Goal: Communication & Community: Answer question/provide support

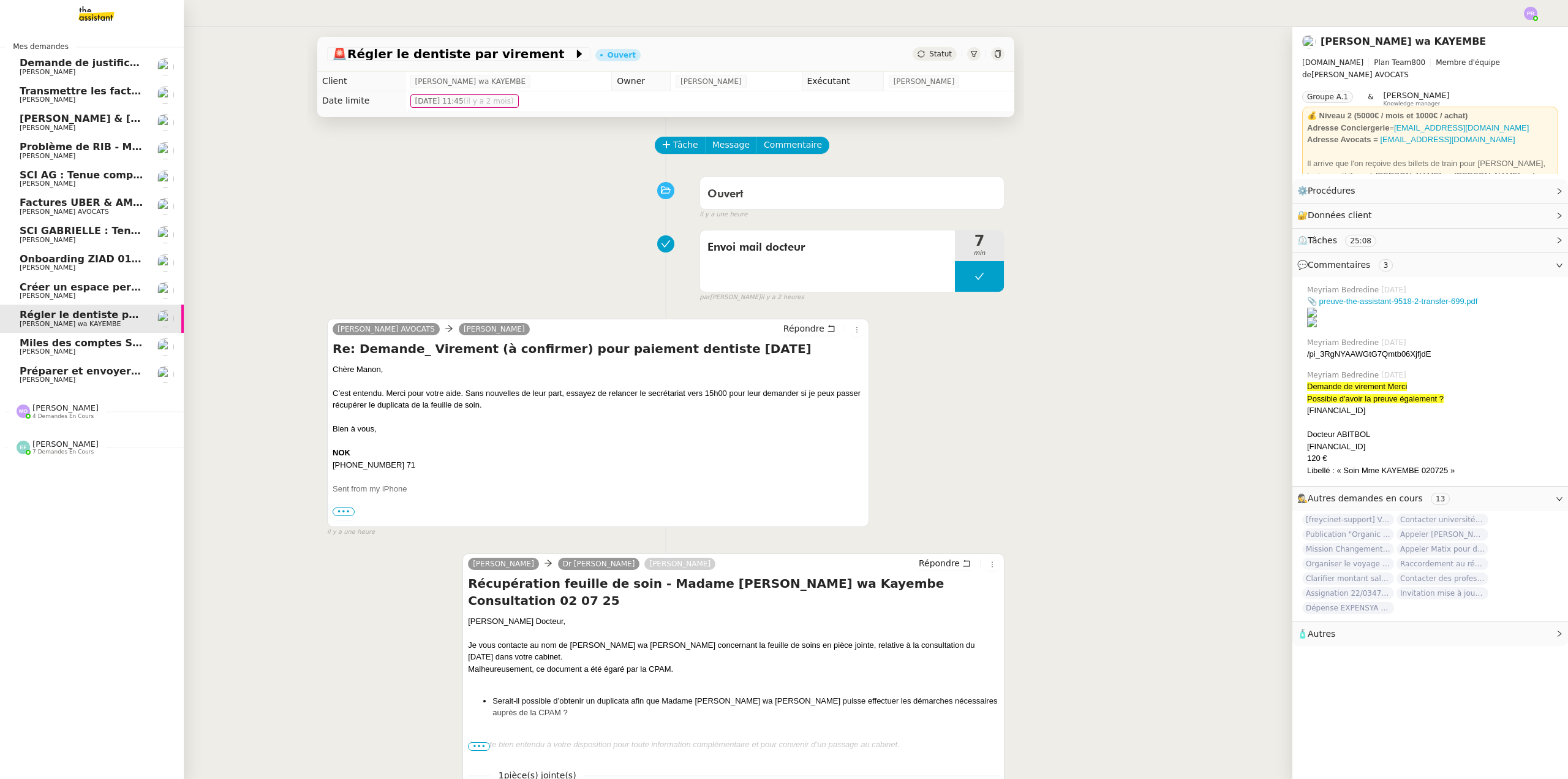
click at [108, 376] on span "Préparer et envoyer les courriers de résiliation" at bounding box center [149, 371] width 260 height 11
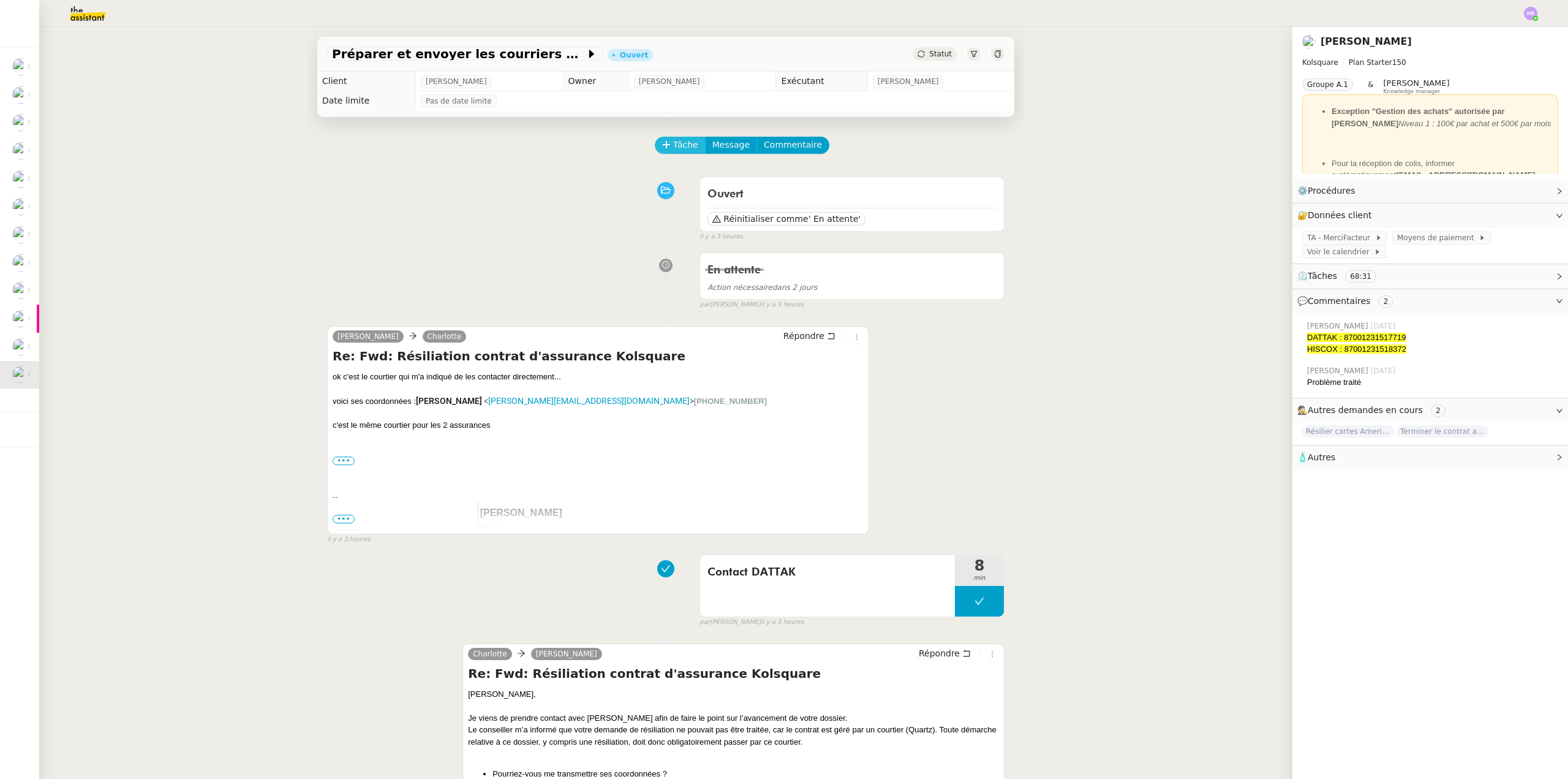
click at [674, 147] on span "Tâche" at bounding box center [686, 144] width 25 height 14
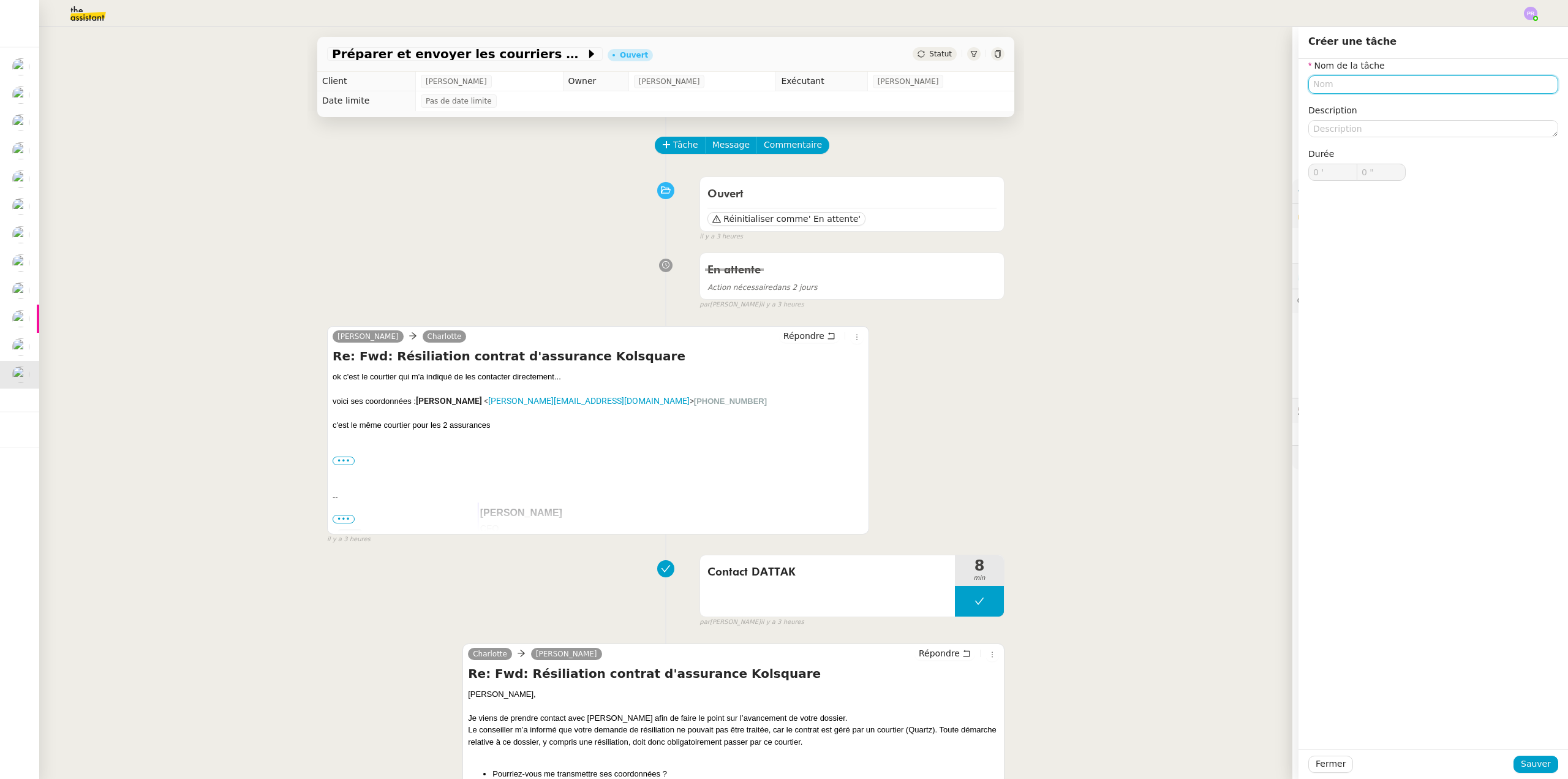
click at [1328, 83] on input "text" at bounding box center [1433, 84] width 250 height 18
click at [1351, 112] on div "Suivi de résiliation" at bounding box center [1425, 107] width 240 height 11
type input "Suivi de résiliation"
drag, startPoint x: 1534, startPoint y: 765, endPoint x: 1433, endPoint y: 719, distance: 111.0
click at [1534, 764] on span "Sauver" at bounding box center [1535, 763] width 30 height 14
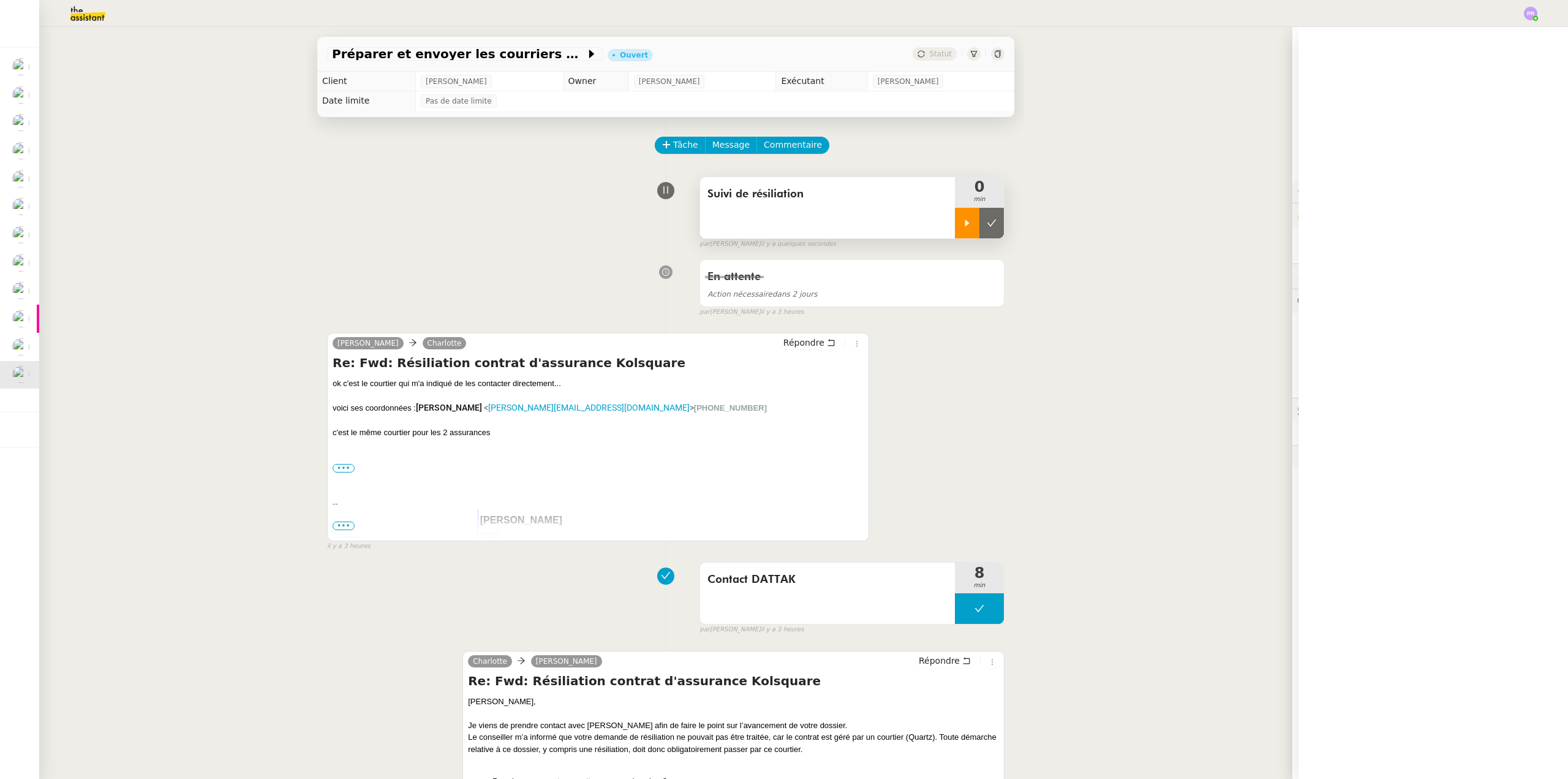
click at [965, 226] on icon at bounding box center [967, 222] width 5 height 7
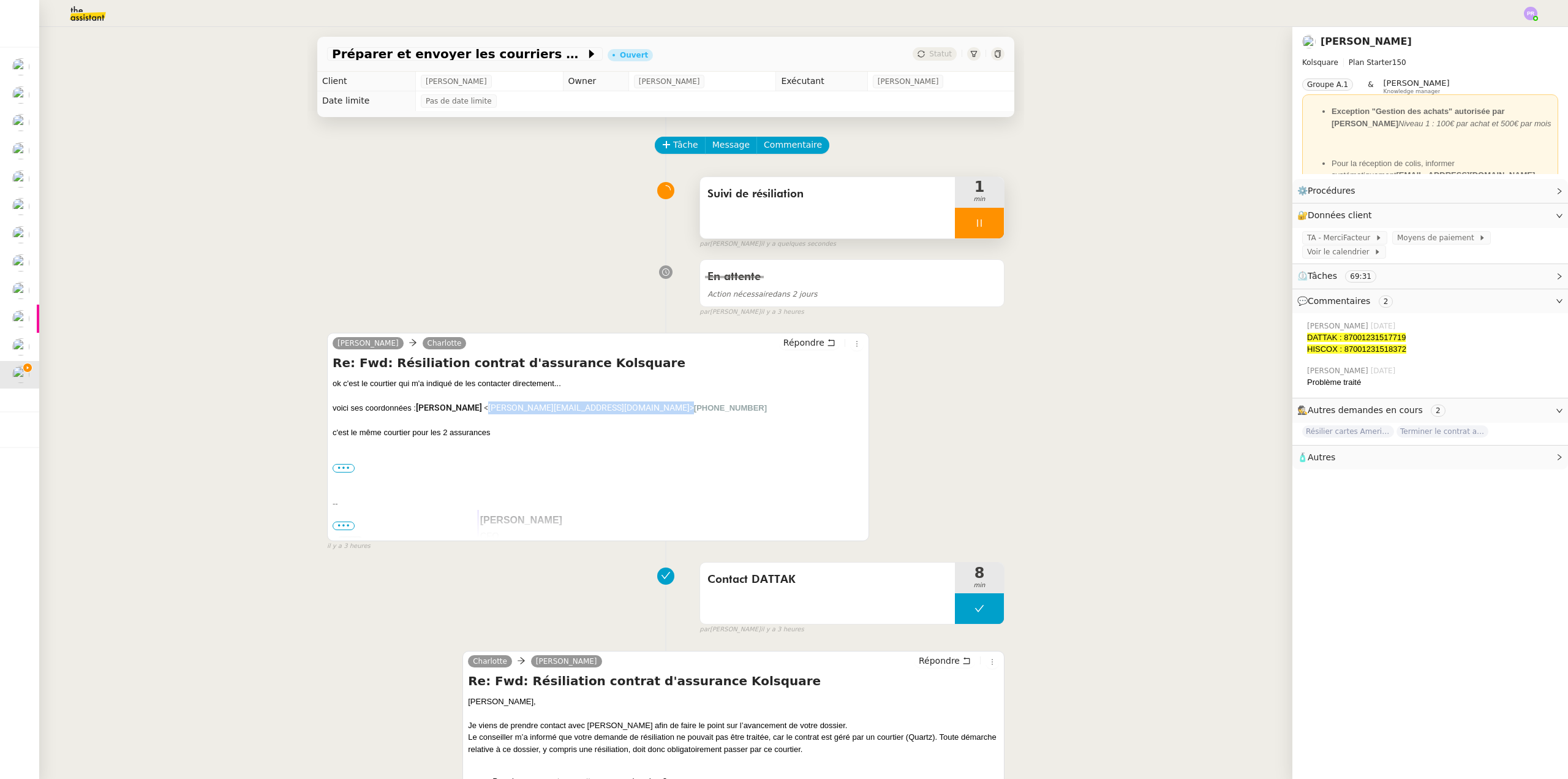
copy span "[PERSON_NAME][EMAIL_ADDRESS][DOMAIN_NAME] >"
drag, startPoint x: 554, startPoint y: 408, endPoint x: 483, endPoint y: 405, distance: 71.1
click at [484, 405] on span "< [PERSON_NAME][EMAIL_ADDRESS][DOMAIN_NAME] >" at bounding box center [589, 407] width 211 height 10
click at [714, 147] on span "Message" at bounding box center [731, 144] width 37 height 14
click at [744, 184] on span "Nouvelle conversation" at bounding box center [774, 181] width 108 height 10
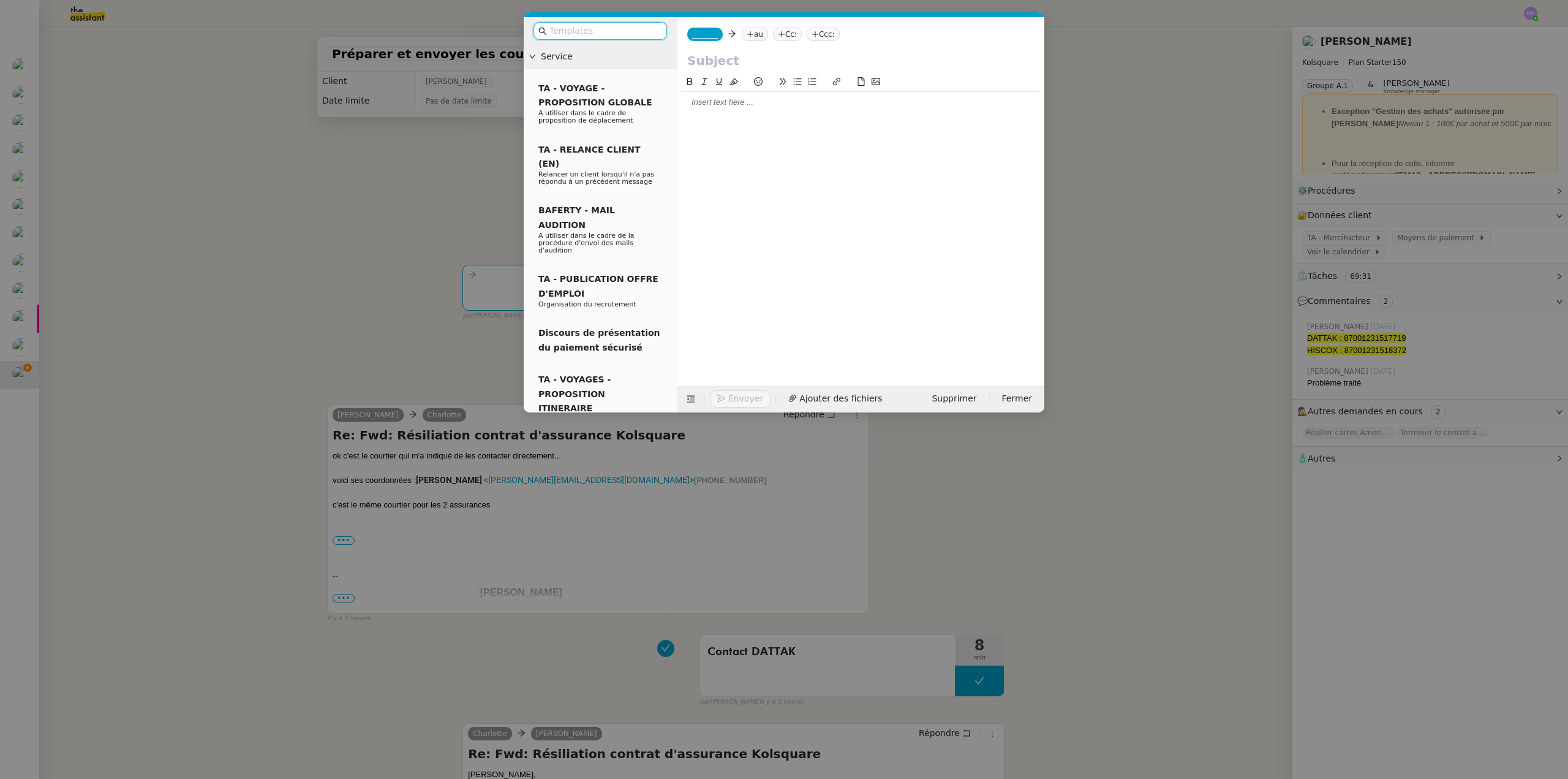
click at [693, 36] on span "_______" at bounding box center [705, 34] width 26 height 8
click at [839, 32] on icon at bounding box center [838, 34] width 7 height 7
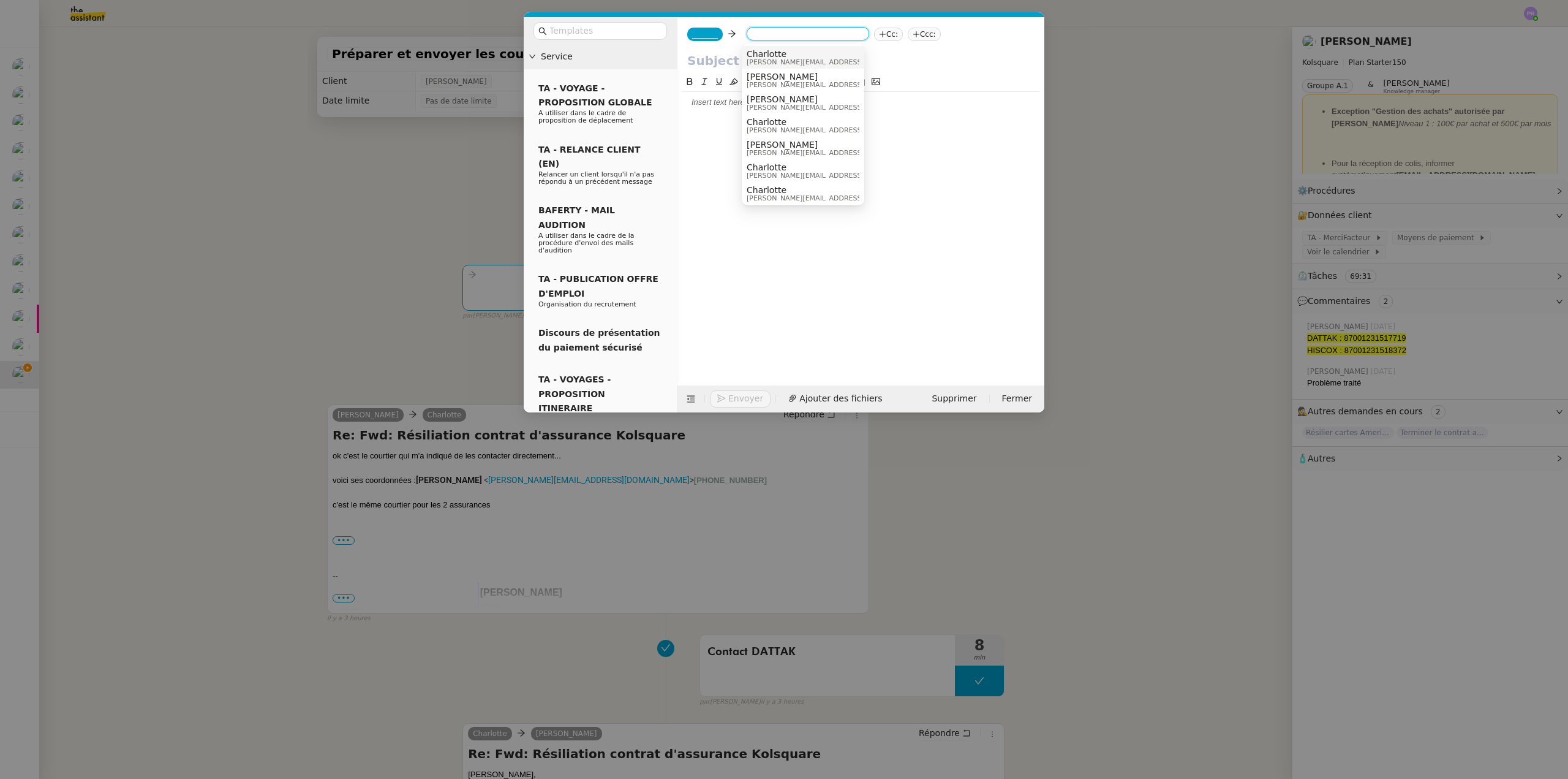
paste input "[PERSON_NAME][EMAIL_ADDRESS][DOMAIN_NAME]>"
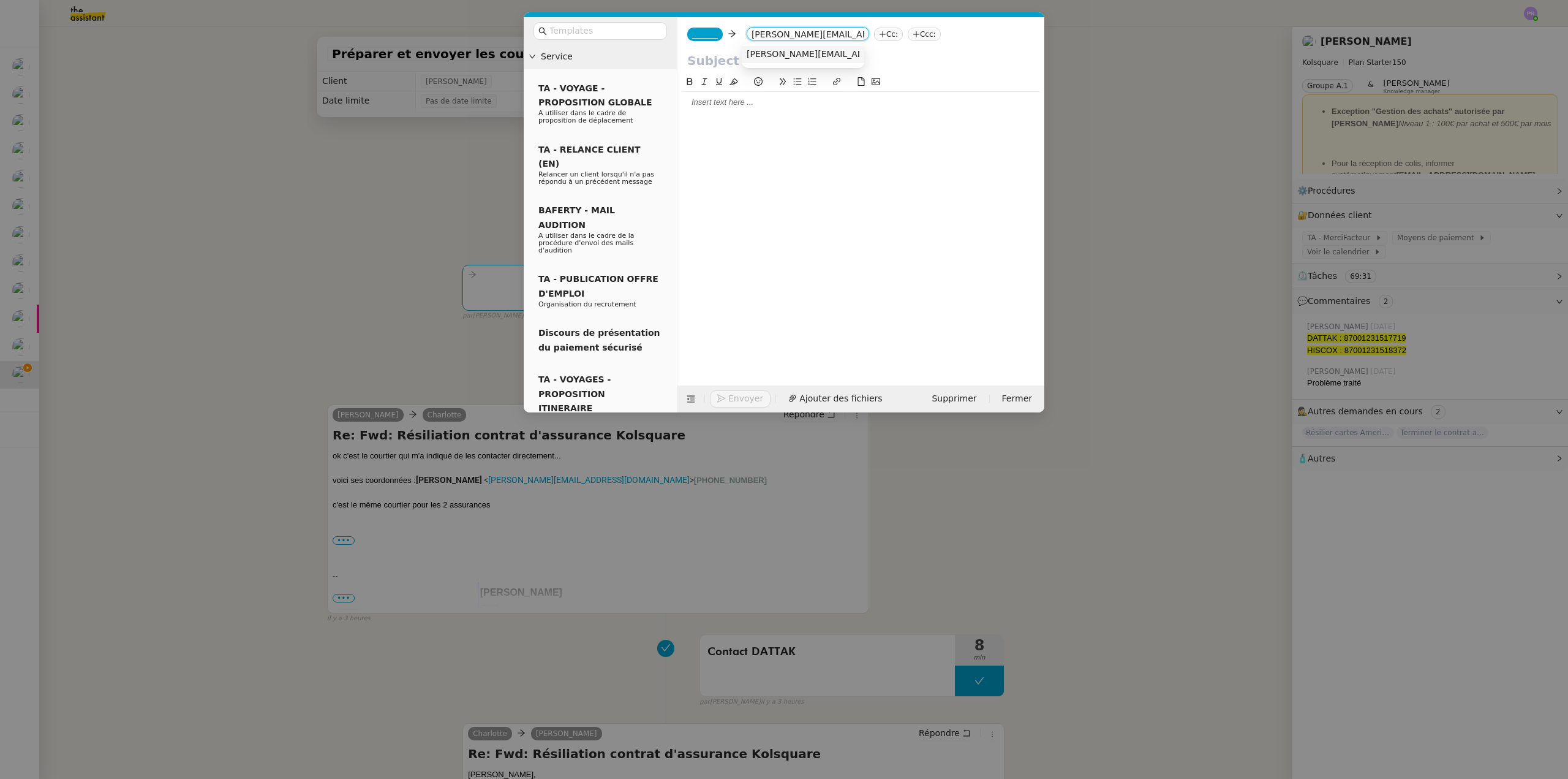
type input "[PERSON_NAME][EMAIL_ADDRESS][DOMAIN_NAME]"
click at [790, 45] on nz-option-container "[PERSON_NAME][EMAIL_ADDRESS][DOMAIN_NAME]" at bounding box center [802, 56] width 122 height 24
click at [770, 51] on span "[PERSON_NAME][EMAIL_ADDRESS][DOMAIN_NAME]" at bounding box center [856, 54] width 221 height 10
click at [700, 34] on span "_______" at bounding box center [705, 34] width 26 height 8
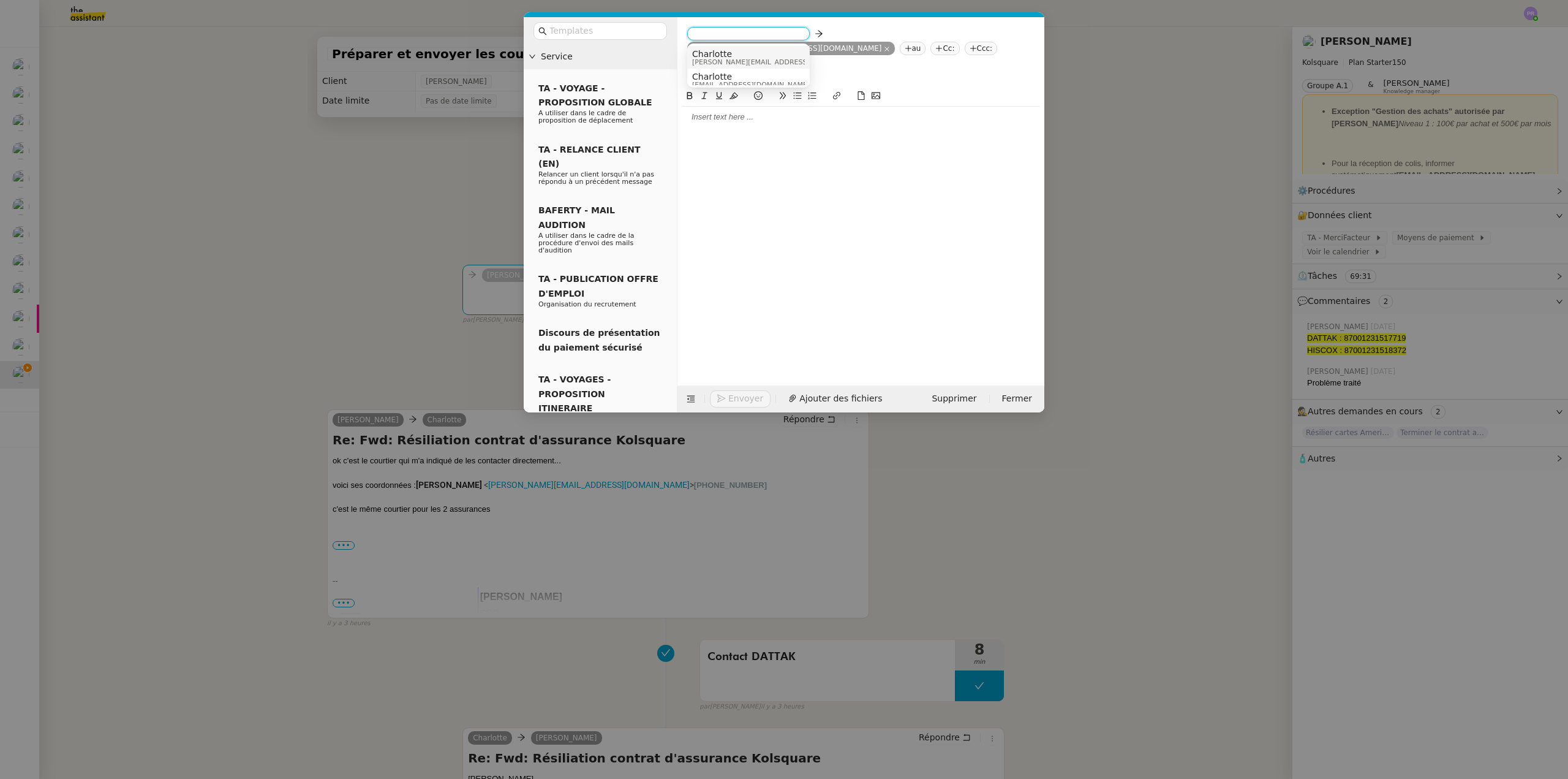
click at [735, 54] on span "Charlotte" at bounding box center [779, 54] width 174 height 10
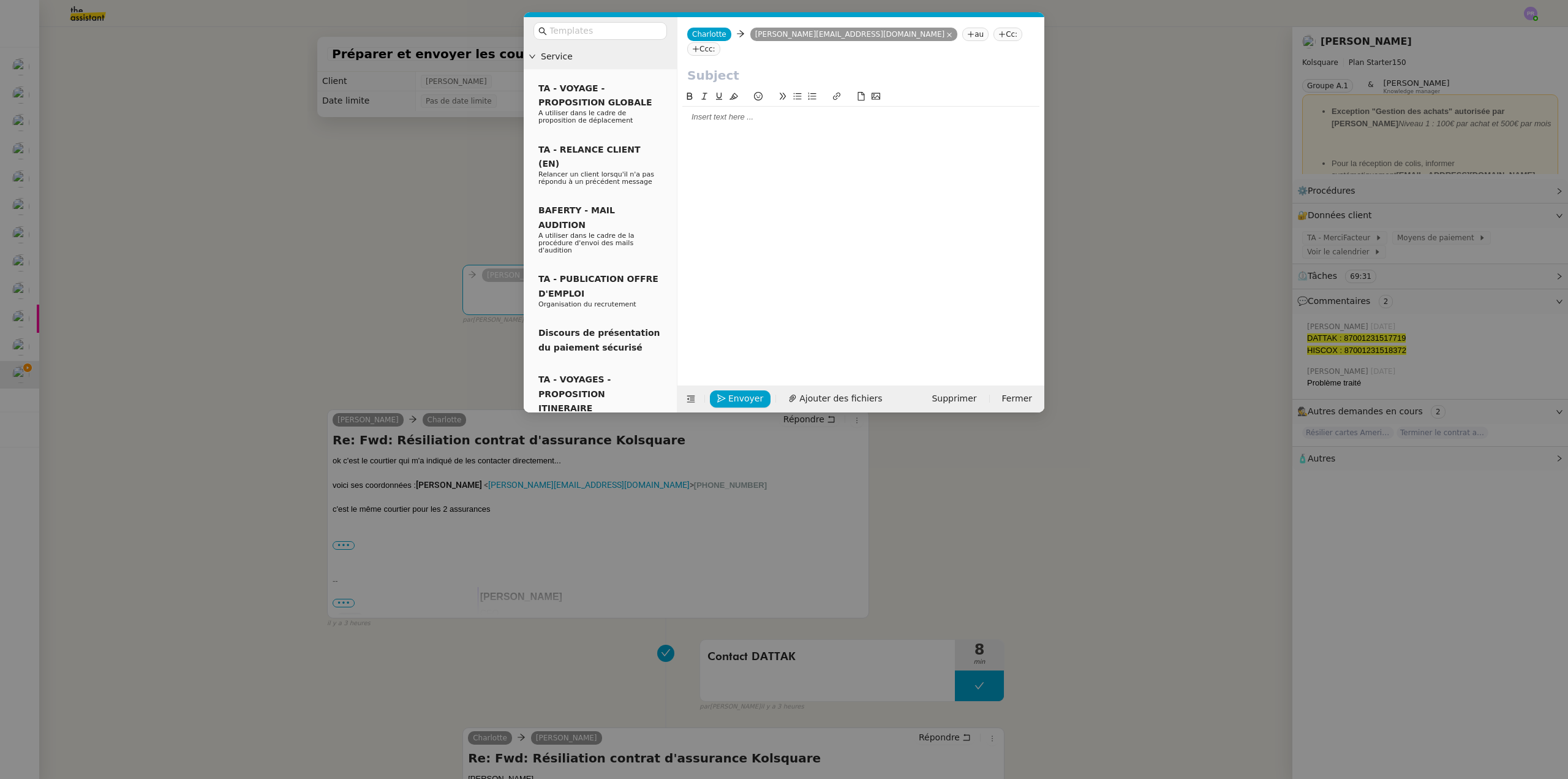
click at [713, 109] on div at bounding box center [860, 116] width 357 height 20
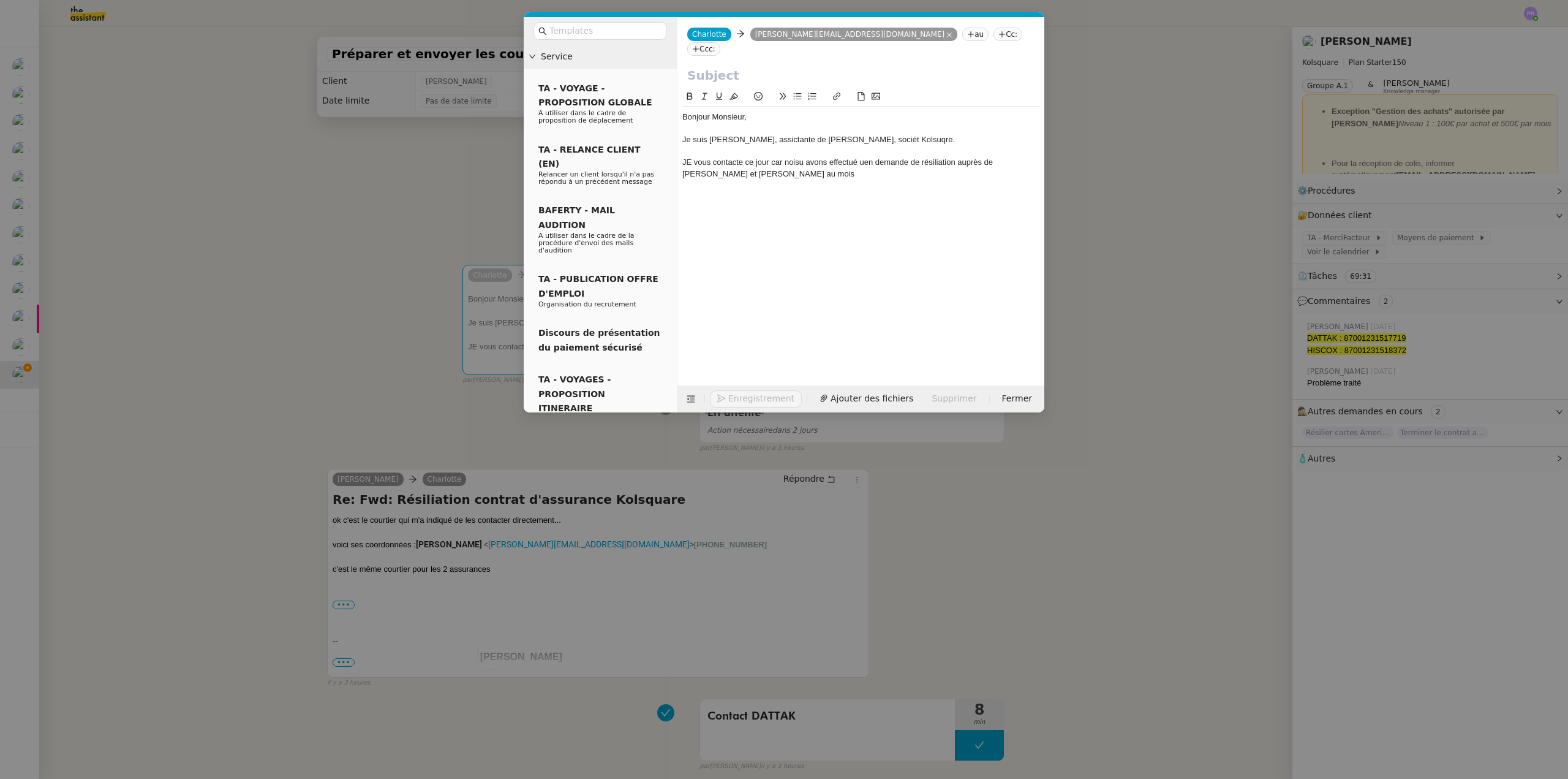
drag, startPoint x: 387, startPoint y: 174, endPoint x: 411, endPoint y: 175, distance: 24.0
click at [386, 175] on nz-modal-container "Service TA - VOYAGE - PROPOSITION GLOBALE A utiliser dans le cadre de propositi…" at bounding box center [784, 390] width 1568 height 779
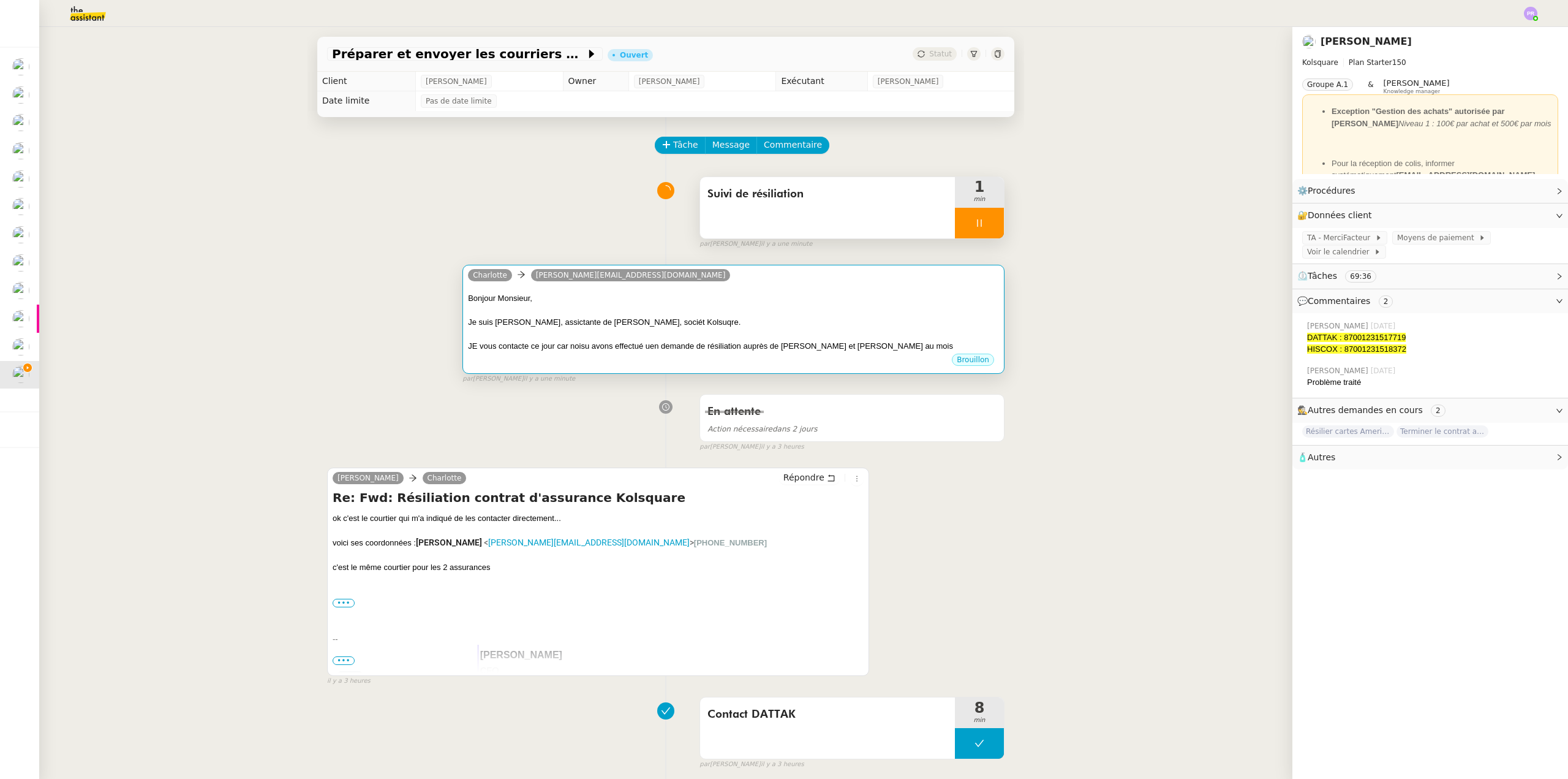
click at [870, 296] on div "Bonjour Monsieur," at bounding box center [733, 298] width 531 height 12
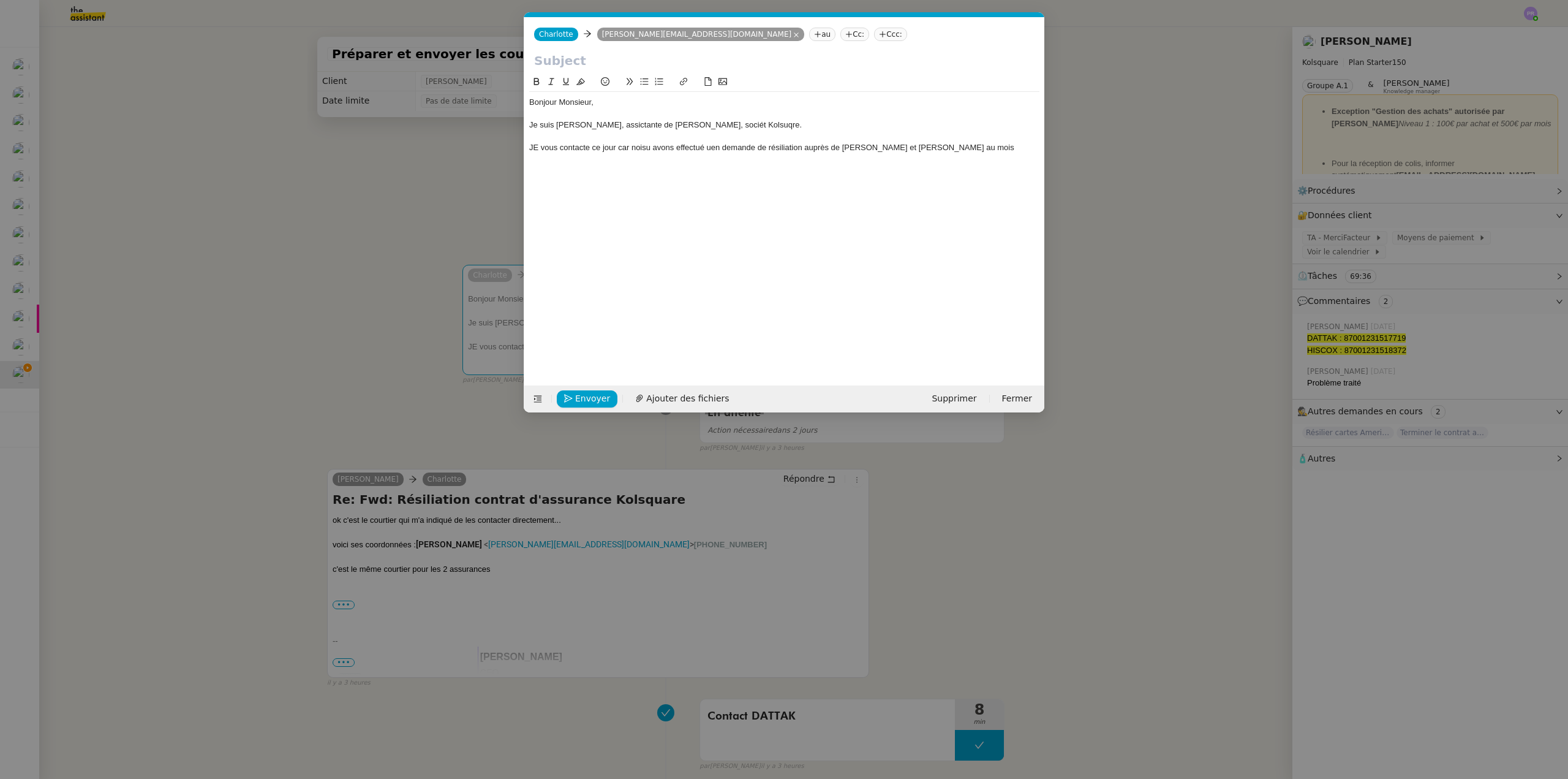
scroll to position [0, 26]
click at [960, 149] on div "JE vous contacte ce jour car noisu avons effectué uen demande de résiliation au…" at bounding box center [784, 148] width 511 height 11
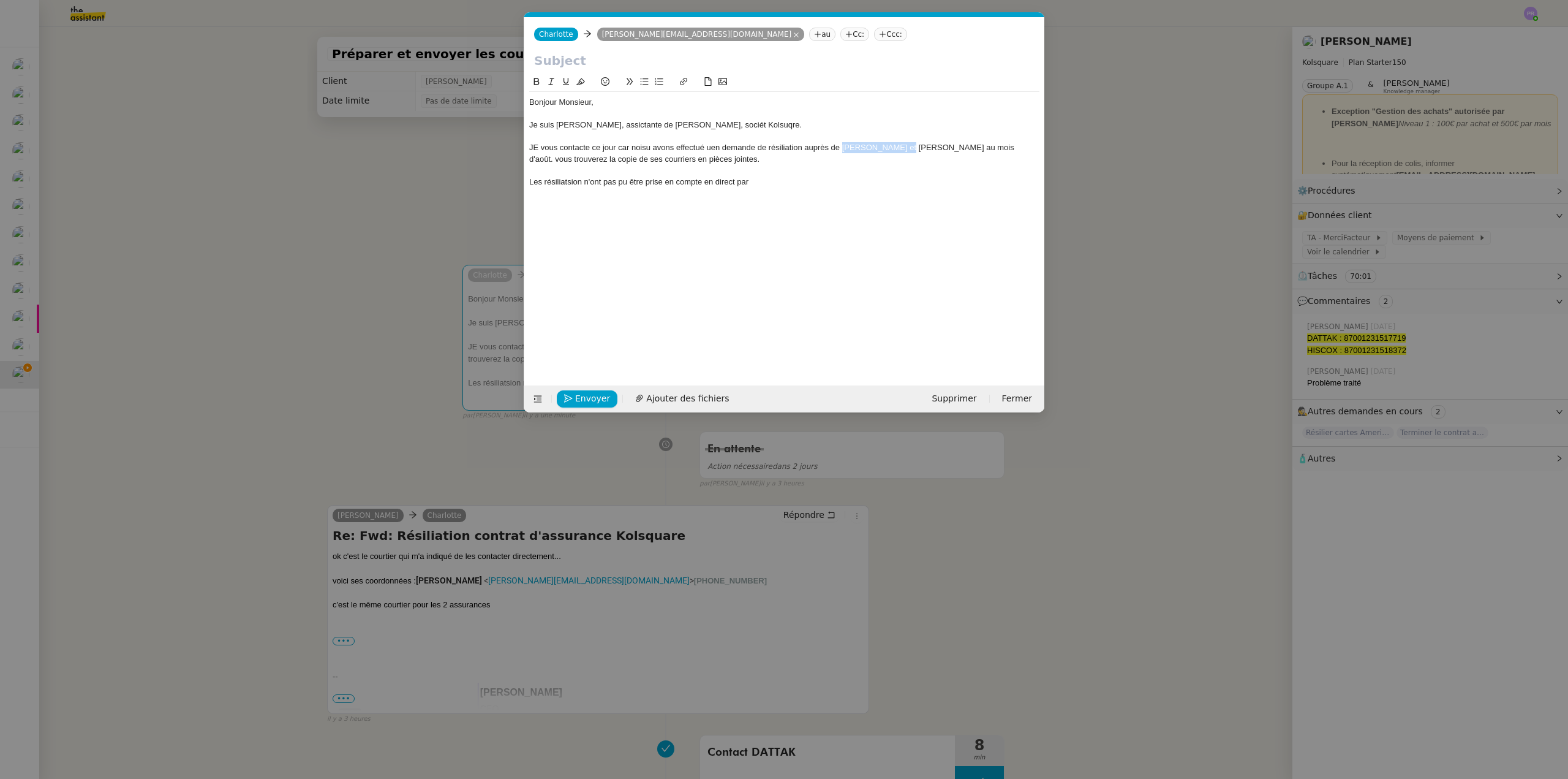
drag, startPoint x: 900, startPoint y: 145, endPoint x: 843, endPoint y: 146, distance: 57.0
click at [843, 146] on div "JE vous contacte ce jour car noisu avons effectué uen demande de résiliation au…" at bounding box center [784, 154] width 511 height 22
copy div "[PERSON_NAME] et Dattak"
click at [781, 178] on div "Les résiliatsion n'ont pas pu être prise en compte en direct par" at bounding box center [784, 182] width 511 height 11
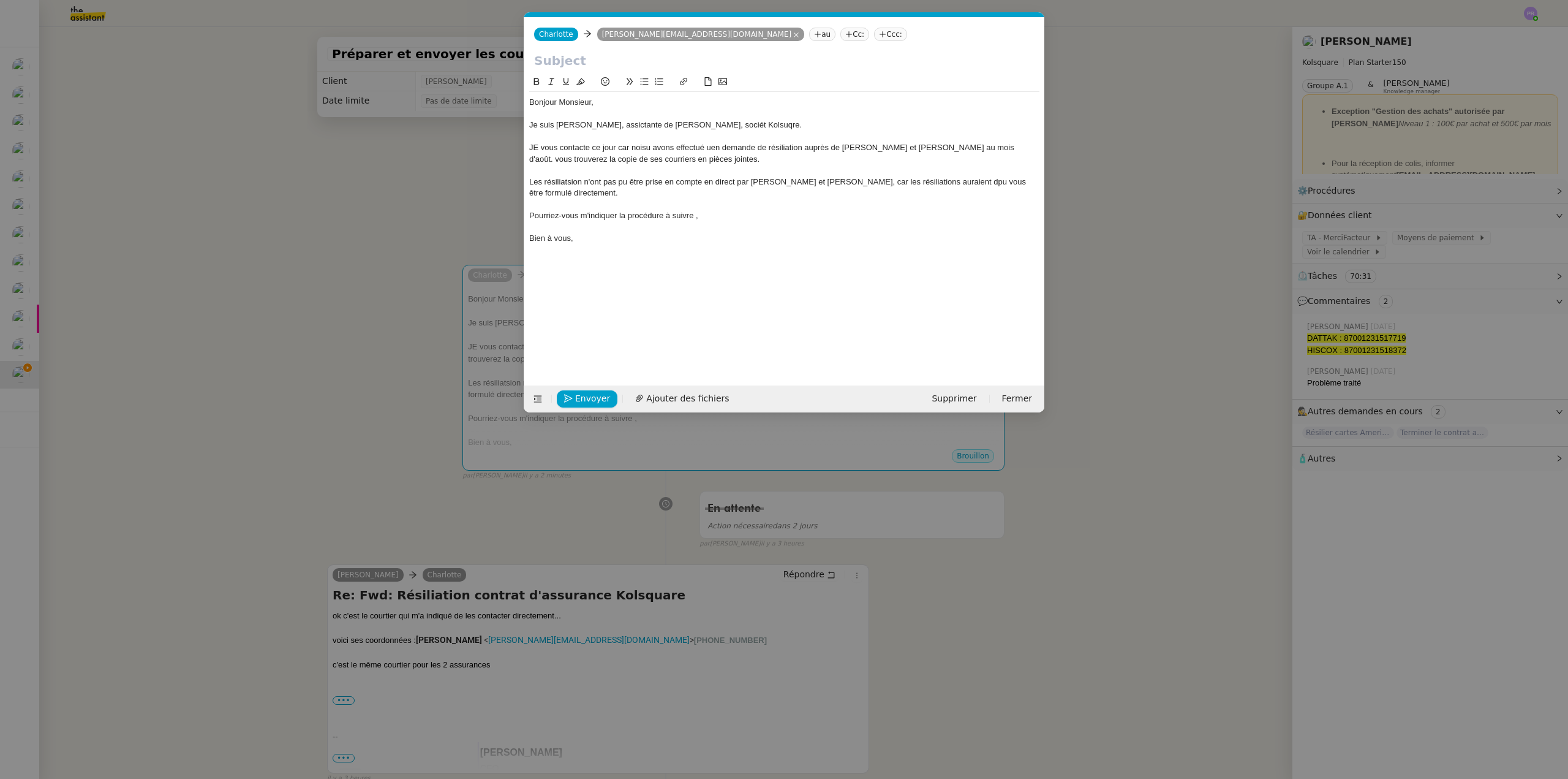
click at [613, 121] on div "Je suis [PERSON_NAME], assictante de [PERSON_NAME], sociét Kolsuqre." at bounding box center [784, 125] width 511 height 11
click at [0, 0] on lt-span "assi s tante" at bounding box center [0, 0] width 0 height 0
click at [566, 183] on div "Les résiliatsion n'ont pas pu être prise en compte en direct par [PERSON_NAME] …" at bounding box center [784, 187] width 511 height 22
click at [0, 0] on lt-strong "ti" at bounding box center [0, 0] width 0 height 0
click at [655, 176] on div "Les résiliations n'ont pas pu être prise en compte en direct par [PERSON_NAME] …" at bounding box center [784, 187] width 511 height 22
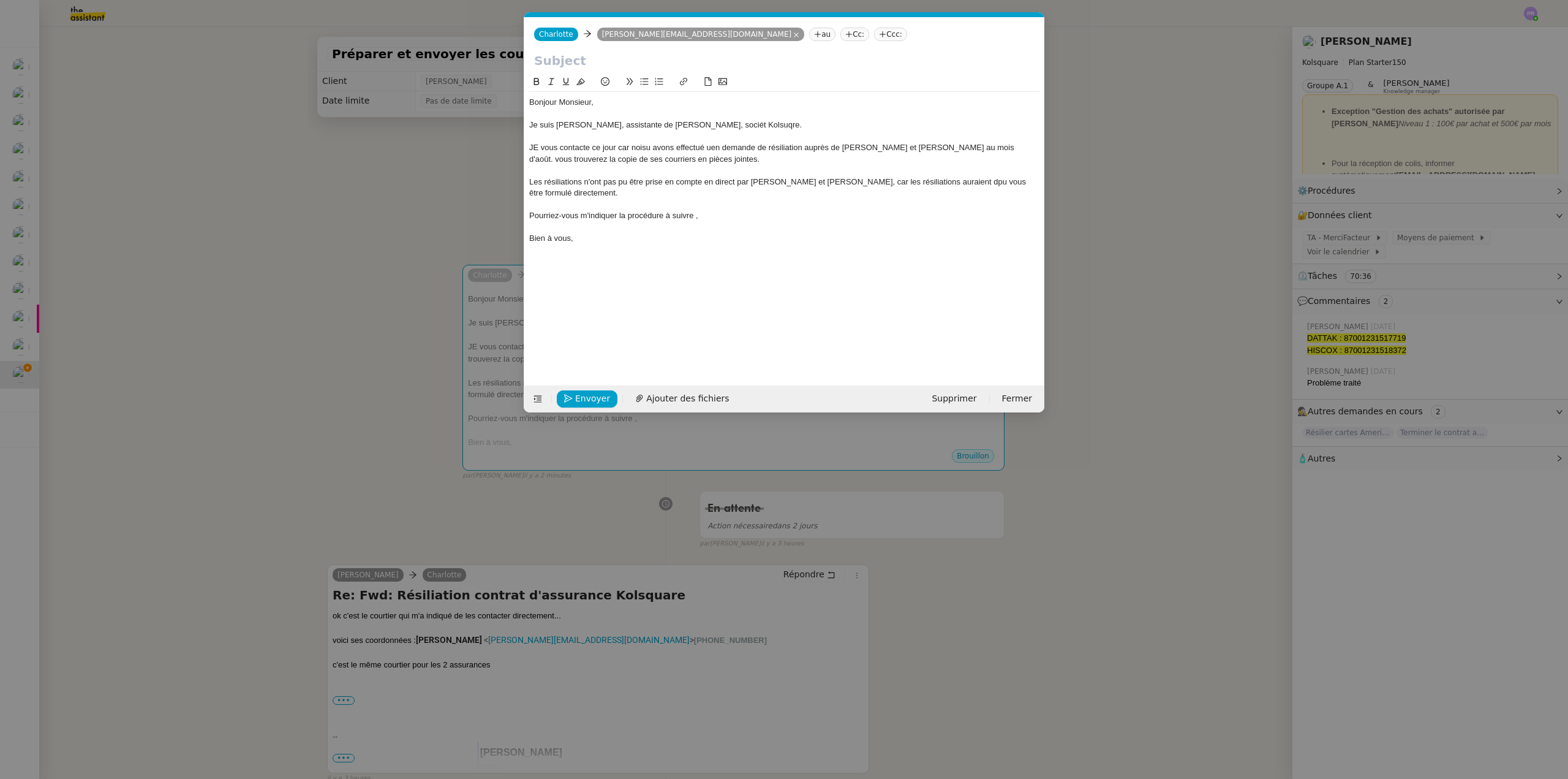
click at [657, 184] on div "Les résiliations n'ont pas pu être prise en compte en direct par [PERSON_NAME] …" at bounding box center [784, 187] width 511 height 22
click at [0, 0] on lt-span "prise s" at bounding box center [0, 0] width 0 height 0
click at [637, 146] on div "JE vous contacte ce jour car noisu avons effectué uen demande de résiliation au…" at bounding box center [784, 154] width 511 height 22
click at [623, 152] on div "JE vous contacte ce jour car noisu avons effectué uen demande de résiliation au…" at bounding box center [784, 154] width 511 height 22
click at [641, 145] on div "JE vous contacte ce jour car noisu avons effectué uen demande de résiliation au…" at bounding box center [784, 154] width 511 height 22
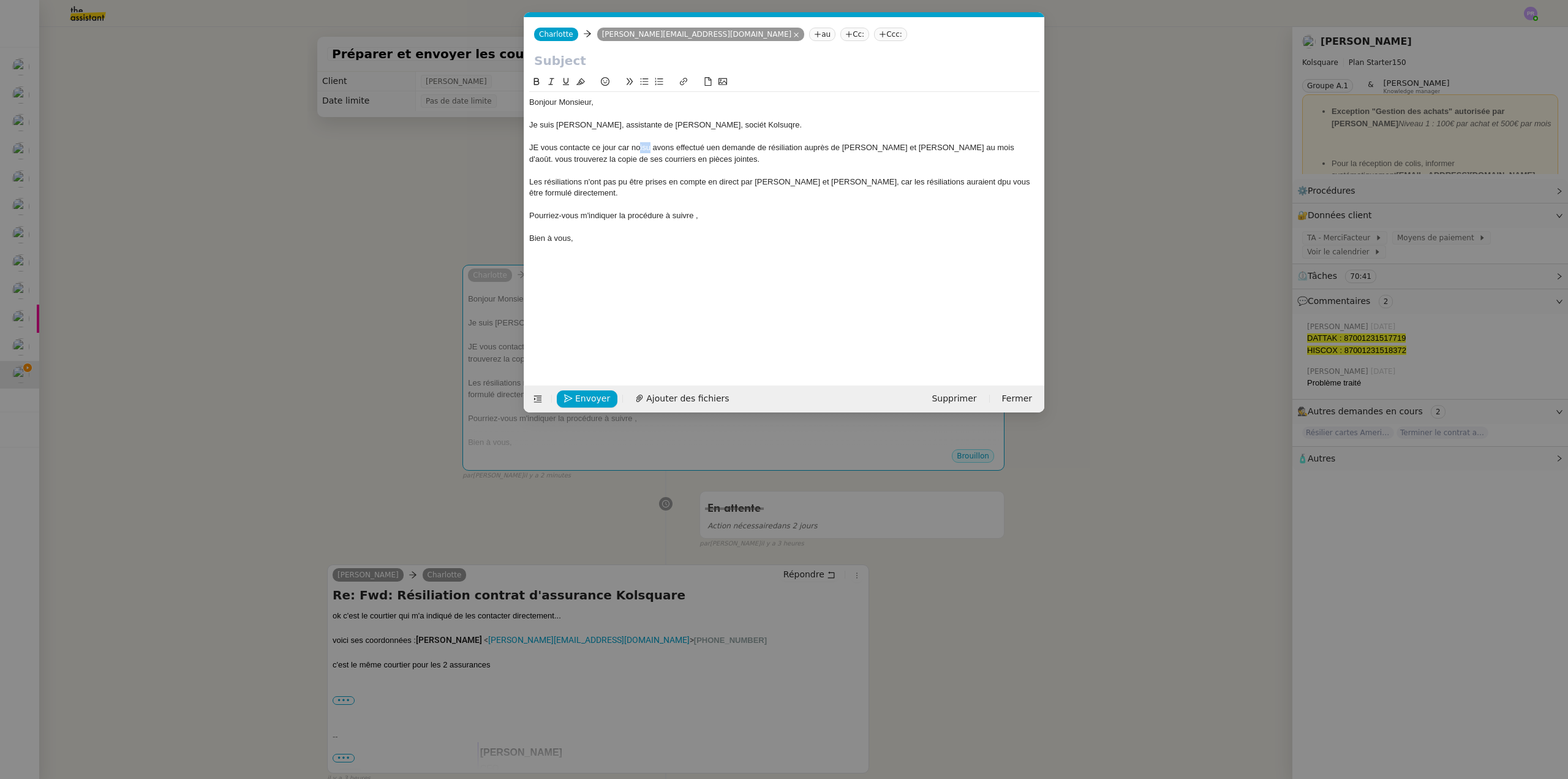
drag, startPoint x: 651, startPoint y: 147, endPoint x: 641, endPoint y: 147, distance: 10.0
click at [641, 147] on div "JE vous contacte ce jour car noisu avons effectué uen demande de résiliation au…" at bounding box center [784, 154] width 511 height 22
click at [540, 147] on div "JE vous contacte ce jour car nous avons effectué uen demande de résiliation aup…" at bounding box center [784, 154] width 511 height 22
click at [698, 211] on div "Pourriez-vous m'indiquer la procédure à suivre ," at bounding box center [784, 216] width 511 height 11
click at [618, 211] on div "Pourriez-vous m'indiquer la procédure à suivre ?" at bounding box center [784, 216] width 511 height 11
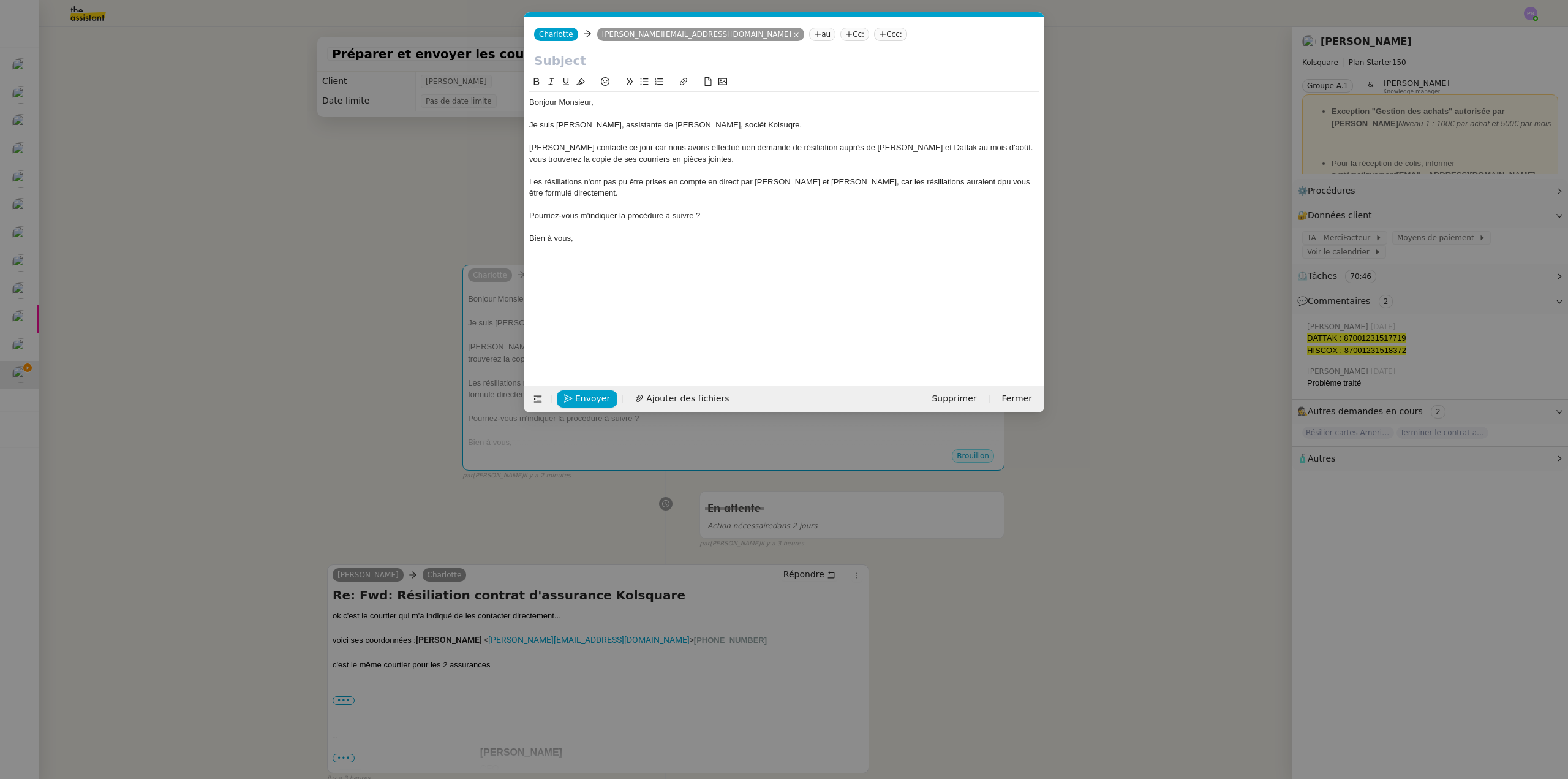
click at [647, 80] on icon at bounding box center [644, 81] width 8 height 8
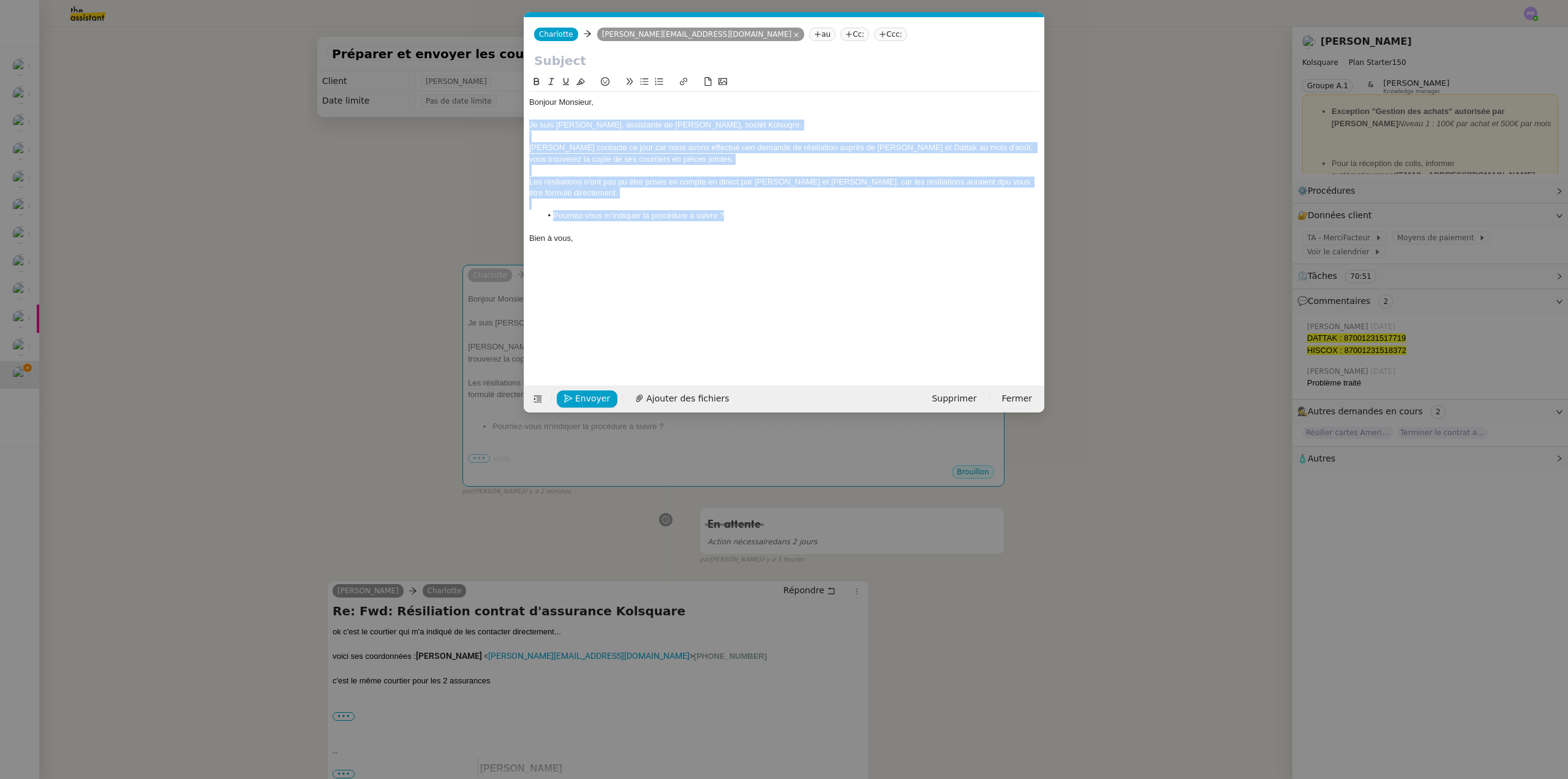
drag, startPoint x: 736, startPoint y: 203, endPoint x: 520, endPoint y: 124, distance: 230.0
click at [520, 124] on nz-modal-container "Service TA - VOYAGE - PROPOSITION GLOBALE A utiliser dans le cadre de propositi…" at bounding box center [784, 390] width 1568 height 779
copy div "Je suis [PERSON_NAME], assistante de [PERSON_NAME], sociét Kolsuqre. [PERSON_NA…"
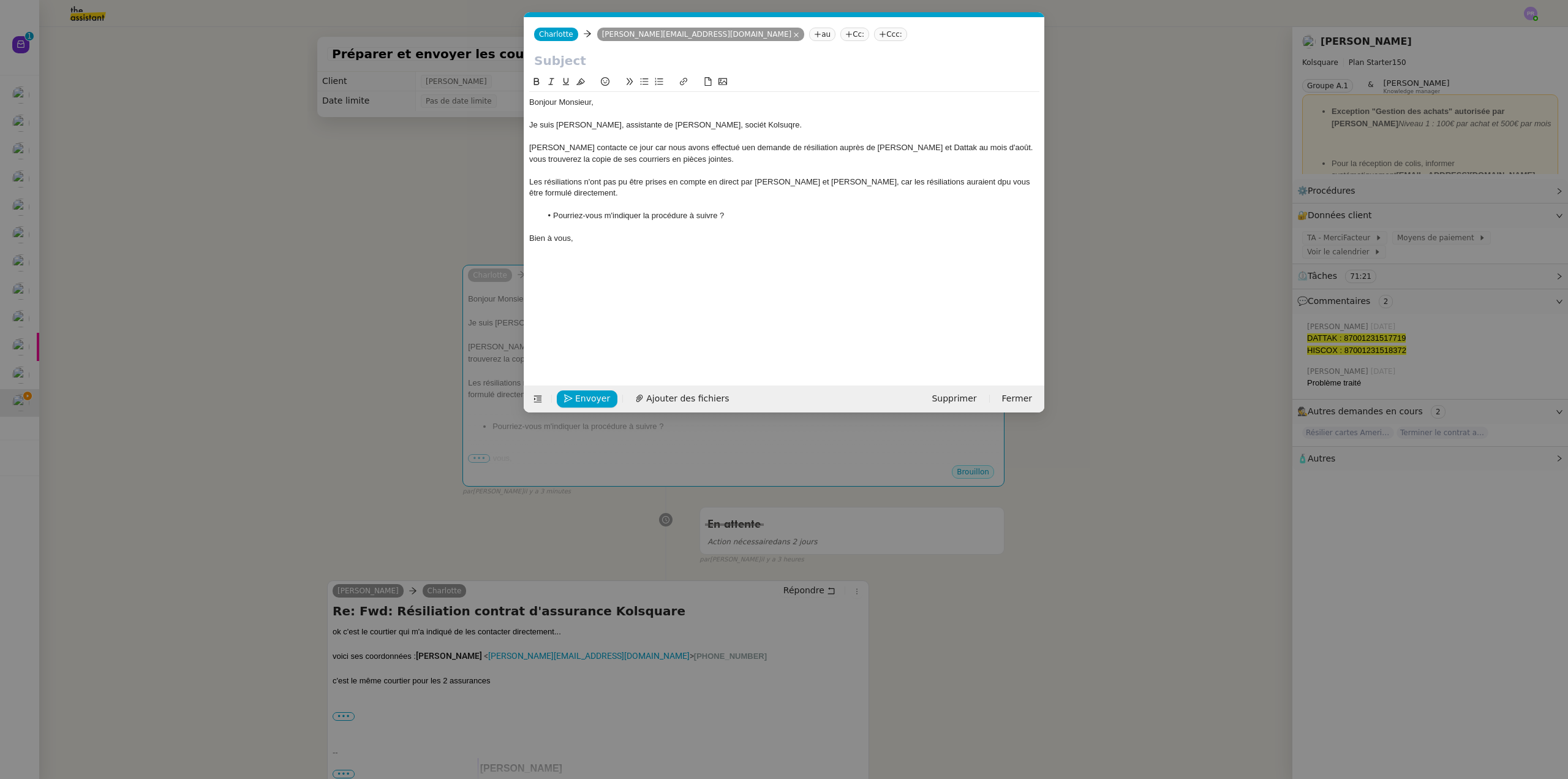
click at [609, 103] on div "Bonjour Monsieur," at bounding box center [784, 102] width 511 height 11
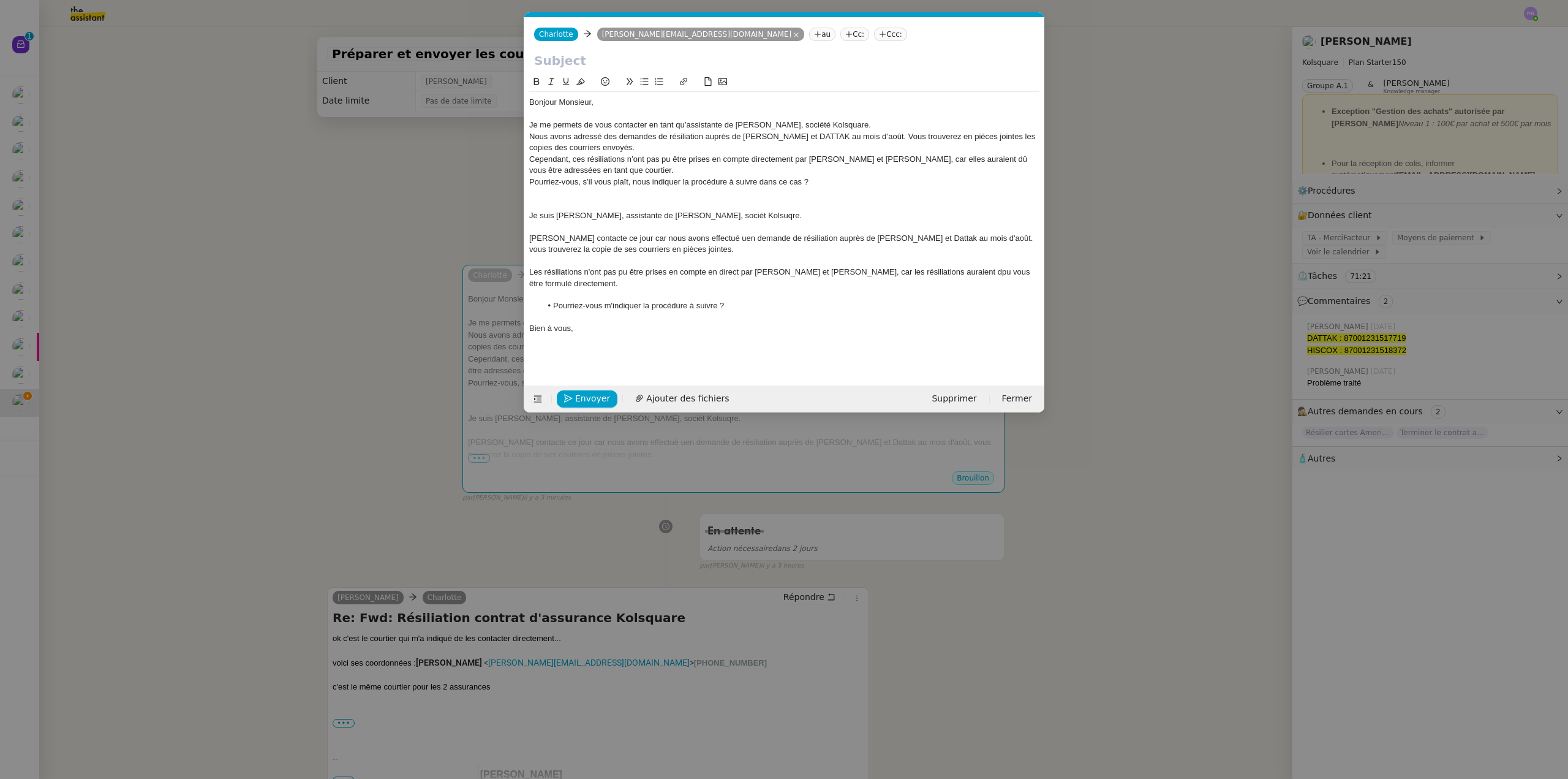
click at [861, 119] on div "Je me permets de vous contacter en tant qu’assistante de [PERSON_NAME], société…" at bounding box center [784, 125] width 511 height 11
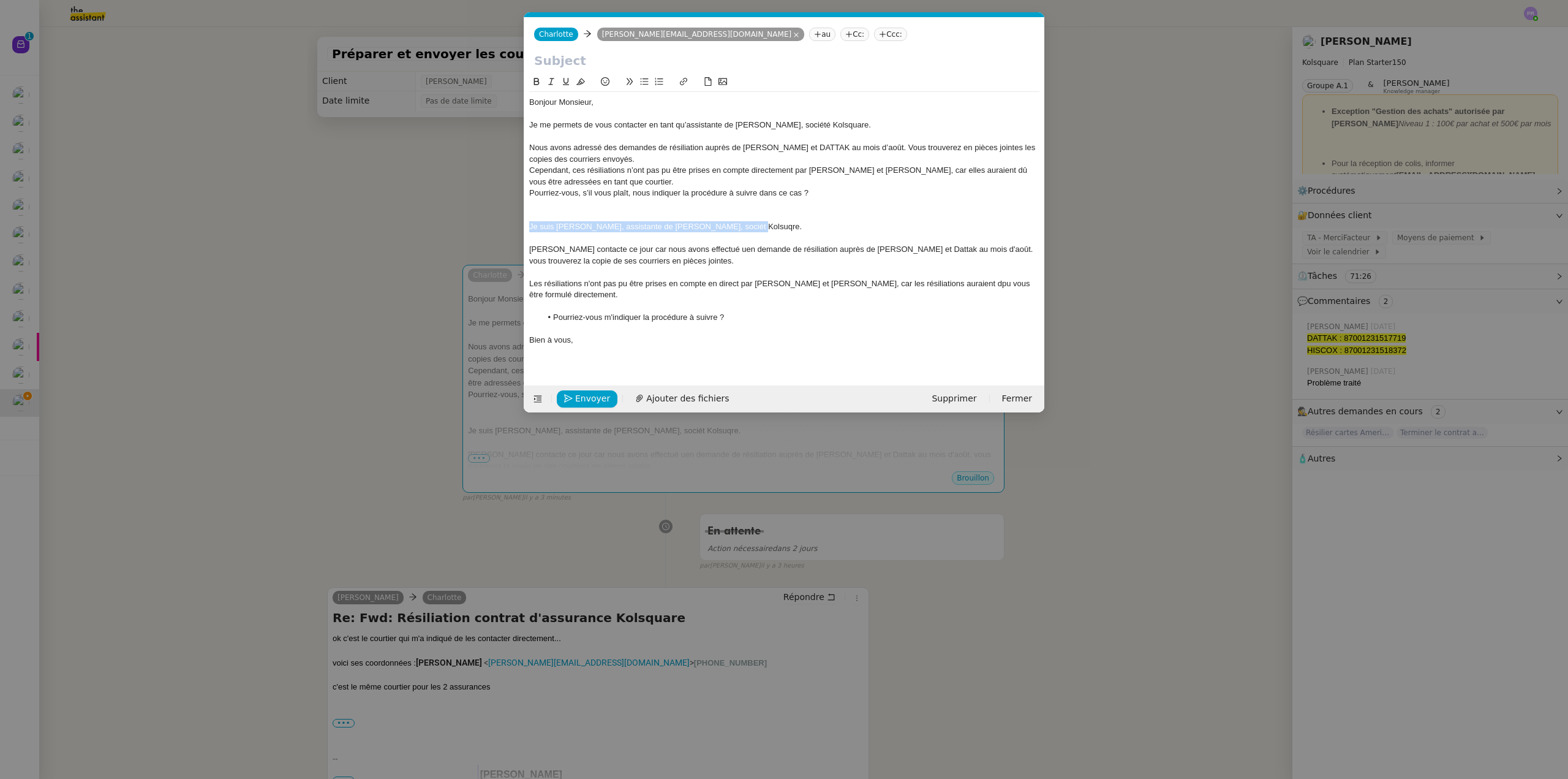
drag, startPoint x: 766, startPoint y: 228, endPoint x: 519, endPoint y: 227, distance: 247.0
click at [519, 227] on nz-modal-container "Service TA - VOYAGE - PROPOSITION GLOBALE A utiliser dans le cadre de propositi…" at bounding box center [784, 390] width 1568 height 779
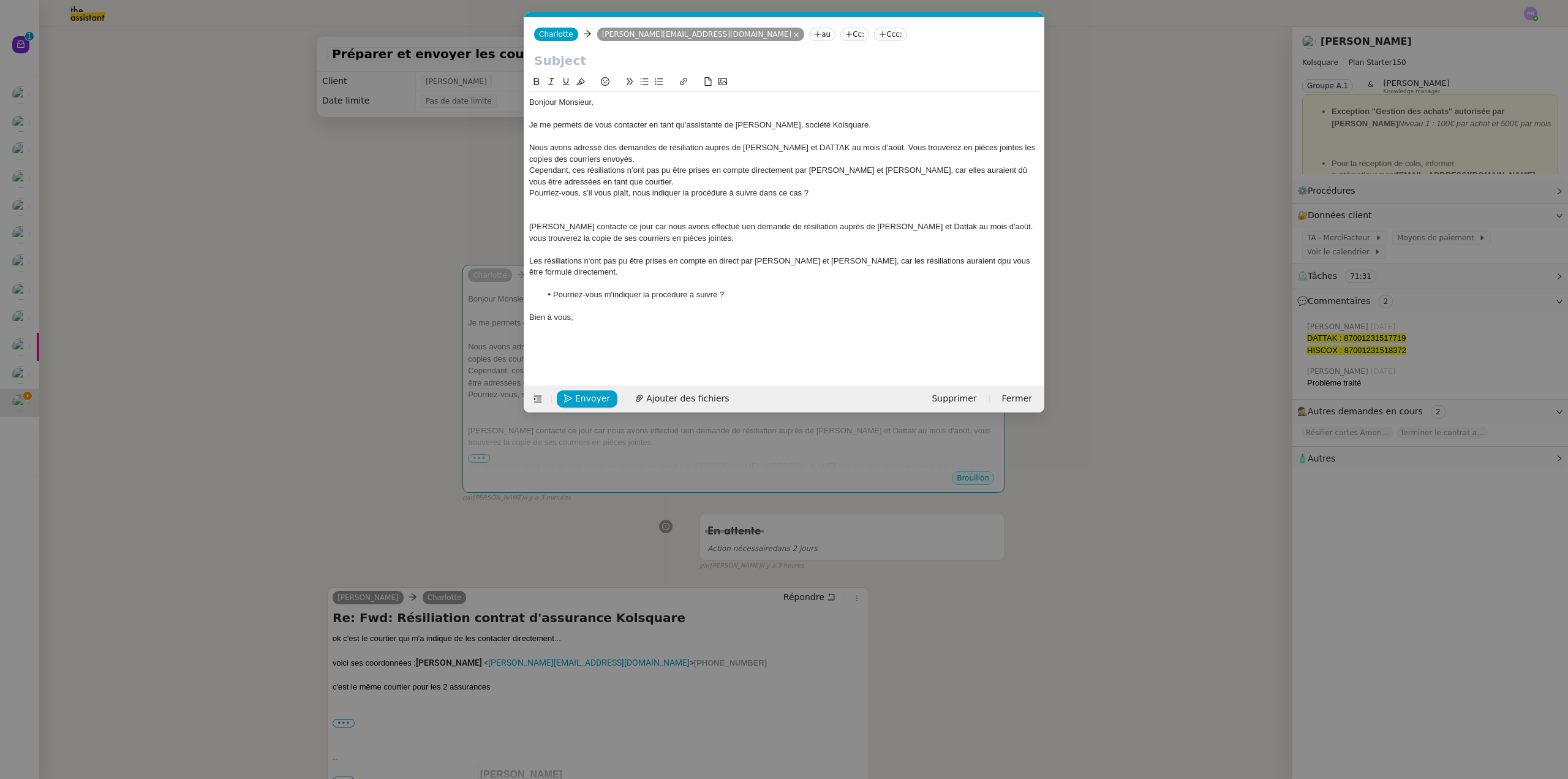
click at [536, 225] on div "[PERSON_NAME] contacte ce jour car nous avons effectué uen demande de résiliati…" at bounding box center [784, 232] width 511 height 22
click at [606, 158] on div "Nous avons adressé des demandes de résiliation auprès de [PERSON_NAME] et DATTA…" at bounding box center [784, 154] width 511 height 22
drag, startPoint x: 927, startPoint y: 147, endPoint x: 989, endPoint y: 148, distance: 62.0
click at [989, 148] on div "Nous avons adressé des demandes de résiliation auprès de [PERSON_NAME] et DATTA…" at bounding box center [784, 154] width 511 height 22
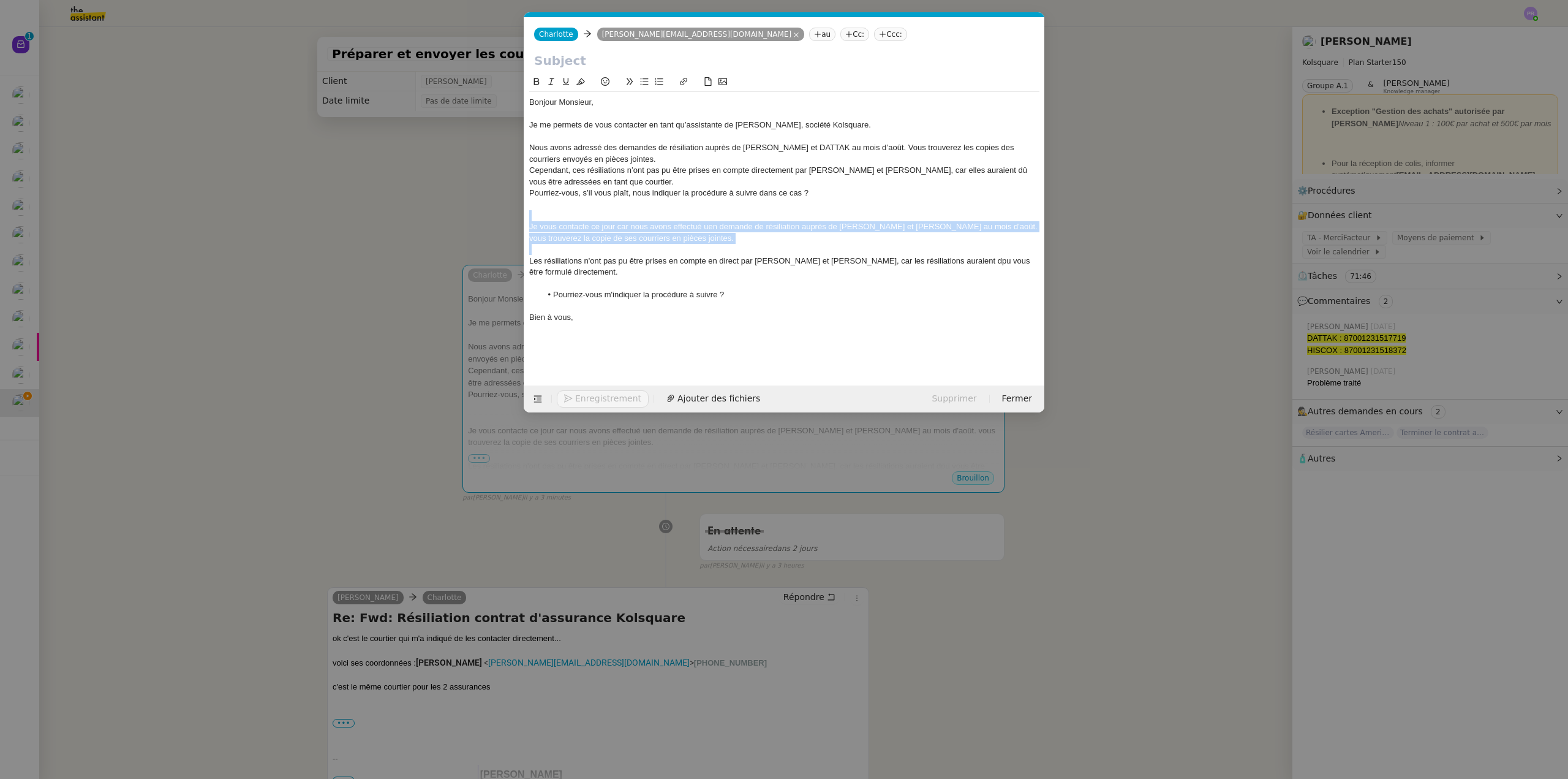
drag, startPoint x: 631, startPoint y: 242, endPoint x: 516, endPoint y: 219, distance: 117.3
click at [516, 219] on nz-modal-container "Service TA - VOYAGE - PROPOSITION GLOBALE A utiliser dans le cadre de propositi…" at bounding box center [784, 390] width 1568 height 779
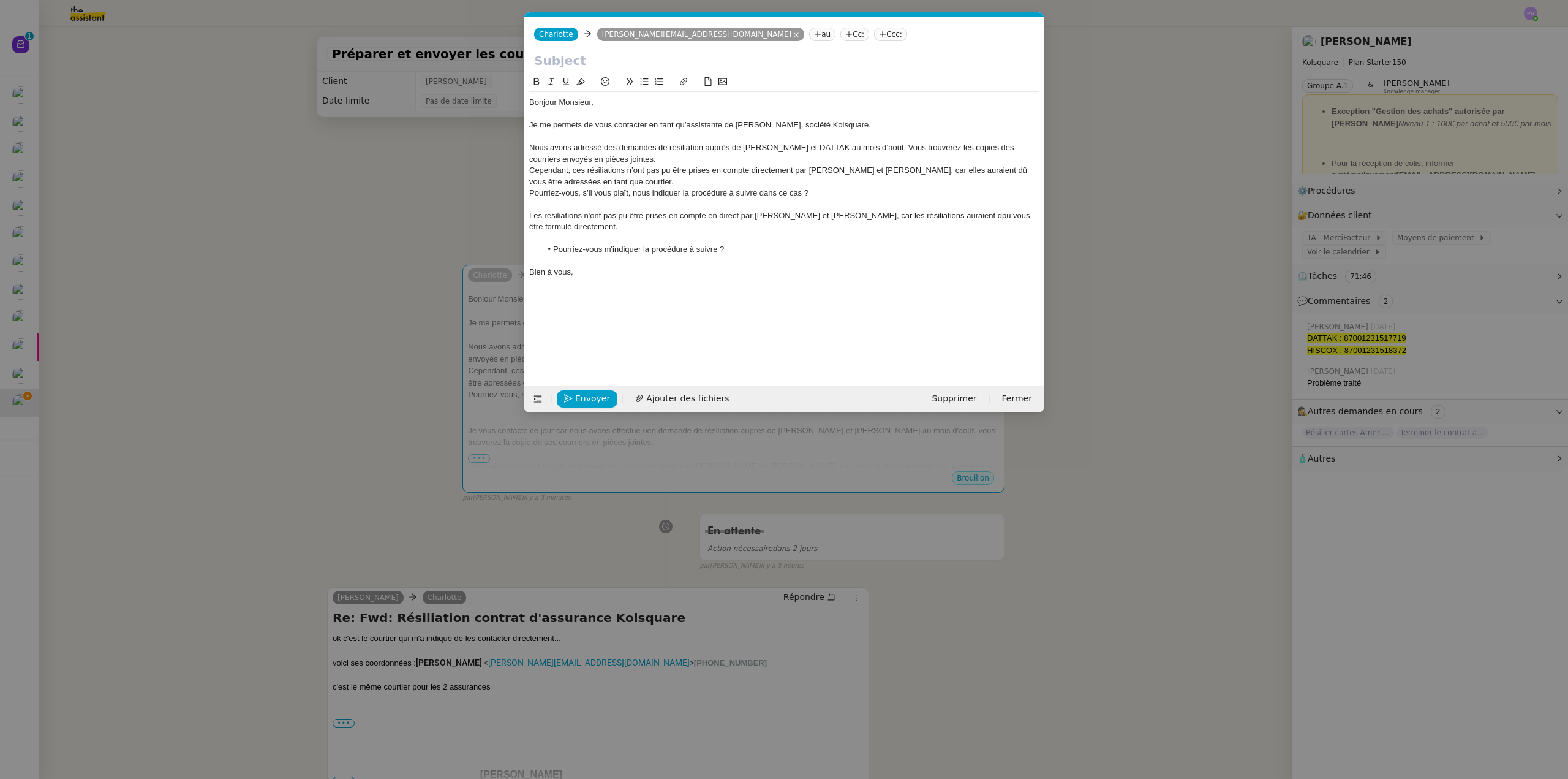
click at [592, 194] on div "Pourriez-vous, s’il vous plaît, nous indiquer la procédure à suivre dans ce cas…" at bounding box center [784, 193] width 511 height 11
click at [642, 79] on icon at bounding box center [644, 81] width 8 height 8
drag, startPoint x: 655, startPoint y: 193, endPoint x: 603, endPoint y: 192, distance: 52.0
click at [603, 192] on li "Pourriez-vous, s’il vous plaît, nous indiquer la procédure à suivre dans ce cas…" at bounding box center [790, 193] width 498 height 11
click at [616, 180] on div "Cependant, ces résiliations n’ont pas pu être prises en compte directement par …" at bounding box center [784, 176] width 511 height 22
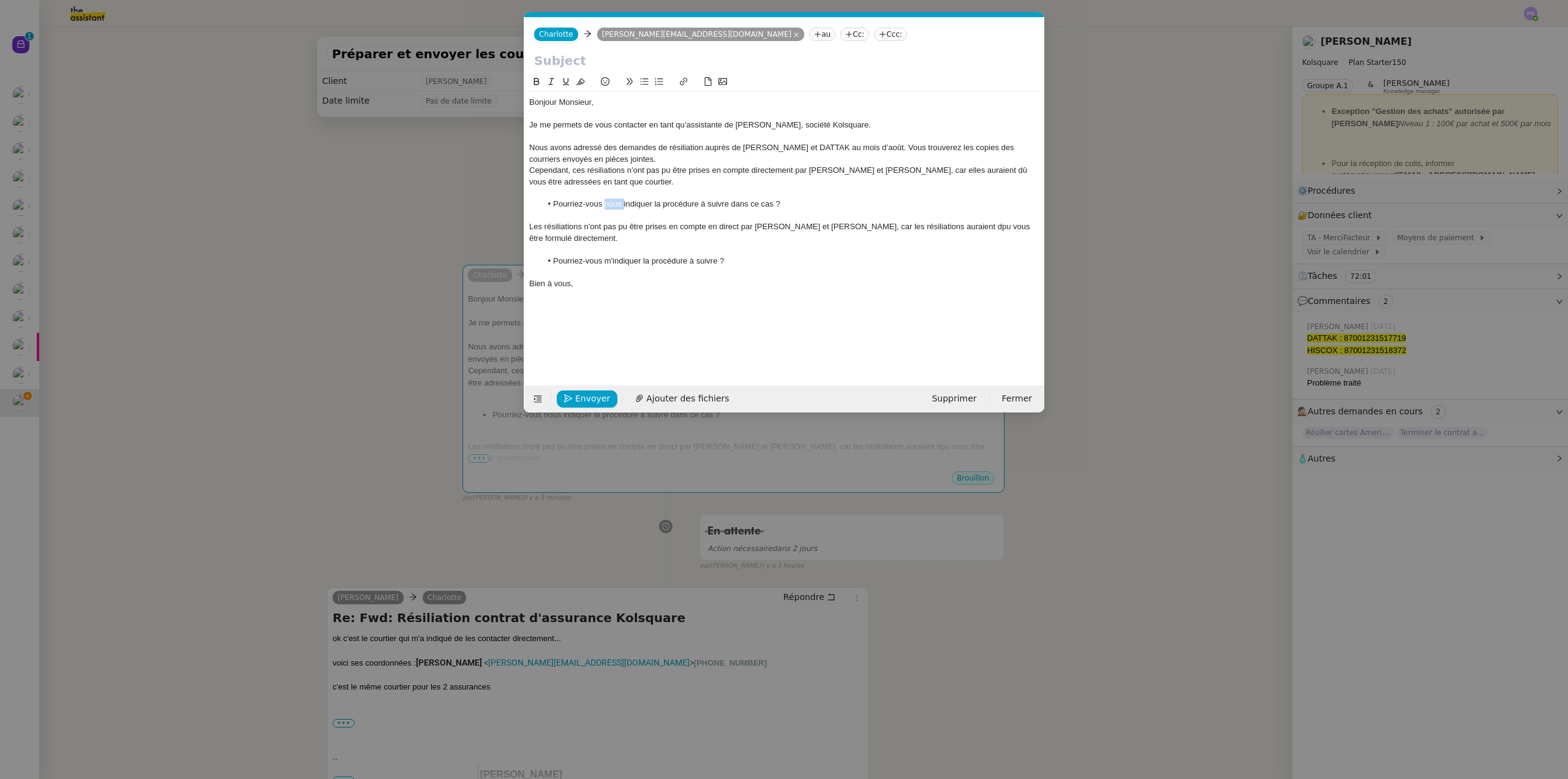
drag, startPoint x: 622, startPoint y: 205, endPoint x: 604, endPoint y: 205, distance: 18.0
click at [604, 205] on li "Pourriez-vous nous indiquer la procédure à suivre dans ce cas ?" at bounding box center [790, 204] width 498 height 11
click at [642, 156] on div "Nous avons adressé des demandes de résiliation auprès de [PERSON_NAME] et DATTA…" at bounding box center [784, 154] width 511 height 22
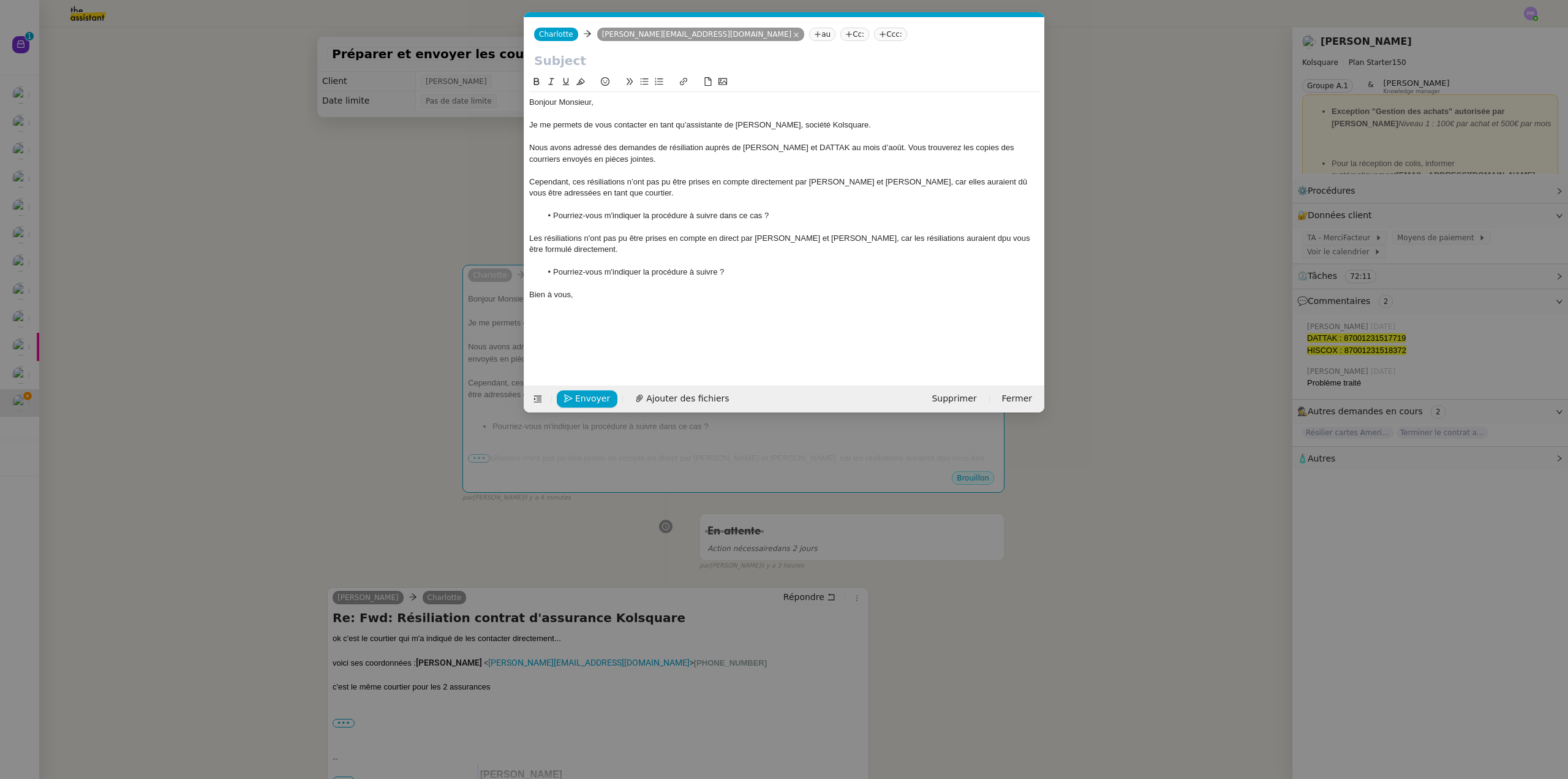
click at [628, 180] on div "Cependant, ces résiliations n’ont pas pu être prises en compte directement par …" at bounding box center [784, 187] width 511 height 22
click at [635, 178] on div "Cependant, ces résiliations viennet d'être refusées , car elles auraient dû vou…" at bounding box center [784, 182] width 511 height 11
click at [0, 0] on lt-span "viennent" at bounding box center [0, 0] width 0 height 0
click at [715, 180] on div "Cependant, ces résiliations viennent d'être refusées , car elles auraient dû vo…" at bounding box center [784, 182] width 511 height 11
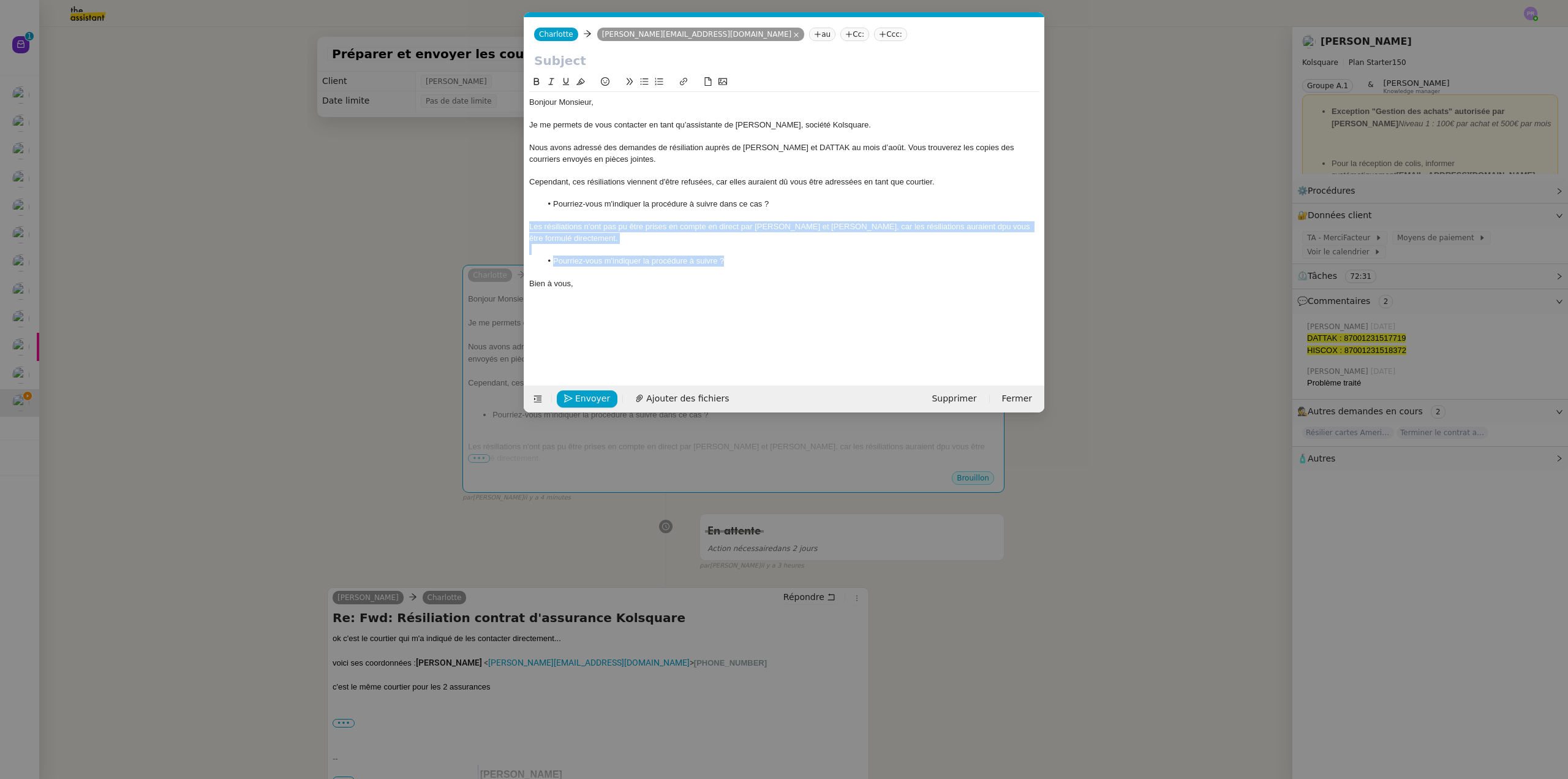
drag, startPoint x: 740, startPoint y: 245, endPoint x: 495, endPoint y: 223, distance: 246.0
click at [495, 223] on nz-modal-container "Service TA - VOYAGE - PROPOSITION GLOBALE A utiliser dans le cadre de propositi…" at bounding box center [784, 390] width 1568 height 779
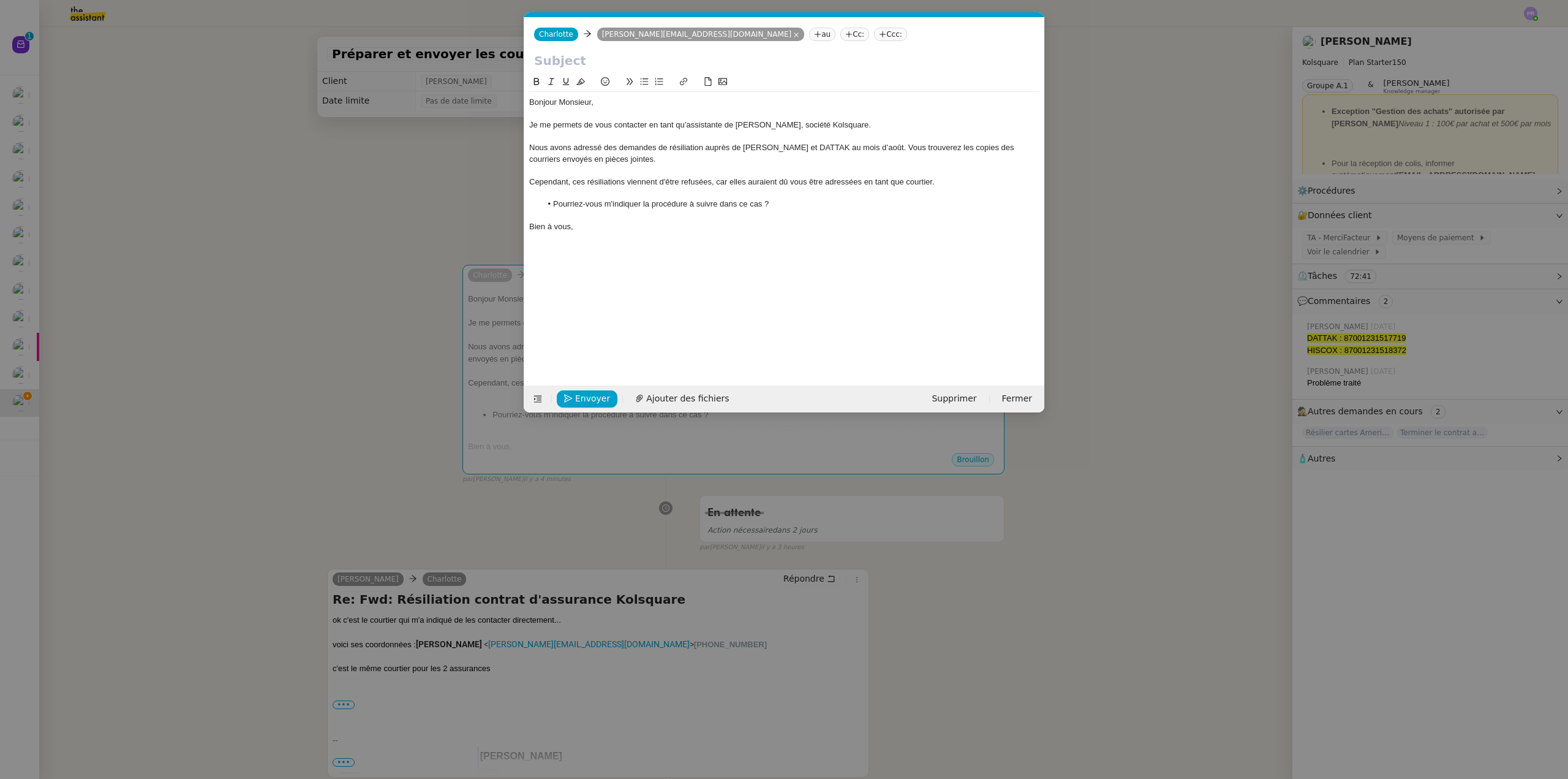
click at [606, 594] on nz-modal-container "Service TA - VOYAGE - PROPOSITION GLOBALE A utiliser dans le cadre de propositi…" at bounding box center [784, 390] width 1568 height 779
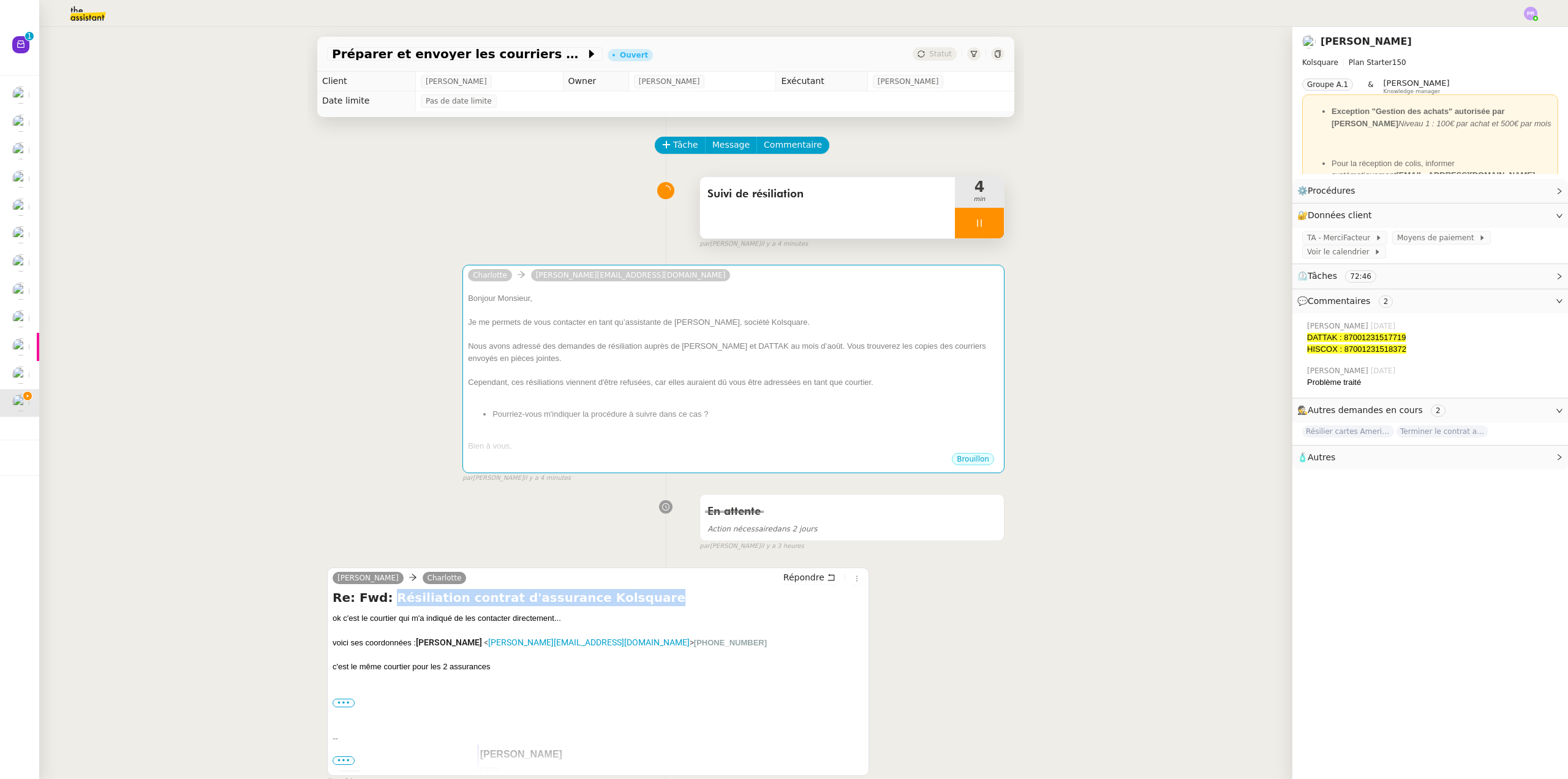
copy h4 "Résiliation contrat d'assurance Kolsquare"
drag, startPoint x: 559, startPoint y: 609, endPoint x: 378, endPoint y: 608, distance: 181.0
click at [378, 606] on h4 "Re: Fwd: Résiliation contrat d'assurance Kolsquare" at bounding box center [598, 597] width 531 height 17
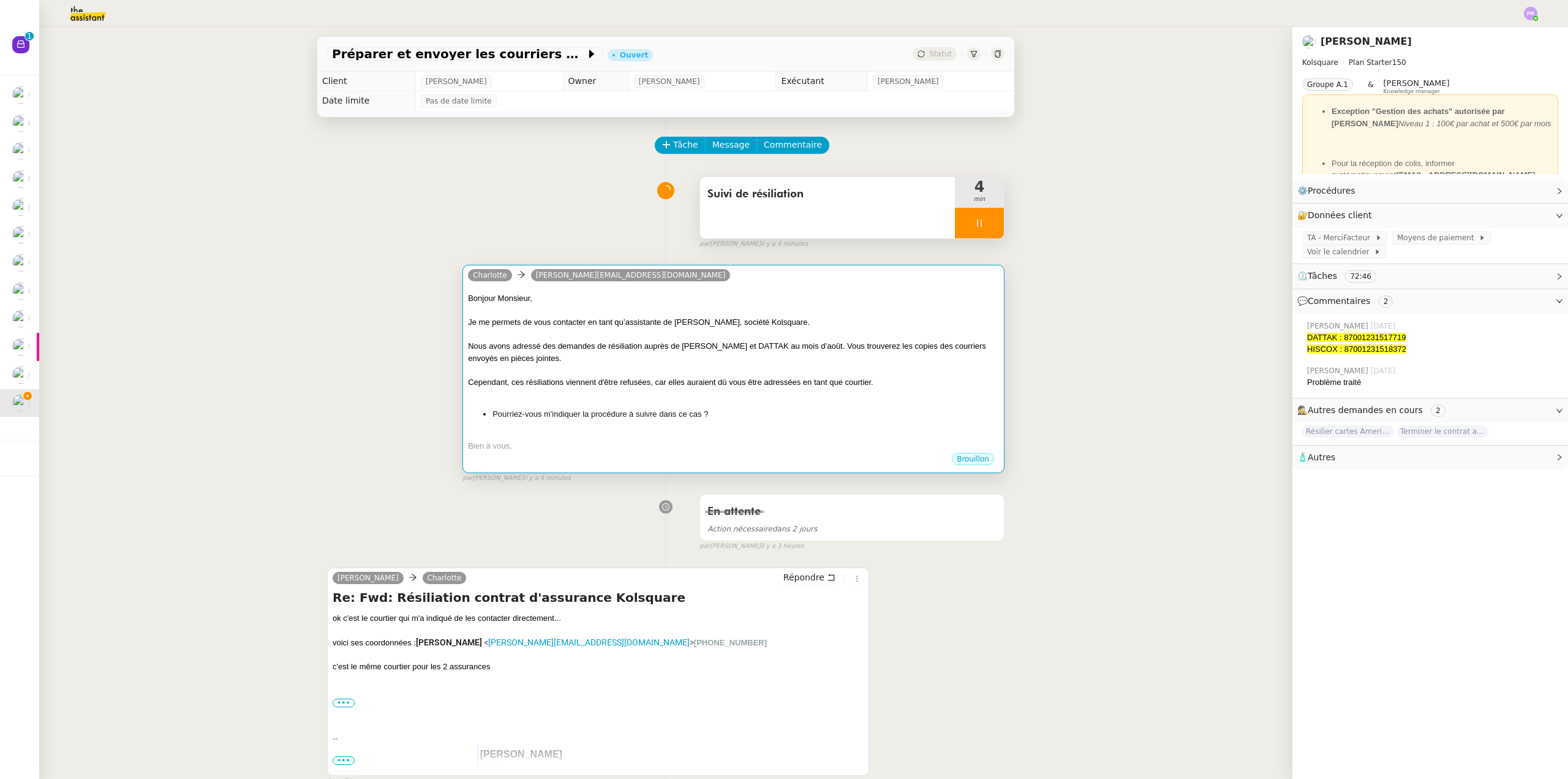
click at [610, 364] on div "Bonjour Monsieur, Je me permets de vous contacter en tant qu’assistante de [PER…" at bounding box center [733, 372] width 531 height 159
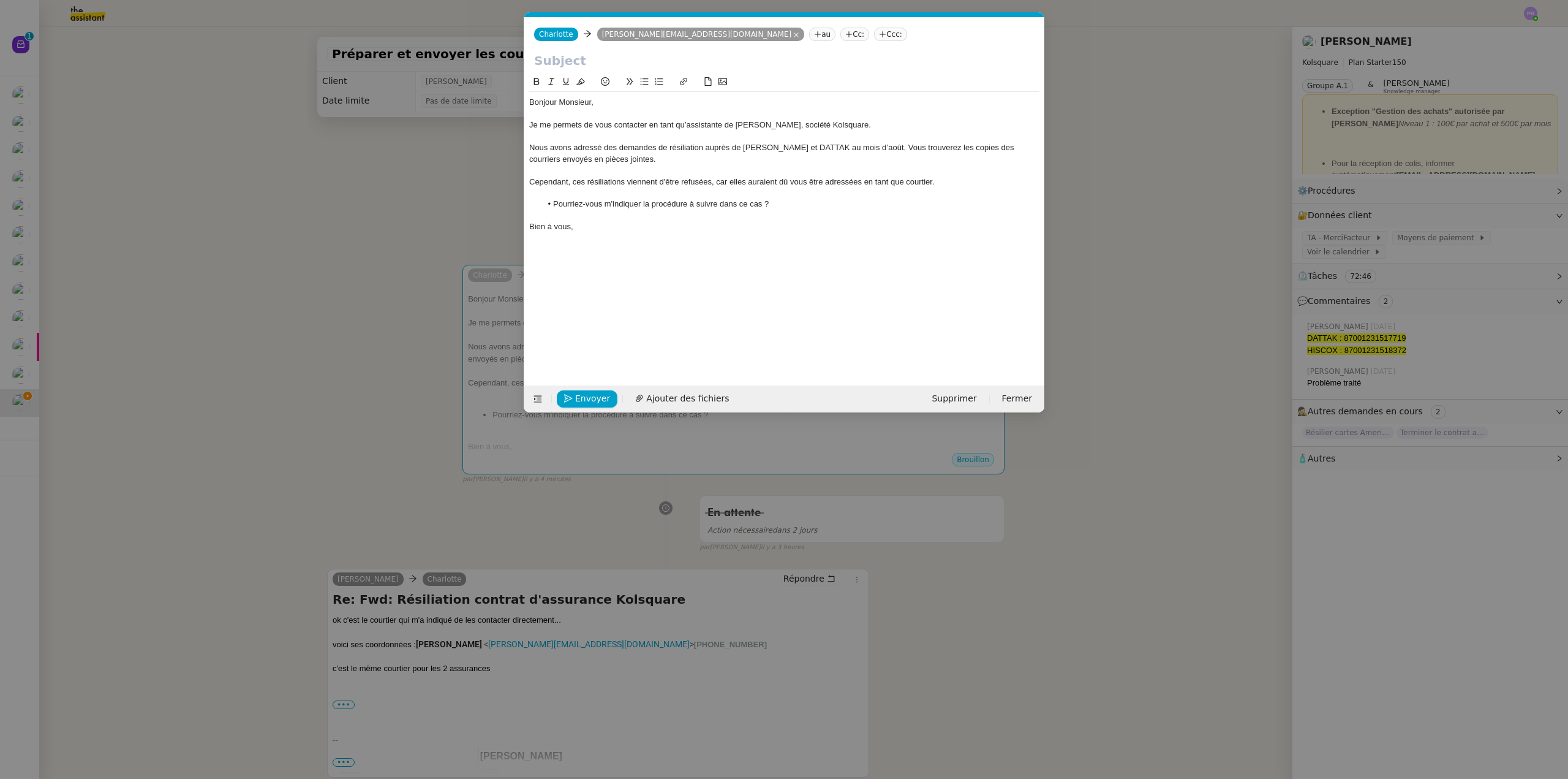
scroll to position [0, 26]
click at [573, 49] on div "Charlotte Charlotte [EMAIL_ADDRESS][DOMAIN_NAME] au Cc: Ccc:" at bounding box center [784, 34] width 520 height 34
drag, startPoint x: 575, startPoint y: 58, endPoint x: 578, endPoint y: 49, distance: 9.5
click at [576, 56] on input "text" at bounding box center [784, 61] width 500 height 19
paste input "Résiliation contrat d'assurance Kolsquare"
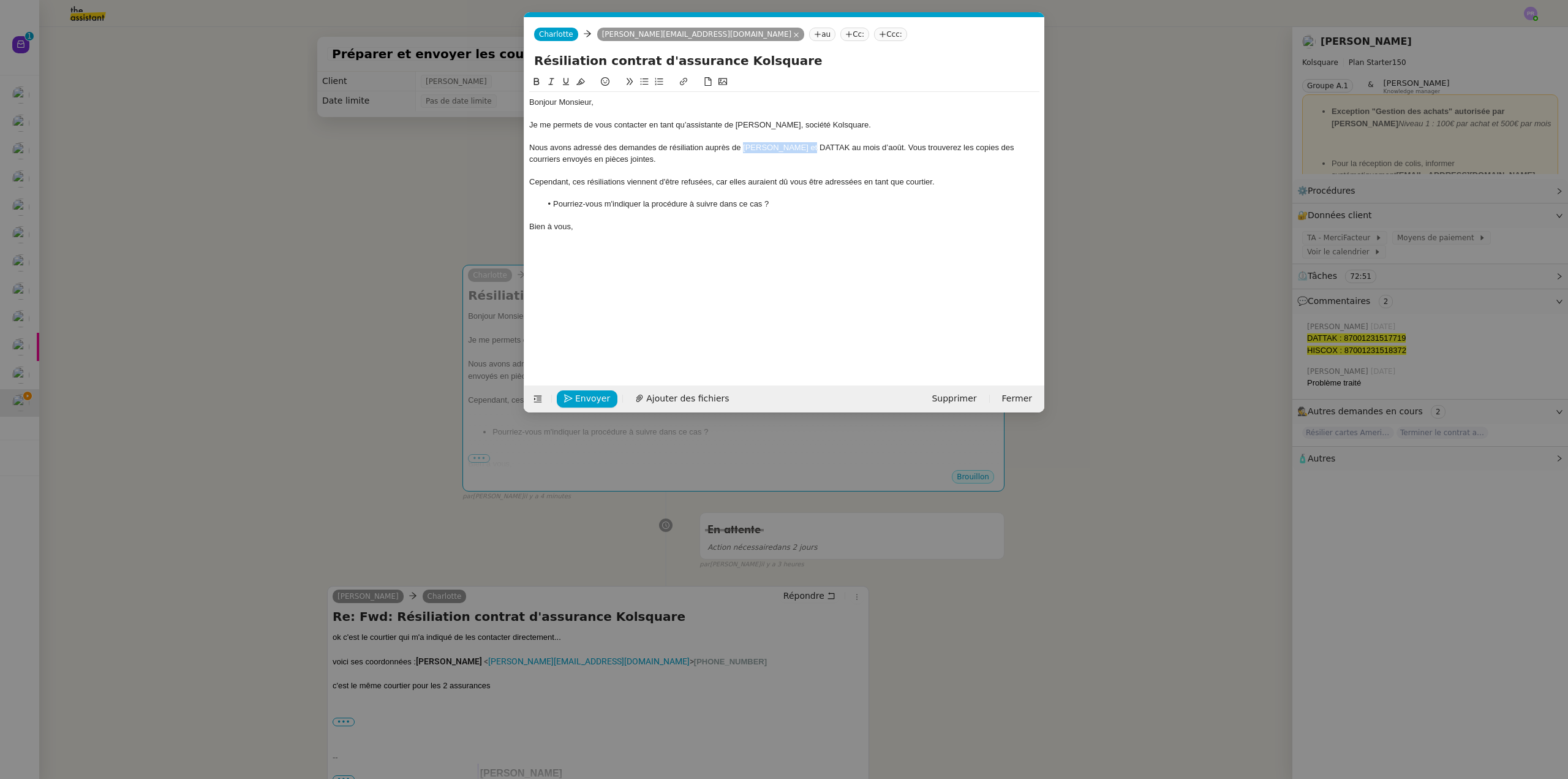
copy div "[PERSON_NAME] et [PERSON_NAME]"
drag, startPoint x: 750, startPoint y: 147, endPoint x: 814, endPoint y: 149, distance: 64.0
click at [814, 149] on div "Nous avons adressé des demandes de résiliation auprès de [PERSON_NAME] et DATTA…" at bounding box center [784, 154] width 511 height 22
click at [815, 63] on input "Résiliation contrat d'assurance Kolsquare" at bounding box center [784, 61] width 500 height 19
paste input "[PERSON_NAME] et [PERSON_NAME]"
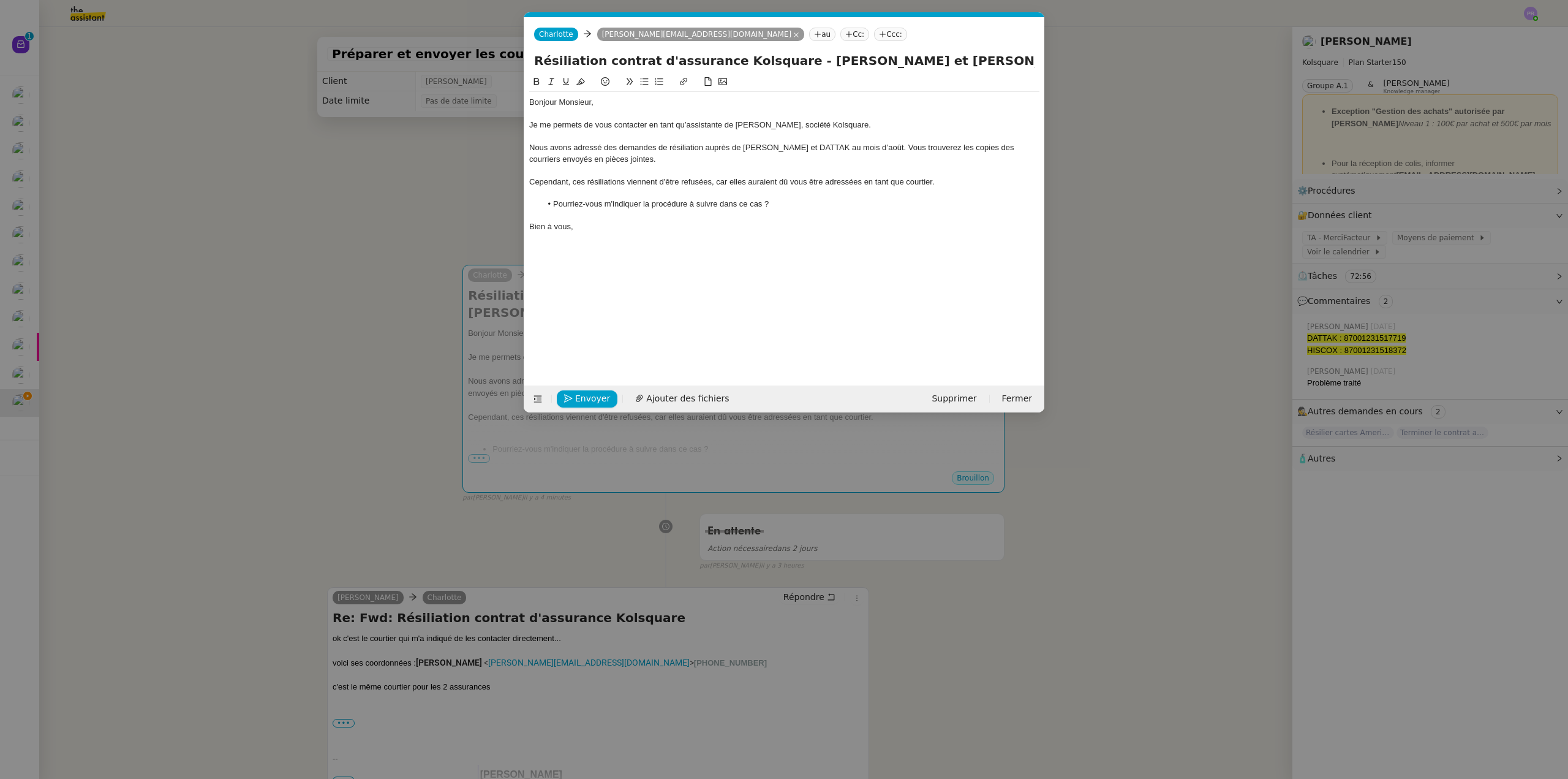
type input "Résiliation contrat d'assurance Kolsquare - [PERSON_NAME] et [PERSON_NAME]"
drag, startPoint x: 591, startPoint y: 101, endPoint x: 559, endPoint y: 100, distance: 32.0
click at [559, 100] on div "Bonjour Monsieur," at bounding box center [784, 102] width 511 height 11
click at [689, 399] on span "Ajouter des fichiers" at bounding box center [688, 398] width 83 height 14
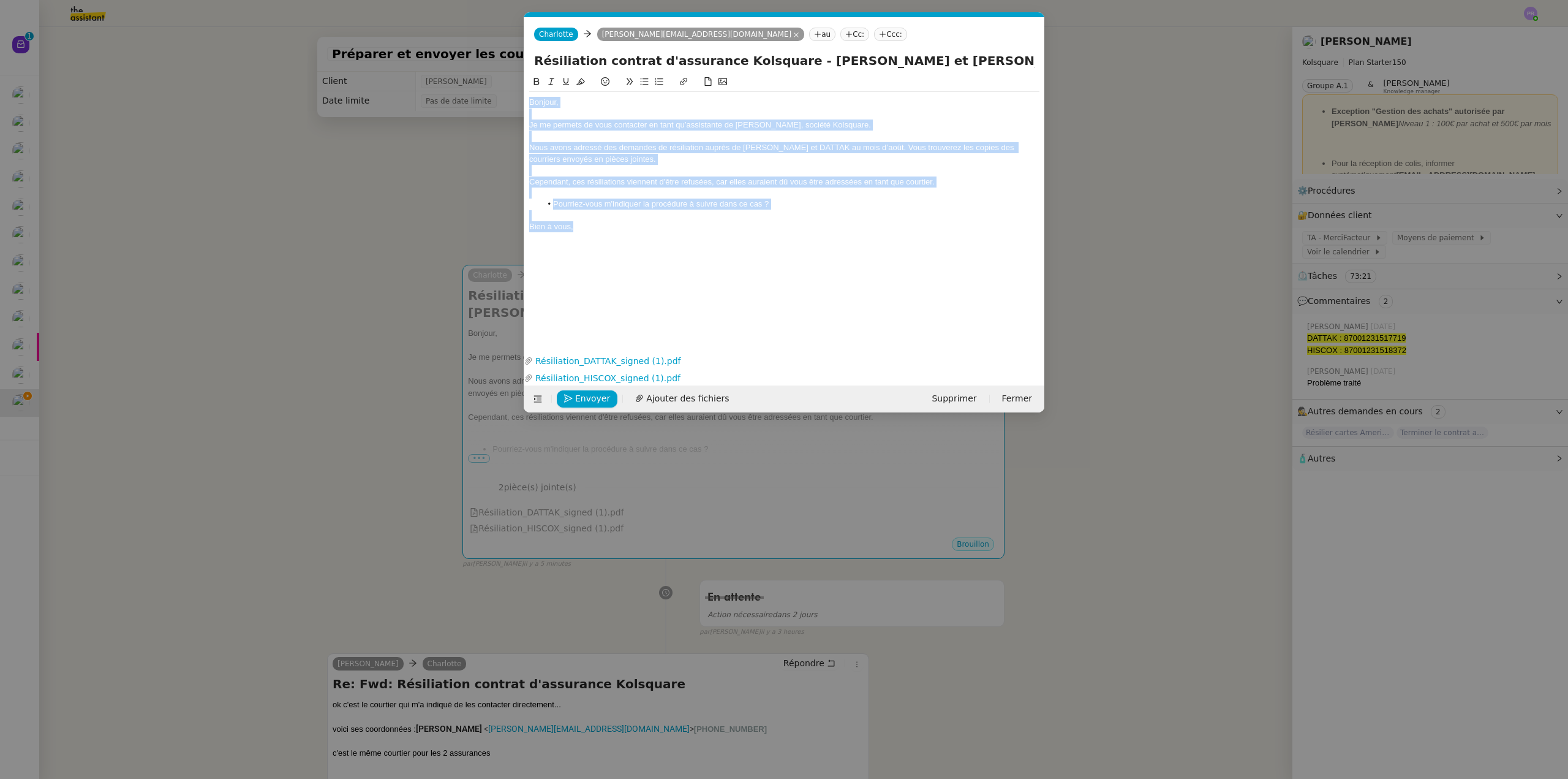
drag, startPoint x: 591, startPoint y: 229, endPoint x: 497, endPoint y: 100, distance: 159.6
click at [497, 100] on nz-modal-container "Service TA - VOYAGE - PROPOSITION GLOBALE A utiliser dans le cadre de propositi…" at bounding box center [784, 390] width 1568 height 779
drag, startPoint x: 579, startPoint y: 82, endPoint x: 584, endPoint y: 92, distance: 11.2
click at [579, 81] on icon at bounding box center [580, 81] width 8 height 8
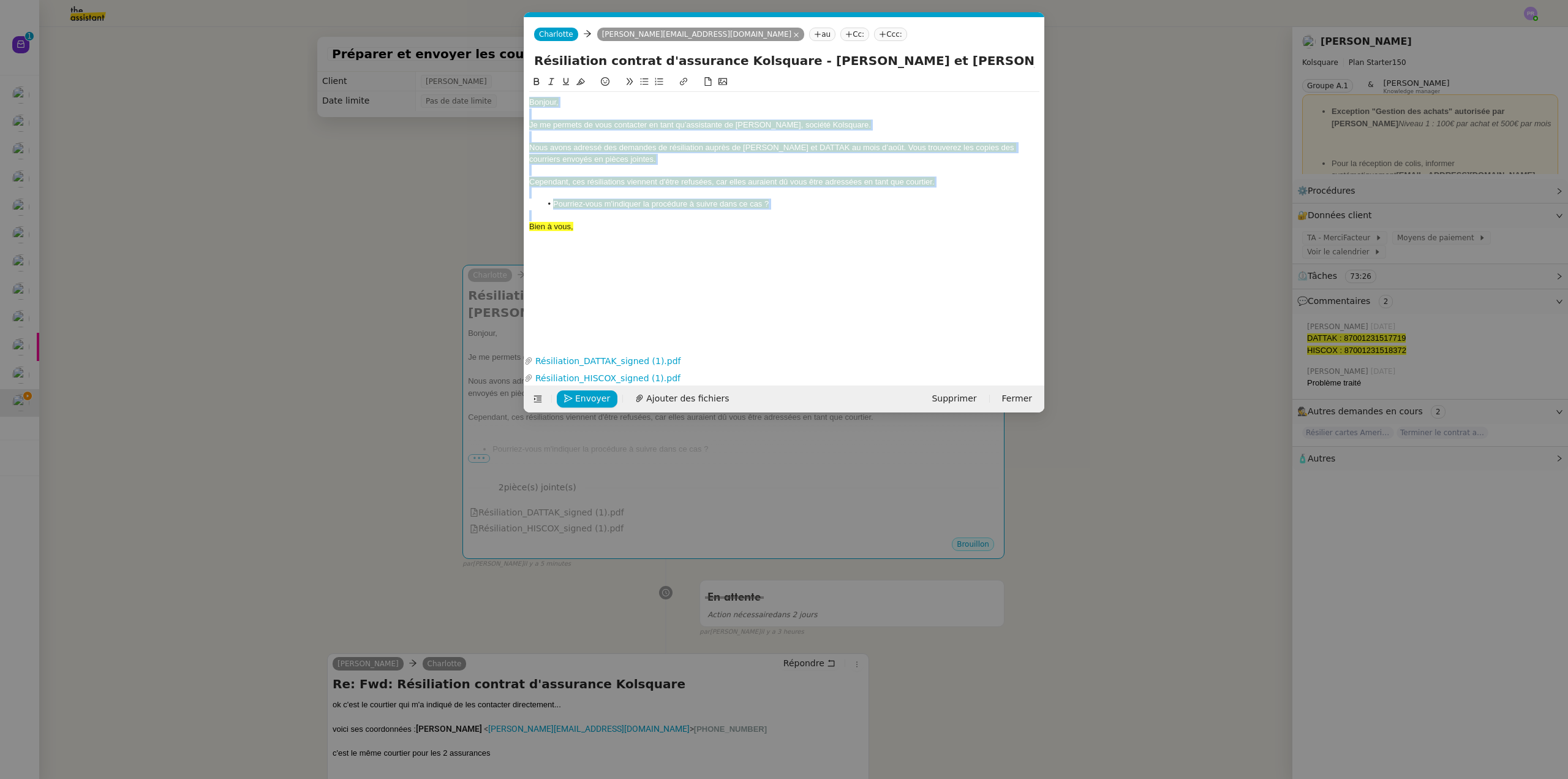
click at [585, 96] on div "Bonjour, Je me permets de vous contacter en tant qu’assistante de [PERSON_NAME]…" at bounding box center [784, 165] width 511 height 145
drag, startPoint x: 591, startPoint y: 233, endPoint x: 522, endPoint y: 100, distance: 149.8
click at [507, 102] on nz-modal-container "Service TA - VOYAGE - PROPOSITION GLOBALE A utiliser dans le cadre de propositi…" at bounding box center [784, 390] width 1568 height 779
click at [581, 83] on icon at bounding box center [580, 81] width 8 height 7
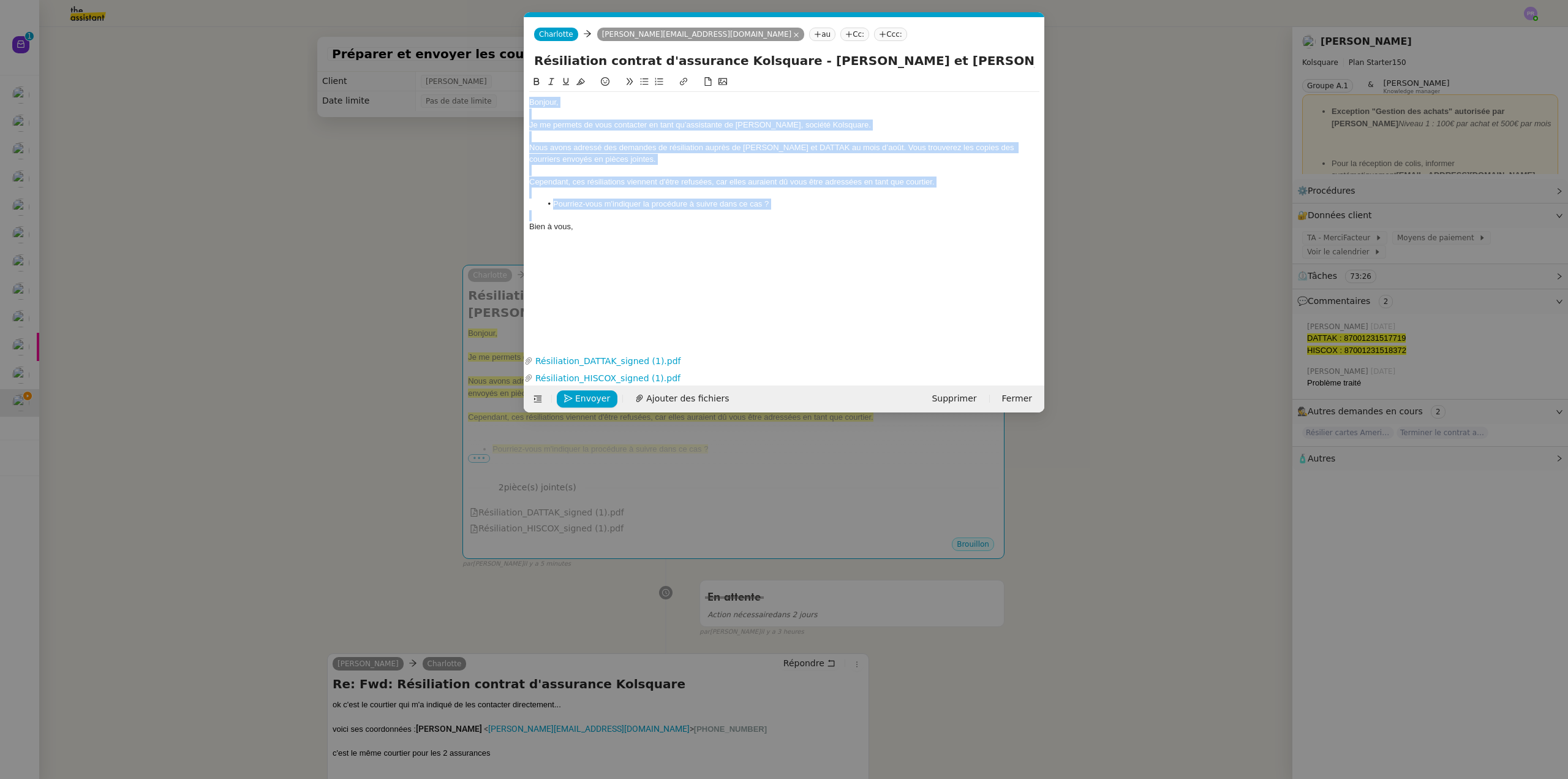
click at [586, 112] on div at bounding box center [784, 114] width 511 height 11
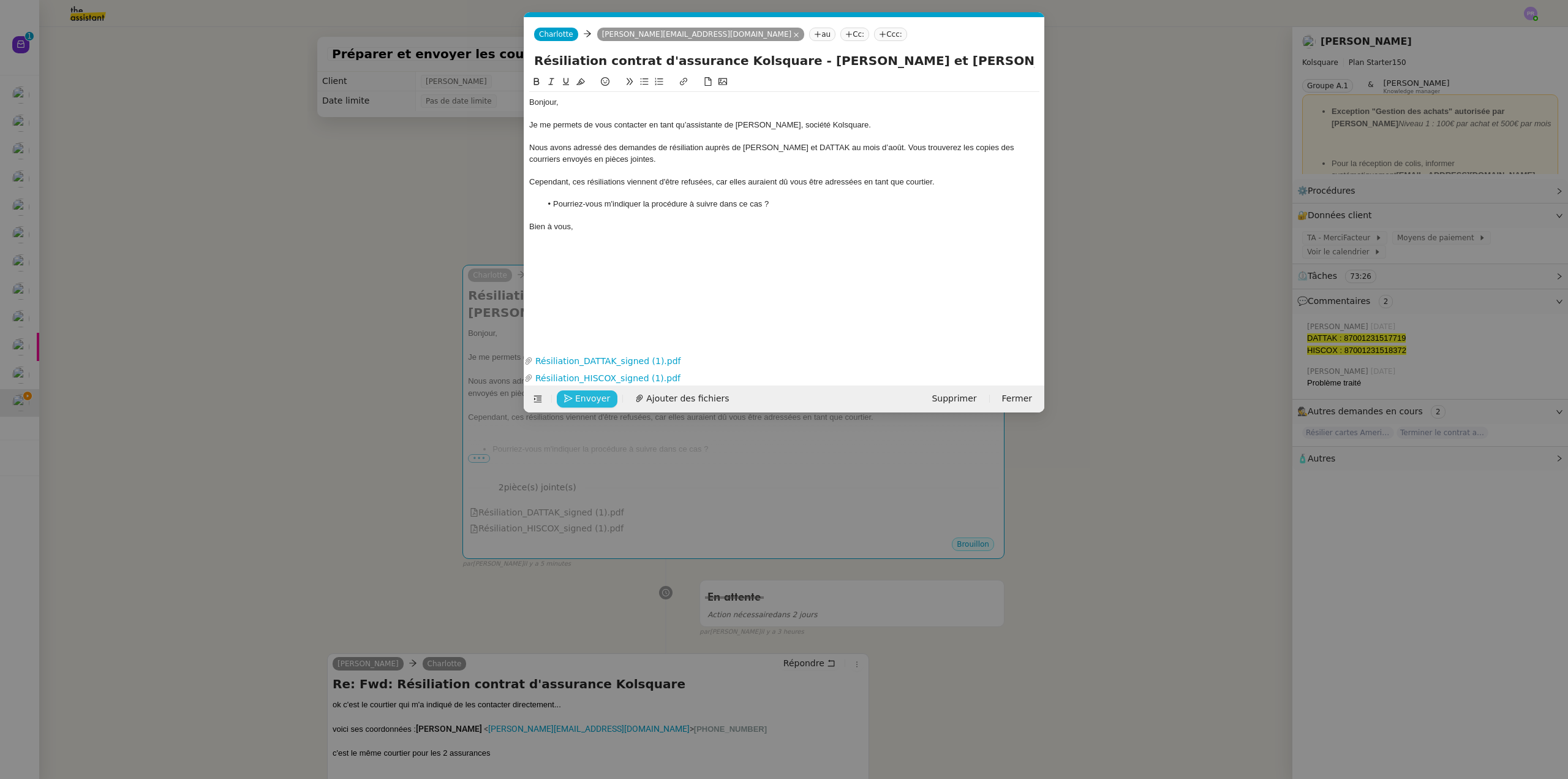
click at [586, 396] on span "Envoyer" at bounding box center [592, 398] width 34 height 14
click at [585, 396] on span "Confirmer l'envoi" at bounding box center [611, 398] width 74 height 14
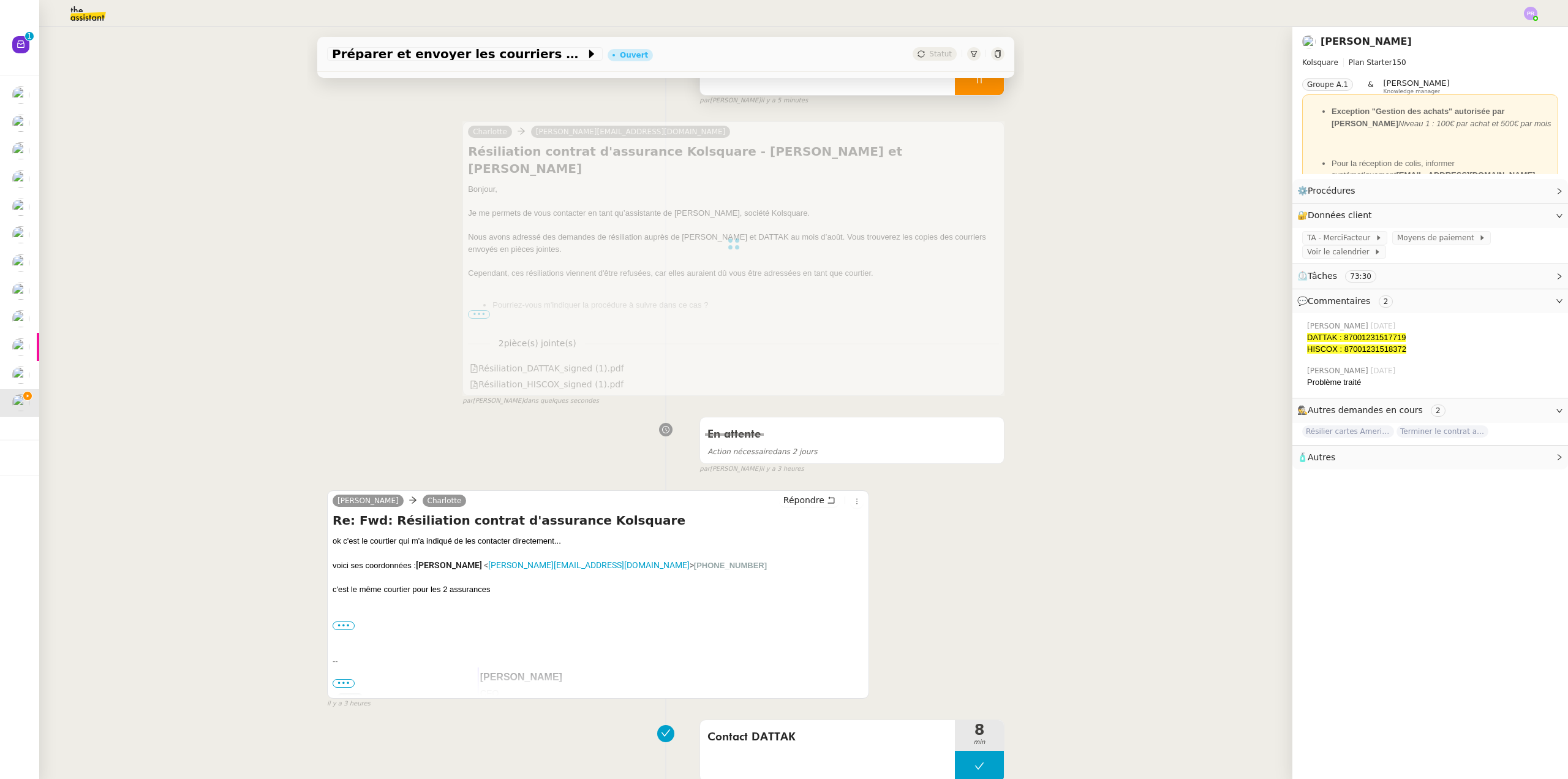
scroll to position [245, 0]
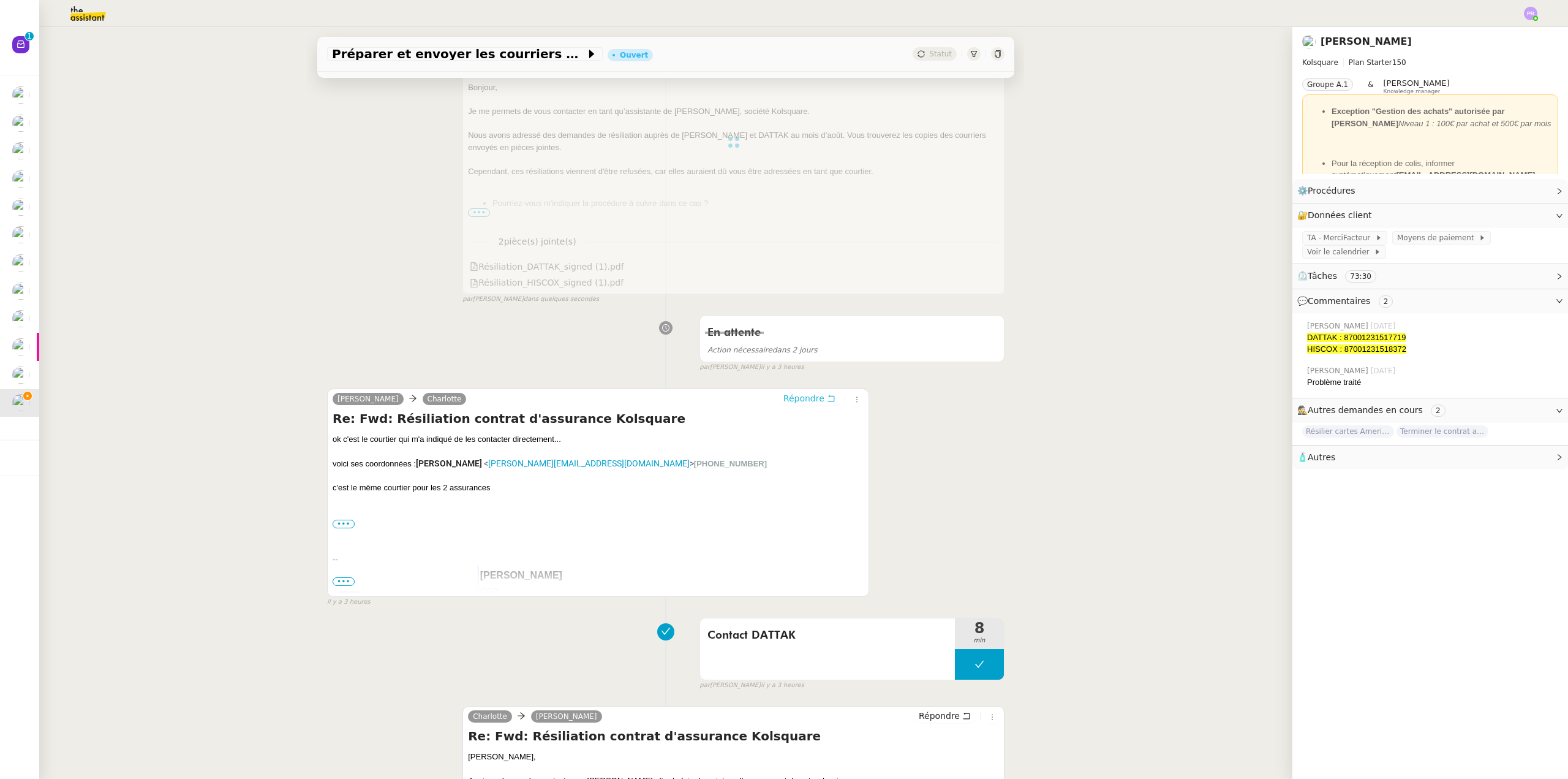
click at [791, 394] on span "Répondre" at bounding box center [804, 398] width 41 height 12
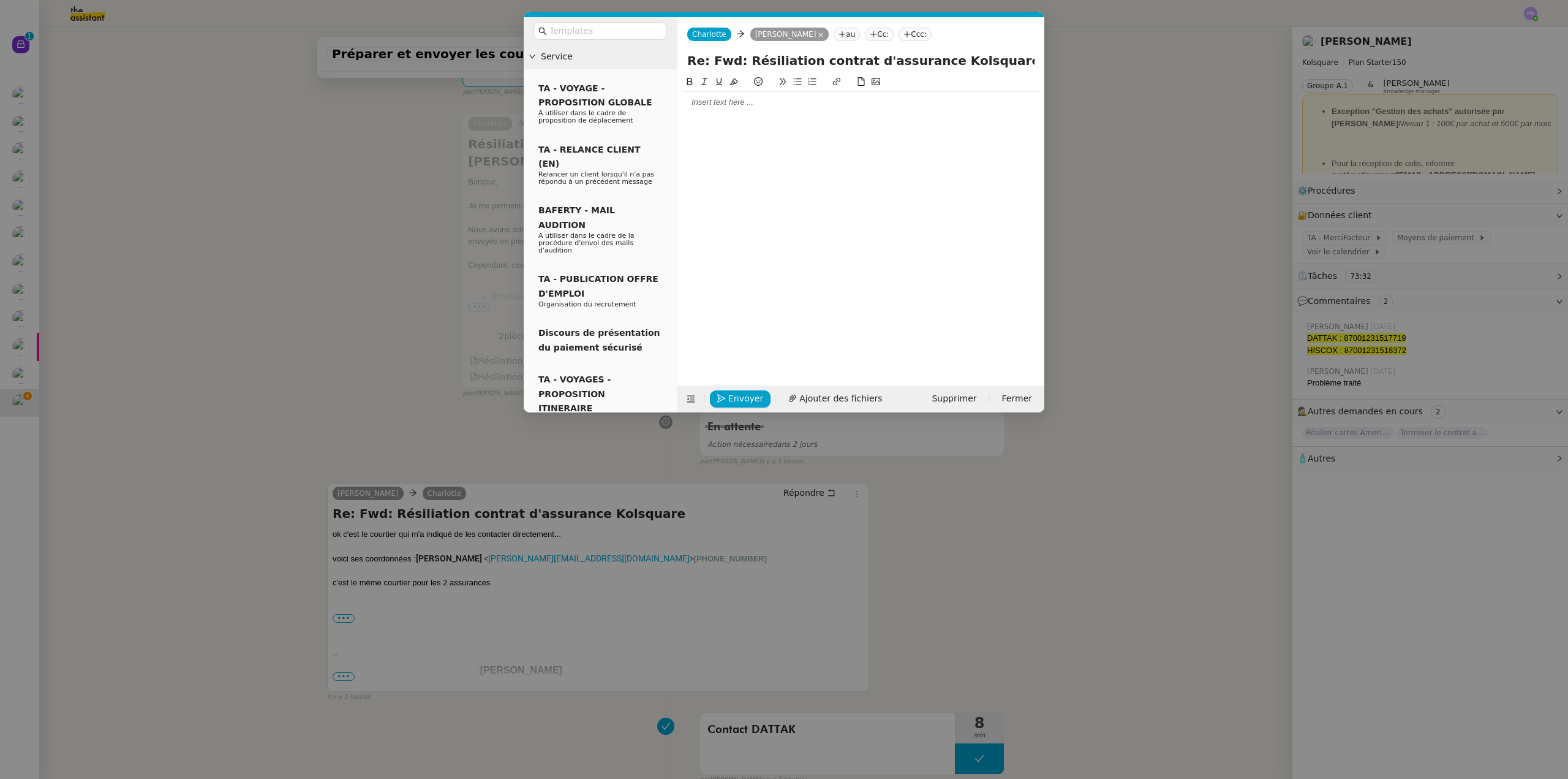
scroll to position [338, 0]
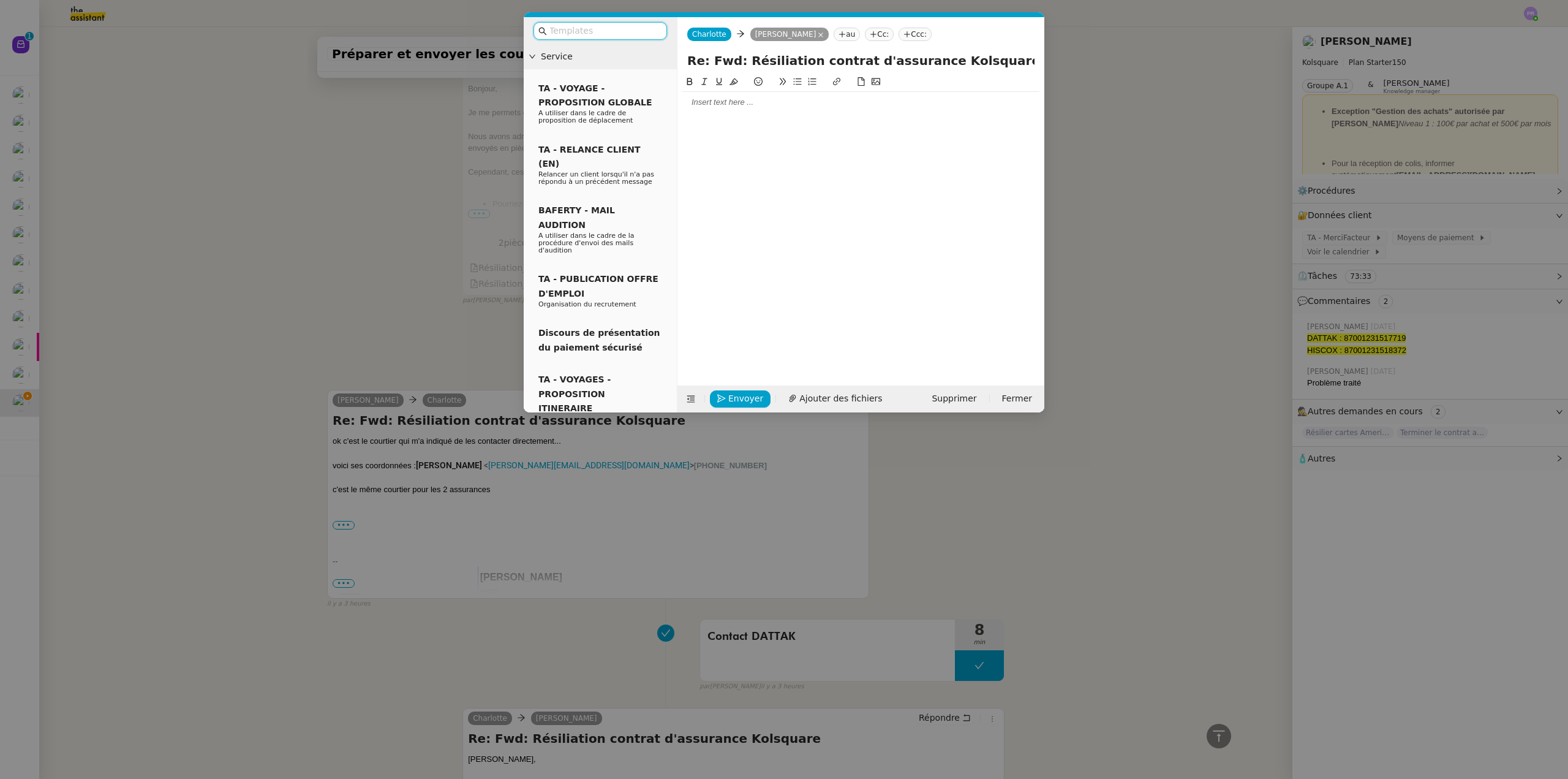
click at [710, 108] on div at bounding box center [860, 102] width 357 height 11
click at [696, 125] on div "JE vous remercie pour ces informastions." at bounding box center [860, 125] width 357 height 11
click at [800, 119] on div "Je vous remercie pour ces informastions." at bounding box center [860, 125] width 357 height 11
click at [813, 124] on div "Je vous remercie pour ces informastions." at bounding box center [860, 125] width 357 height 11
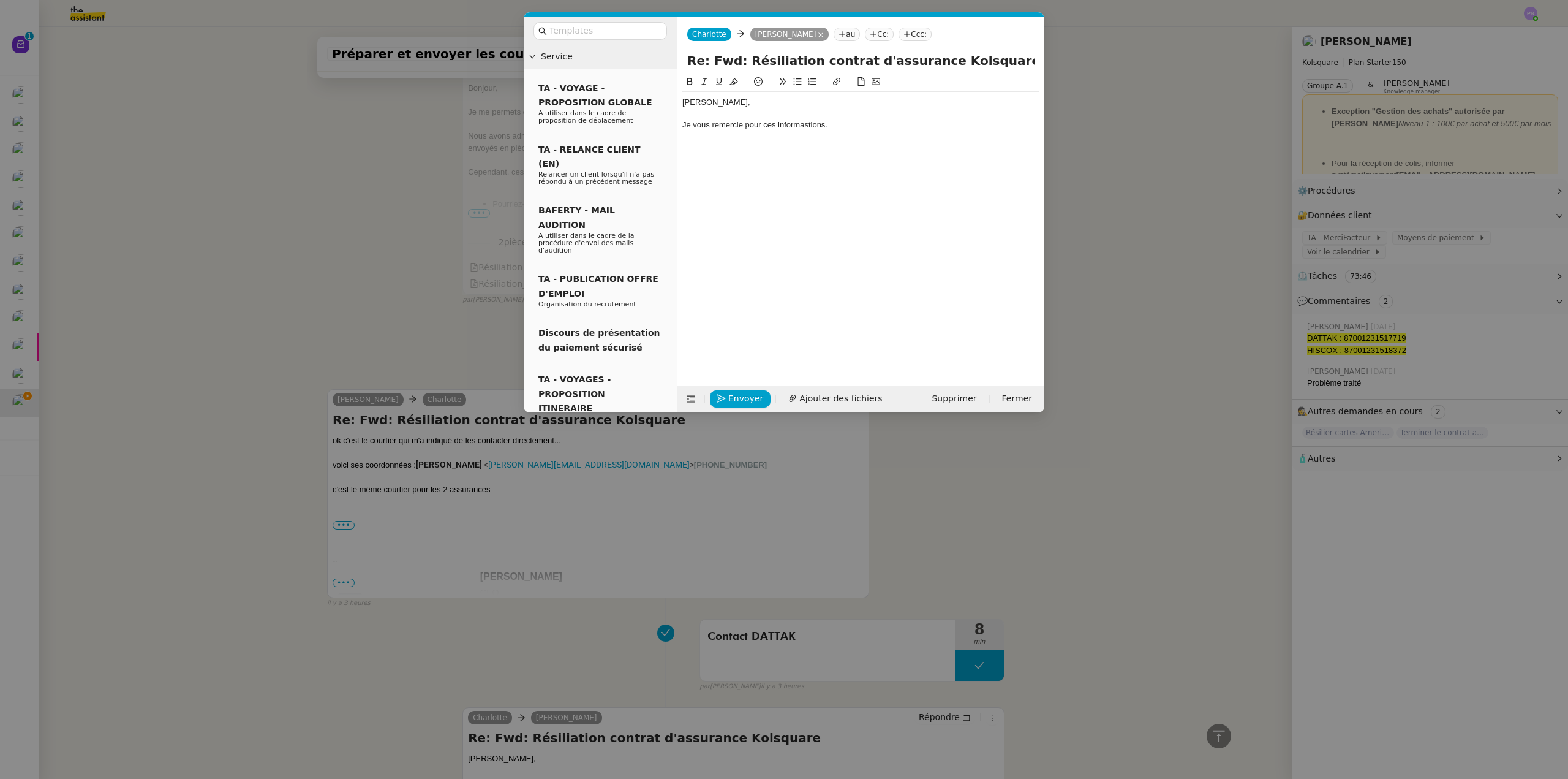
click at [0, 0] on lt-span "inform at ions" at bounding box center [0, 0] width 0 height 0
click at [848, 124] on div "Je vous remercie pour ces informations." at bounding box center [860, 125] width 357 height 11
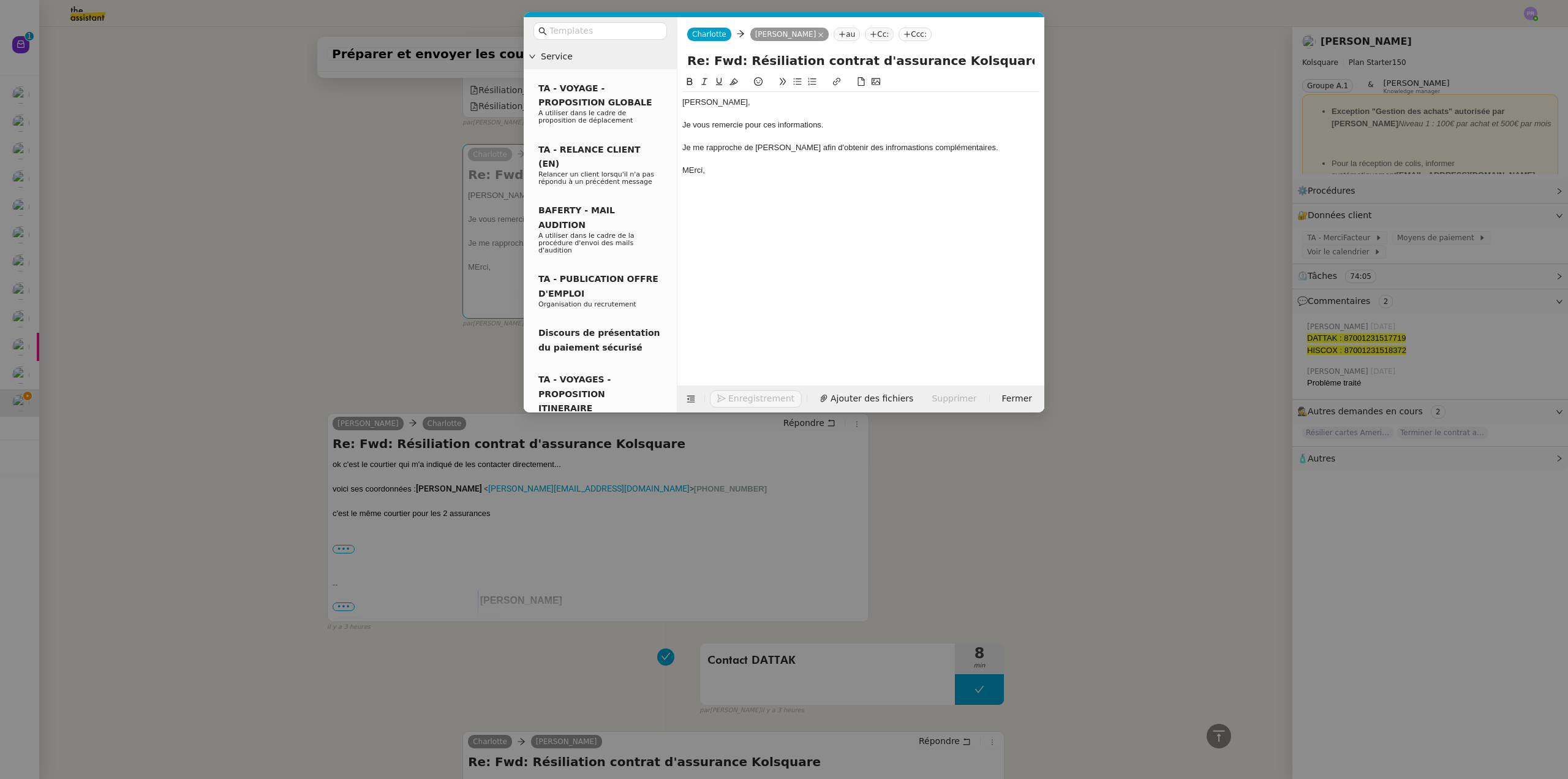
scroll to position [446, 0]
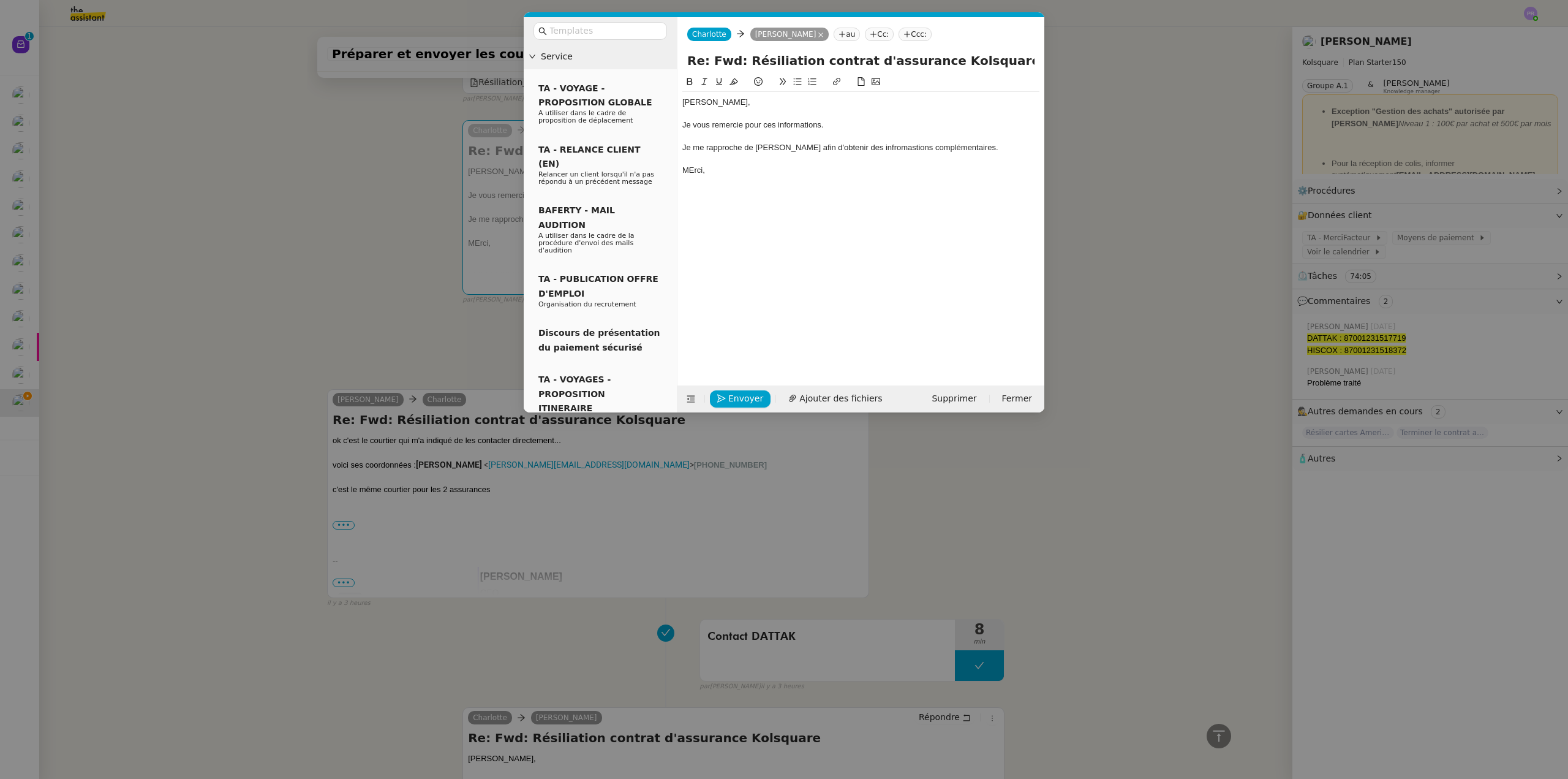
click at [779, 135] on div at bounding box center [860, 137] width 357 height 11
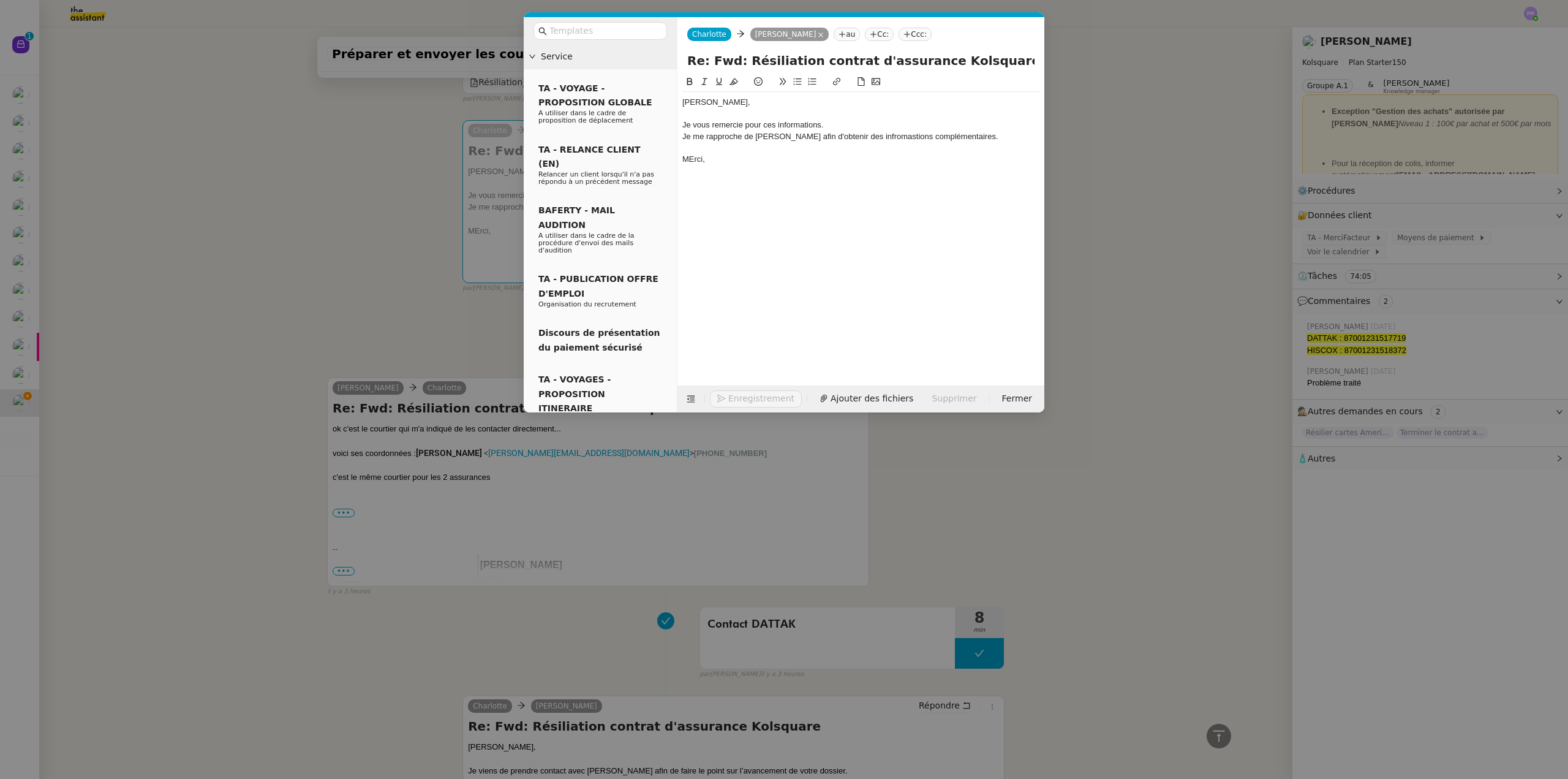
scroll to position [434, 0]
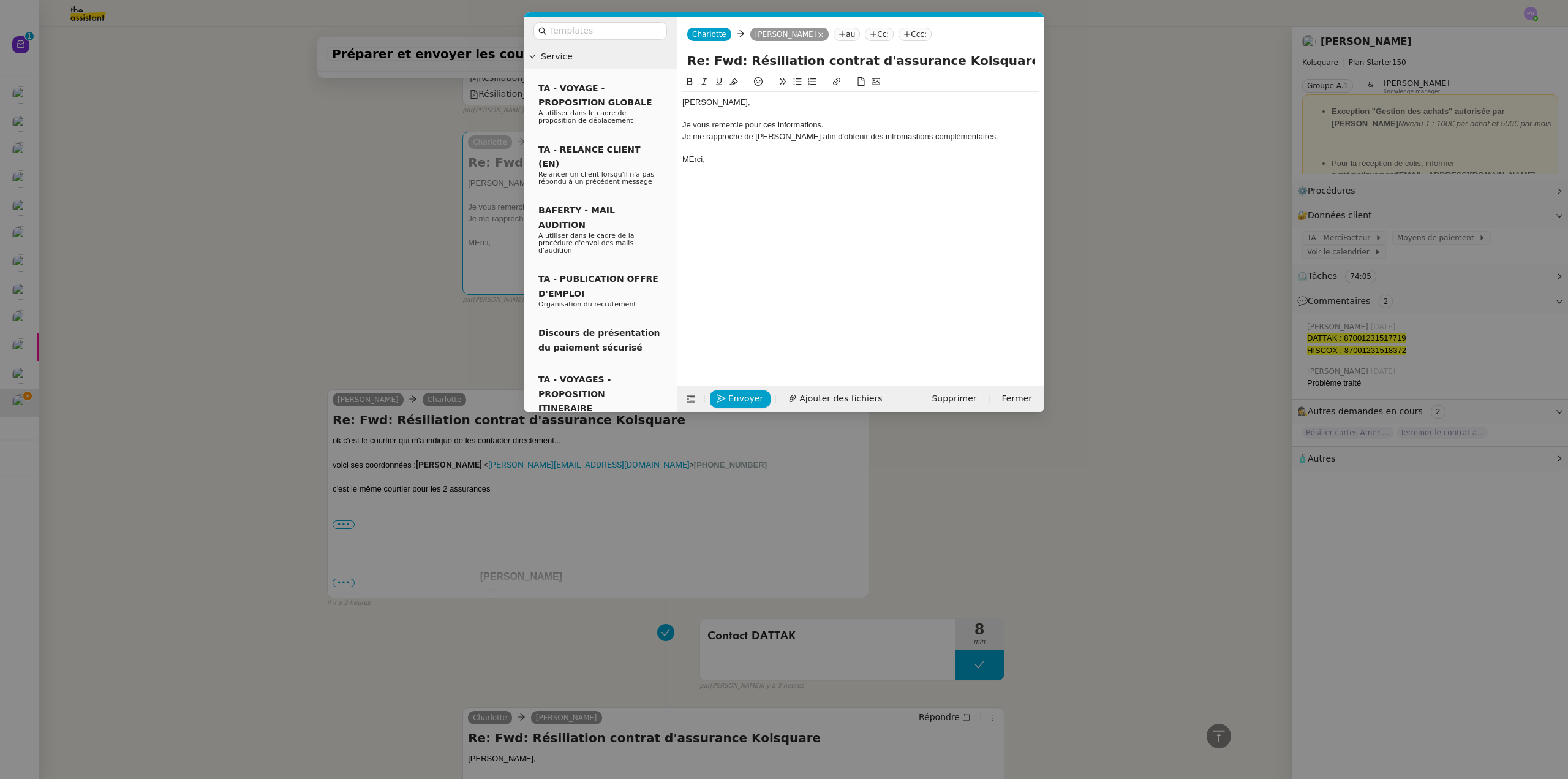
click at [769, 135] on div "Je me rapproche de [PERSON_NAME] afin d'obtenir des infromastions complémentair…" at bounding box center [860, 137] width 357 height 11
click at [884, 133] on div "Je me rapproche de [PERSON_NAME] afin d'obtenir des infromastions complémentair…" at bounding box center [860, 137] width 357 height 11
click at [0, 0] on lt-strong "ormations" at bounding box center [0, 0] width 0 height 0
click at [695, 158] on div "MErci," at bounding box center [860, 159] width 357 height 11
click at [748, 163] on div "Merci," at bounding box center [860, 159] width 357 height 11
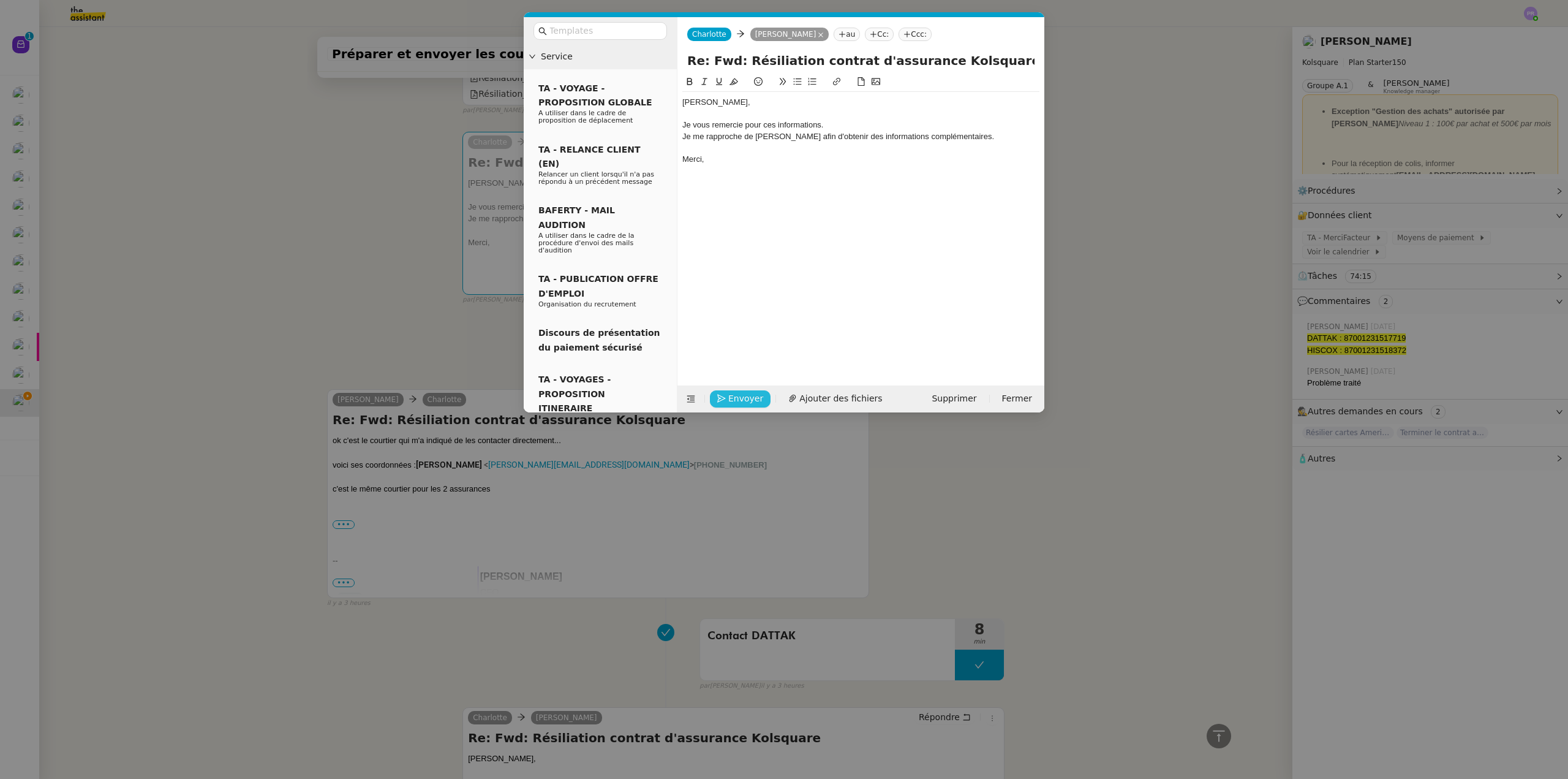
click at [742, 394] on span "Envoyer" at bounding box center [745, 398] width 34 height 14
click at [742, 389] on span "Confirmer l'envoi" at bounding box center [765, 381] width 74 height 14
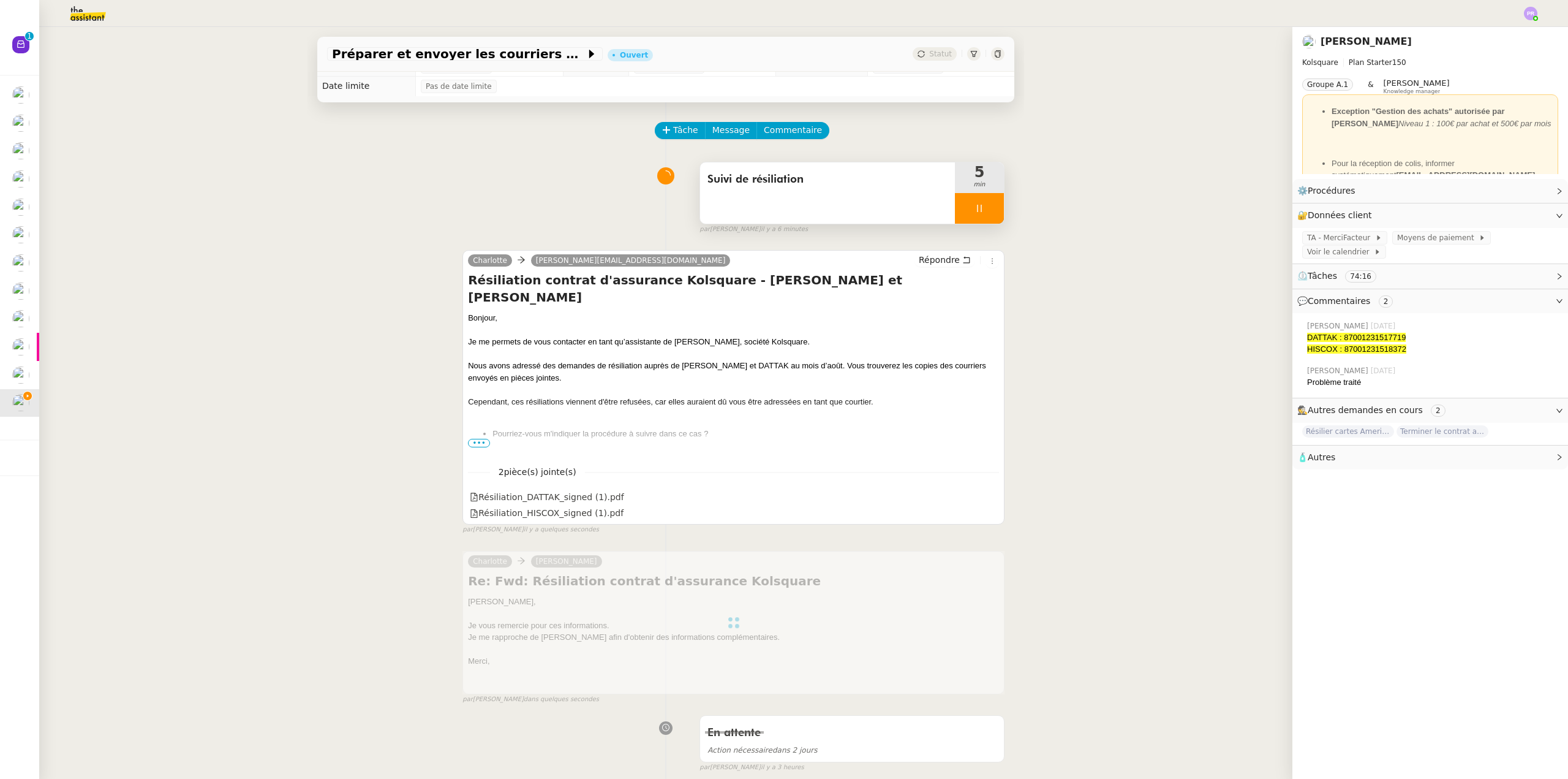
scroll to position [0, 0]
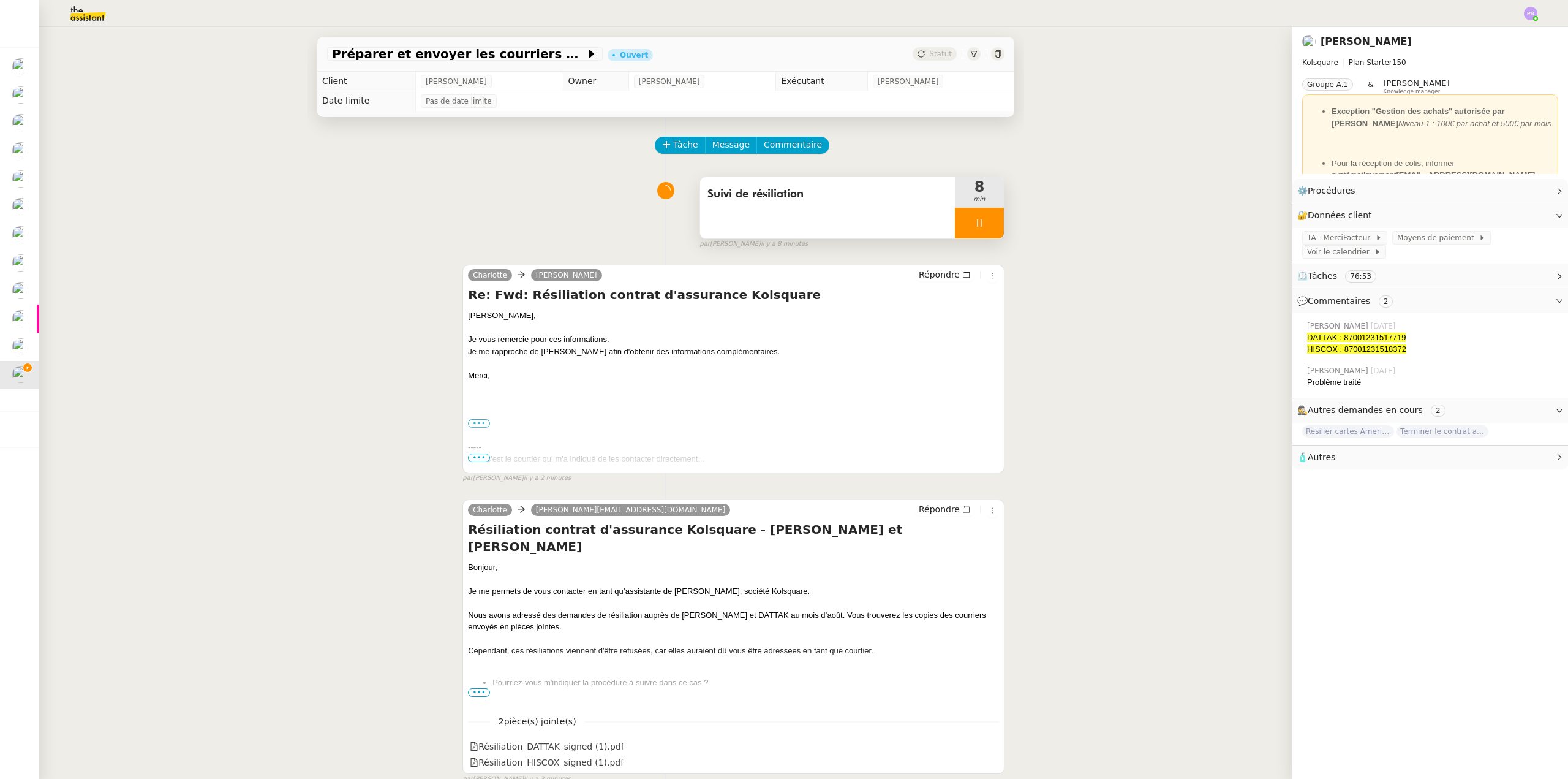
click at [982, 222] on div at bounding box center [979, 223] width 49 height 31
click at [987, 224] on icon at bounding box center [991, 223] width 10 height 10
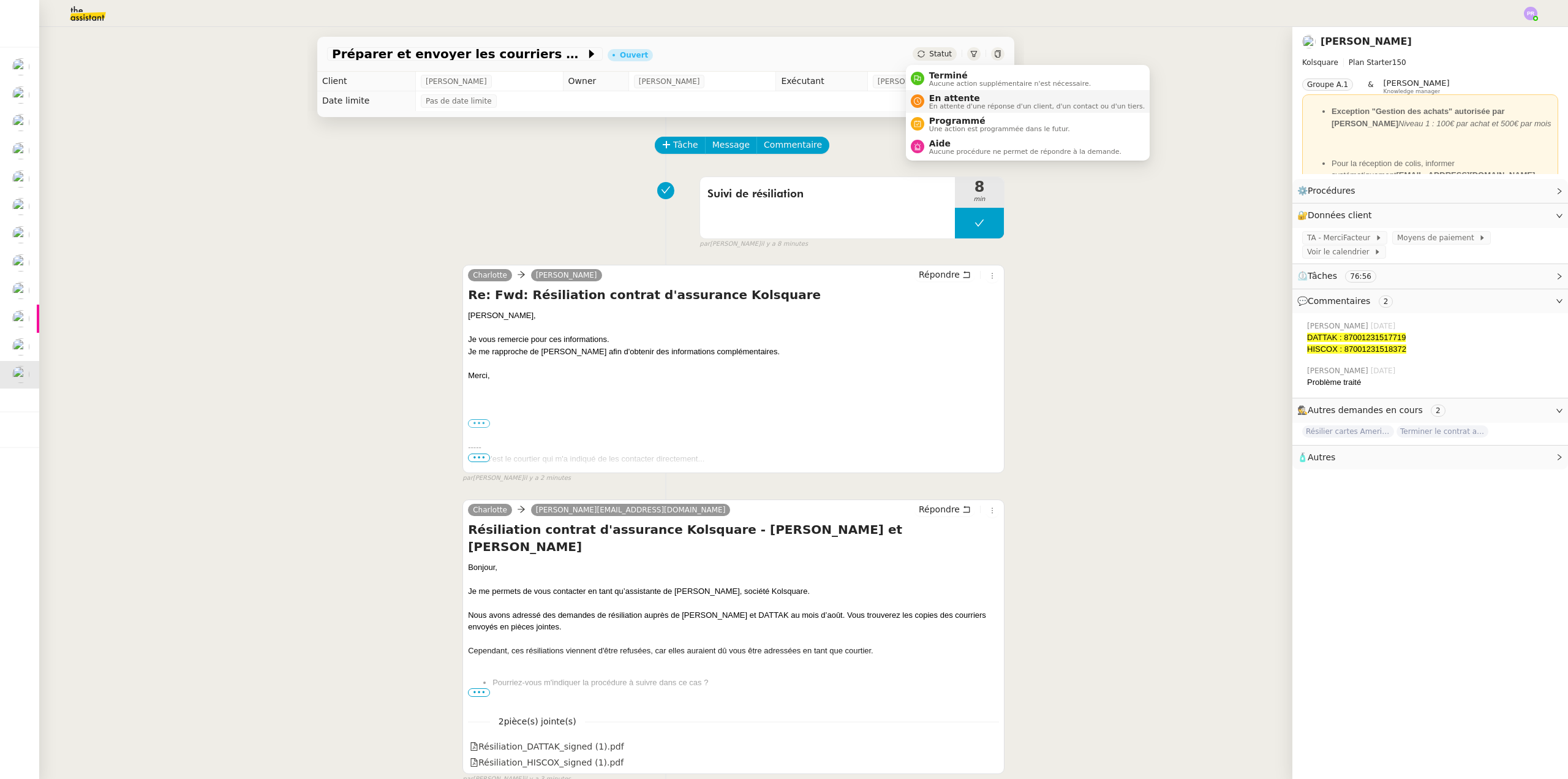
click at [948, 94] on span "En attente" at bounding box center [1036, 98] width 215 height 10
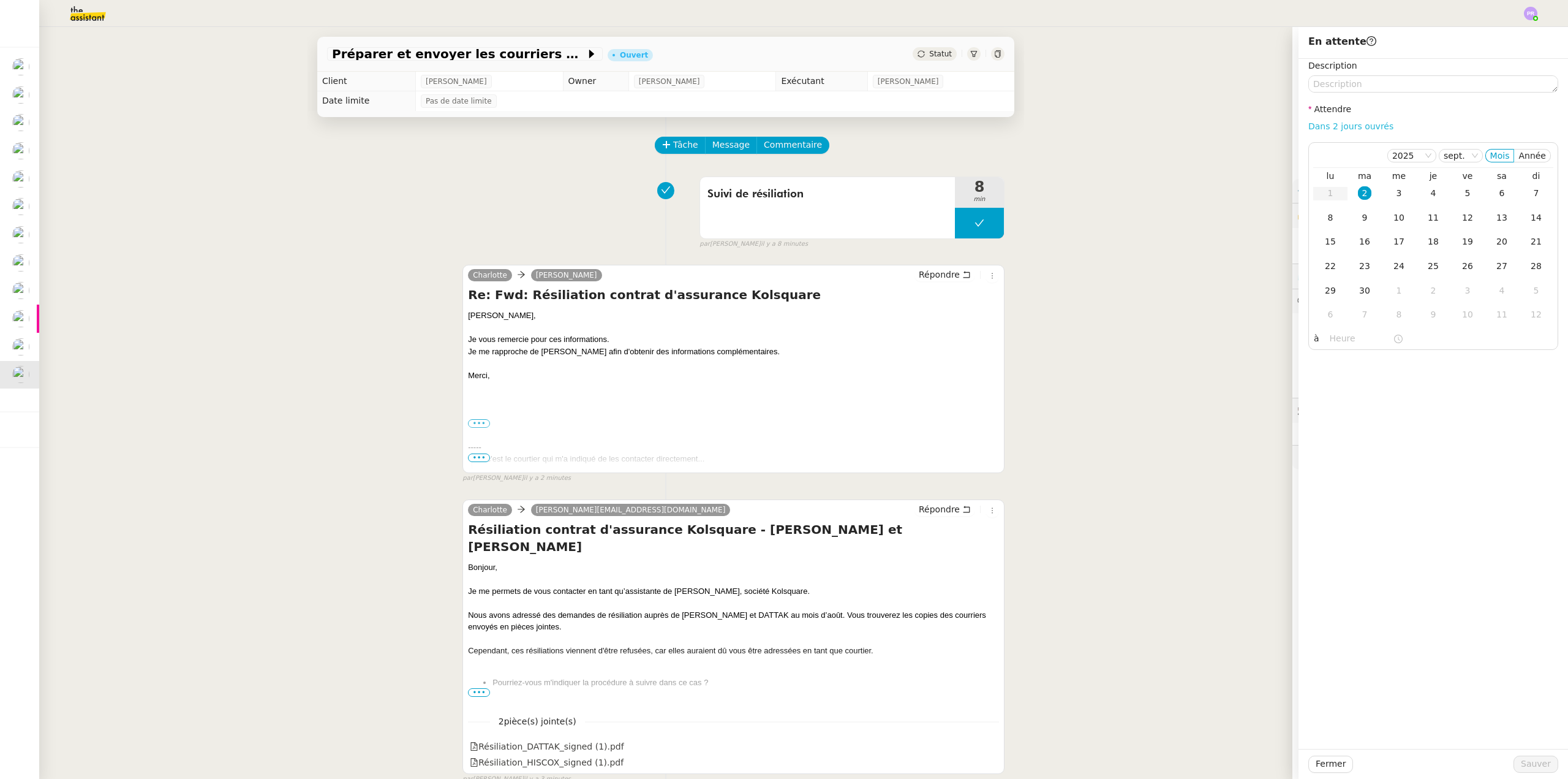
click at [1345, 125] on link "Dans 2 jours ouvrés" at bounding box center [1350, 126] width 85 height 10
type input "07:00"
click at [1522, 766] on span "Sauver" at bounding box center [1535, 763] width 30 height 14
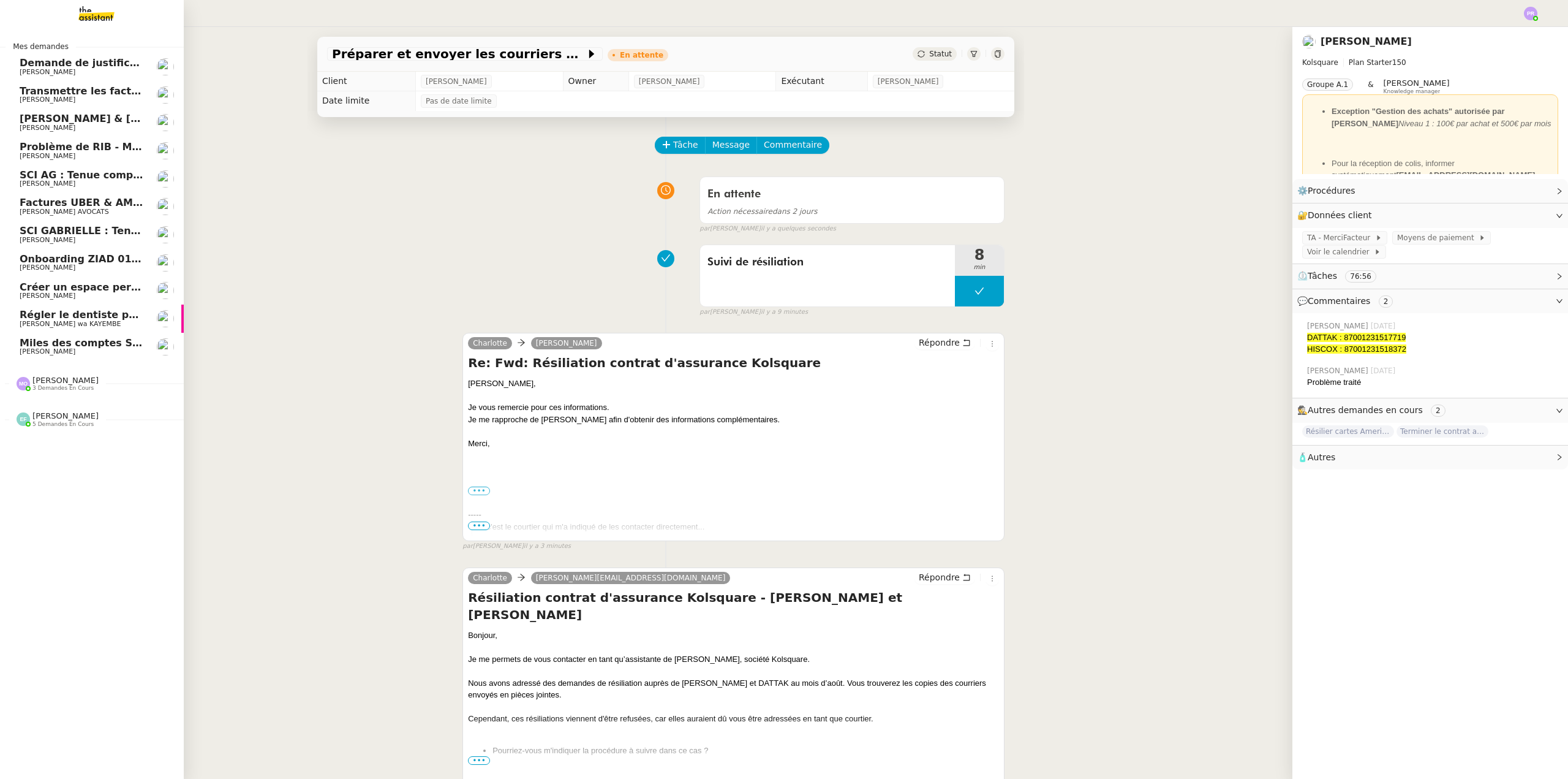
click at [110, 231] on span "SCI GABRIELLE : Tenue comptable - Documents et justificatifs à fournir" at bounding box center [214, 230] width 390 height 11
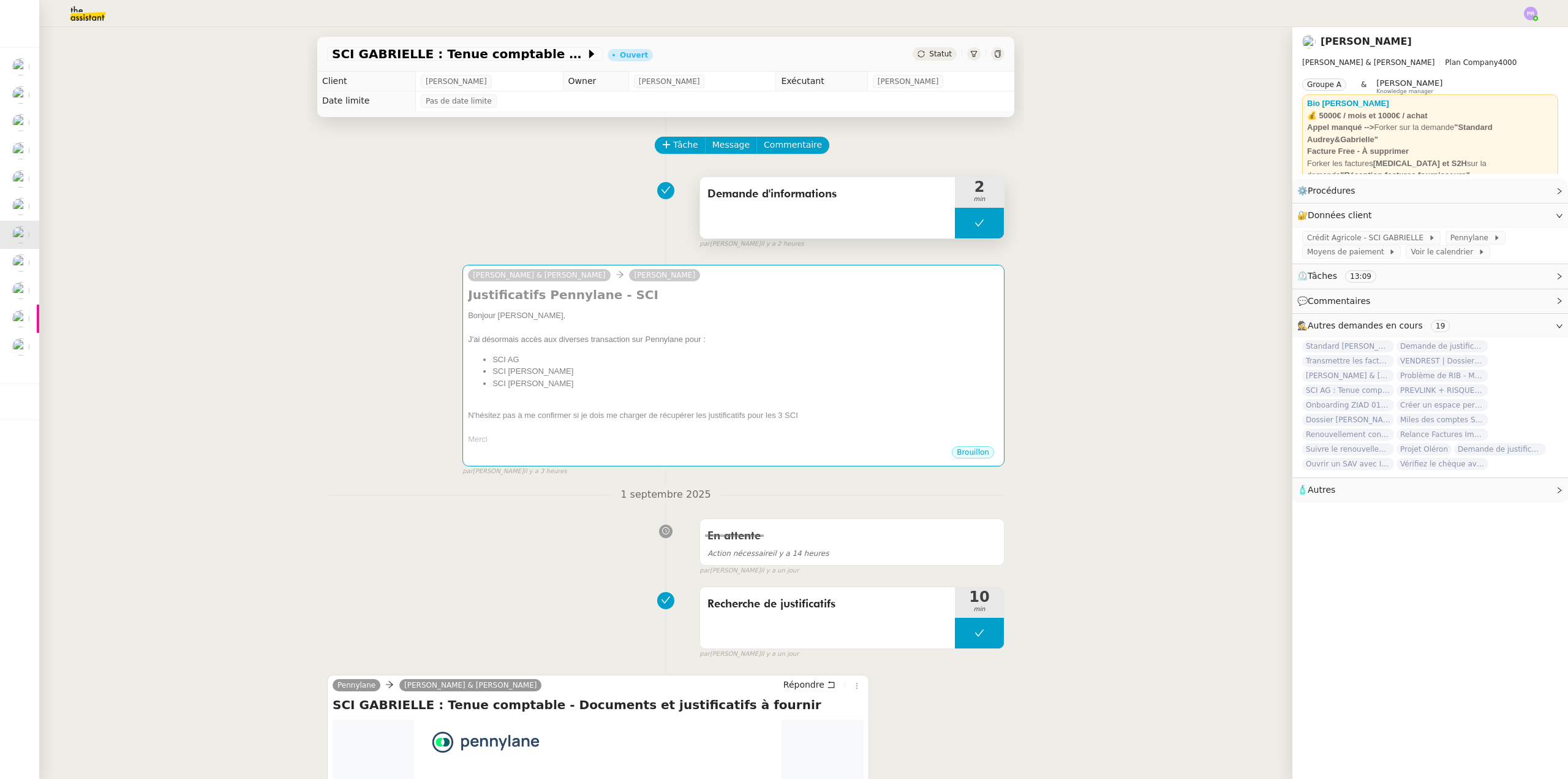
click at [960, 228] on button at bounding box center [979, 223] width 49 height 31
click at [962, 228] on icon at bounding box center [967, 223] width 10 height 10
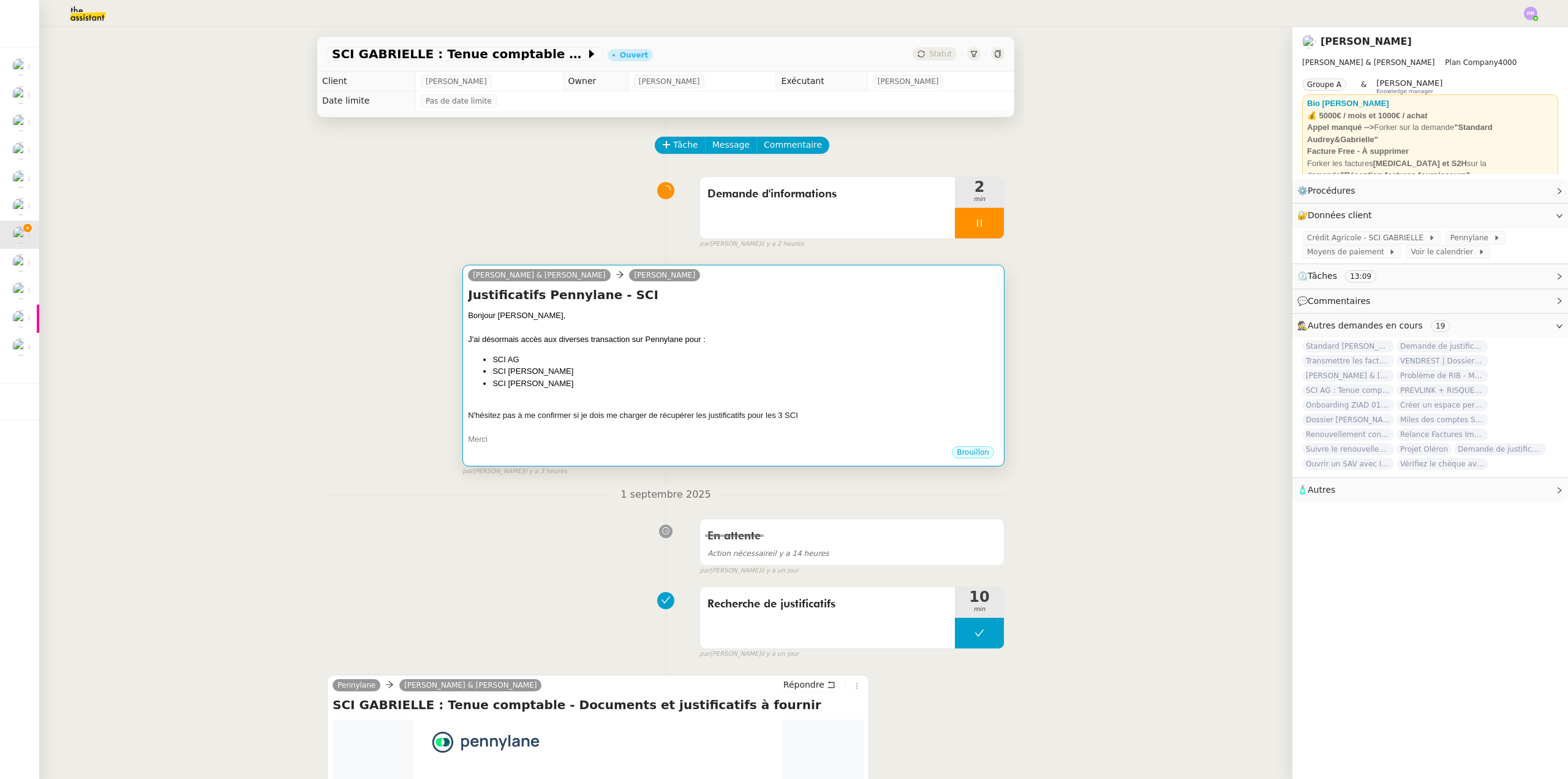
click at [762, 324] on div at bounding box center [733, 327] width 531 height 12
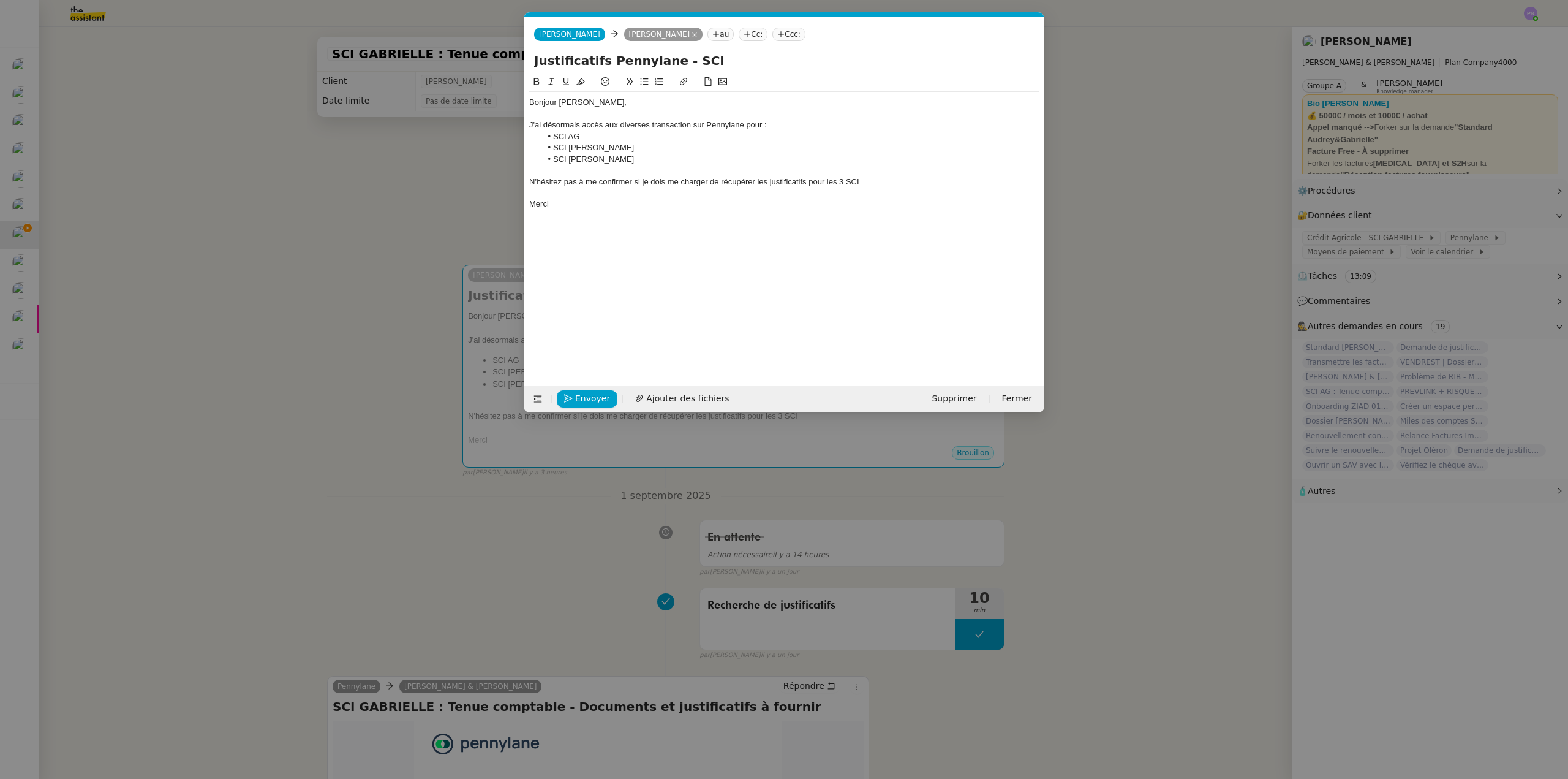
scroll to position [0, 26]
click at [689, 126] on div "J'ai désormais accès aux diverses transaction sur Pennylane pour :" at bounding box center [784, 125] width 511 height 11
drag, startPoint x: 757, startPoint y: 183, endPoint x: 515, endPoint y: 178, distance: 242.1
click at [515, 184] on nz-modal-container "Service TA - VOYAGE - PROPOSITION GLOBALE A utiliser dans le cadre de propositi…" at bounding box center [784, 390] width 1568 height 779
click at [552, 85] on icon at bounding box center [551, 81] width 8 height 8
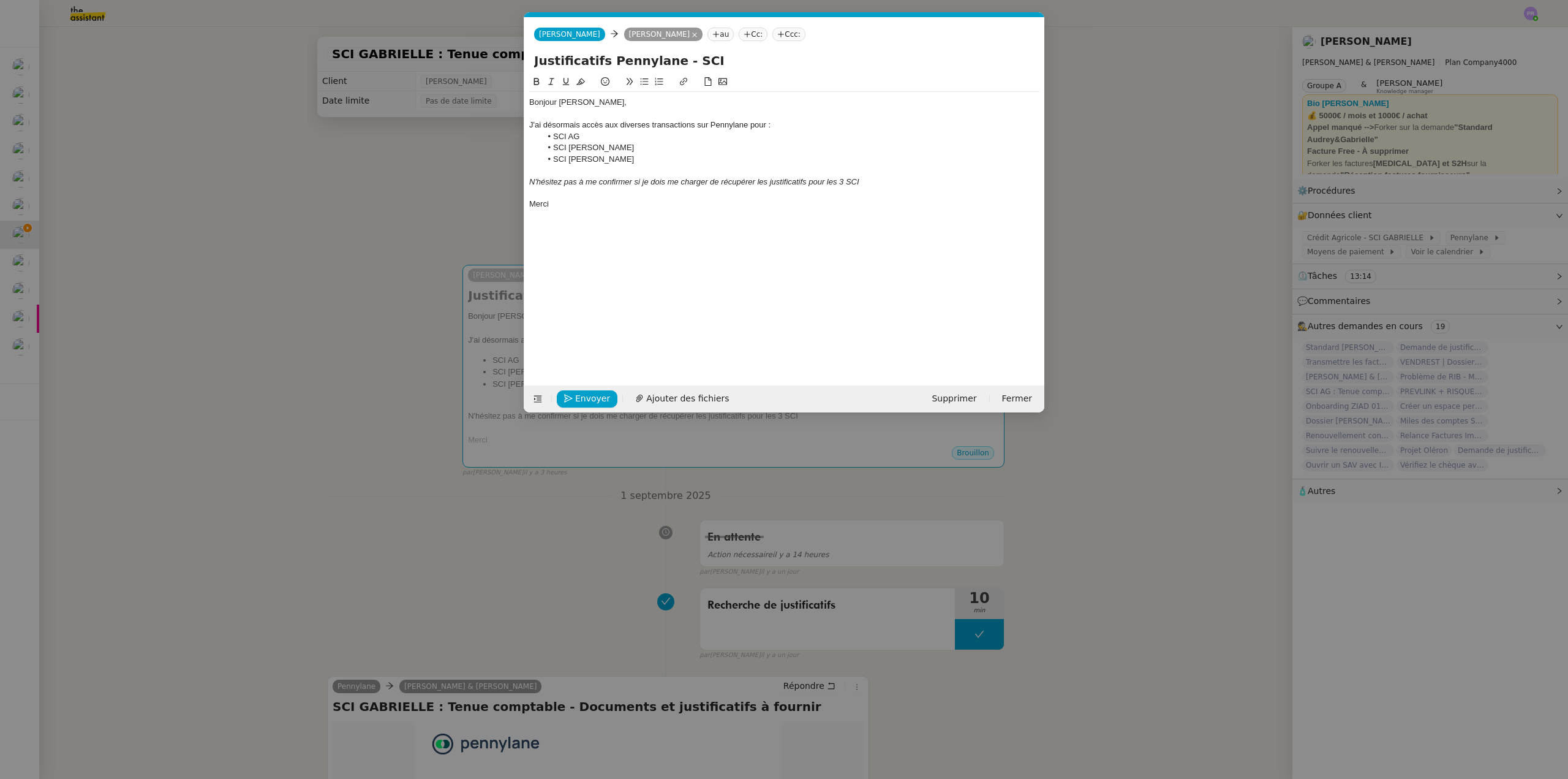
click at [662, 158] on li "SCI [PERSON_NAME]" at bounding box center [790, 159] width 498 height 11
click at [830, 181] on em "N'hésitez pas à me confirmer si je dois me charger de récupérer les justificati…" at bounding box center [694, 182] width 330 height 9
click at [900, 183] on div "N'hésitez pas à me confirmer si je dois me charger de récupérer les justificati…" at bounding box center [784, 182] width 511 height 11
click at [578, 201] on div "Merci" at bounding box center [784, 204] width 511 height 11
click at [758, 180] on em "N'hésitez pas à me confirmer si je dois me charger de récupérer les justificati…" at bounding box center [696, 182] width 334 height 9
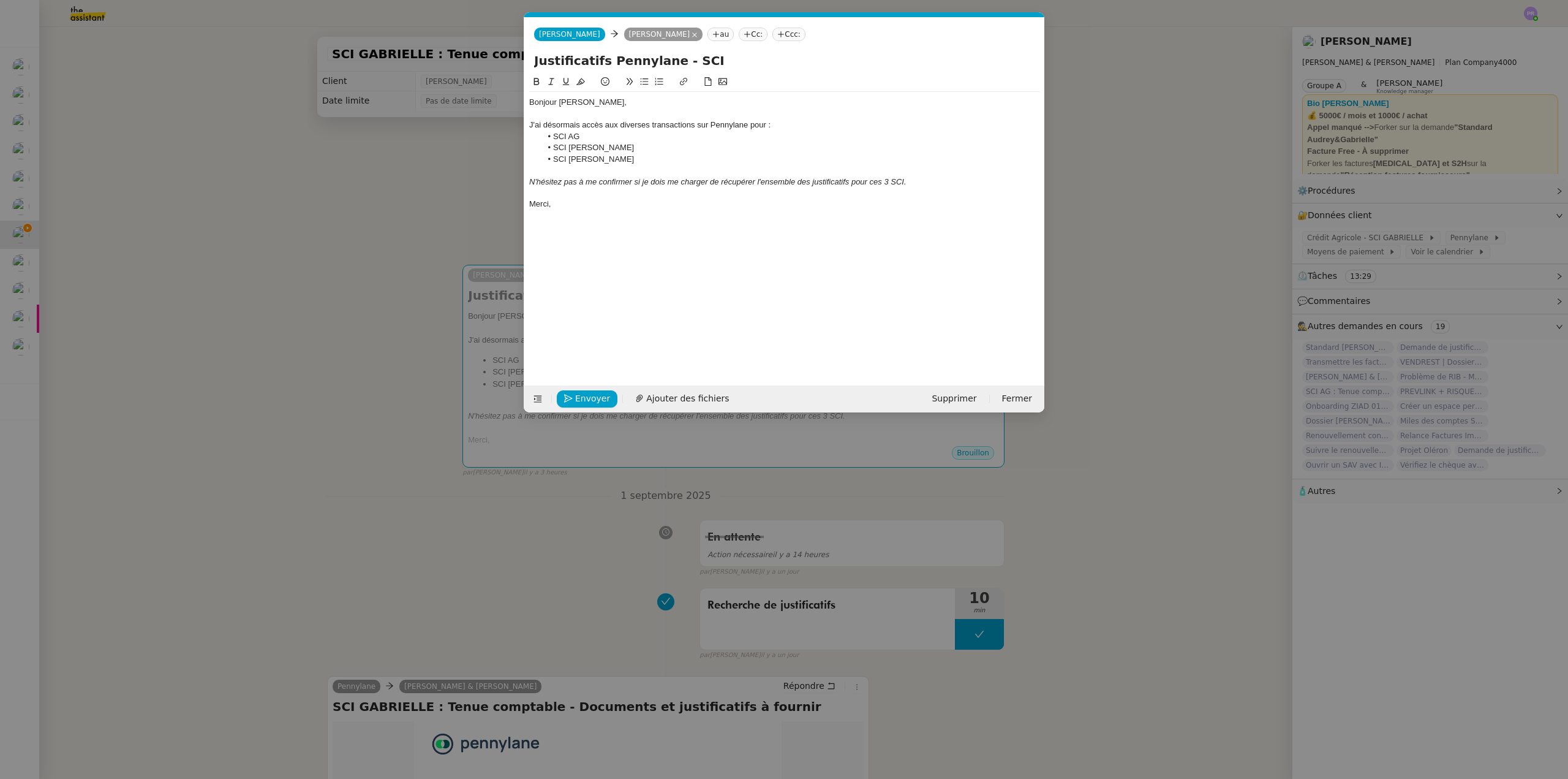
click at [599, 198] on div at bounding box center [784, 193] width 511 height 11
click at [398, 194] on nz-modal-container "Service TA - VOYAGE - PROPOSITION GLOBALE A utiliser dans le cadre de propositi…" at bounding box center [784, 390] width 1568 height 779
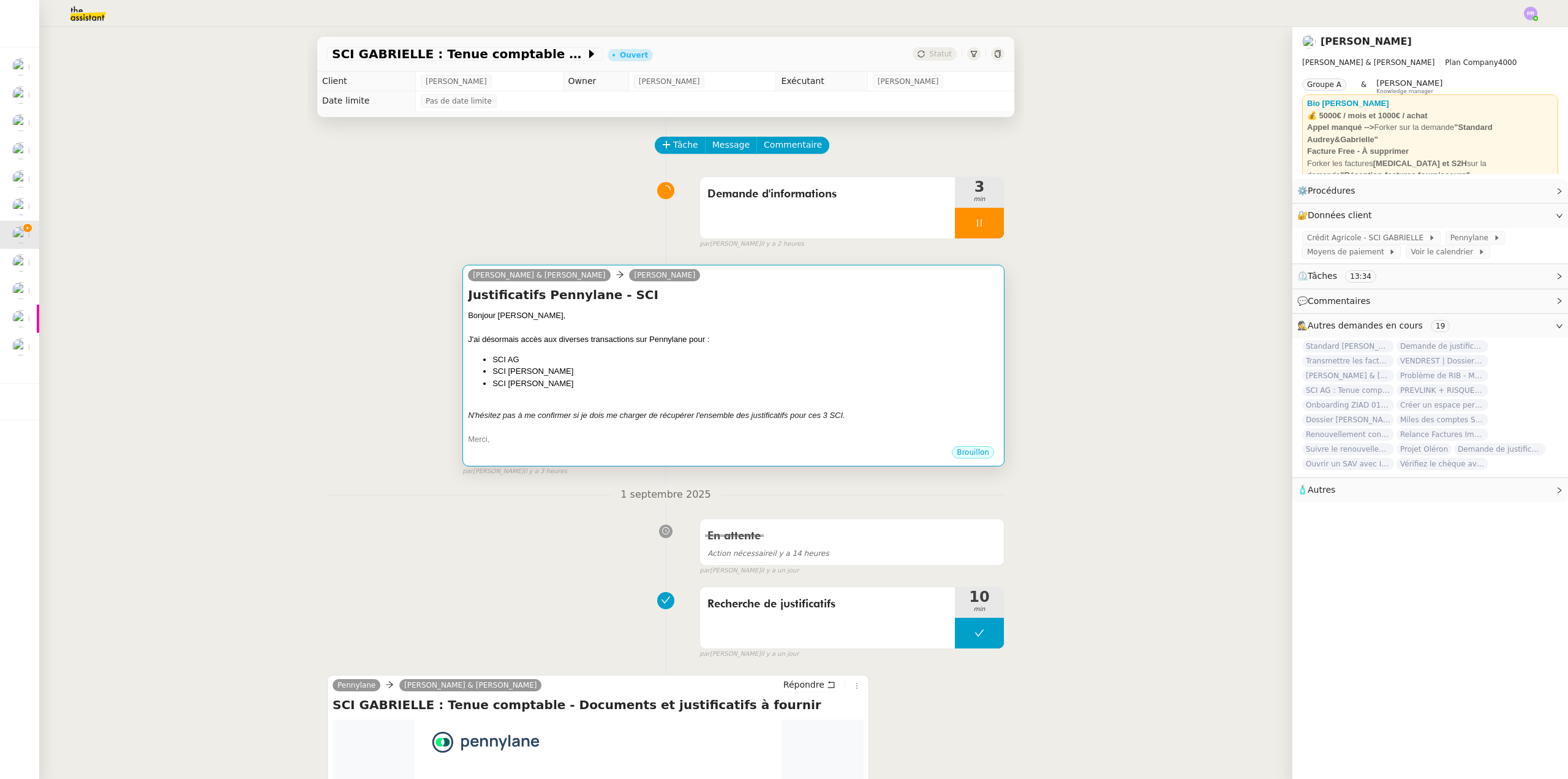
click at [795, 313] on div "Bonjour [PERSON_NAME]," at bounding box center [733, 315] width 531 height 12
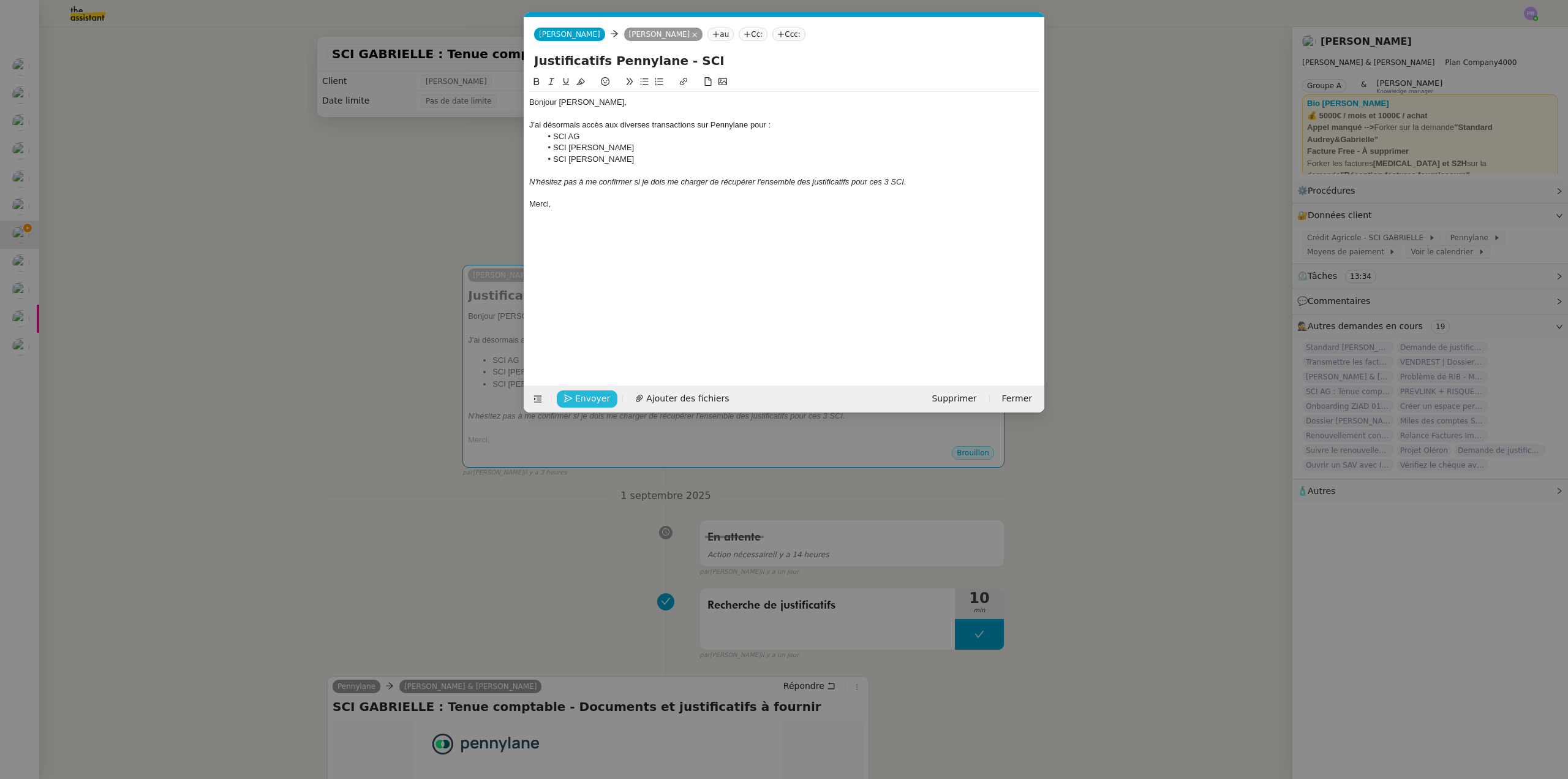
click at [579, 391] on span "Envoyer" at bounding box center [592, 398] width 34 height 14
click at [579, 391] on span "Confirmer l'envoi" at bounding box center [611, 398] width 74 height 14
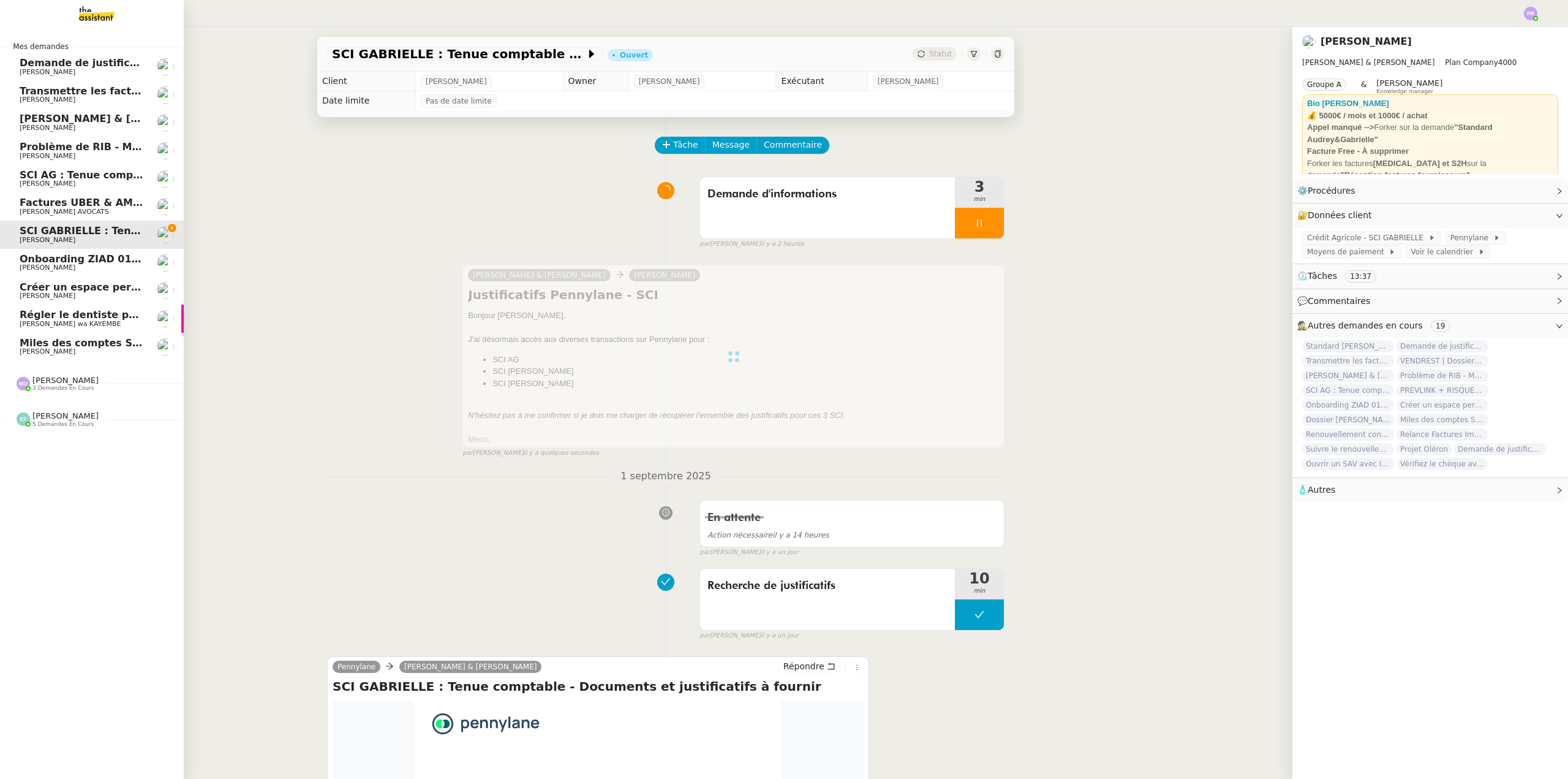
click at [95, 178] on span "SCI AG : Tenue comptable - Documents et justificatifs à fournir" at bounding box center [192, 174] width 346 height 11
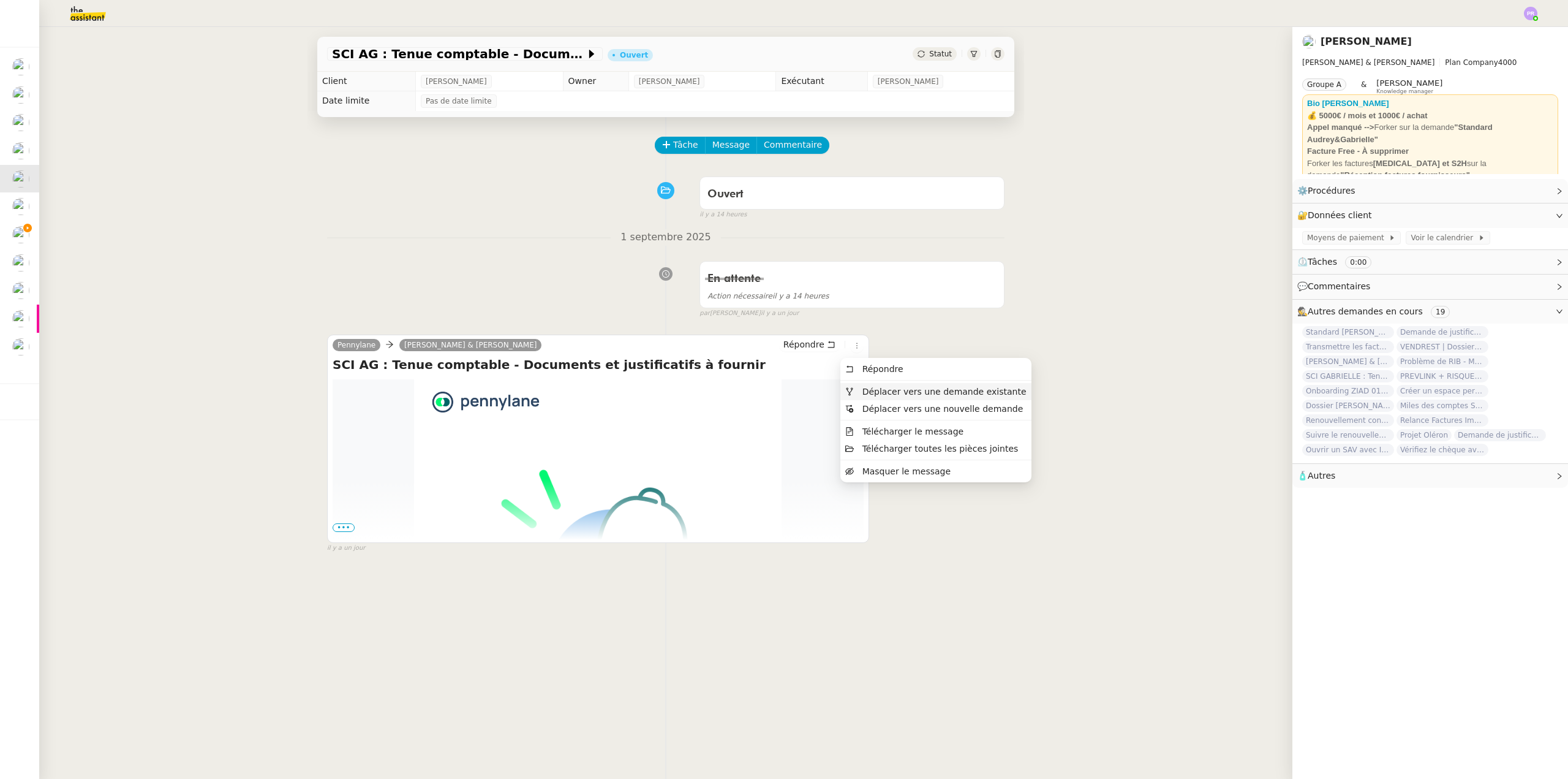
click at [878, 389] on span "Déplacer vers une demande existante" at bounding box center [945, 391] width 164 height 10
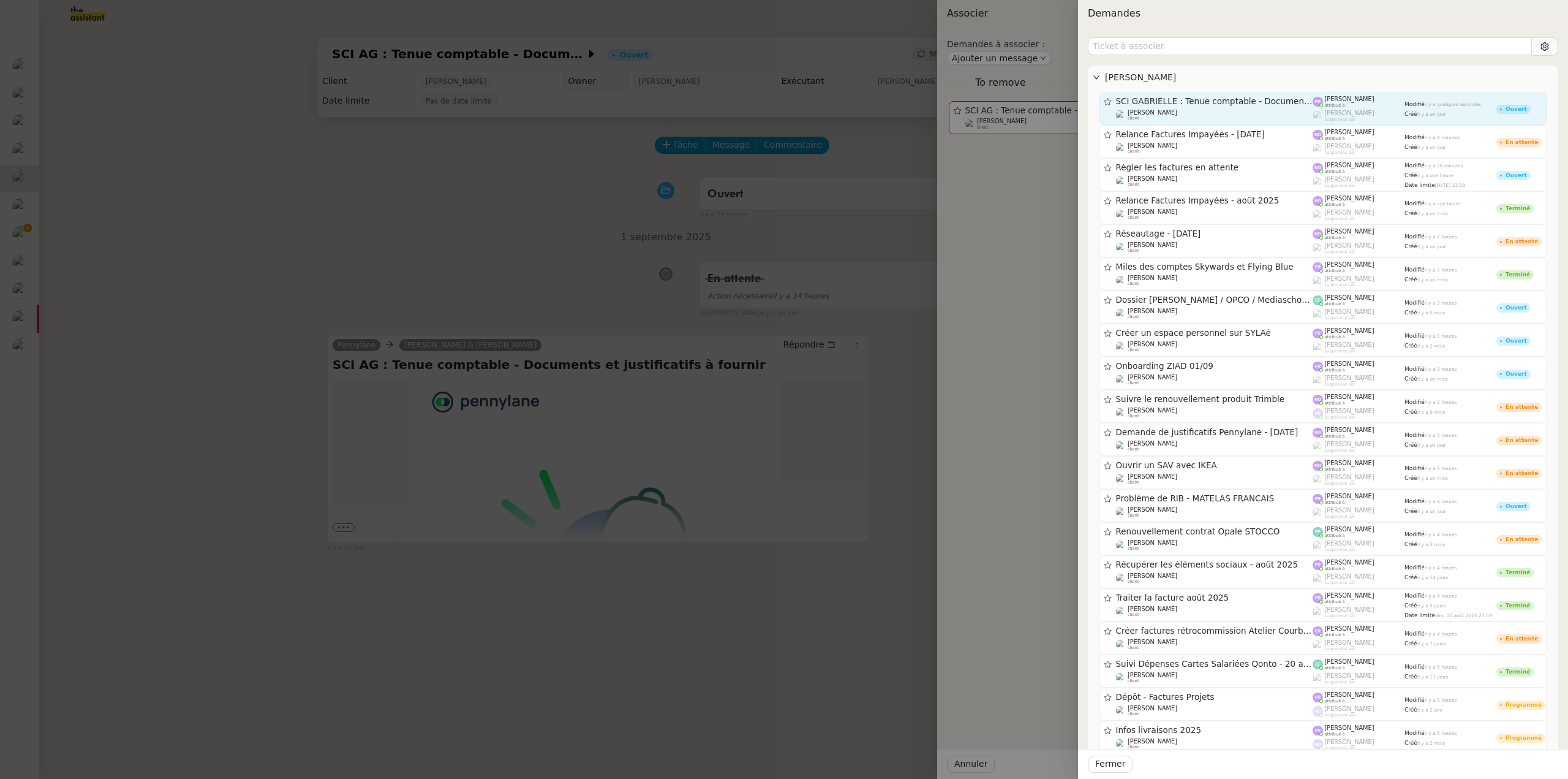
click at [1214, 103] on span "SCI GABRIELLE : Tenue comptable - Documents et justificatifs à fournir" at bounding box center [1215, 102] width 198 height 8
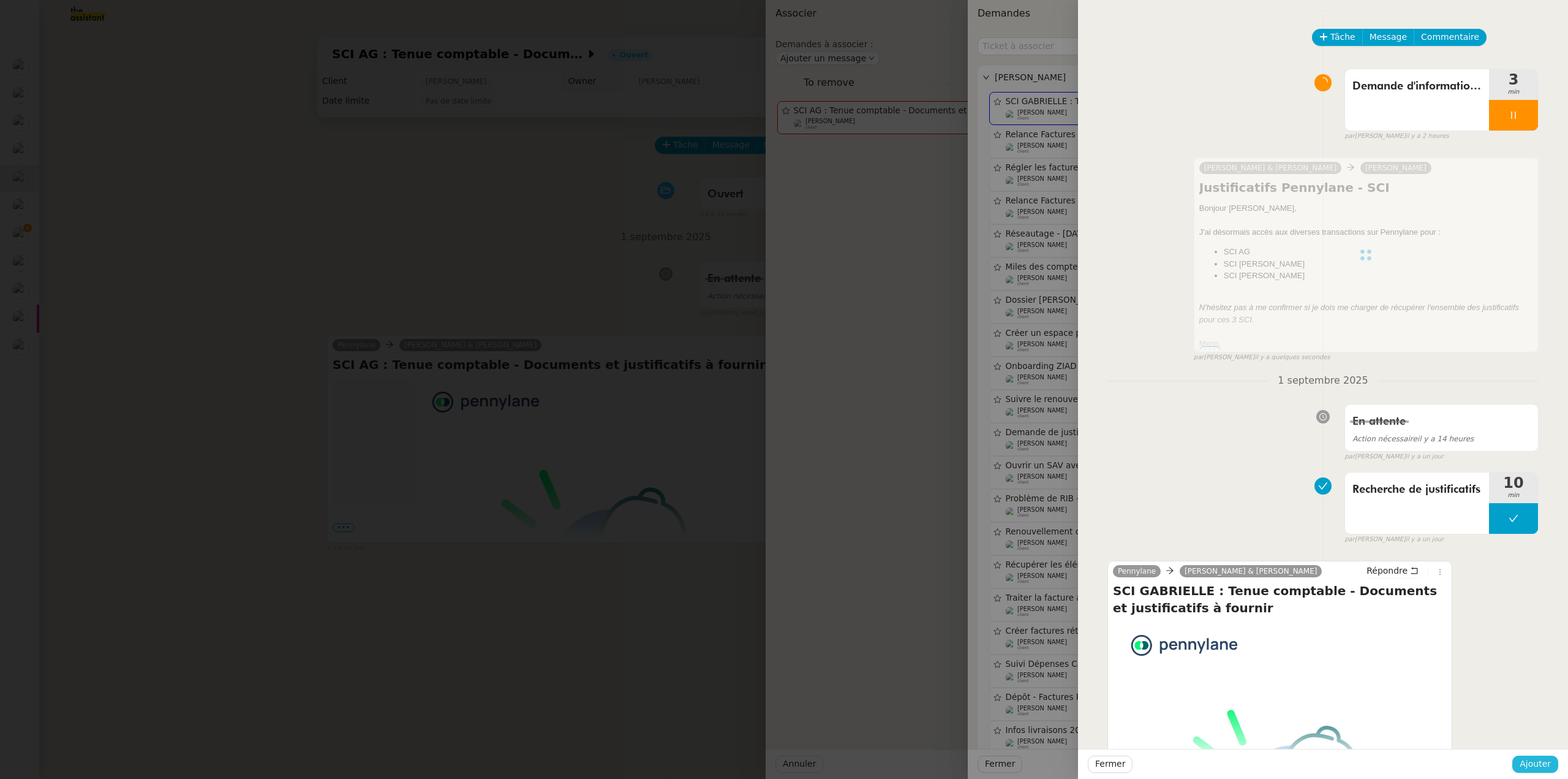
click at [1551, 764] on button "Ajouter" at bounding box center [1534, 764] width 46 height 17
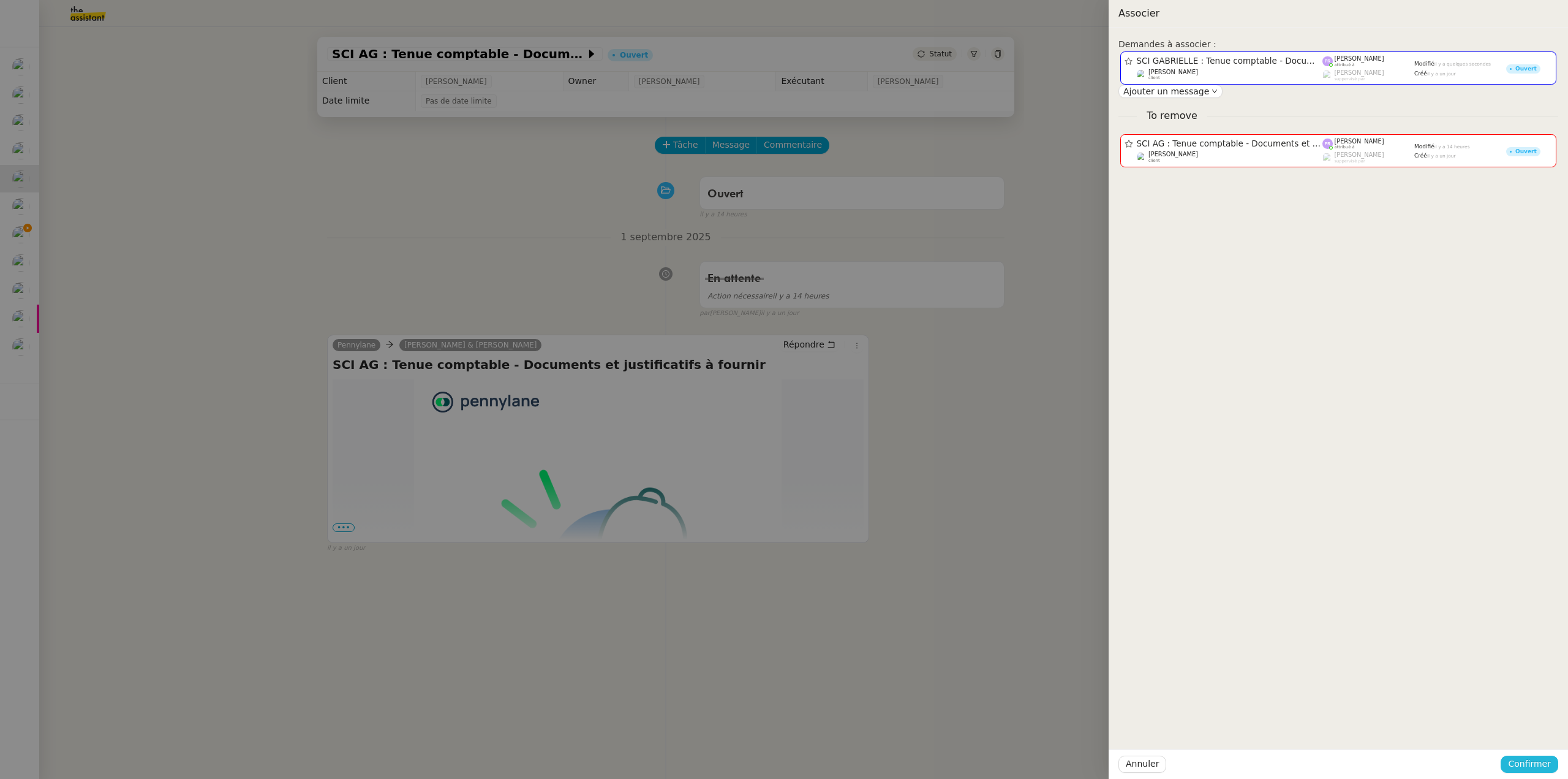
drag, startPoint x: 1551, startPoint y: 763, endPoint x: 1548, endPoint y: 756, distance: 7.6
click at [1551, 763] on button "Confirmer" at bounding box center [1530, 764] width 58 height 17
click at [1543, 729] on span "Ajouter" at bounding box center [1531, 731] width 32 height 12
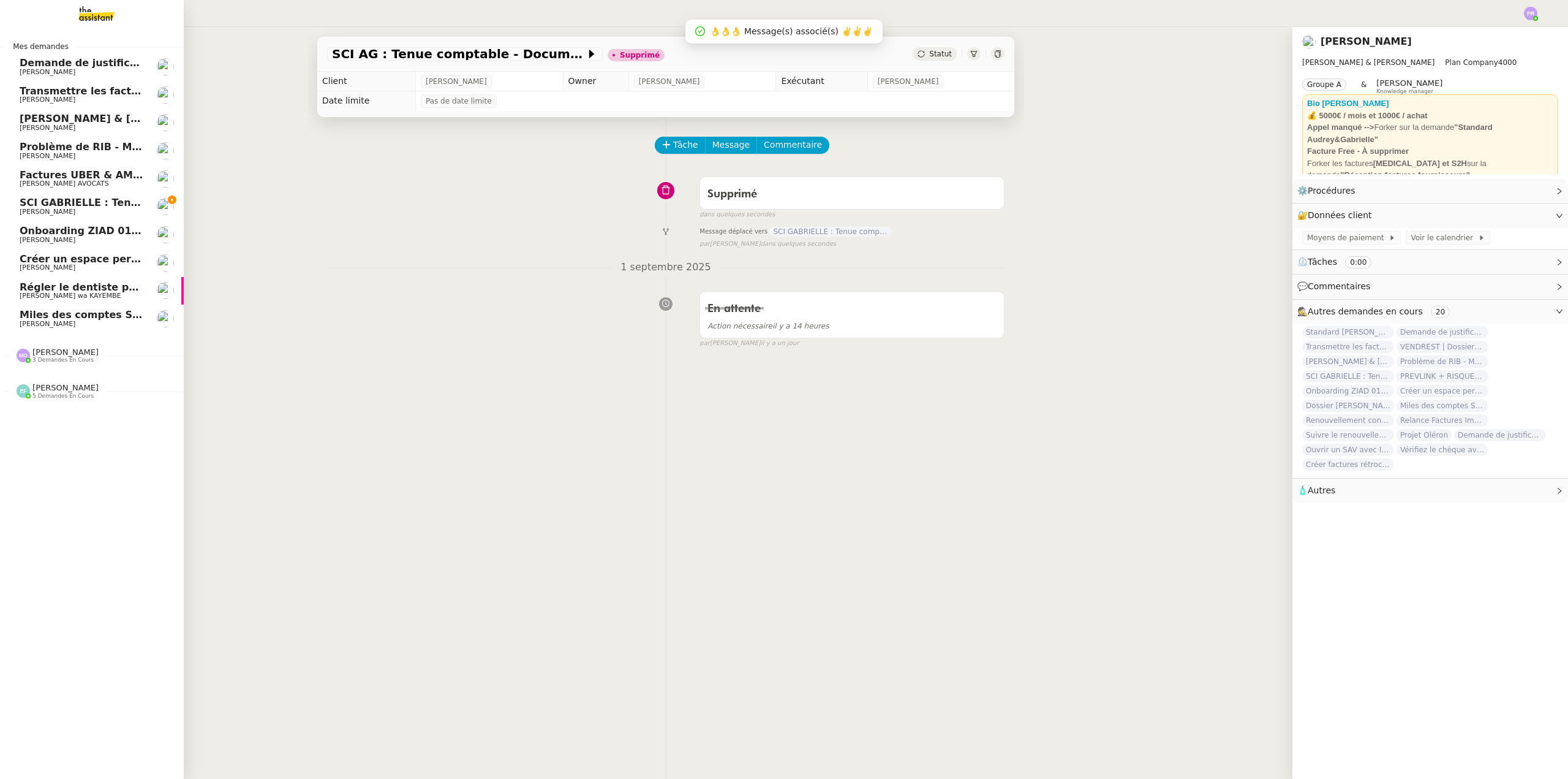
click at [85, 122] on span "[PERSON_NAME] & [PERSON_NAME] : Tenue comptable - Documents et justificatifs à …" at bounding box center [273, 118] width 507 height 11
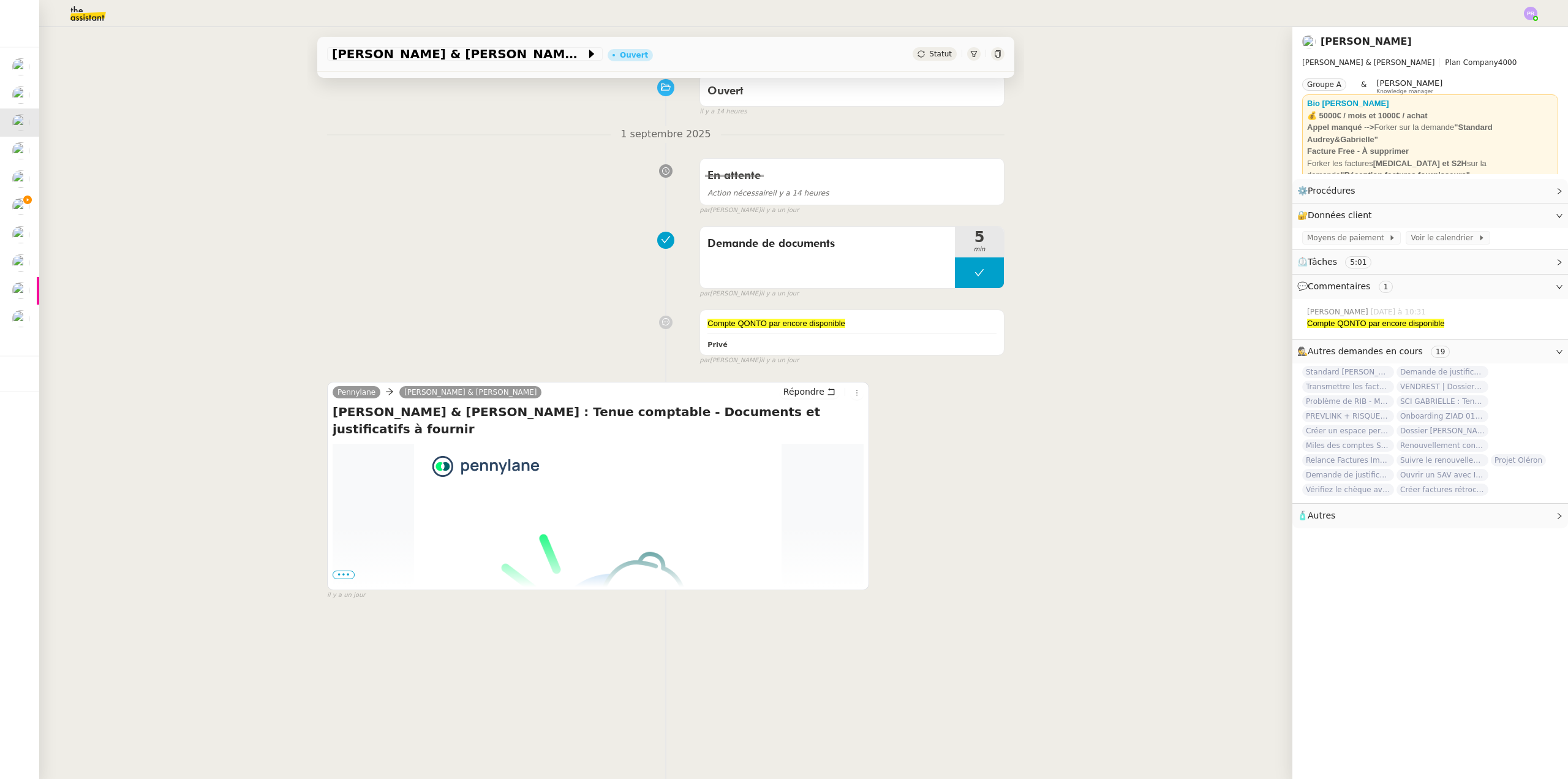
scroll to position [164, 0]
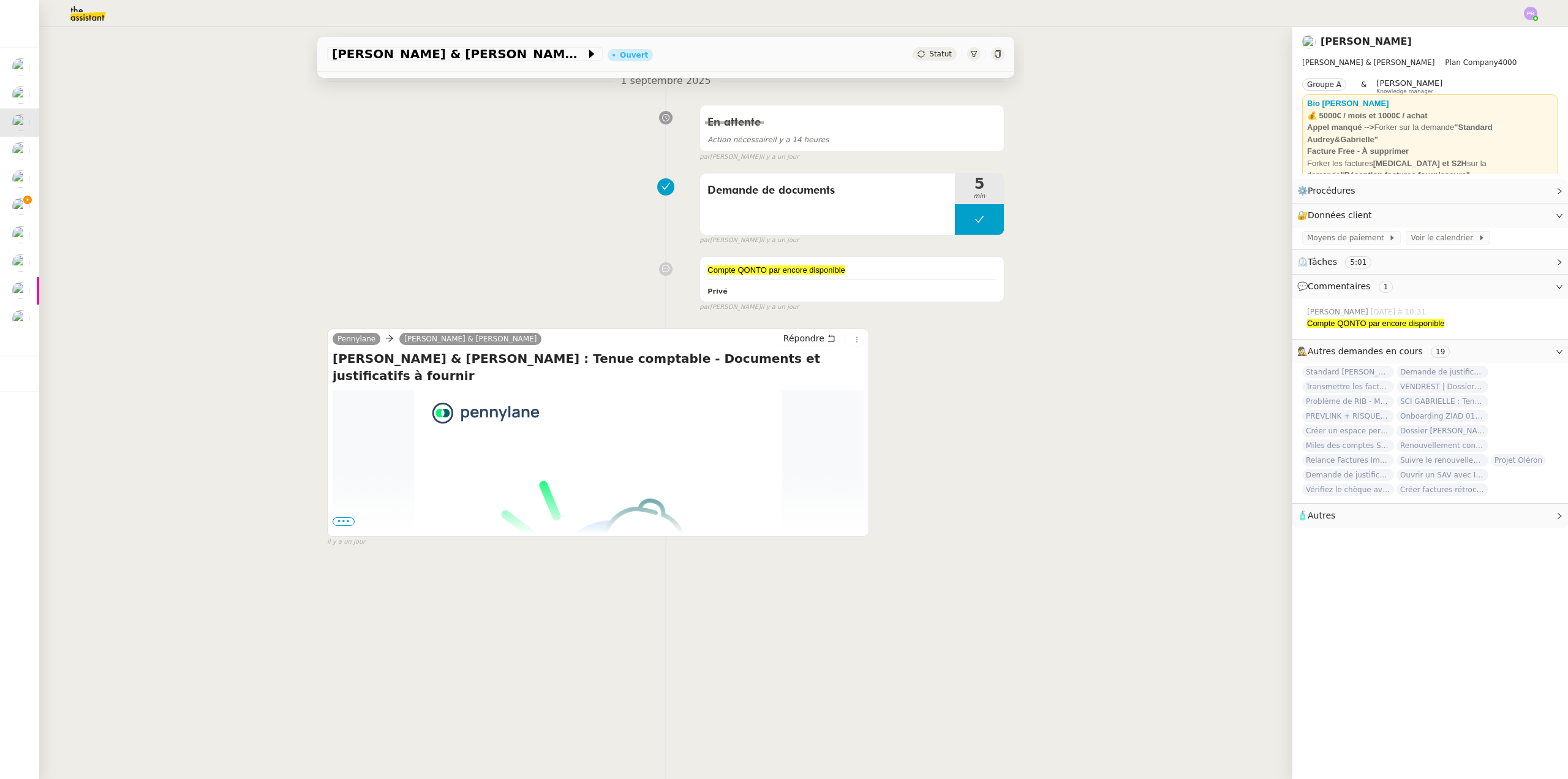
click at [339, 517] on span "•••" at bounding box center [344, 521] width 22 height 8
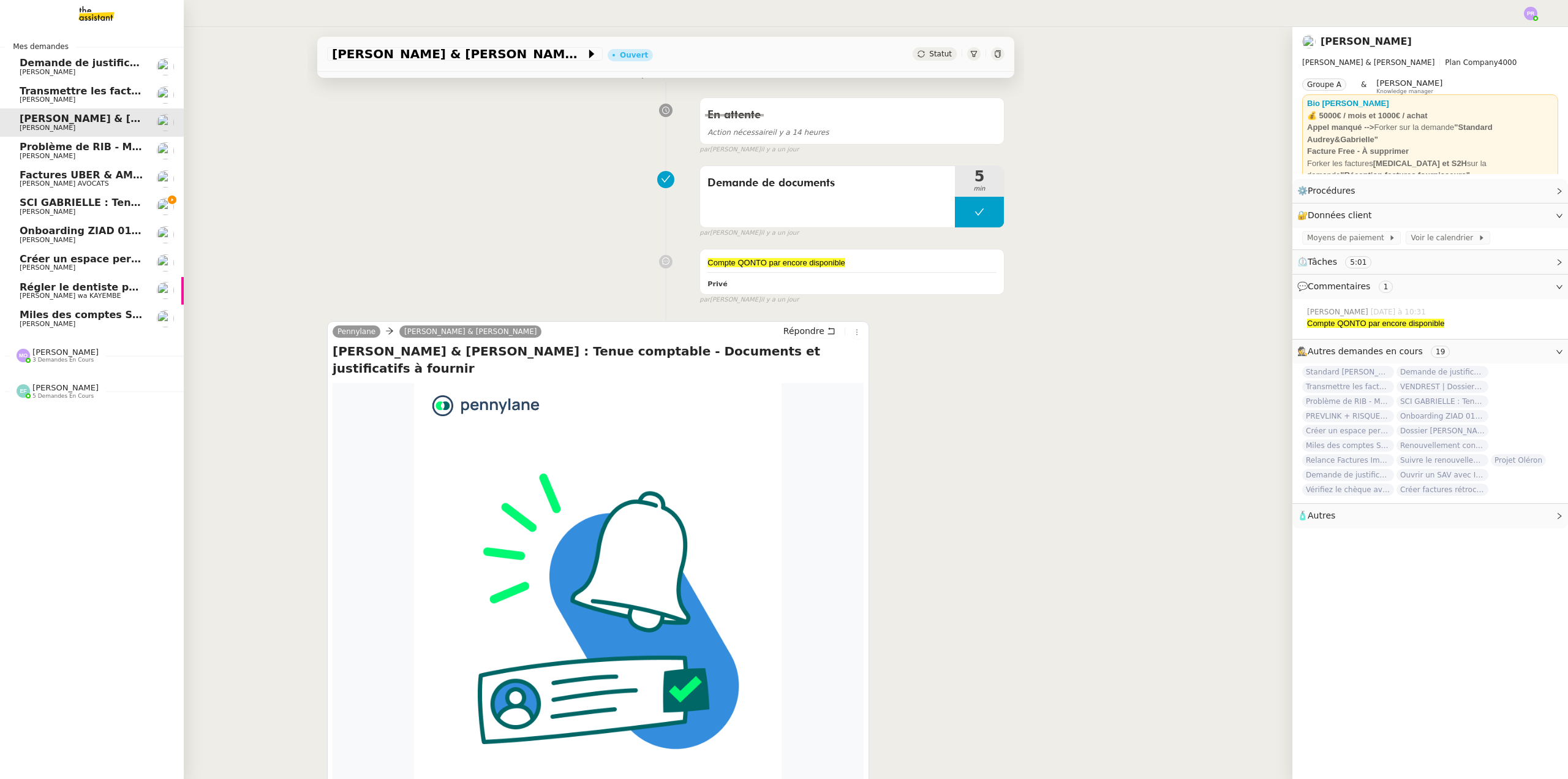
click at [88, 205] on span "SCI GABRIELLE : Tenue comptable - Documents et justificatifs à fournir" at bounding box center [214, 202] width 390 height 11
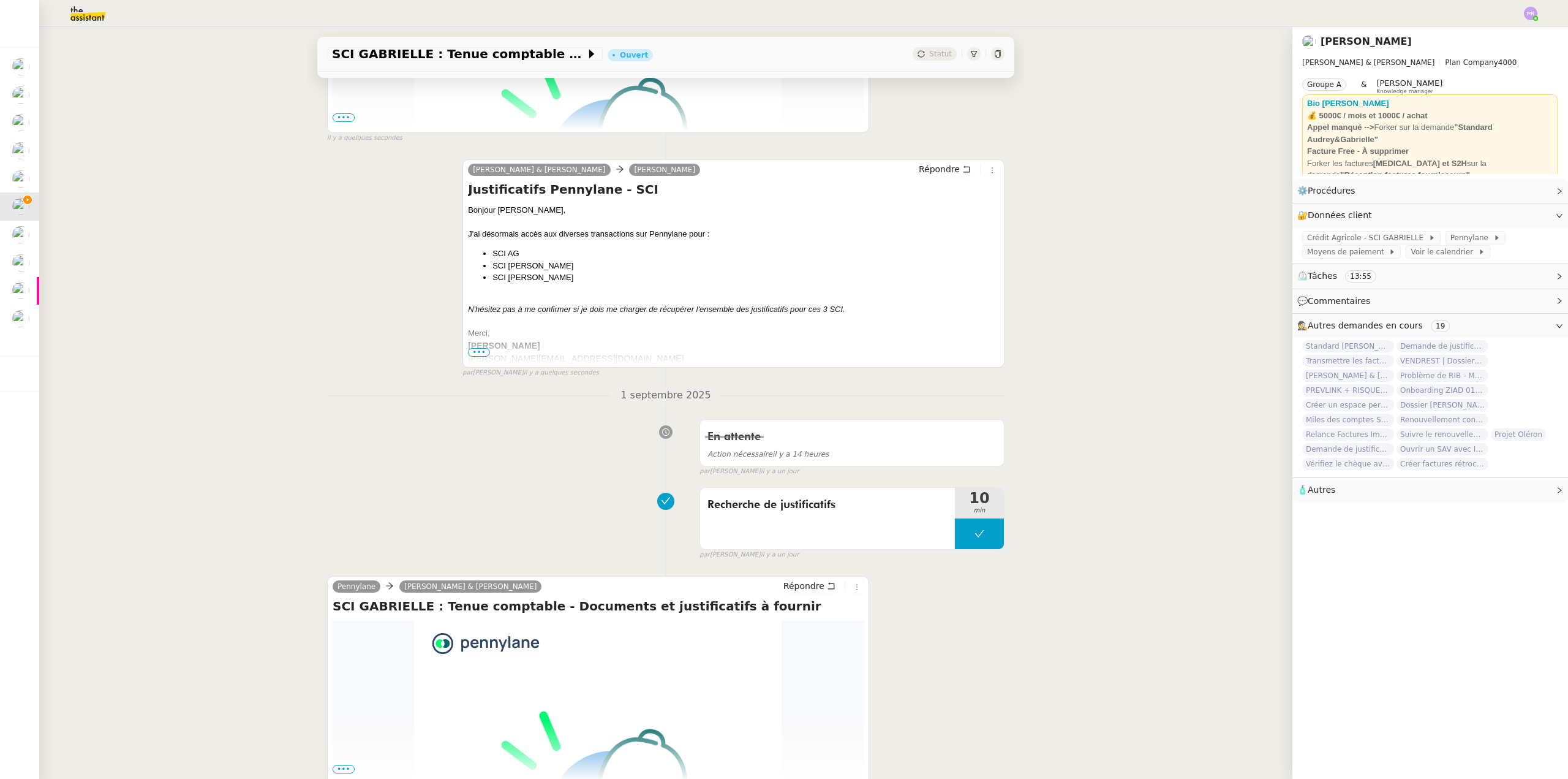
scroll to position [415, 0]
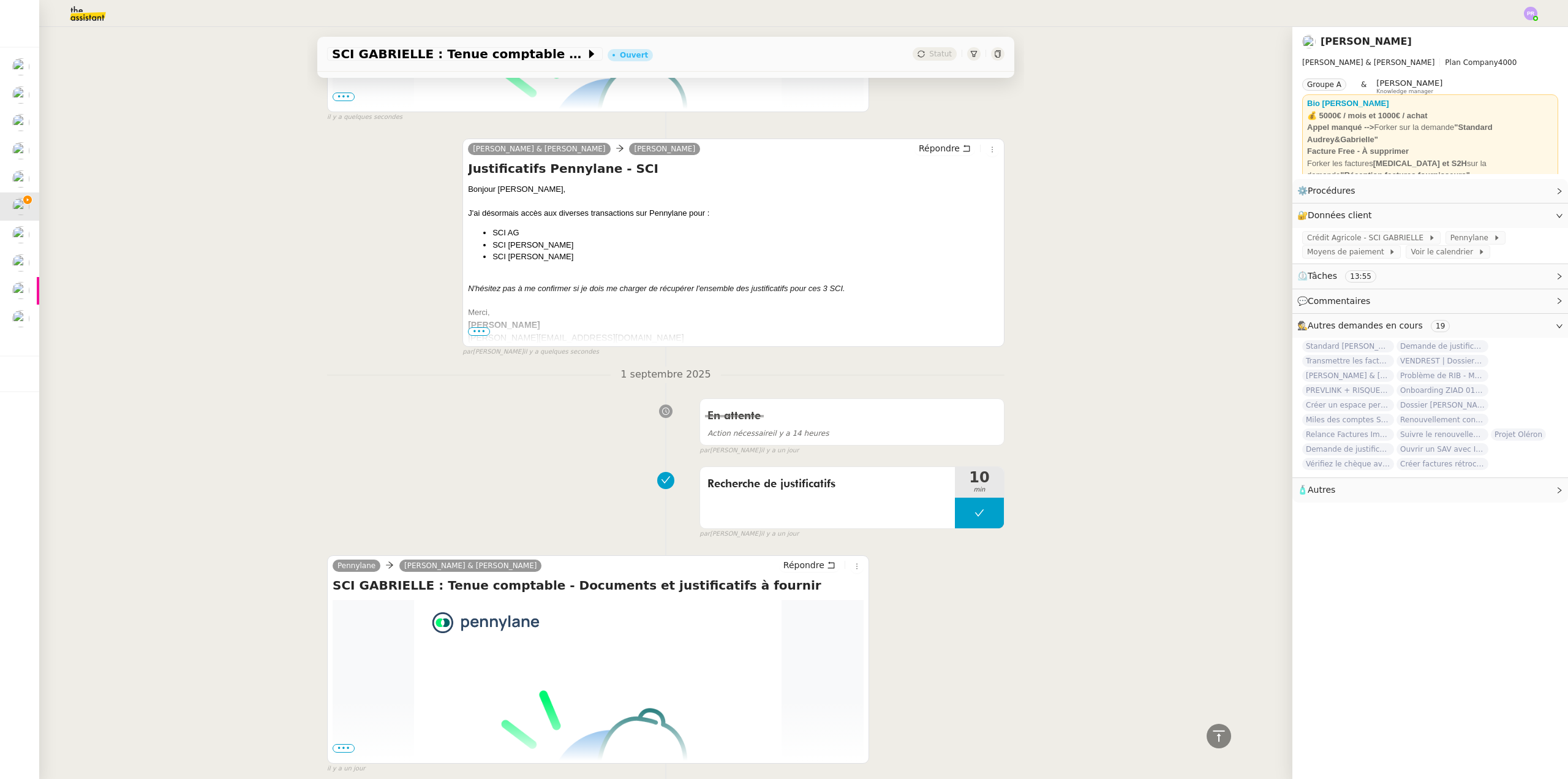
click at [67, 19] on img at bounding box center [78, 13] width 95 height 27
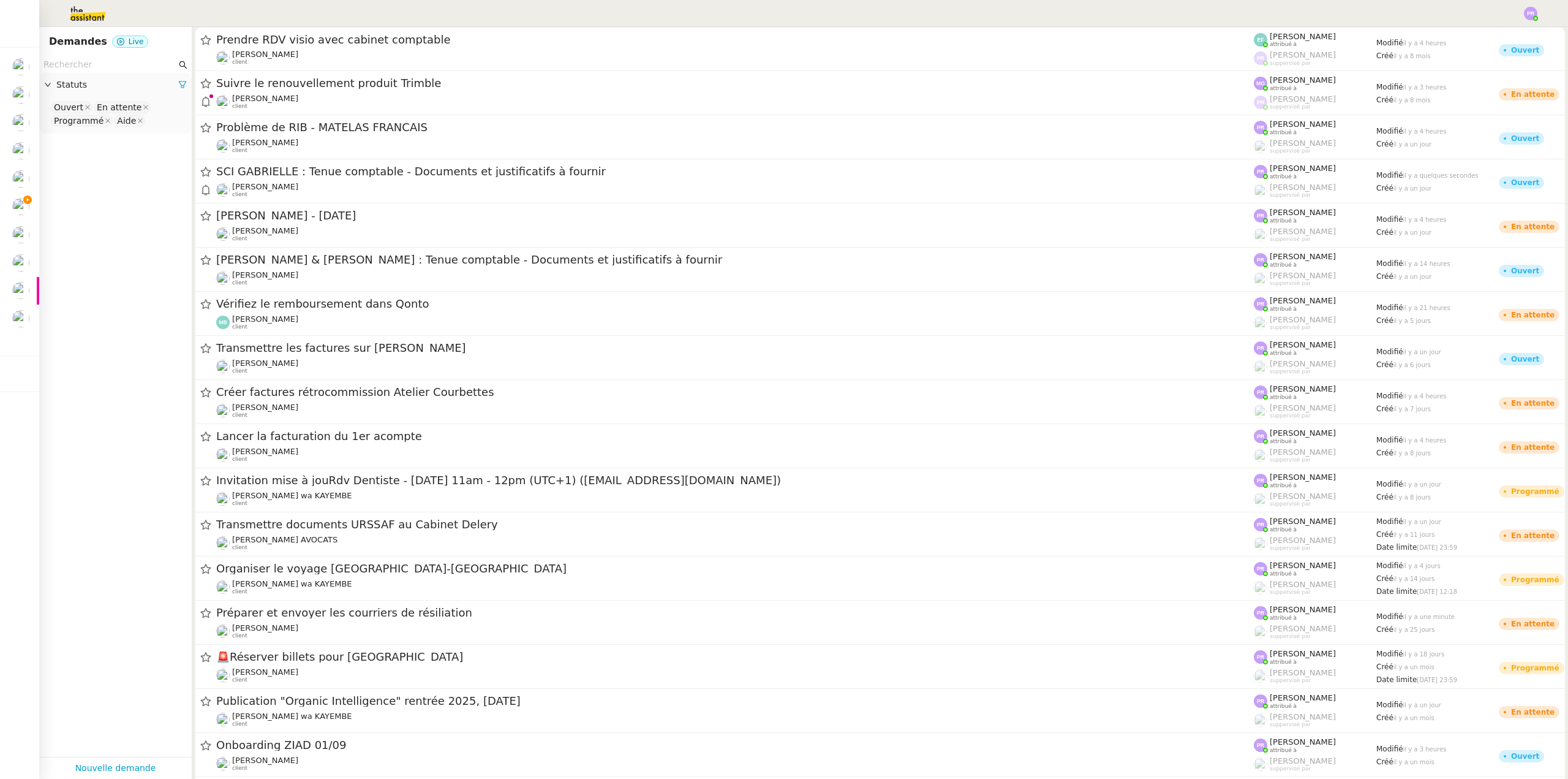
click at [92, 62] on input "text" at bounding box center [110, 64] width 133 height 14
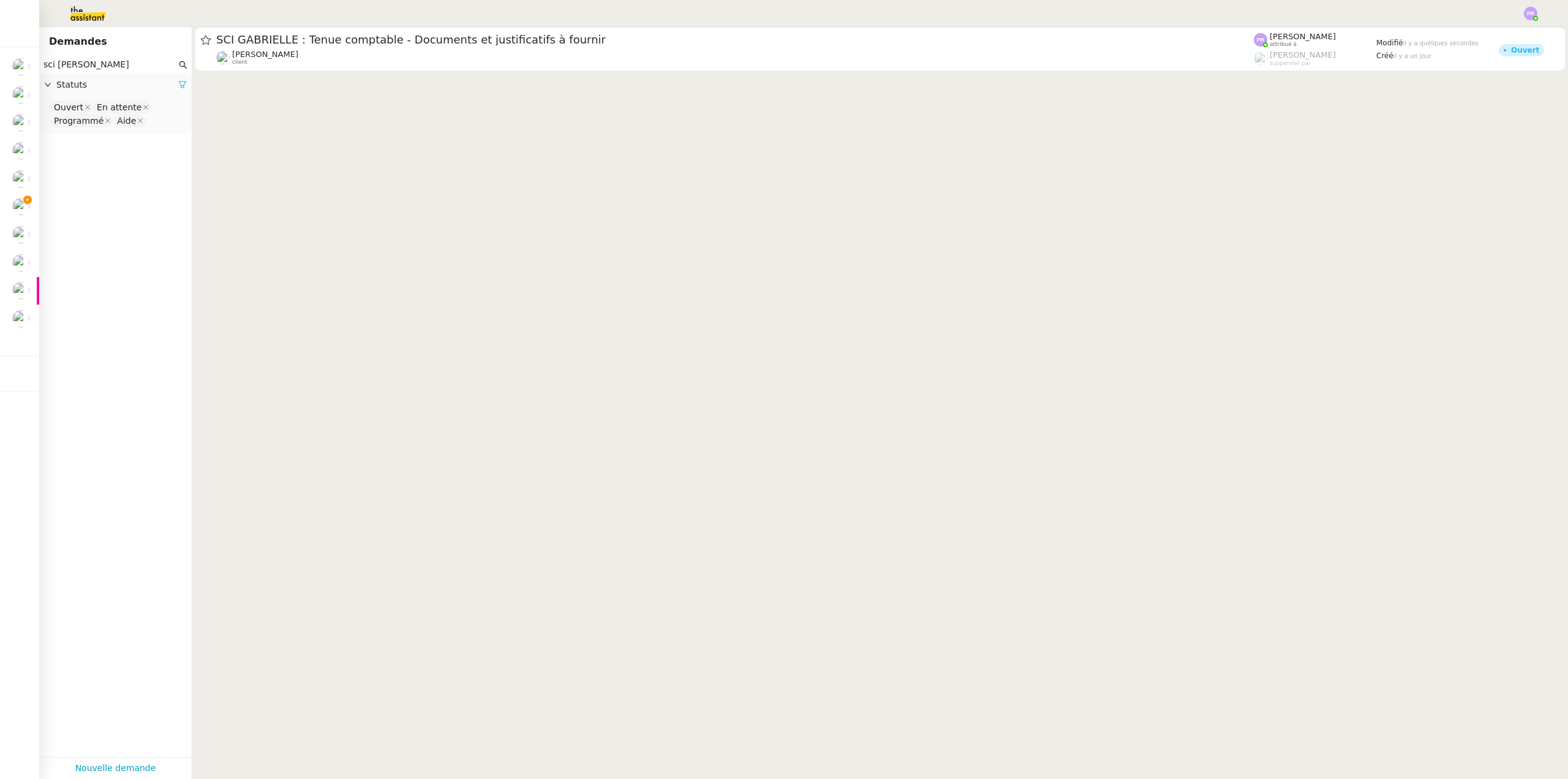
type input "sci [PERSON_NAME]"
click at [178, 87] on icon at bounding box center [182, 84] width 8 height 8
click at [170, 87] on span "Statuts" at bounding box center [121, 84] width 130 height 14
click at [130, 105] on nz-select-top-control "Please select" at bounding box center [116, 107] width 133 height 15
click at [106, 232] on div "Terminé" at bounding box center [111, 232] width 114 height 11
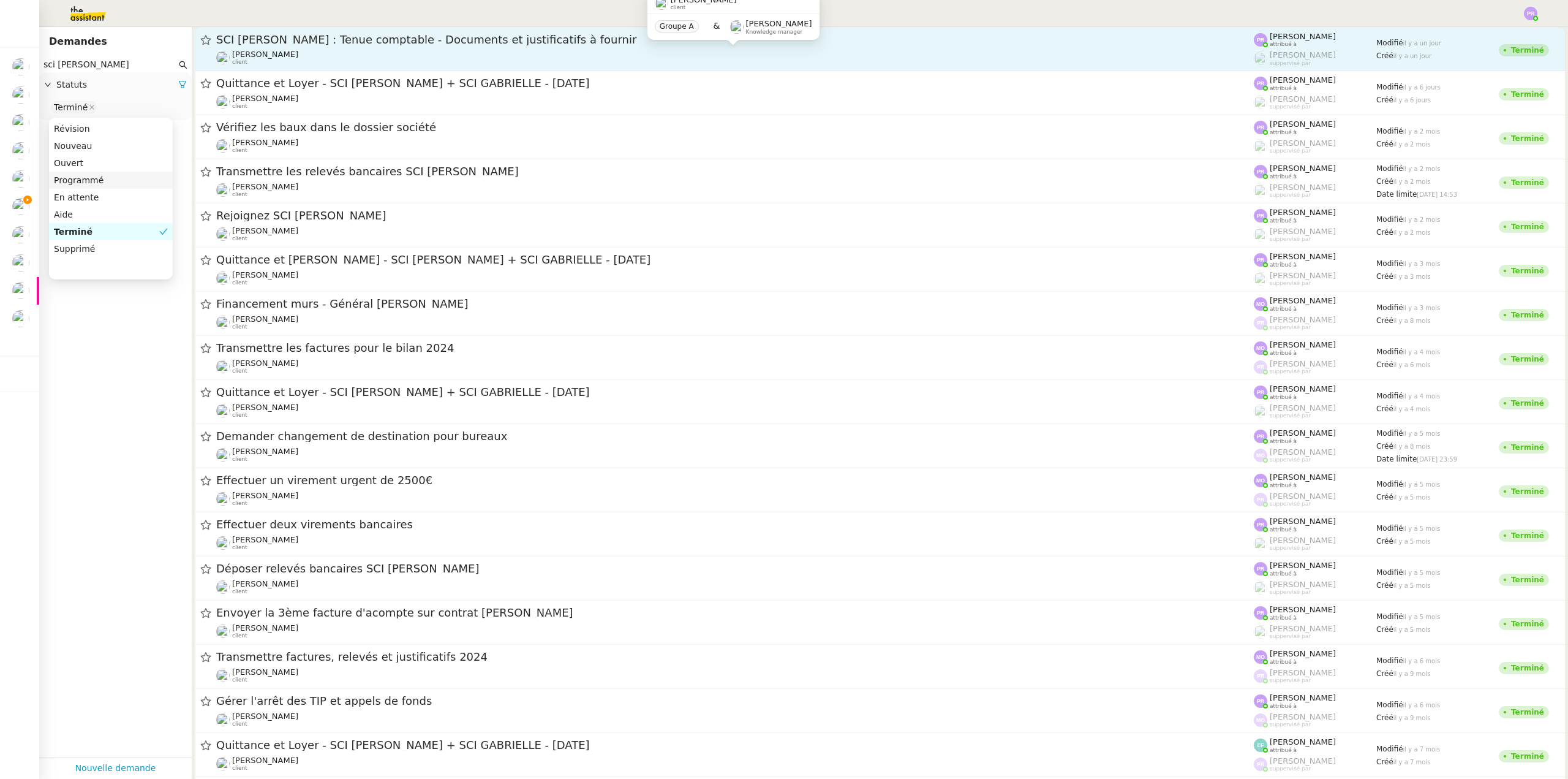
click at [371, 53] on div "[PERSON_NAME] client" at bounding box center [735, 57] width 1038 height 16
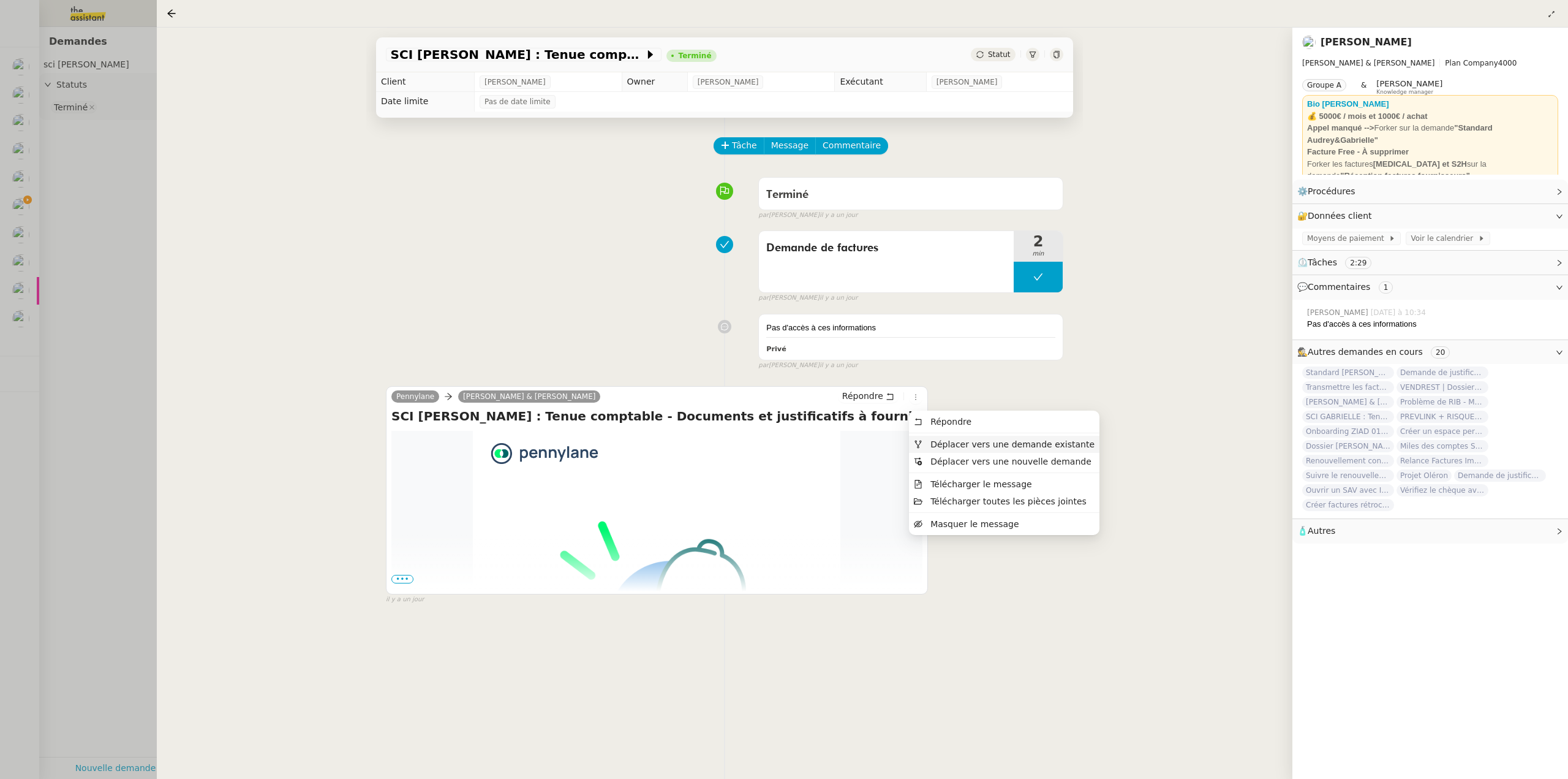
click at [968, 441] on span "Déplacer vers une demande existante" at bounding box center [1013, 444] width 164 height 10
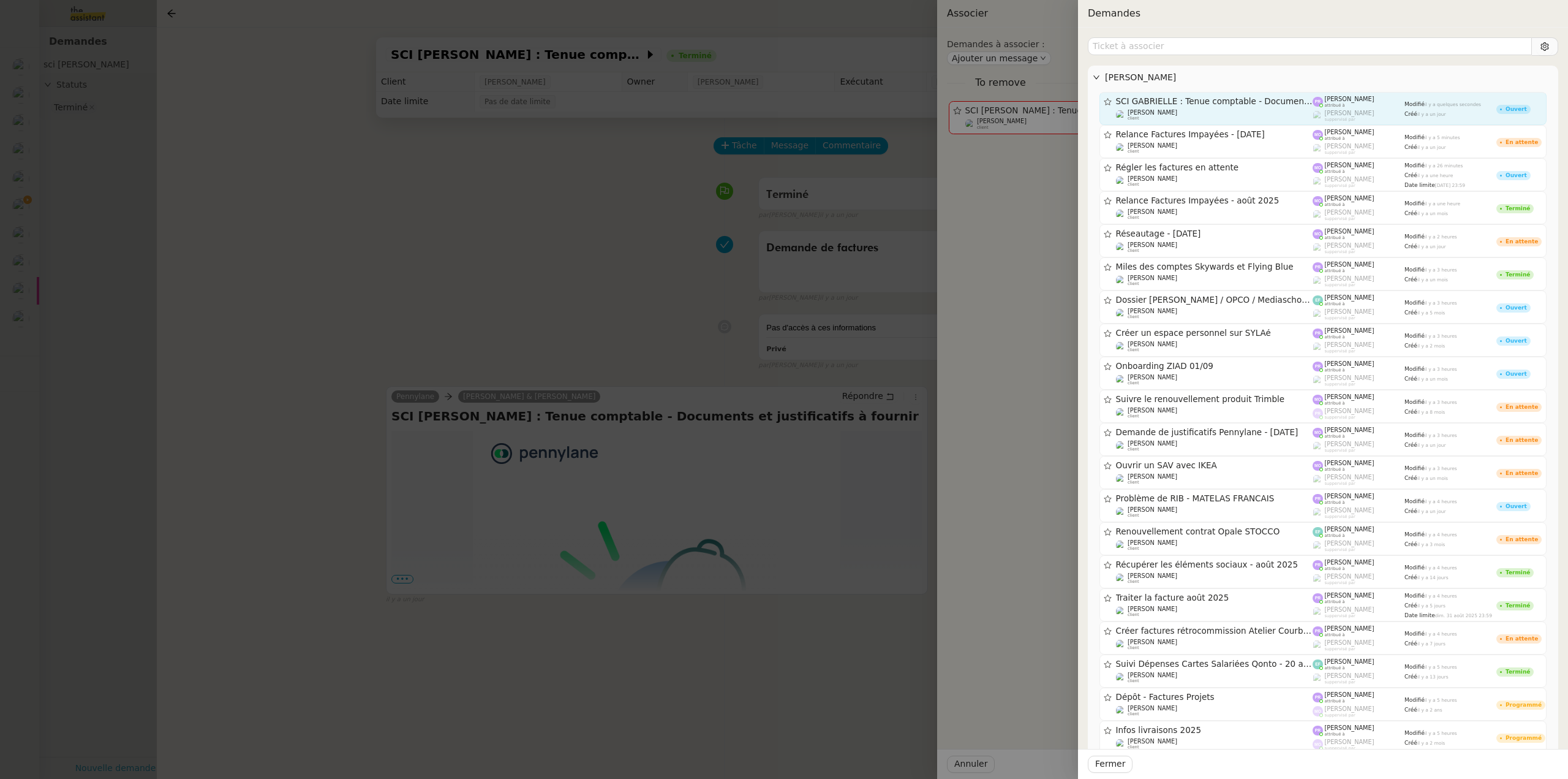
click at [1248, 106] on div "SCI GABRIELLE : Tenue comptable - Documents et justificatifs à fournir" at bounding box center [1215, 101] width 198 height 10
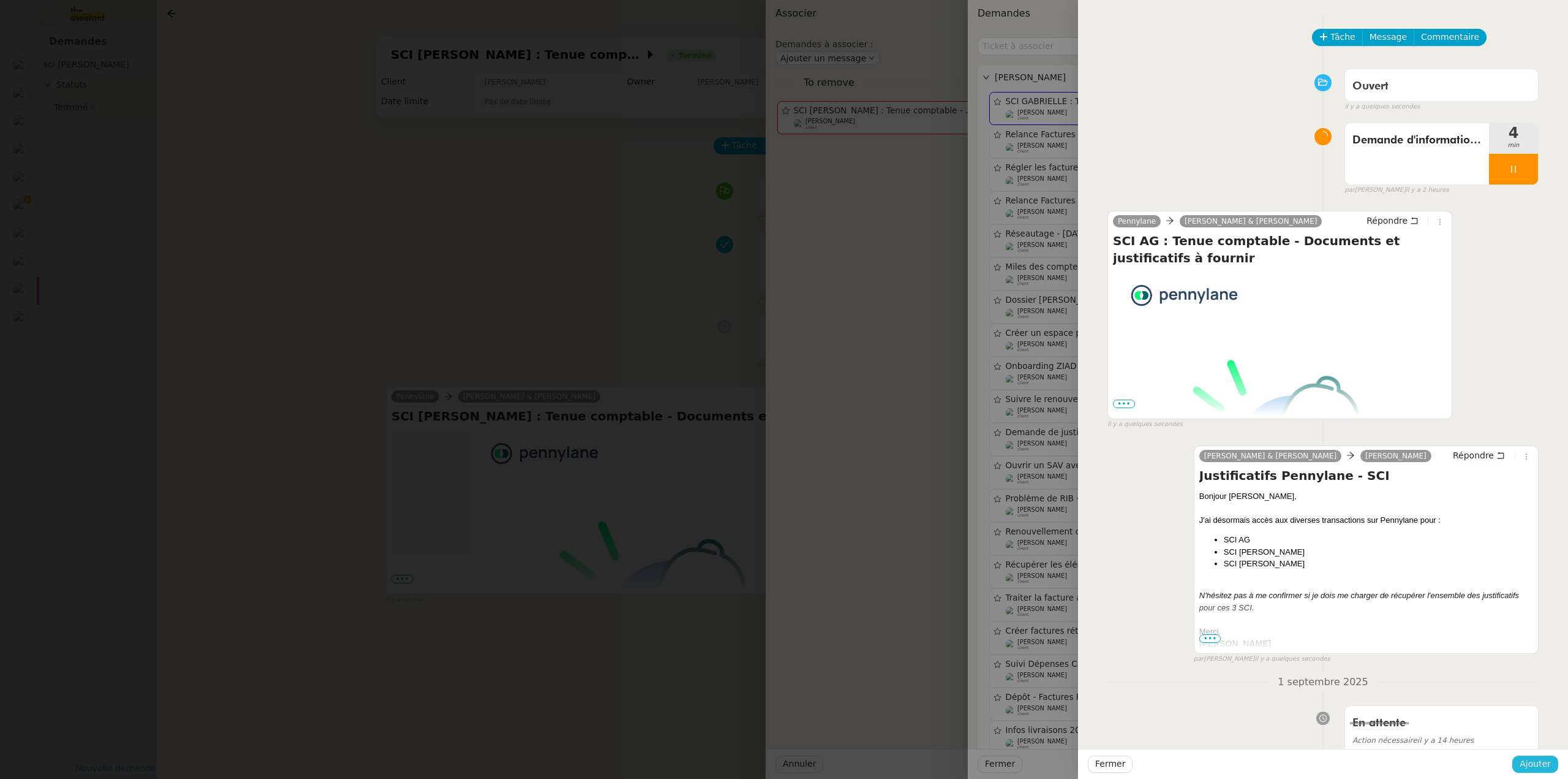
click at [1534, 765] on span "Ajouter" at bounding box center [1535, 763] width 32 height 14
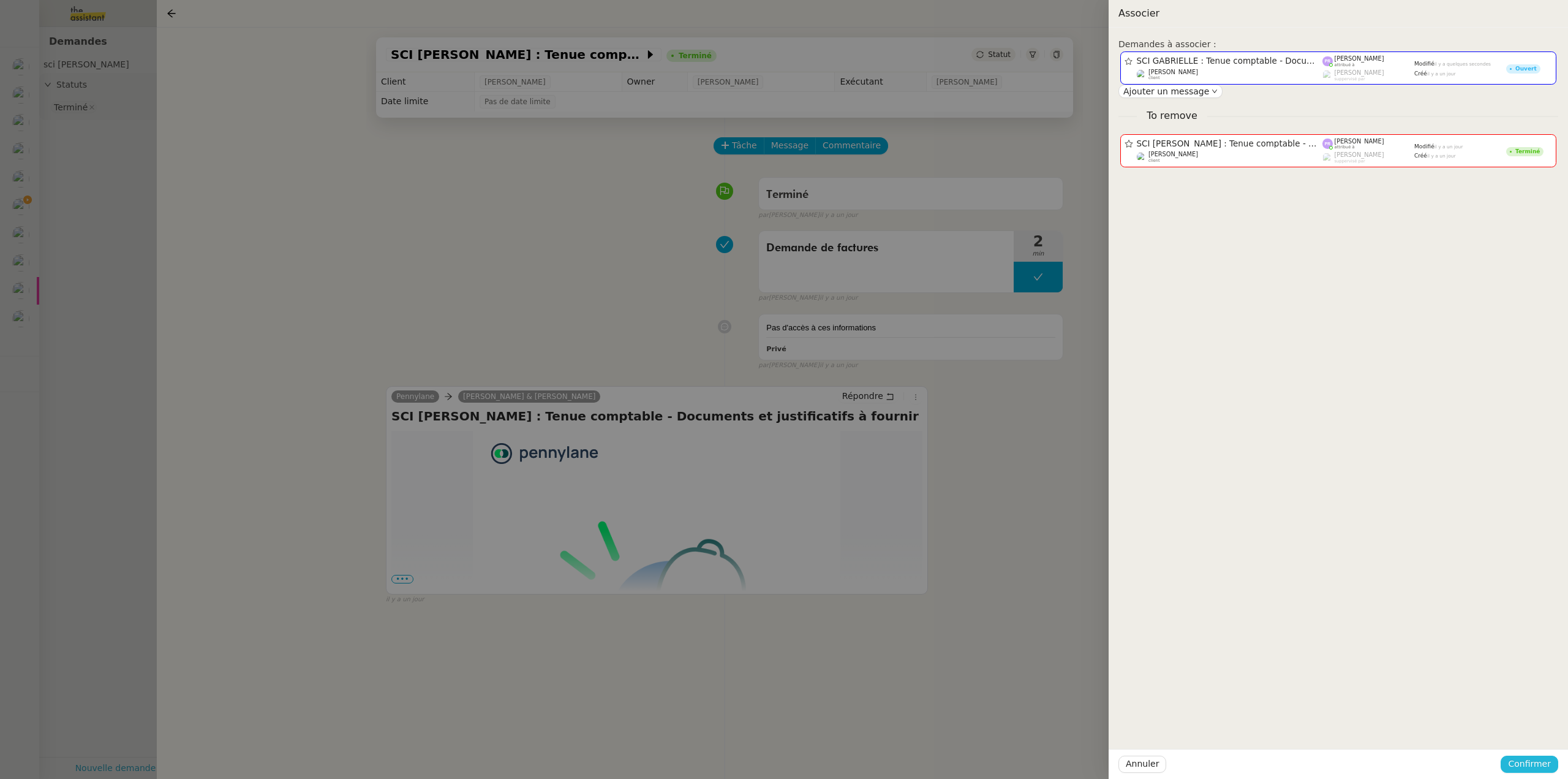
click at [1534, 765] on span "Confirmer" at bounding box center [1530, 763] width 43 height 14
click at [1541, 731] on span "Ajouter" at bounding box center [1531, 731] width 32 height 12
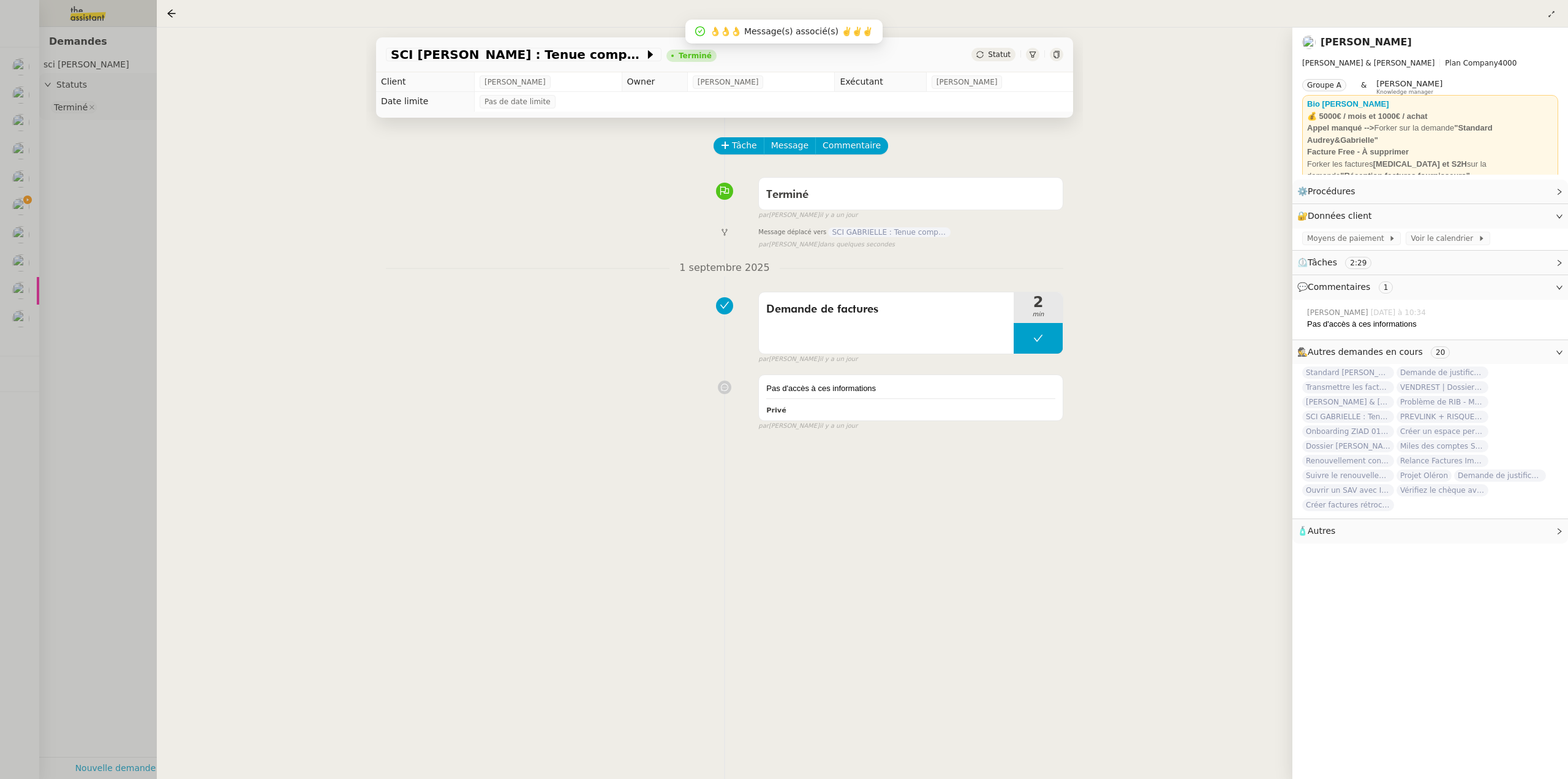
click at [91, 207] on div at bounding box center [784, 390] width 1568 height 779
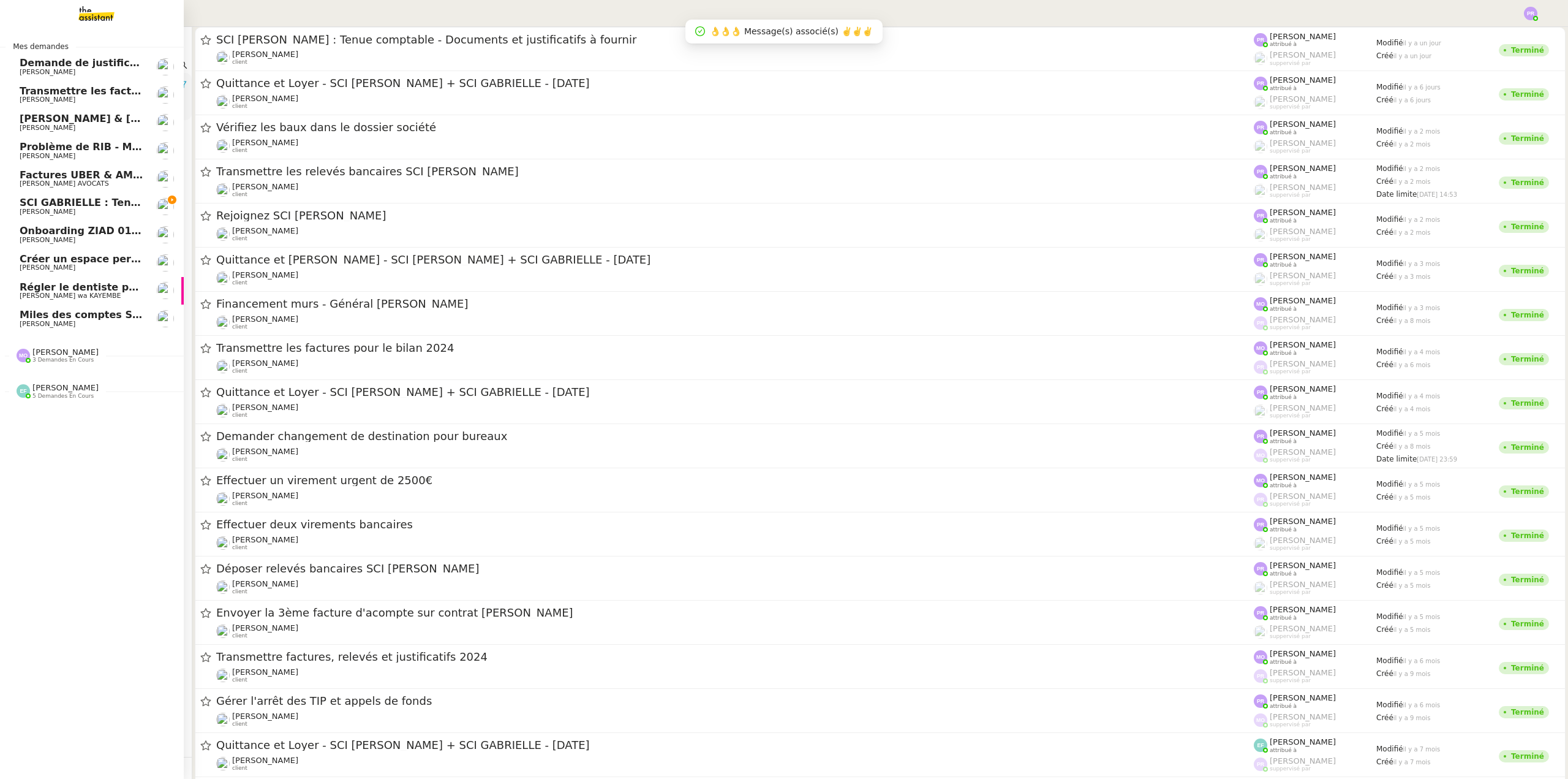
click at [49, 202] on span "SCI GABRIELLE : Tenue comptable - Documents et justificatifs à fournir" at bounding box center [214, 202] width 390 height 11
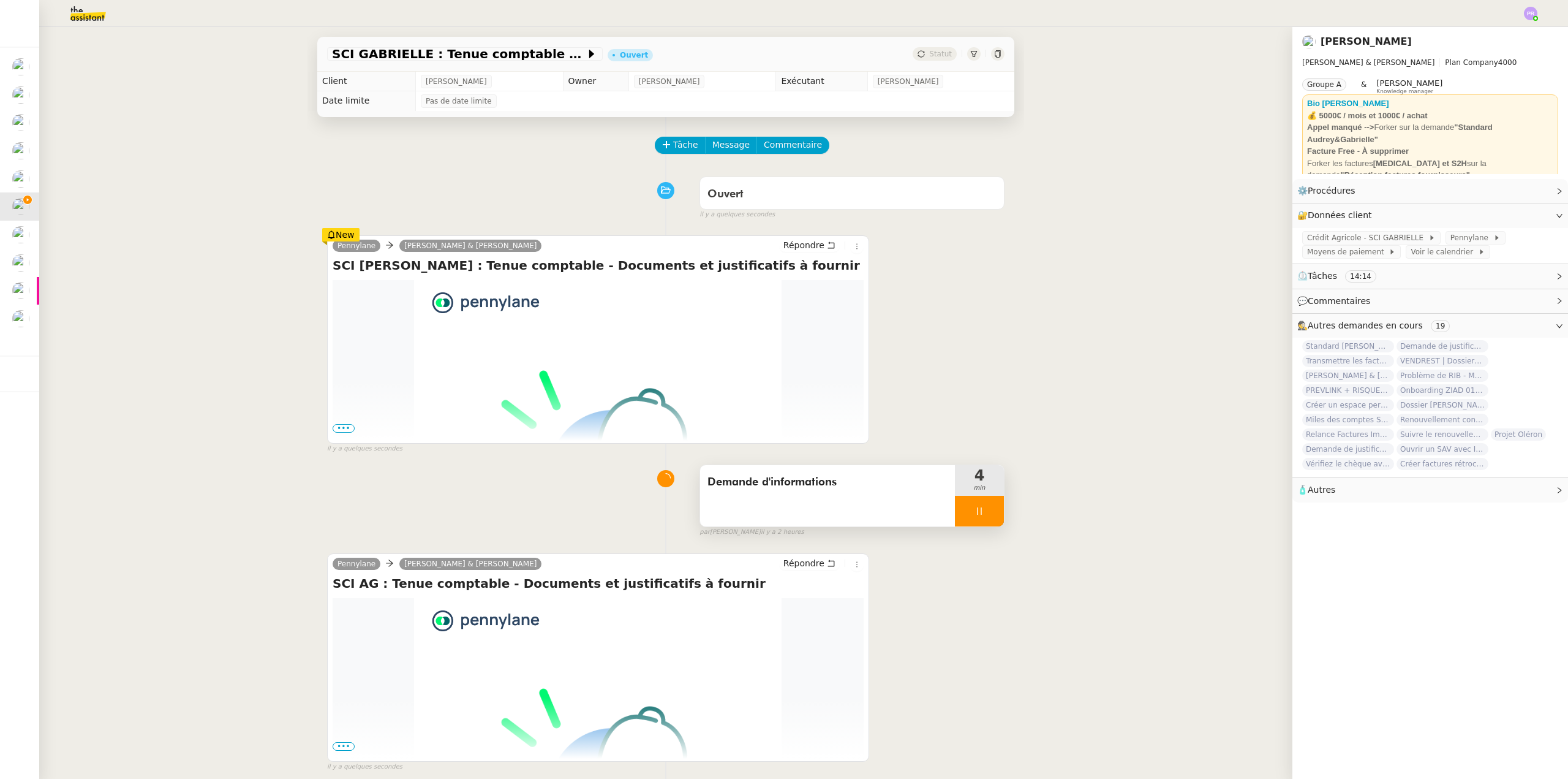
click at [986, 518] on div at bounding box center [979, 511] width 49 height 31
click at [986, 518] on button at bounding box center [991, 511] width 24 height 31
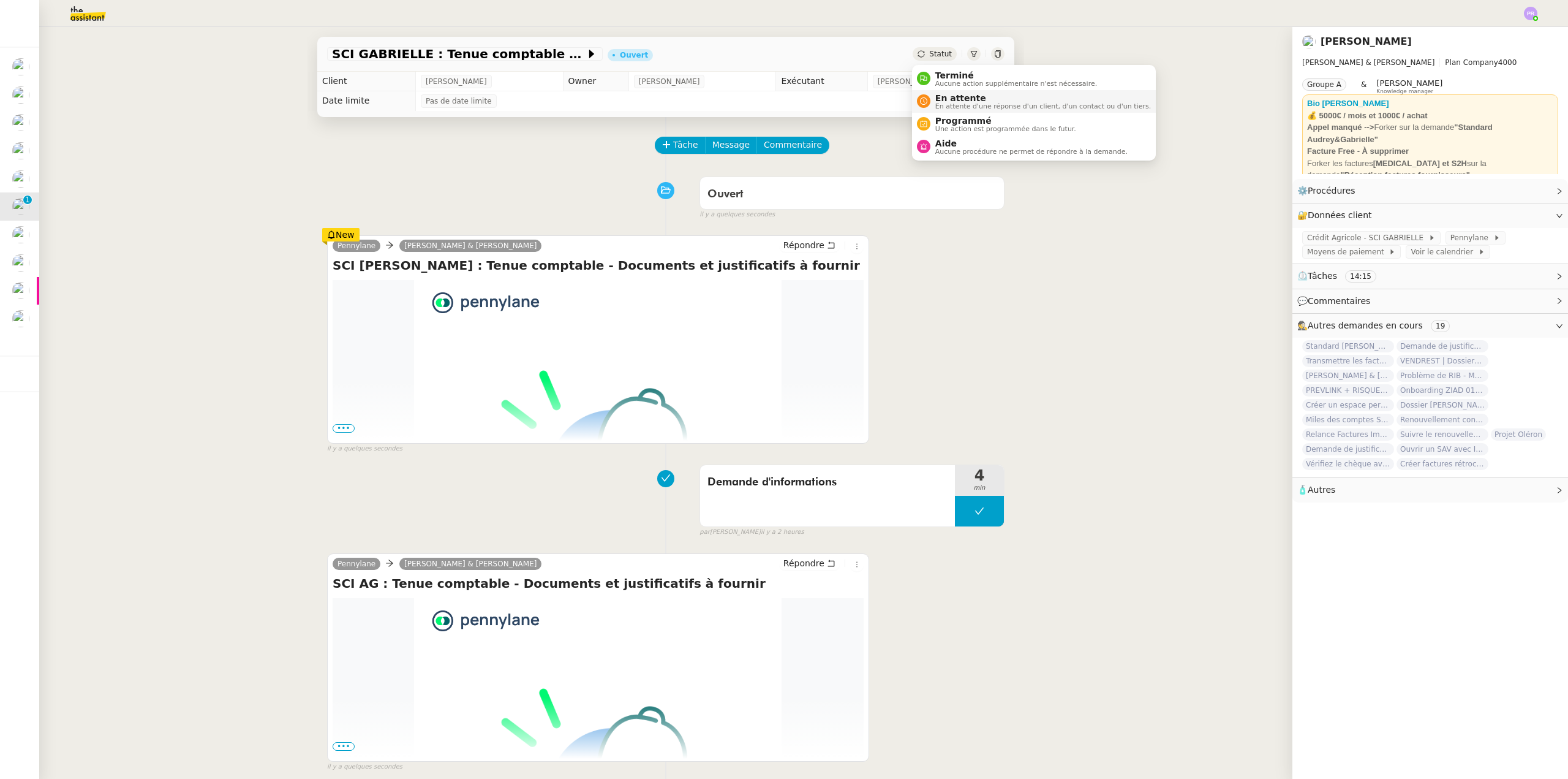
click at [979, 99] on span "En attente" at bounding box center [1043, 98] width 215 height 10
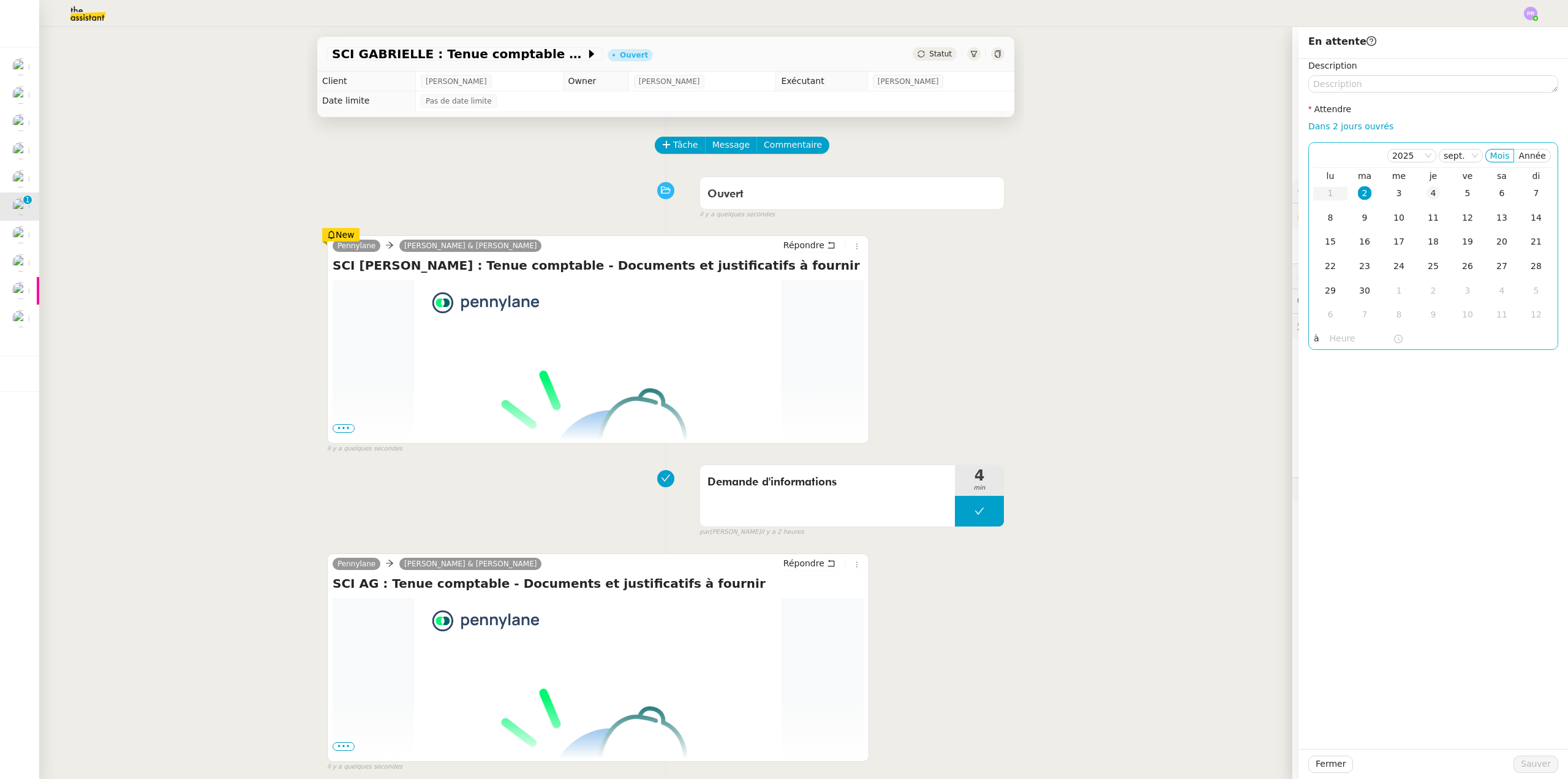
click at [1431, 189] on td "4" at bounding box center [1433, 194] width 34 height 24
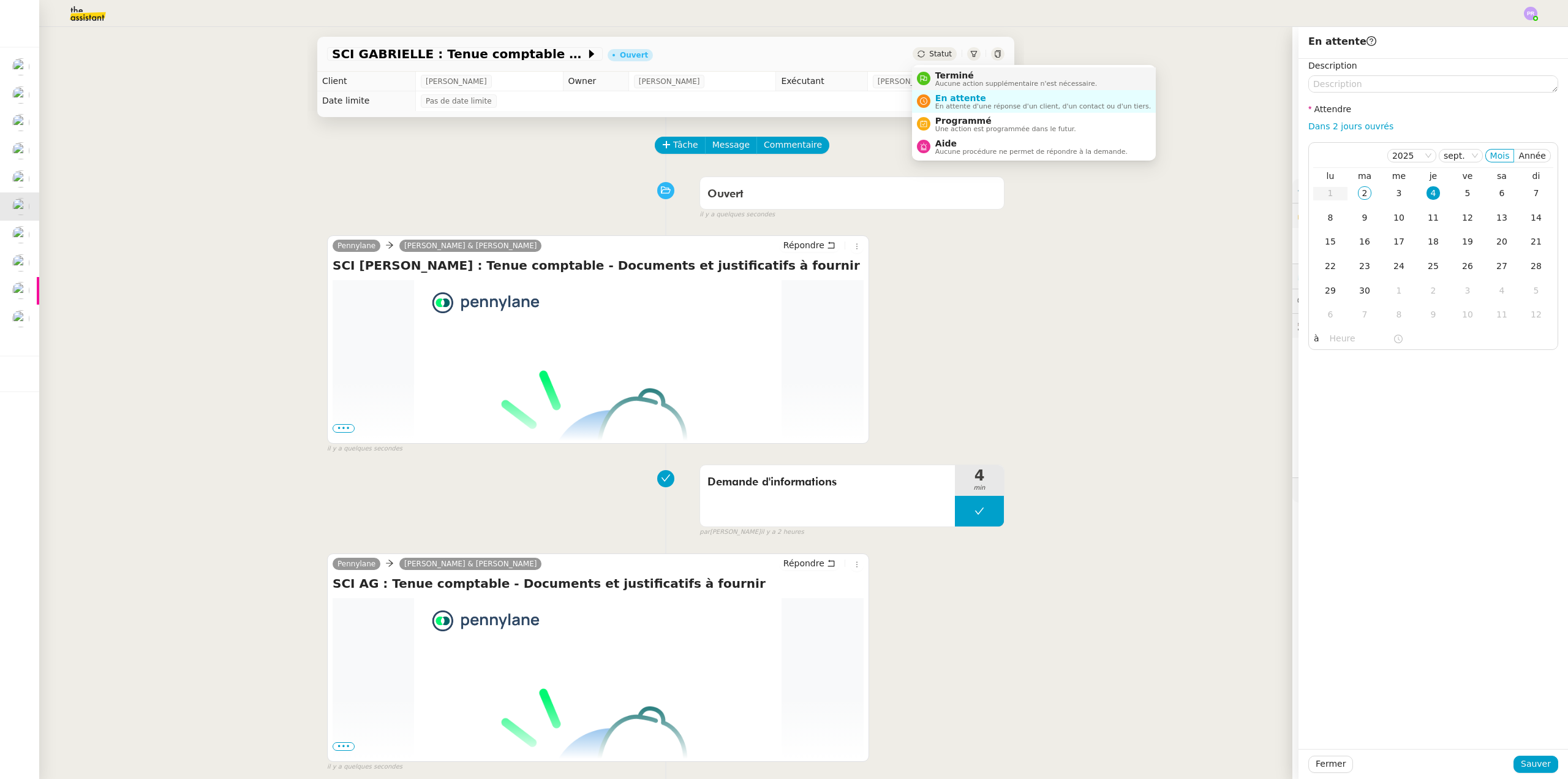
click at [943, 78] on span "Terminé" at bounding box center [1016, 75] width 162 height 10
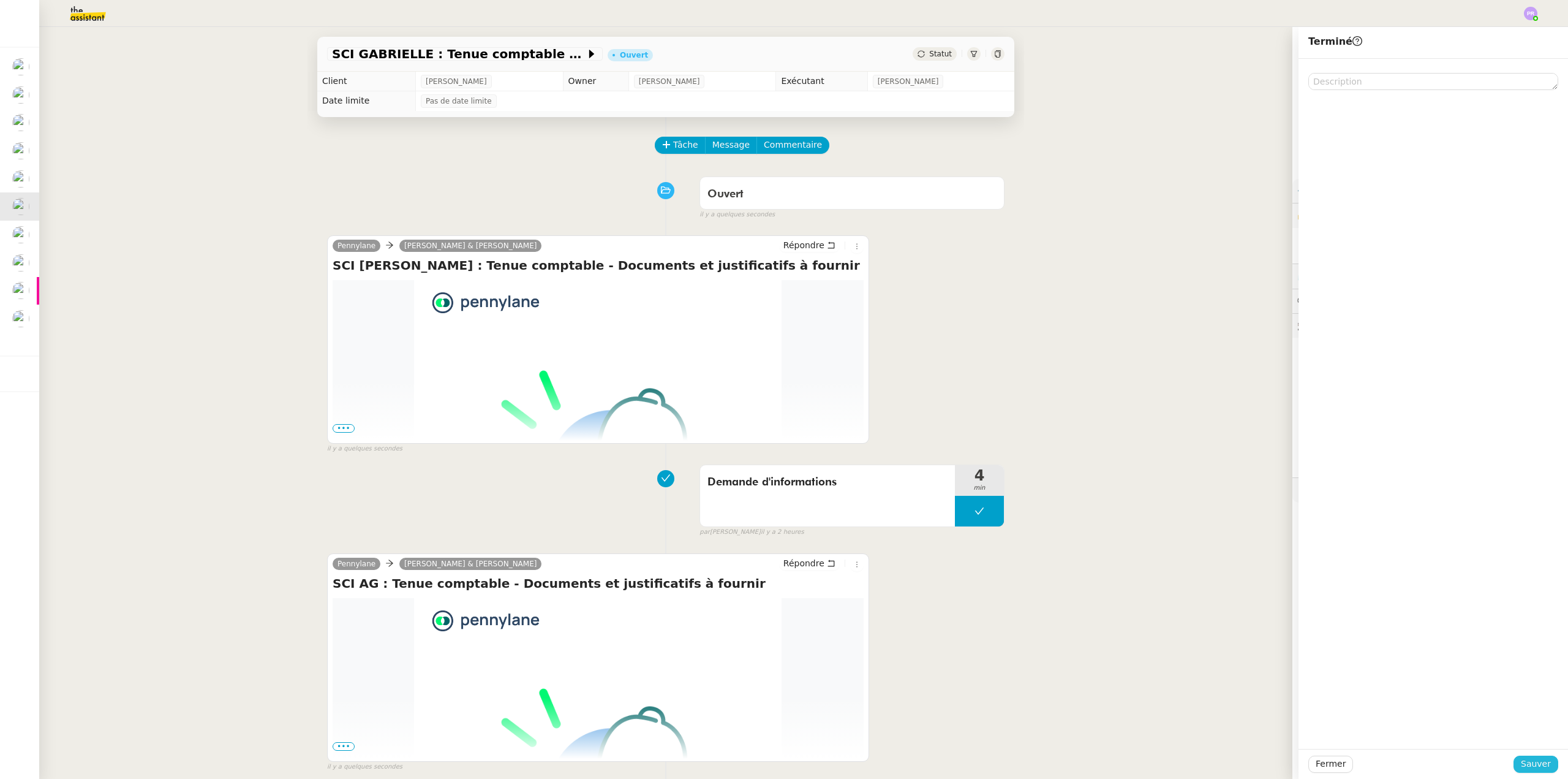
click at [1540, 761] on span "Sauver" at bounding box center [1535, 763] width 30 height 14
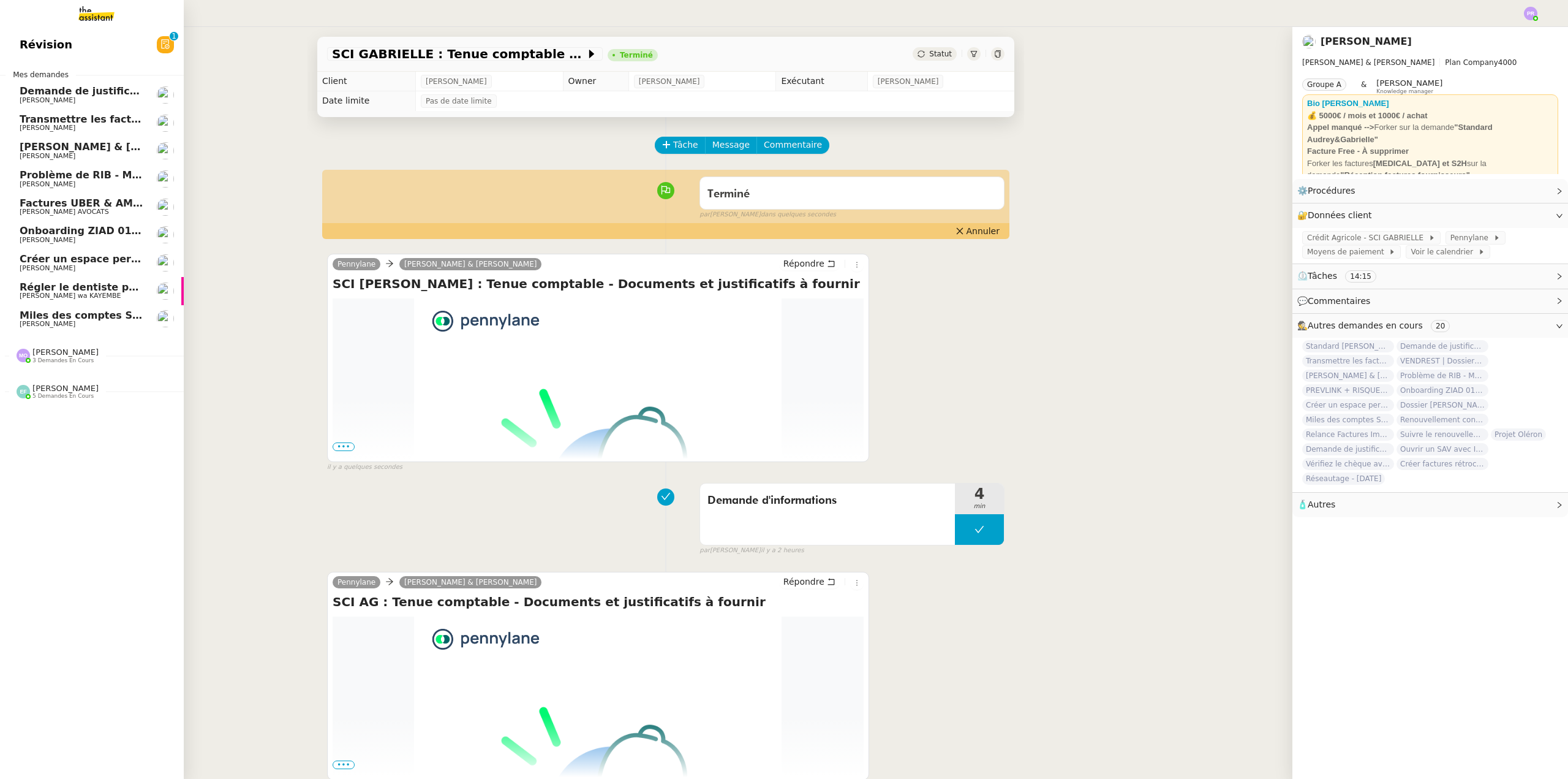
click at [63, 149] on span "[PERSON_NAME] & [PERSON_NAME] : Tenue comptable - Documents et justificatifs à …" at bounding box center [273, 146] width 507 height 11
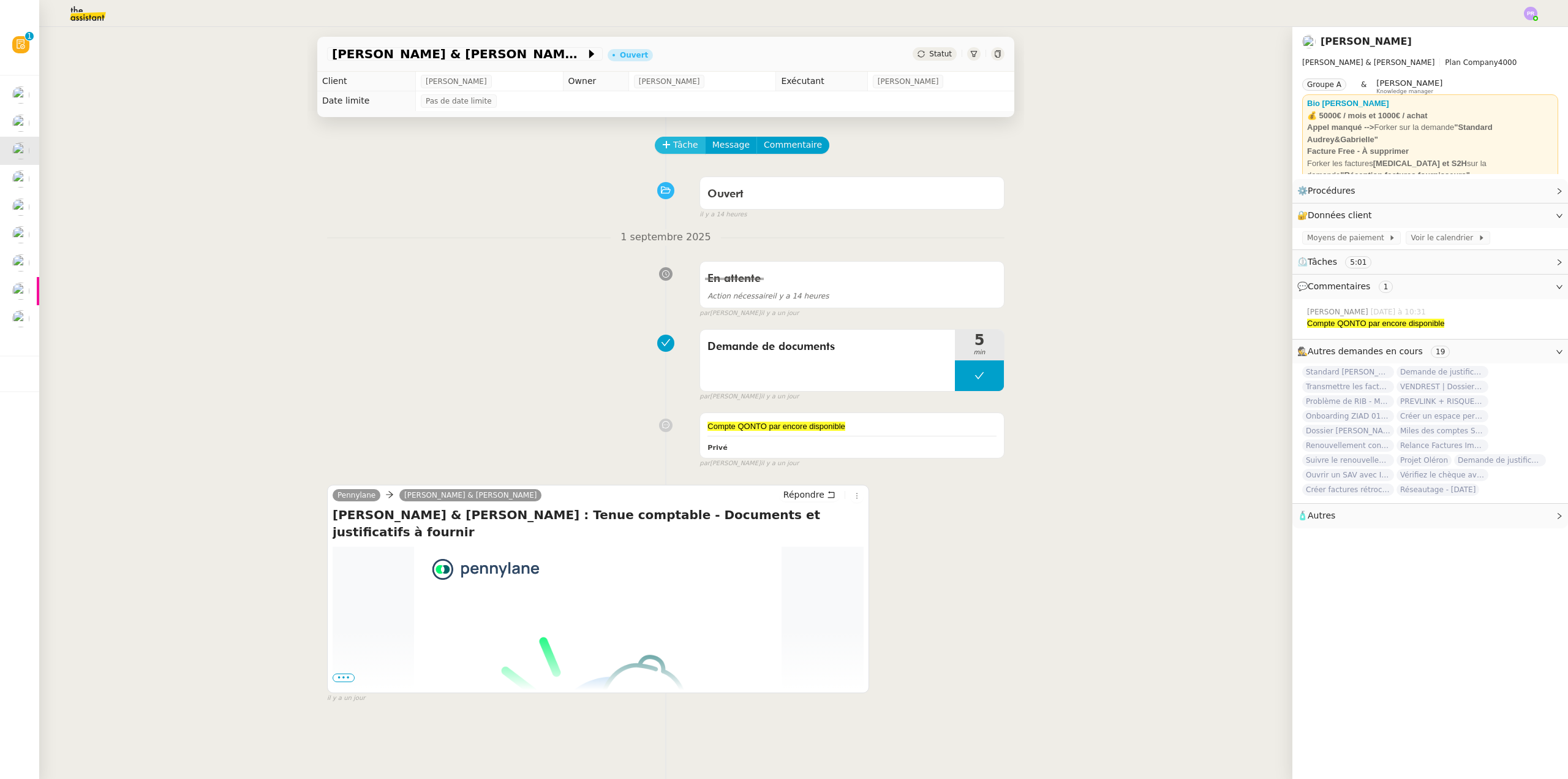
click at [688, 150] on span "Tâche" at bounding box center [686, 144] width 25 height 14
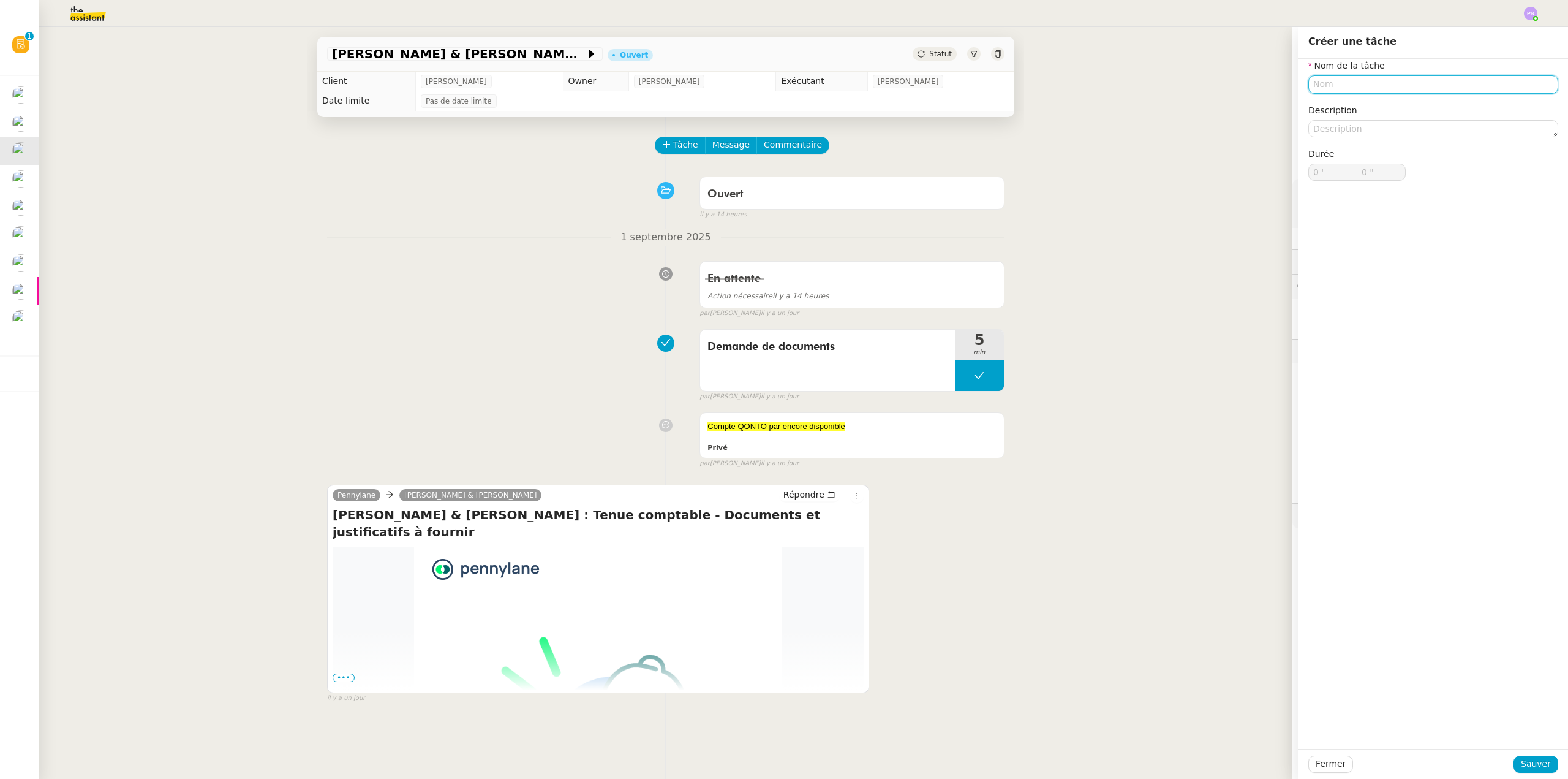
click at [1328, 83] on input "text" at bounding box center [1433, 84] width 250 height 18
click at [1357, 107] on div "Recherche justificatifs" at bounding box center [1425, 107] width 240 height 11
type input "Recherche justificatifs"
click at [1532, 764] on span "Sauver" at bounding box center [1535, 763] width 30 height 14
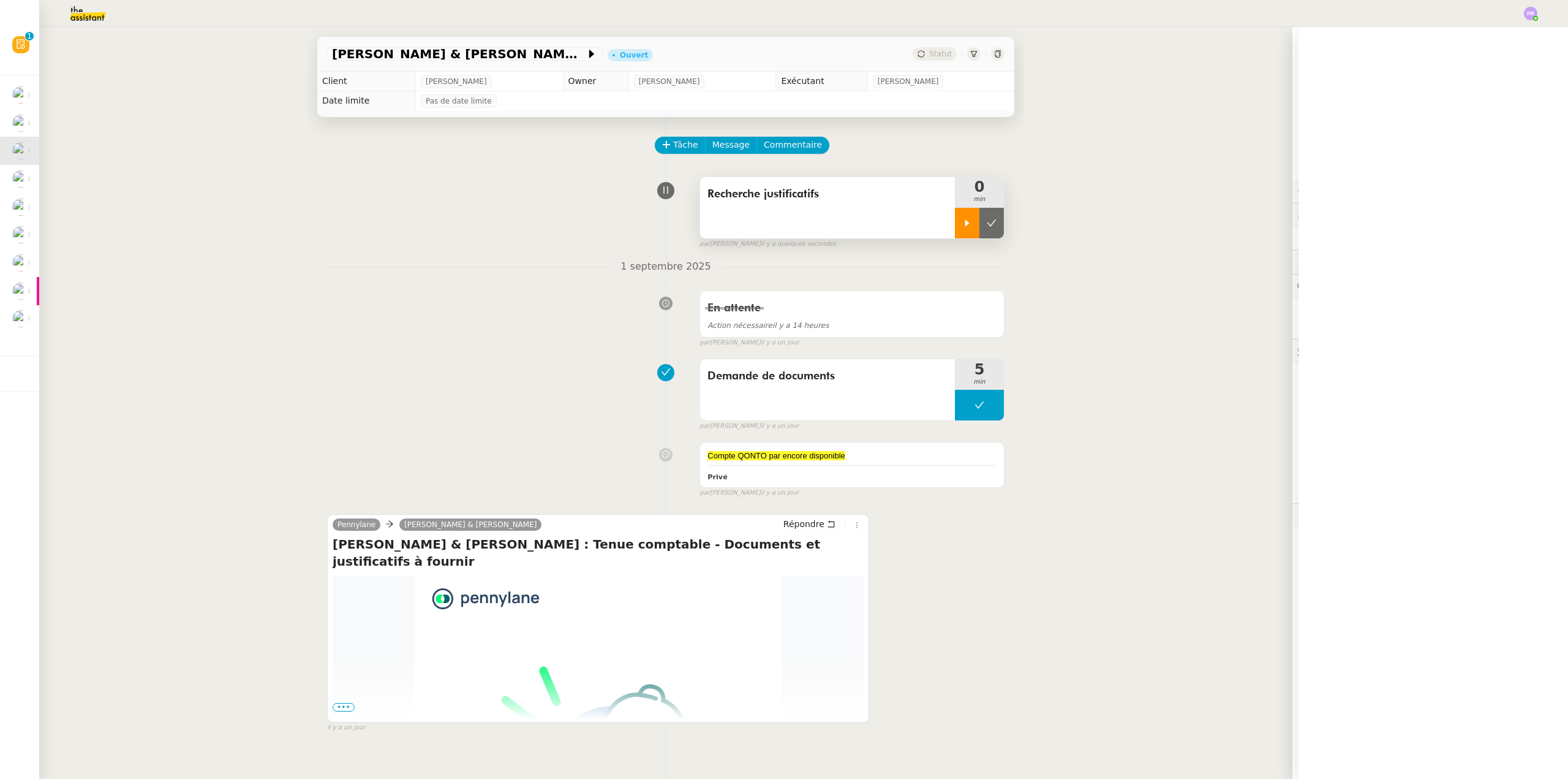
click at [962, 219] on icon at bounding box center [967, 223] width 10 height 10
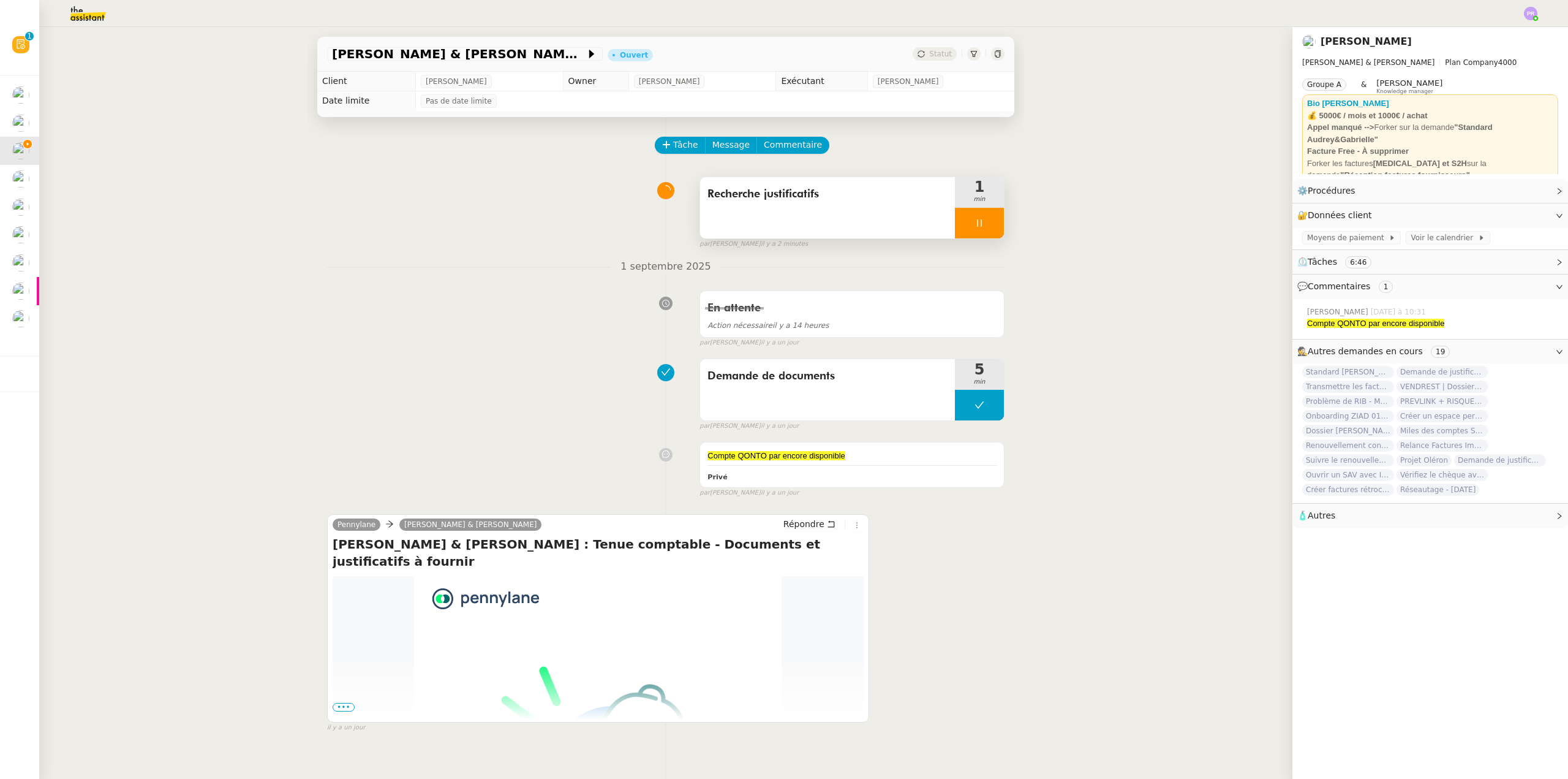
click at [343, 707] on span "•••" at bounding box center [344, 706] width 22 height 8
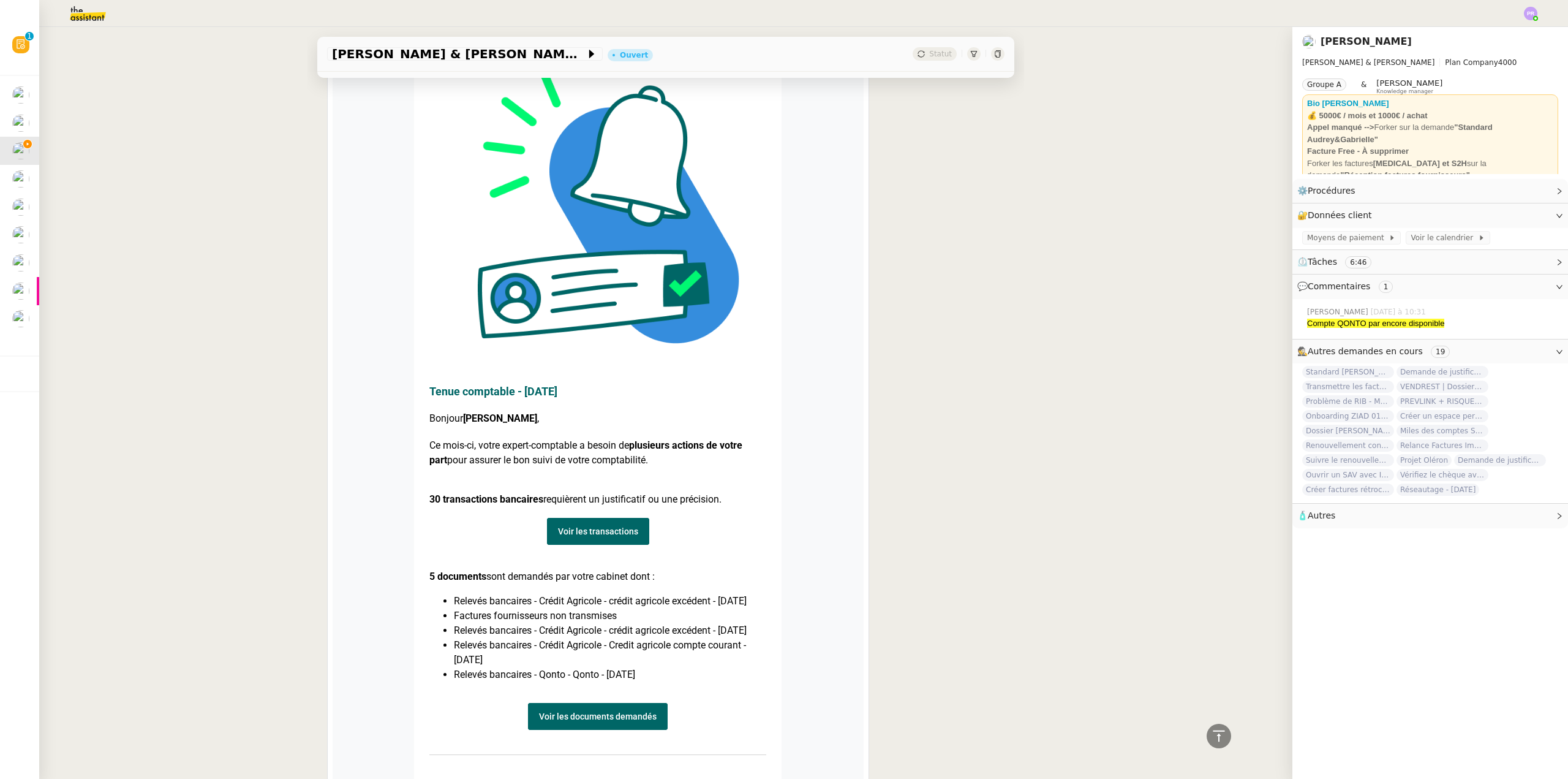
scroll to position [612, 0]
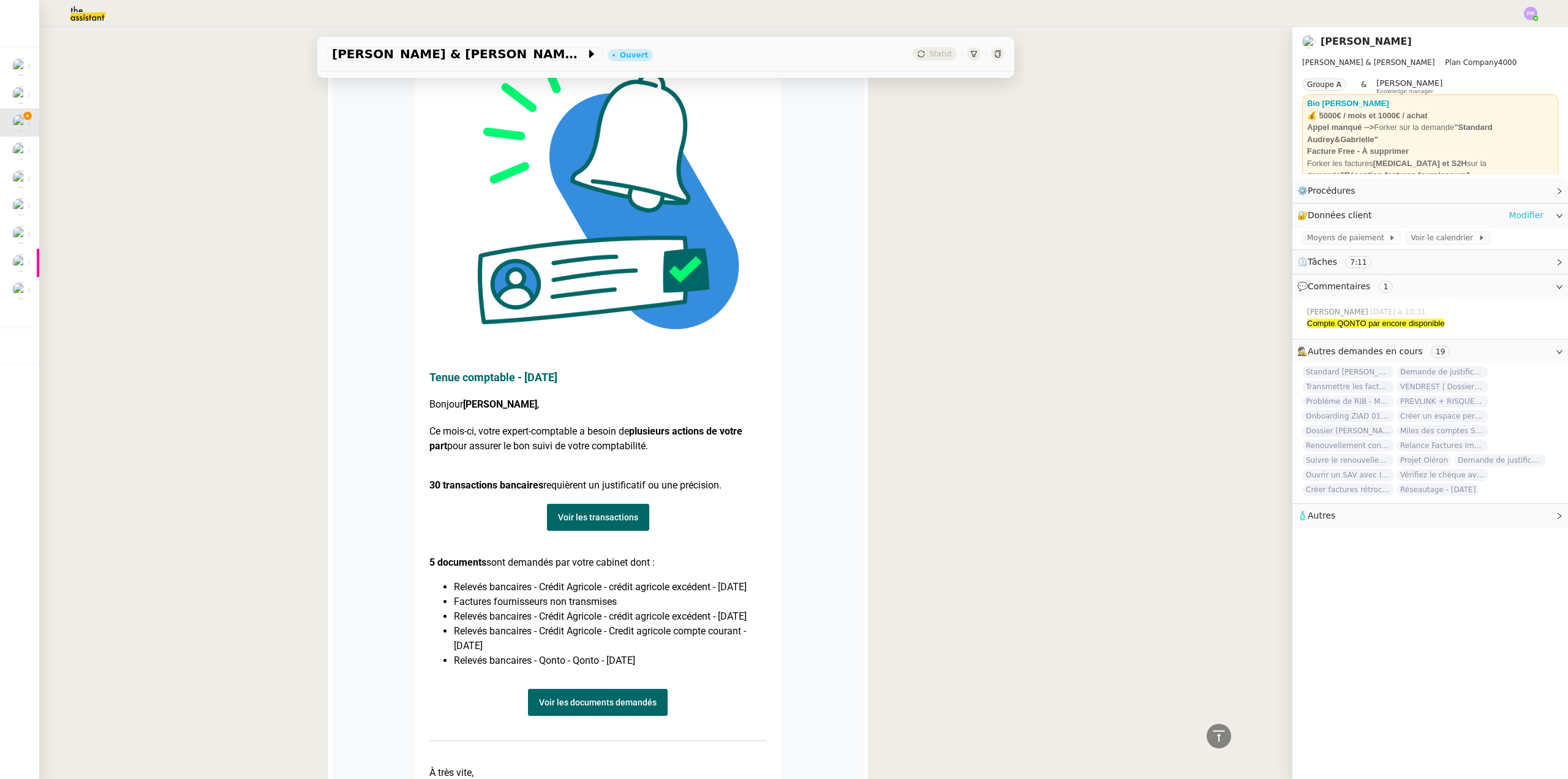
click at [1518, 213] on link "Modifier" at bounding box center [1525, 215] width 34 height 14
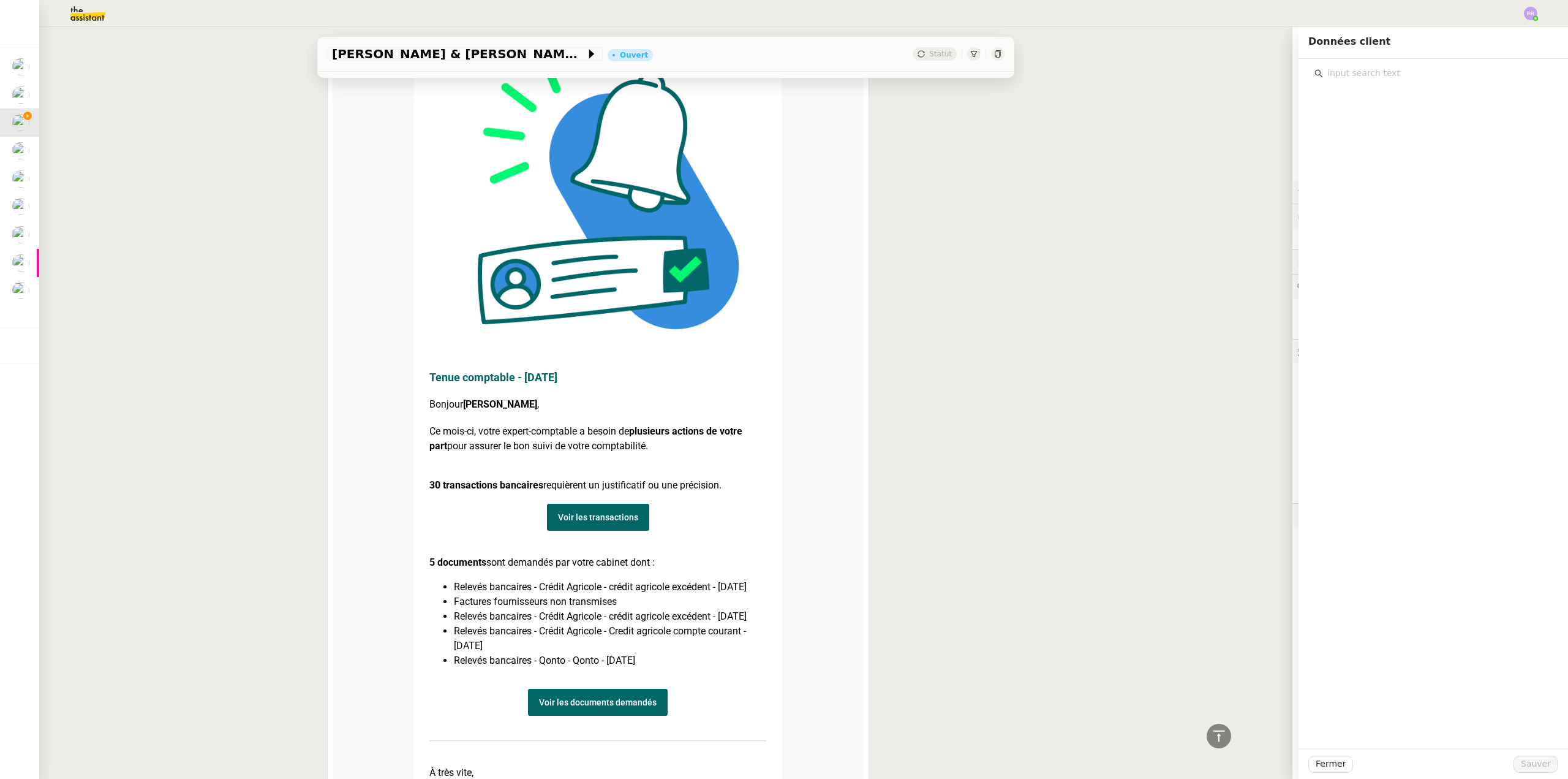
click at [1363, 74] on input "text" at bounding box center [1438, 74] width 229 height 17
type input "penny"
click at [1370, 121] on h4 "Pennylane" at bounding box center [1441, 116] width 207 height 14
click at [1520, 761] on span "Sauver" at bounding box center [1535, 763] width 30 height 14
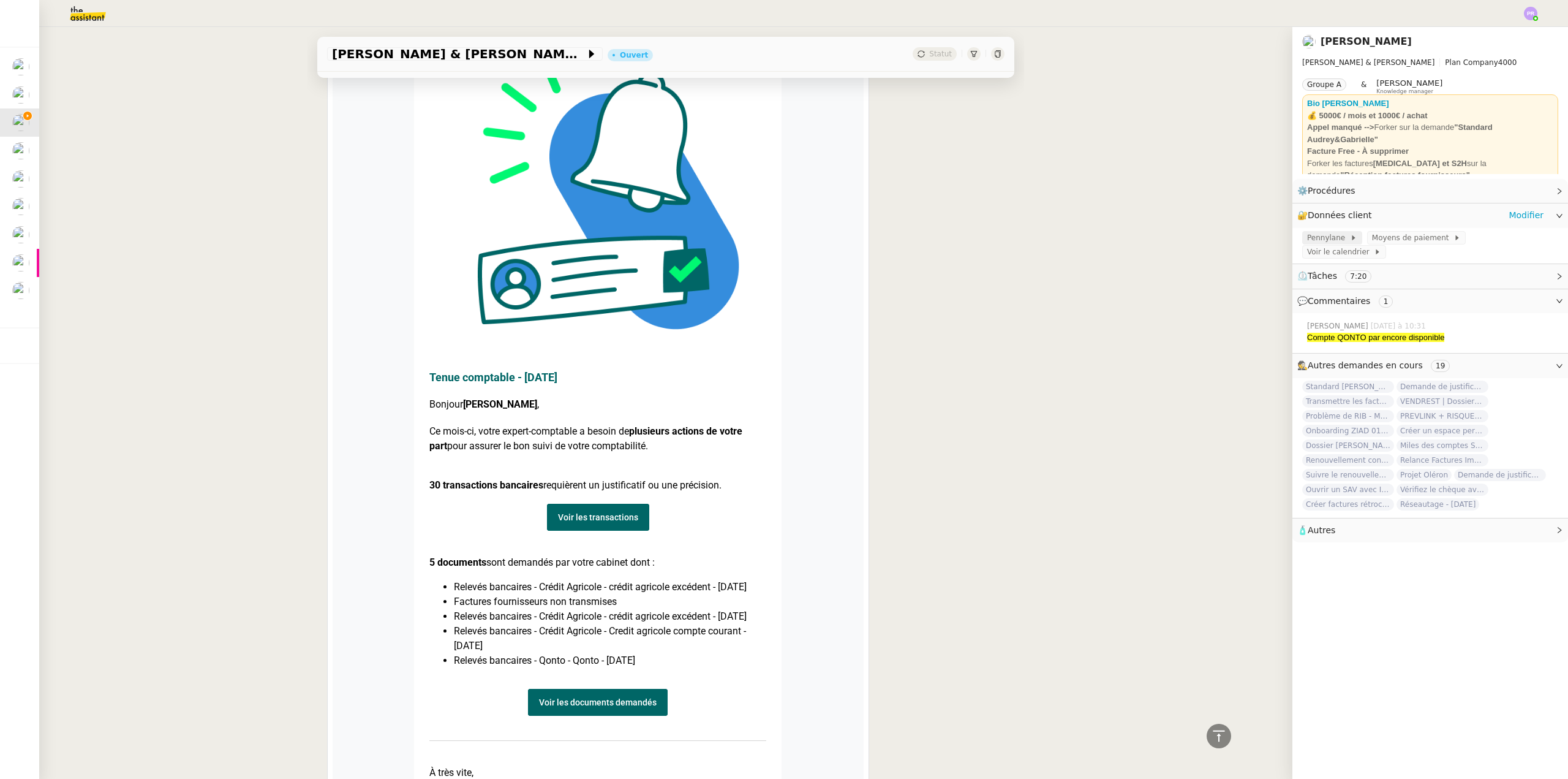
click at [1320, 243] on span "Pennylane" at bounding box center [1329, 238] width 43 height 12
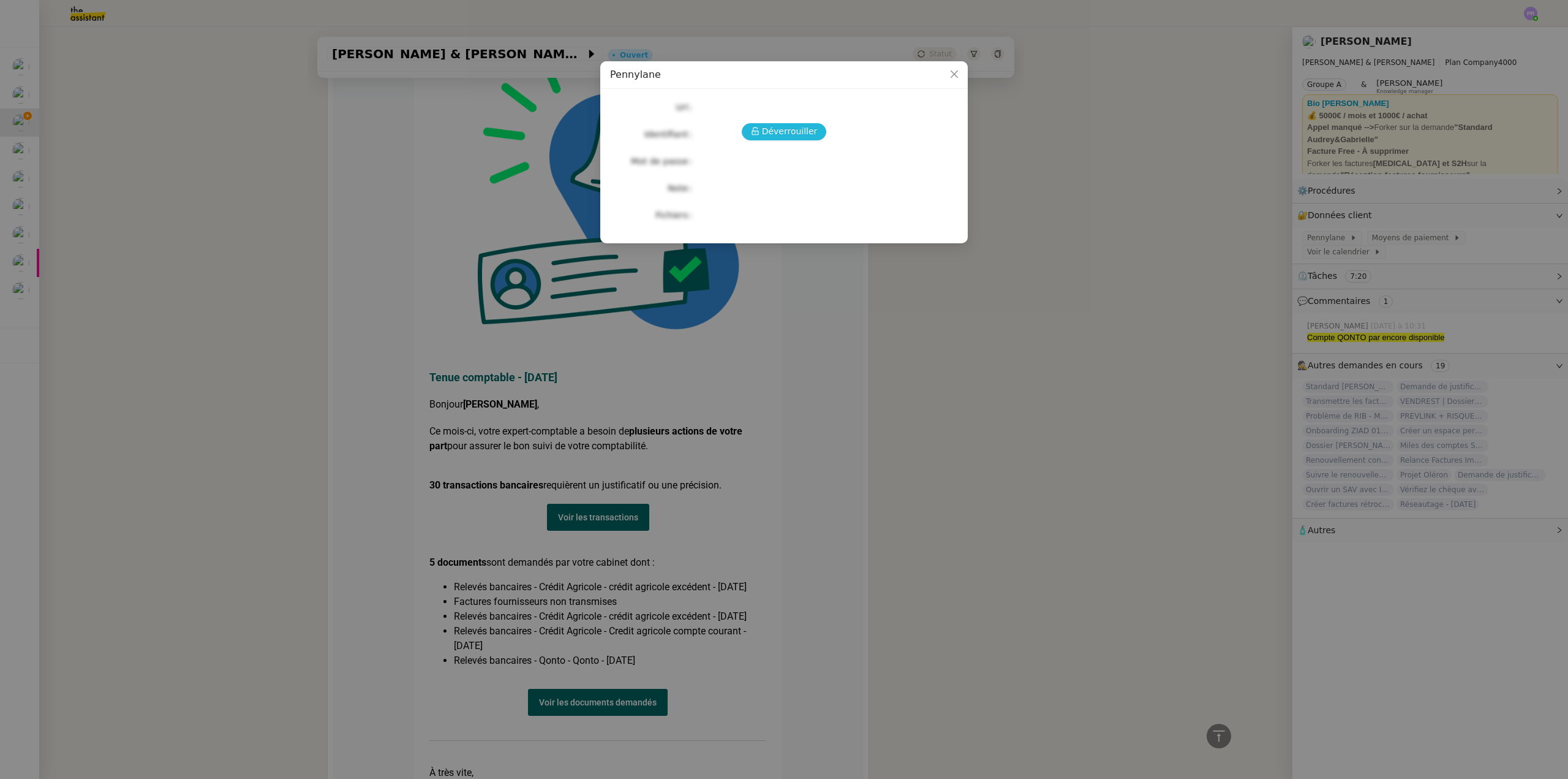
click at [787, 131] on span "Déverrouiller" at bounding box center [790, 130] width 56 height 14
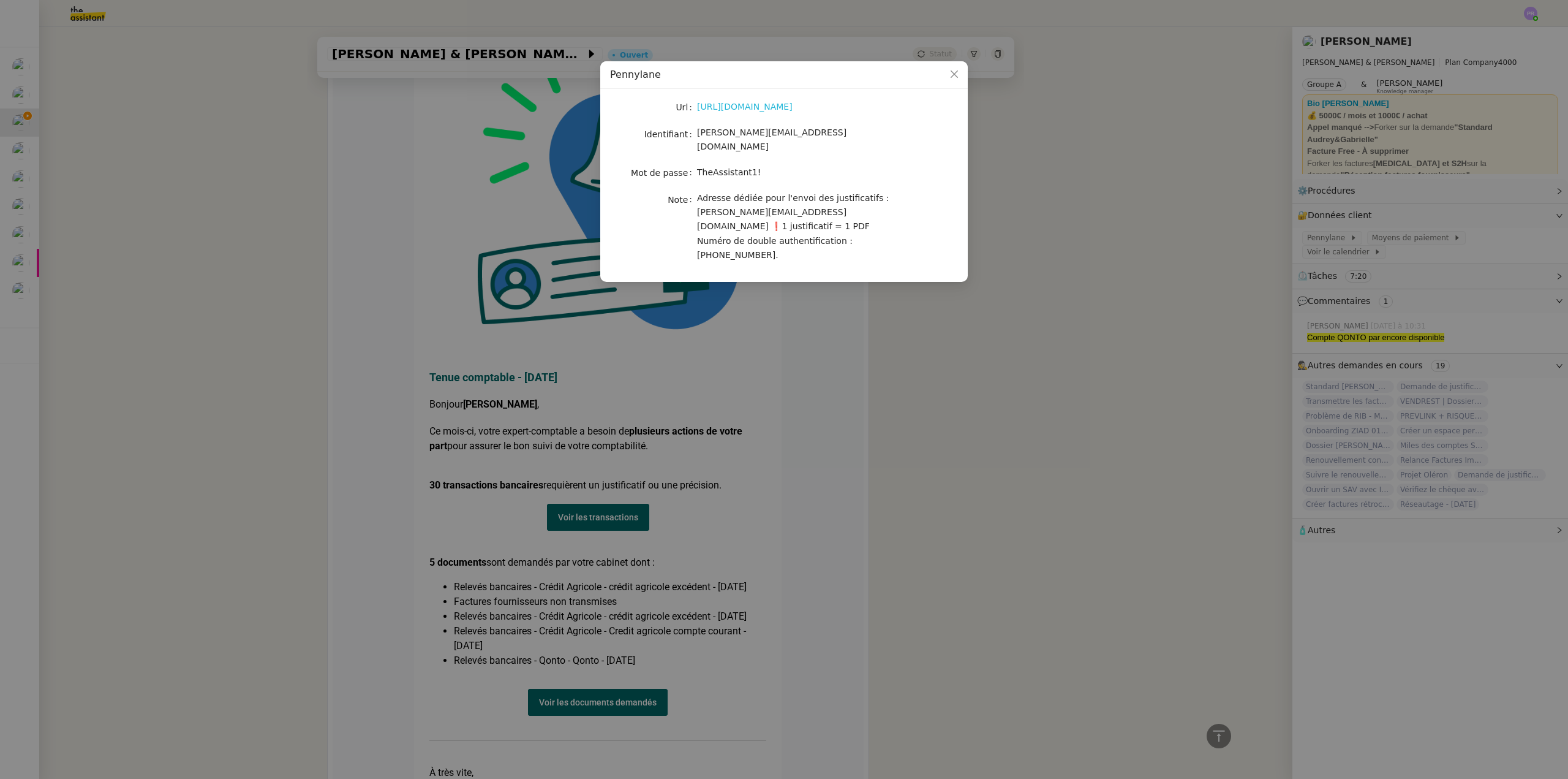
click at [768, 110] on link "[URL][DOMAIN_NAME]" at bounding box center [744, 106] width 96 height 10
click at [1152, 222] on nz-modal-container "Pennylane Url [URL][DOMAIN_NAME] Identifiant [PERSON_NAME][EMAIL_ADDRESS][DOMAI…" at bounding box center [784, 390] width 1568 height 779
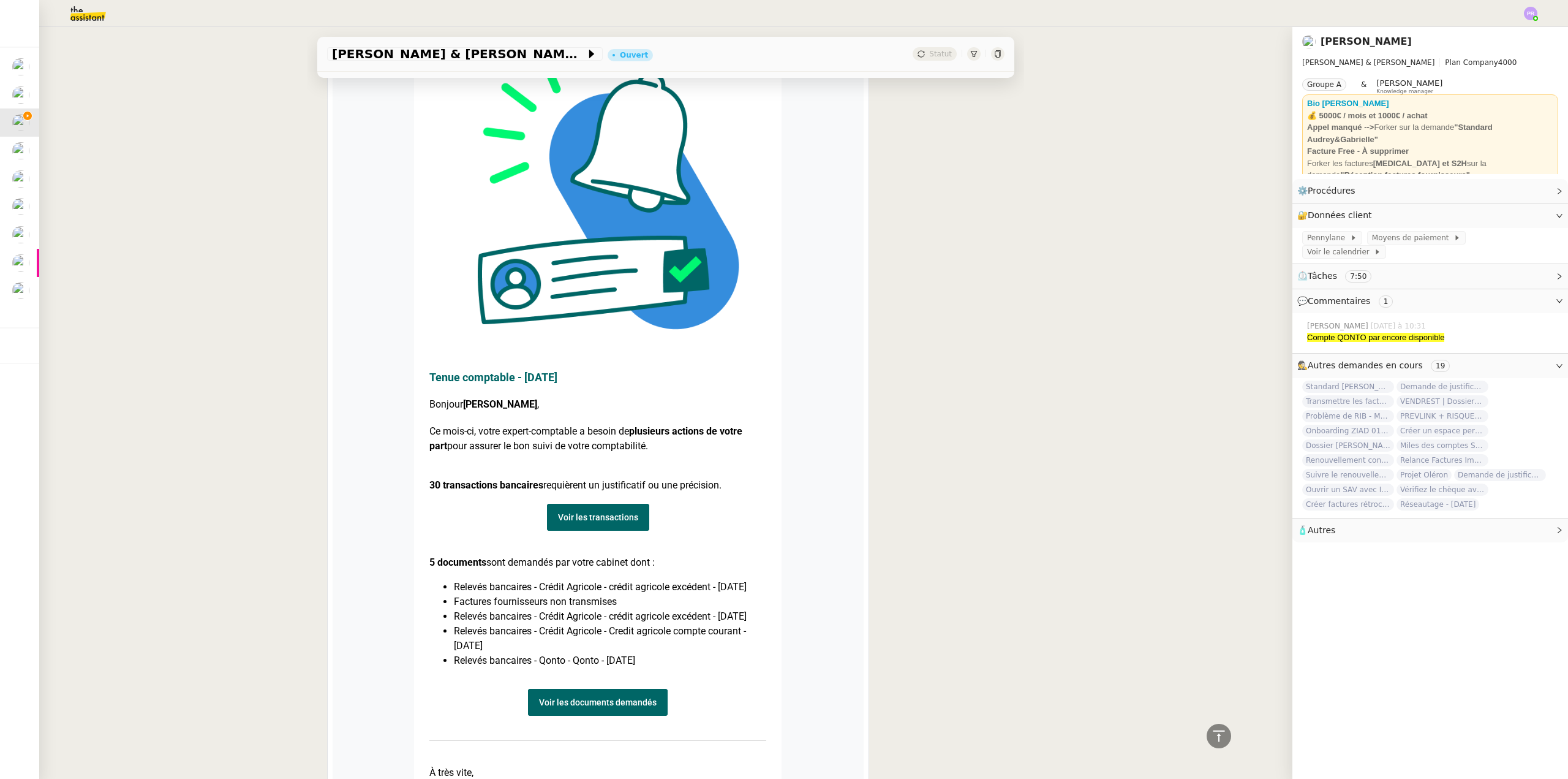
click at [577, 716] on link "Voir les documents demandés" at bounding box center [598, 702] width 140 height 27
click at [1520, 212] on link "Modifier" at bounding box center [1525, 215] width 34 height 14
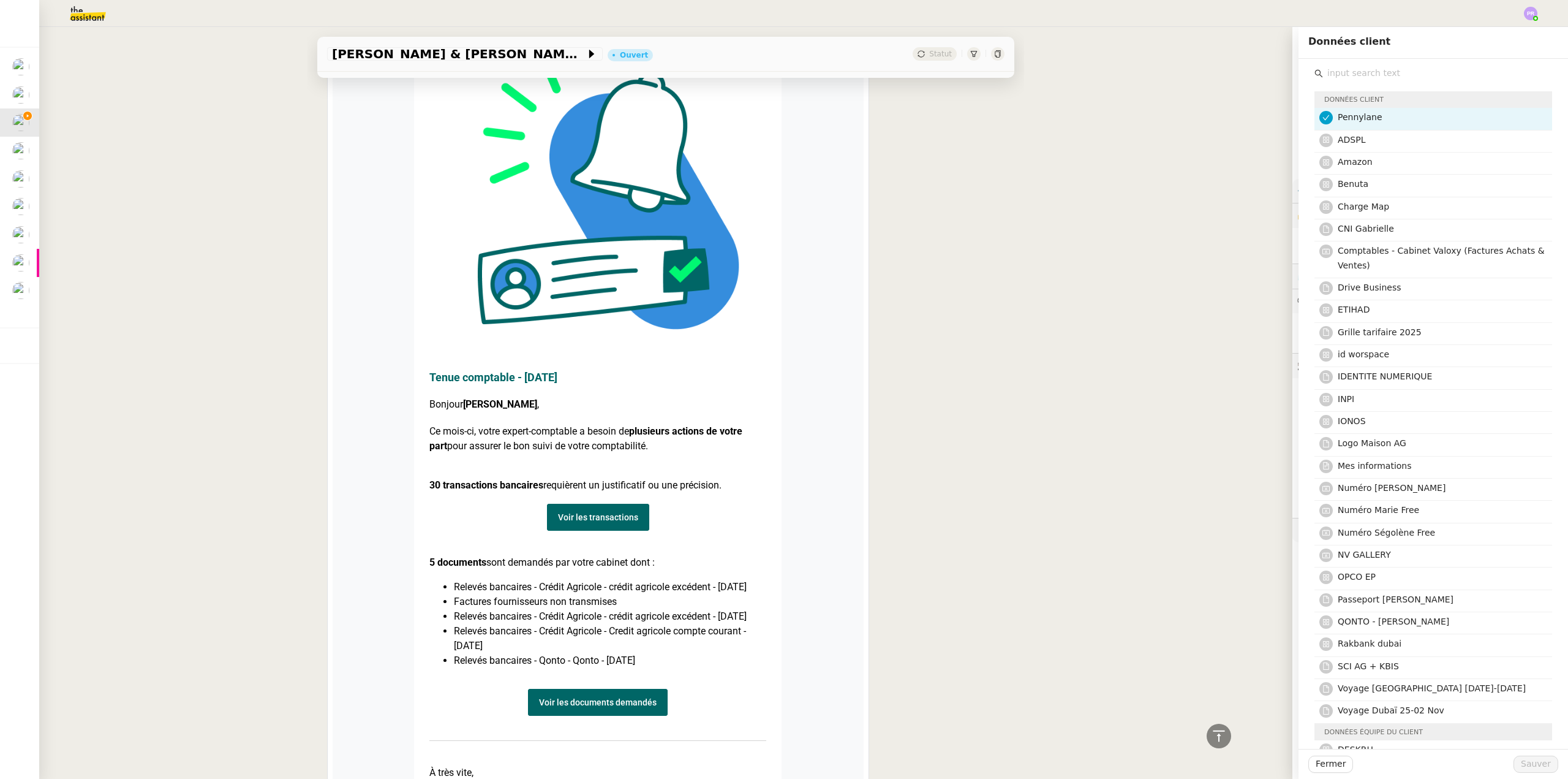
click at [1362, 75] on input "text" at bounding box center [1438, 74] width 229 height 17
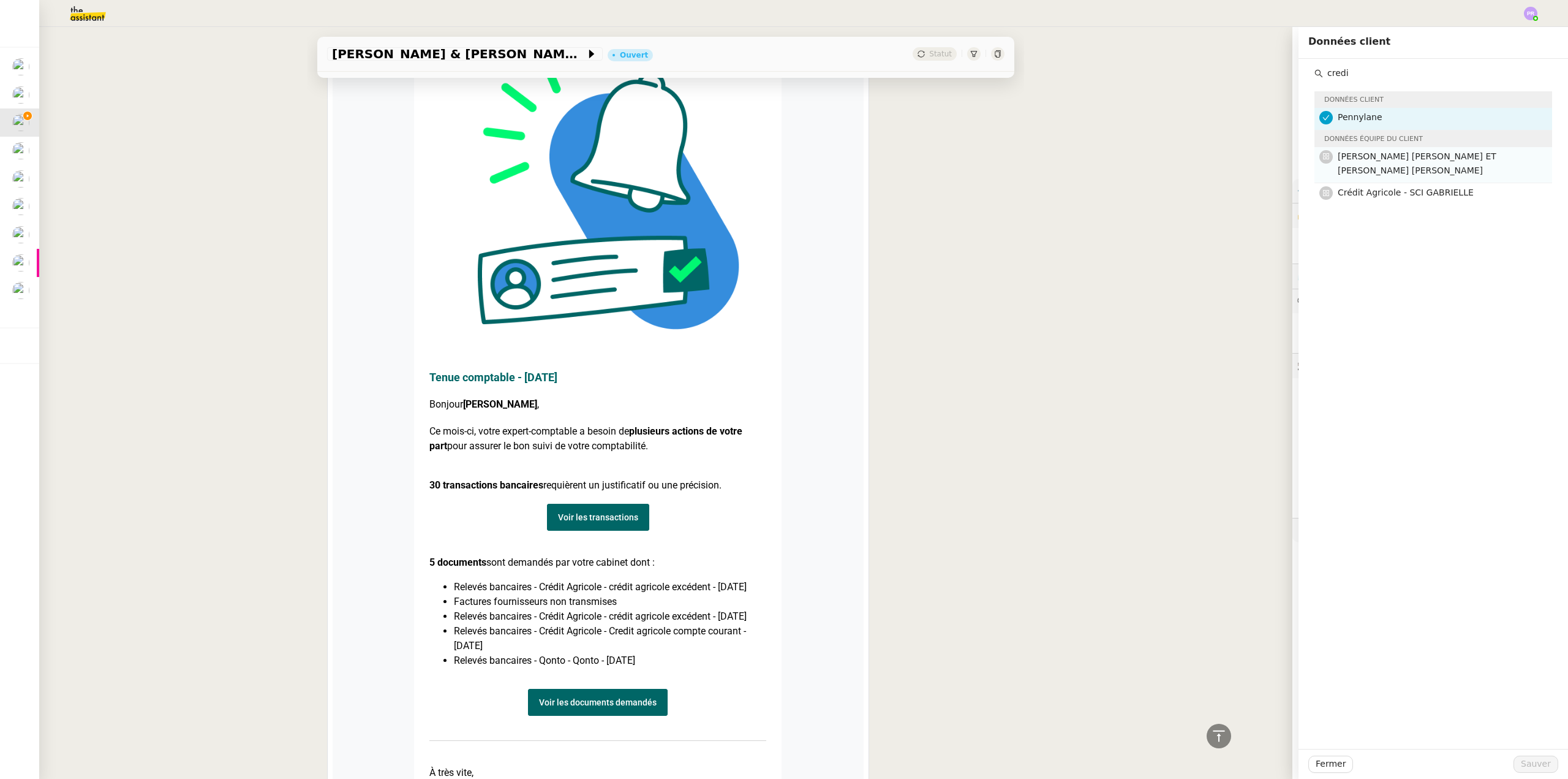
type input "credi"
click at [1415, 163] on h4 "[PERSON_NAME] [PERSON_NAME] ET [PERSON_NAME] [PERSON_NAME]" at bounding box center [1441, 163] width 207 height 29
click at [1520, 759] on span "Sauver" at bounding box center [1535, 763] width 30 height 14
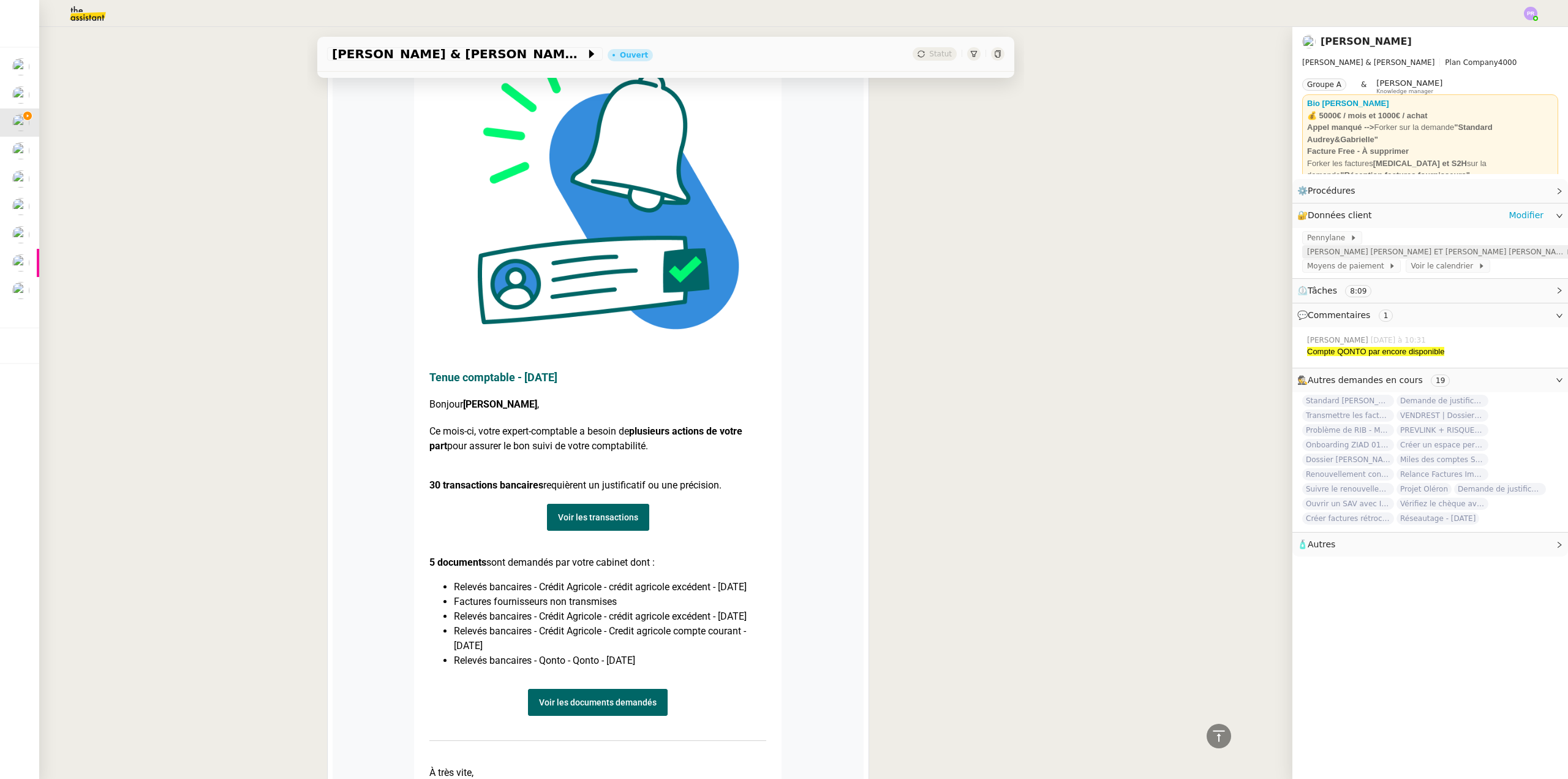
click at [1392, 255] on span "[PERSON_NAME] [PERSON_NAME] ET [PERSON_NAME] [PERSON_NAME]" at bounding box center [1436, 252] width 258 height 12
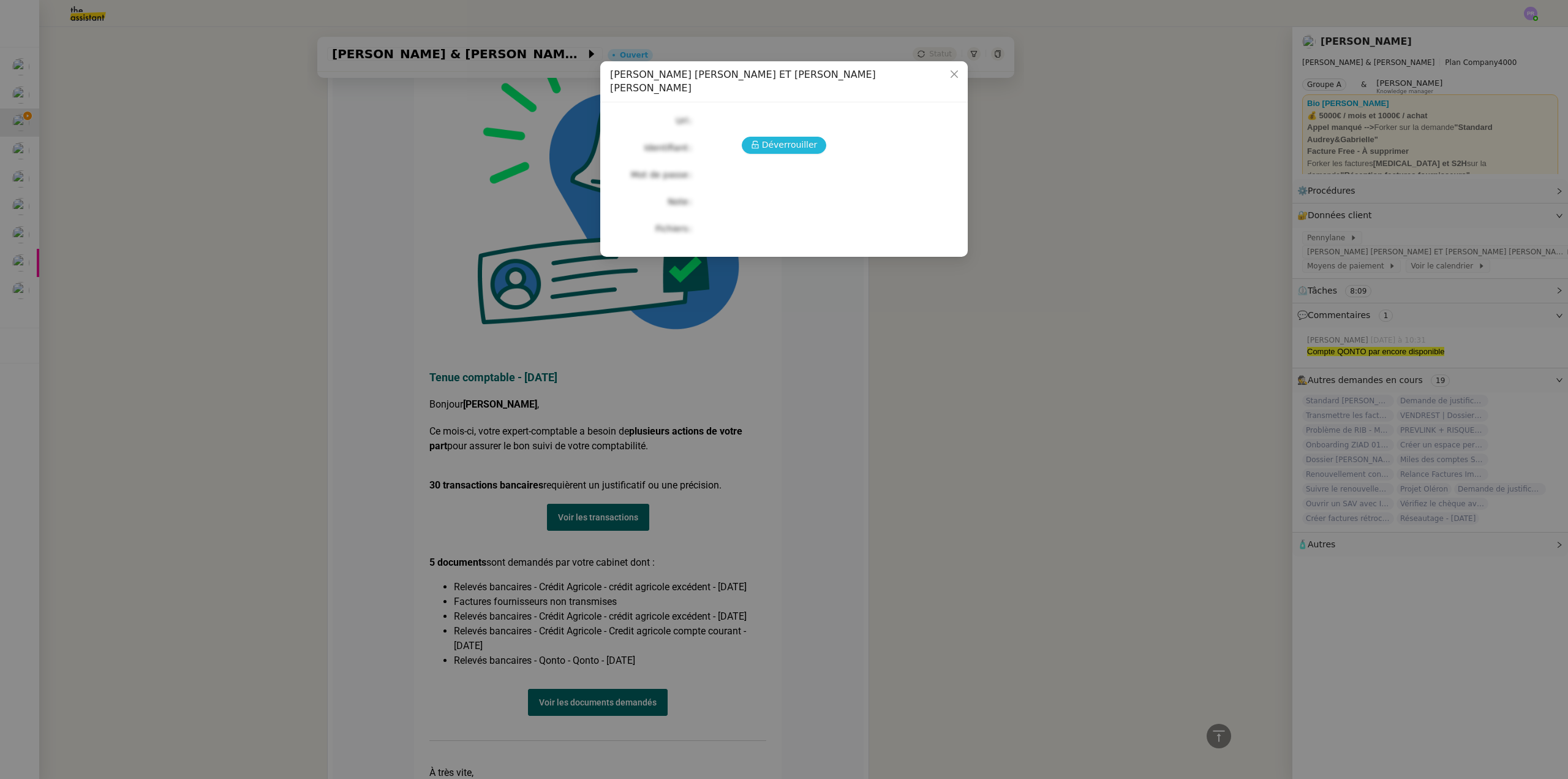
click at [785, 138] on span "Déverrouiller" at bounding box center [790, 144] width 56 height 14
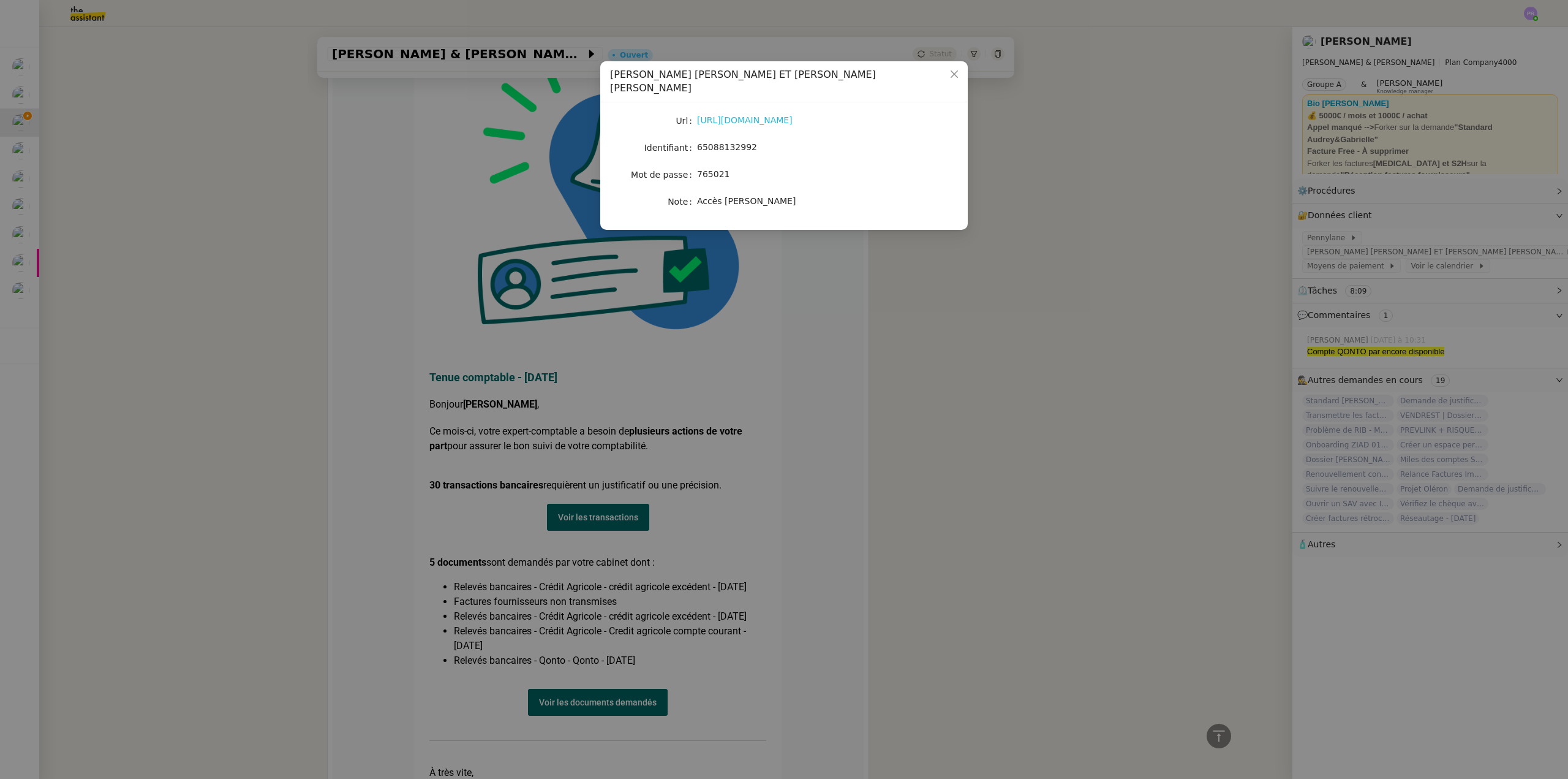
click at [758, 116] on link "[URL][DOMAIN_NAME]" at bounding box center [744, 120] width 96 height 10
click at [594, 504] on nz-modal-container "Crédit Agricole - [PERSON_NAME] ET [PERSON_NAME] [PERSON_NAME] [URL][DOMAIN_NAM…" at bounding box center [784, 390] width 1568 height 779
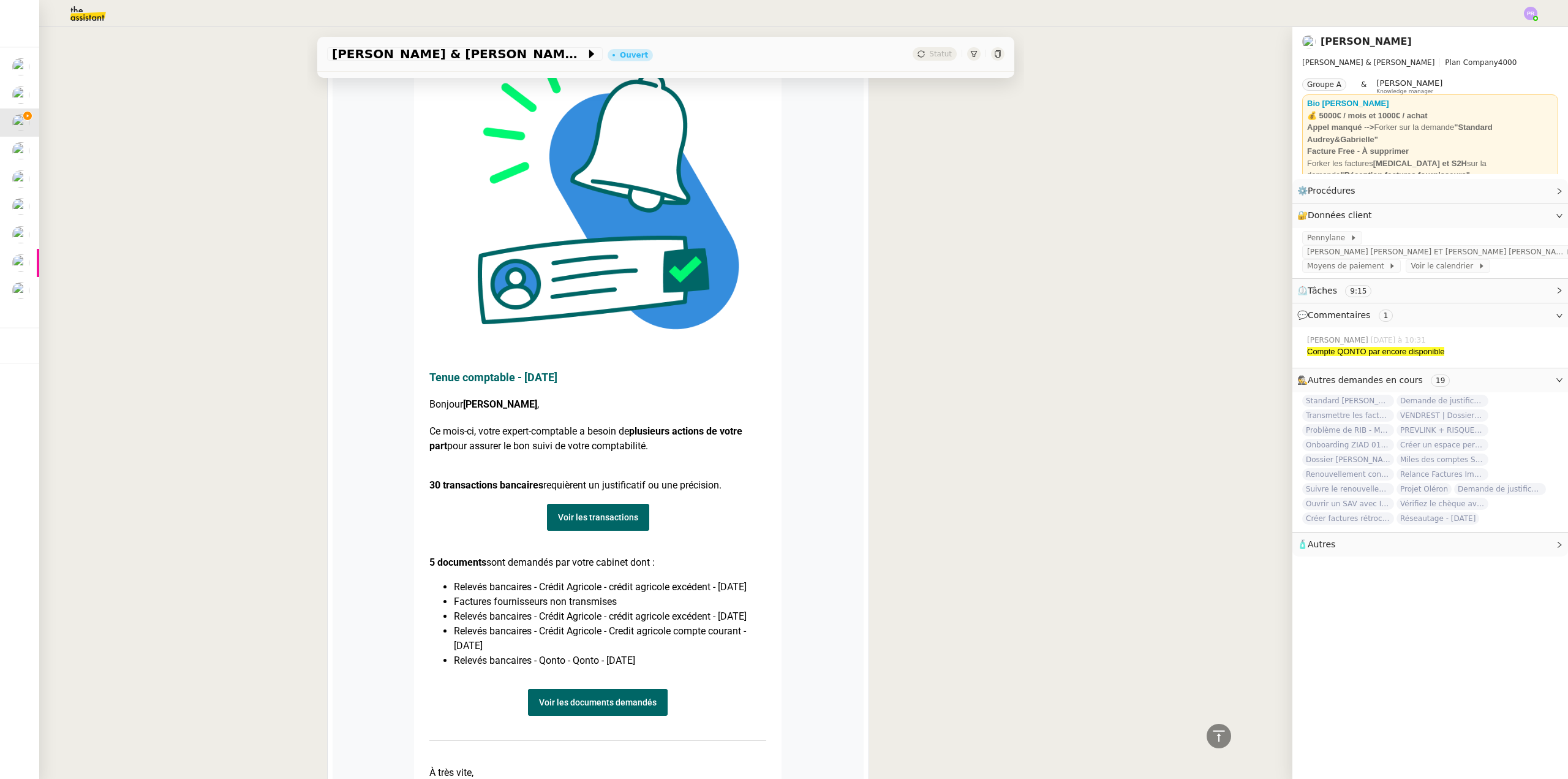
click at [595, 503] on link "Voir les transactions" at bounding box center [598, 516] width 102 height 27
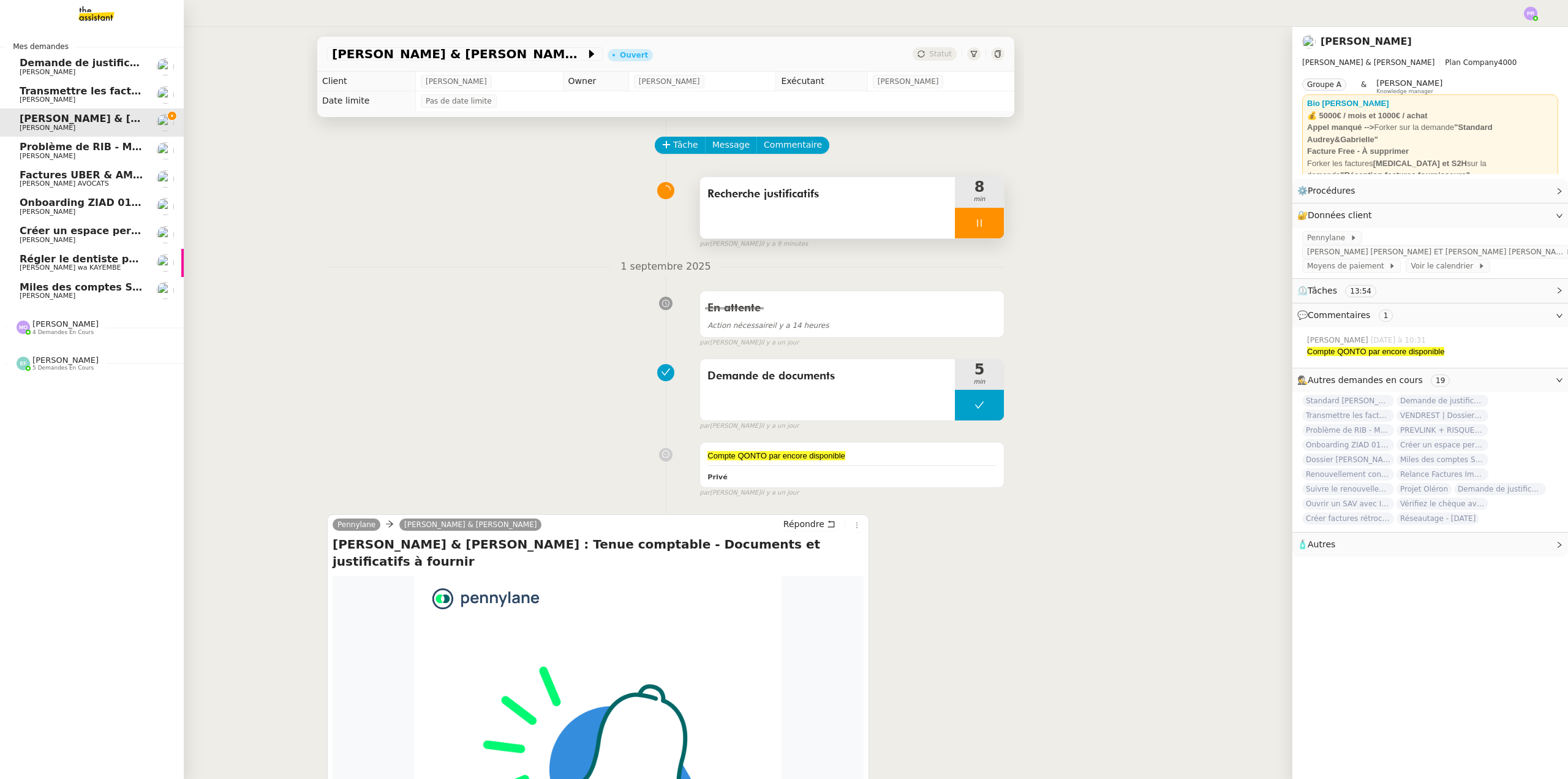
click at [104, 208] on span "Onboarding ZIAD 01/09" at bounding box center [84, 202] width 130 height 11
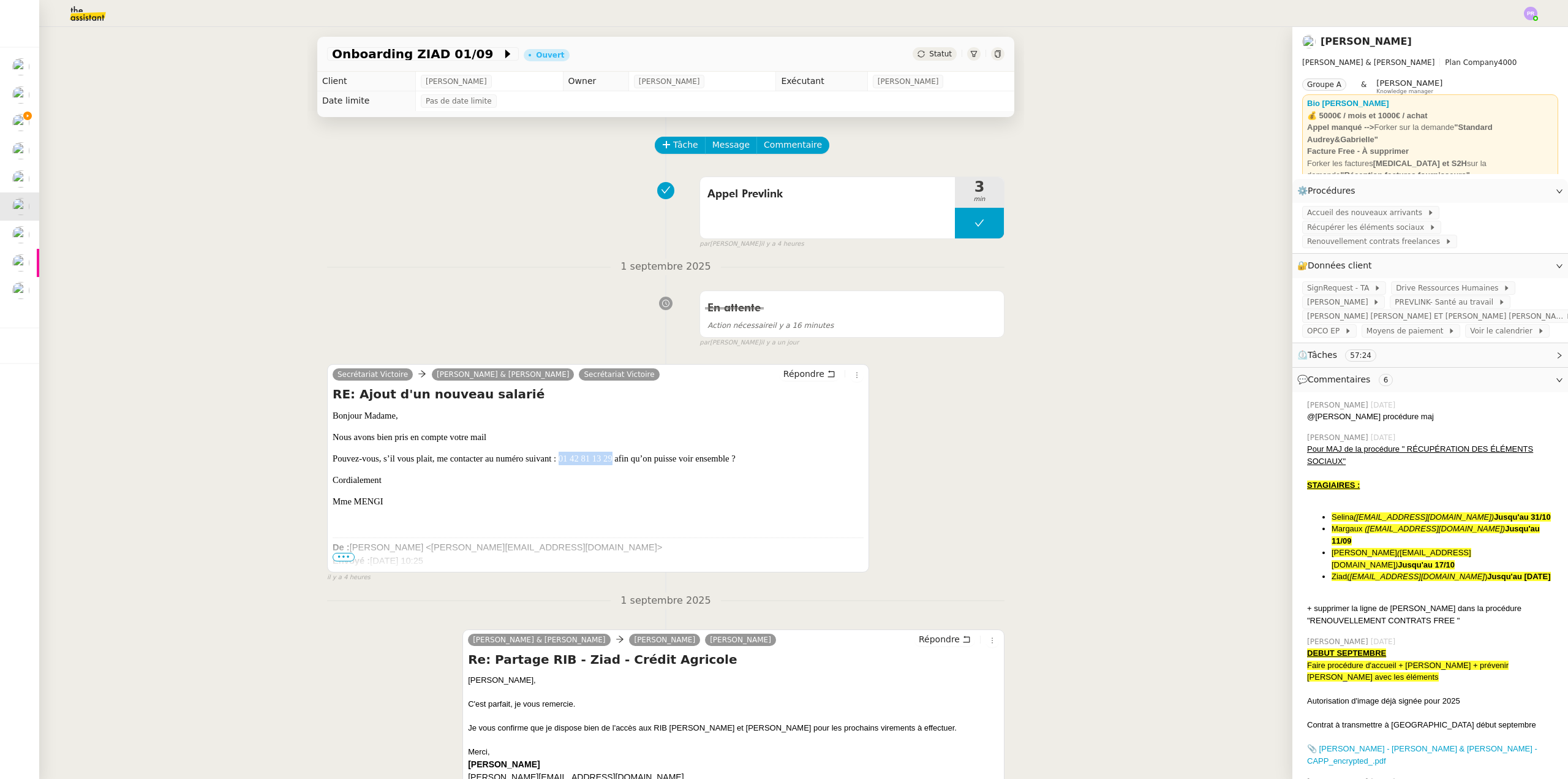
drag, startPoint x: 607, startPoint y: 458, endPoint x: 555, endPoint y: 454, distance: 52.2
click at [555, 454] on p "Pouvez-vous, s’il vous plait, me contacter au numéro suivant : 01 42 81 13 29 a…" at bounding box center [598, 458] width 531 height 13
copy span "01 42 81 13 29"
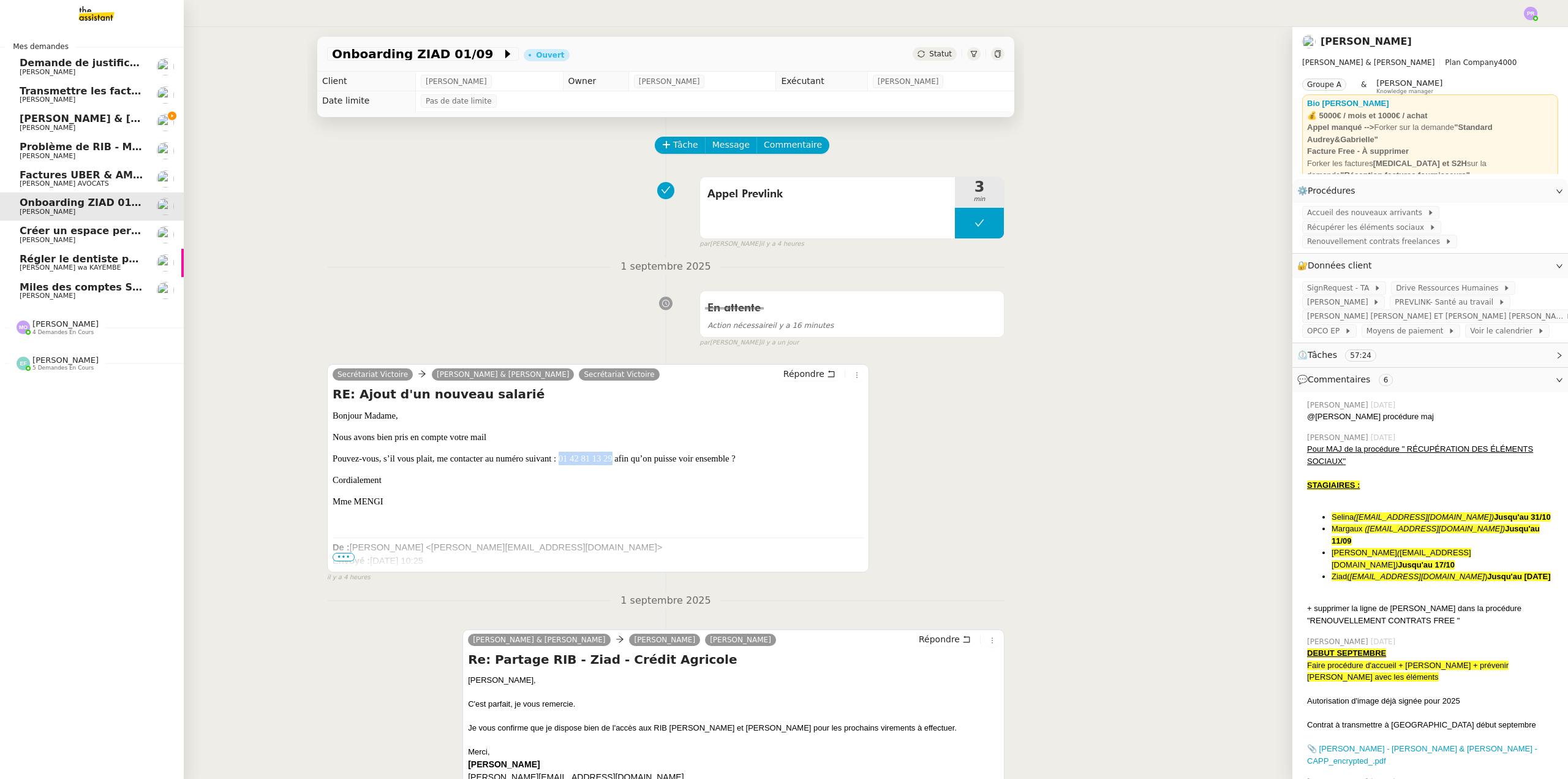
click at [108, 120] on span "[PERSON_NAME] & [PERSON_NAME] : Tenue comptable - Documents et justificatifs à …" at bounding box center [273, 118] width 507 height 11
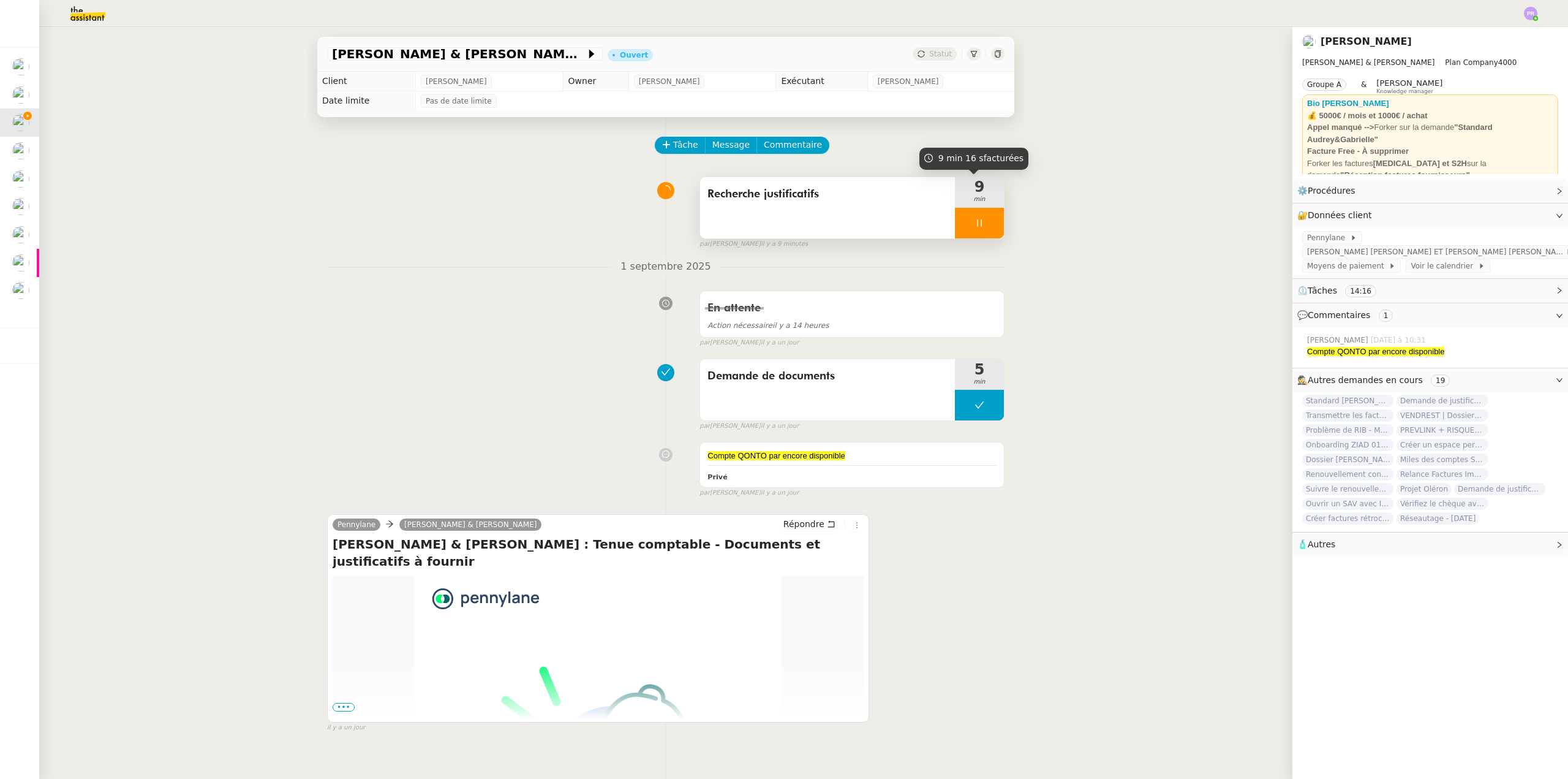
click at [981, 223] on div at bounding box center [979, 223] width 49 height 31
click at [987, 223] on icon at bounding box center [991, 223] width 10 height 10
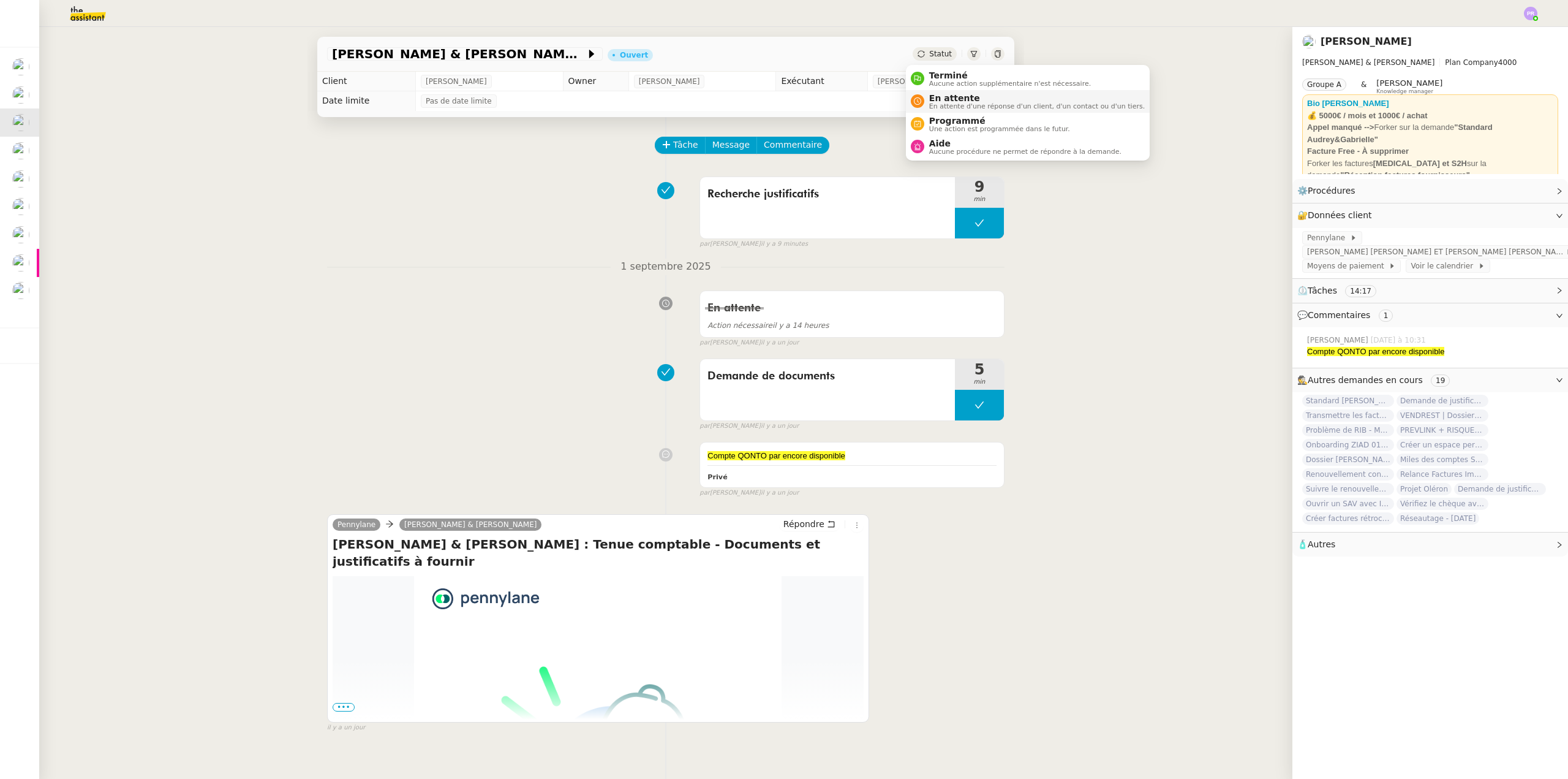
click at [994, 106] on span "En attente d'une réponse d'un client, d'un contact ou d'un tiers." at bounding box center [1036, 105] width 215 height 7
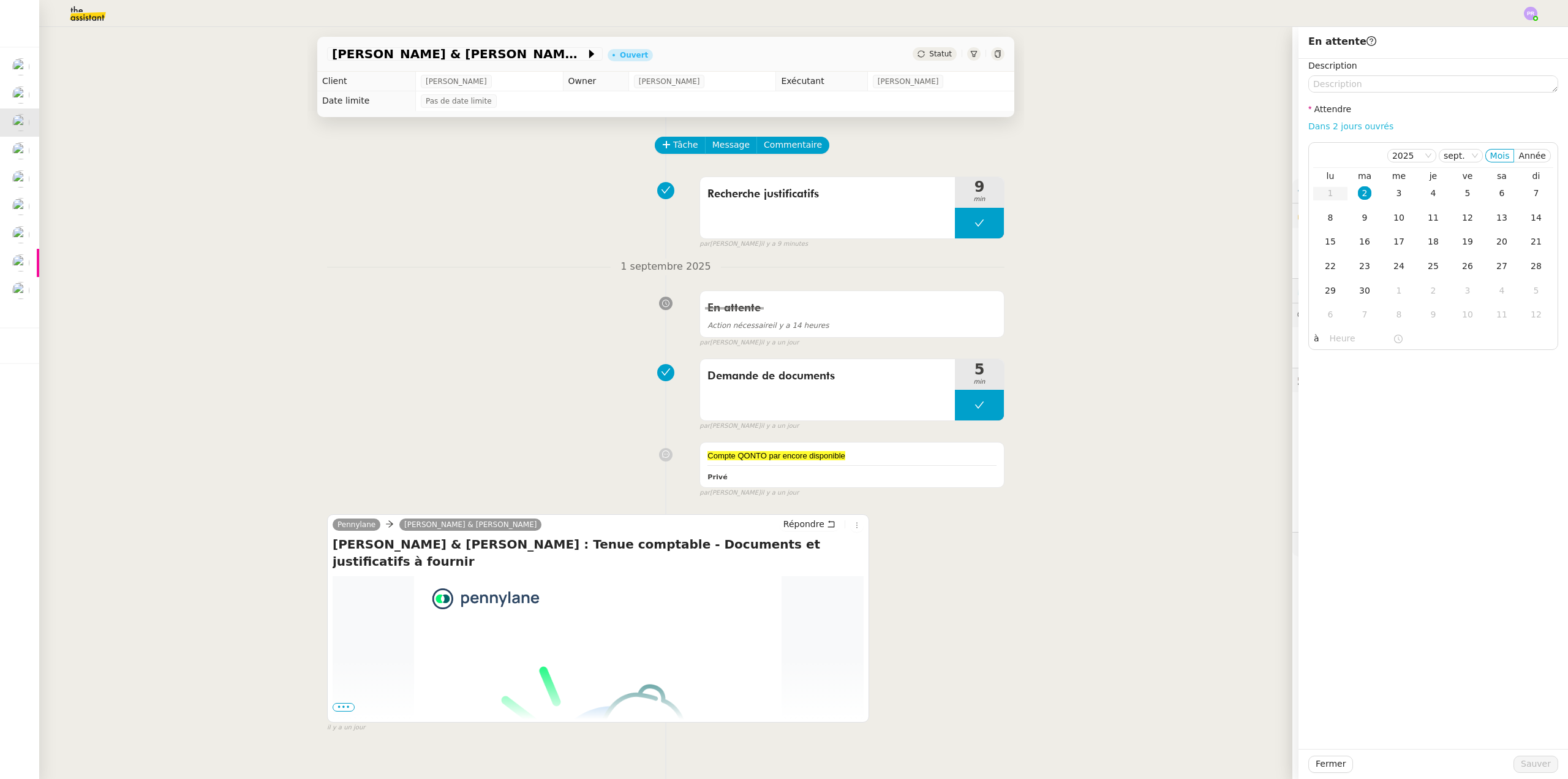
click at [1335, 128] on link "Dans 2 jours ouvrés" at bounding box center [1350, 126] width 85 height 10
type input "07:00"
click at [1522, 762] on span "Sauver" at bounding box center [1535, 763] width 30 height 14
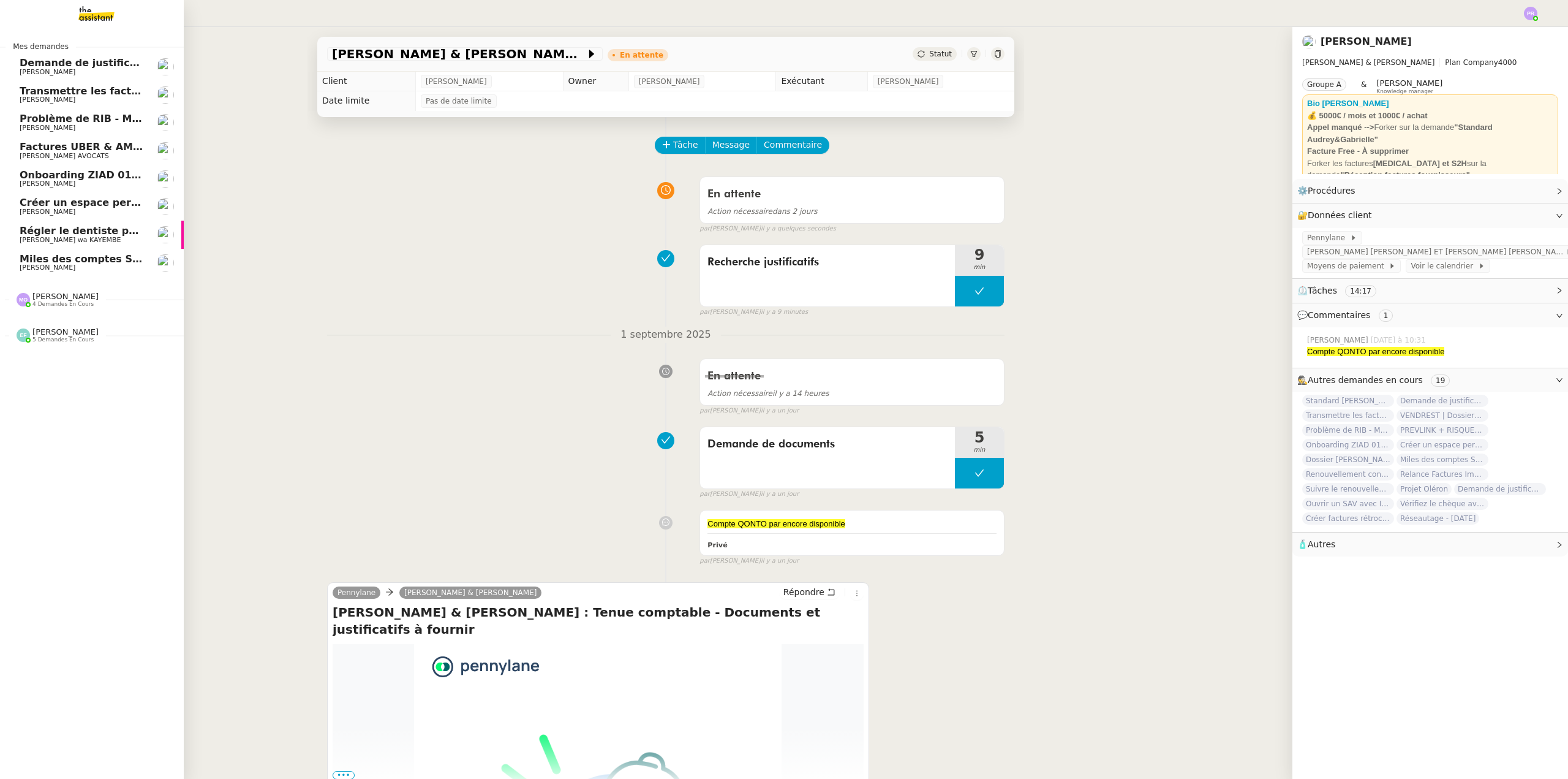
click at [85, 201] on span "Créer un espace personnel sur SYLAé" at bounding box center [123, 202] width 207 height 11
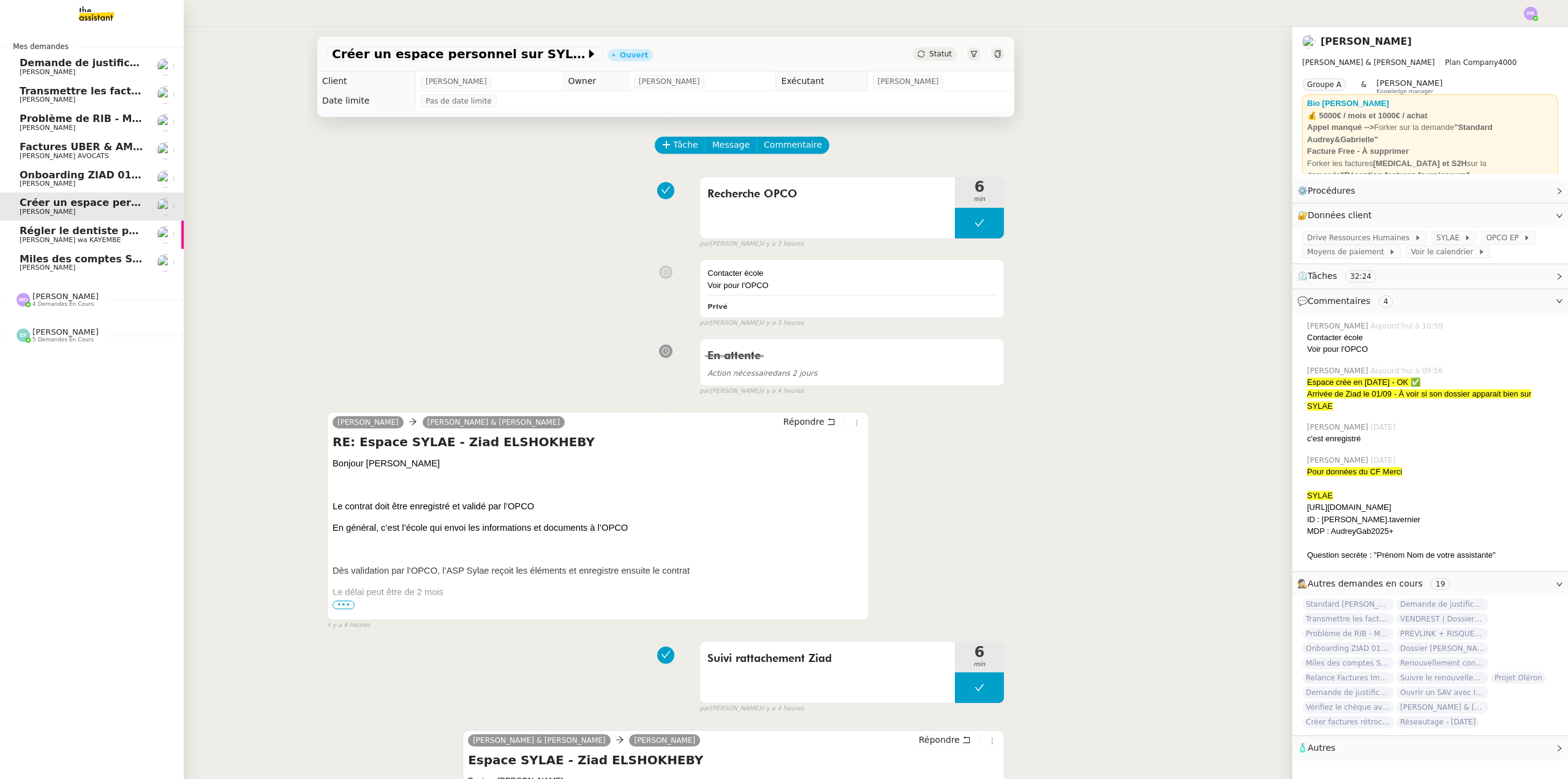
click at [100, 171] on span "Onboarding ZIAD 01/09" at bounding box center [84, 174] width 130 height 11
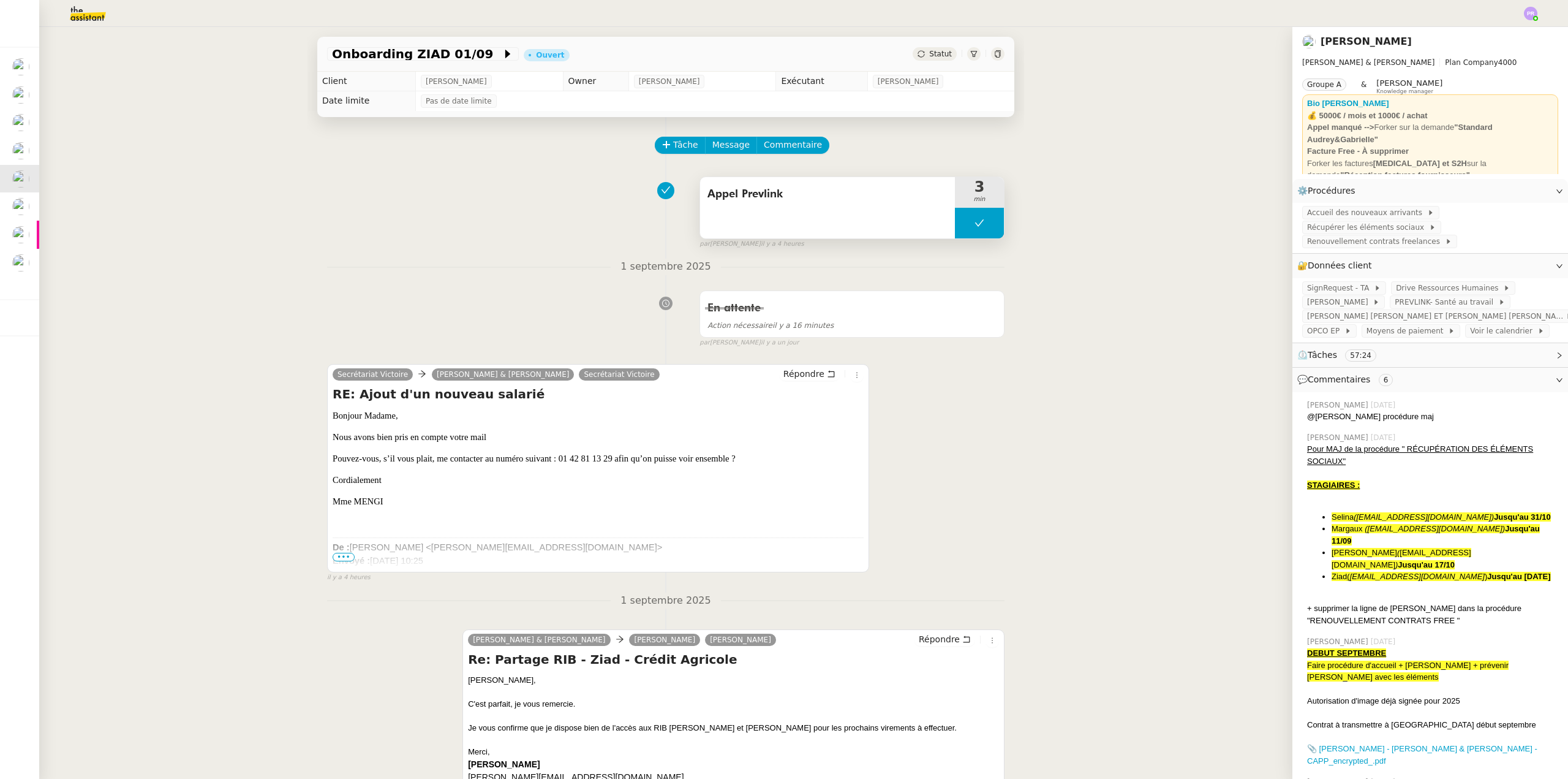
click at [957, 225] on button at bounding box center [979, 223] width 49 height 31
click at [965, 225] on icon at bounding box center [967, 222] width 5 height 7
click at [1395, 296] on span "PREVLINK- Santé au travail" at bounding box center [1446, 302] width 102 height 12
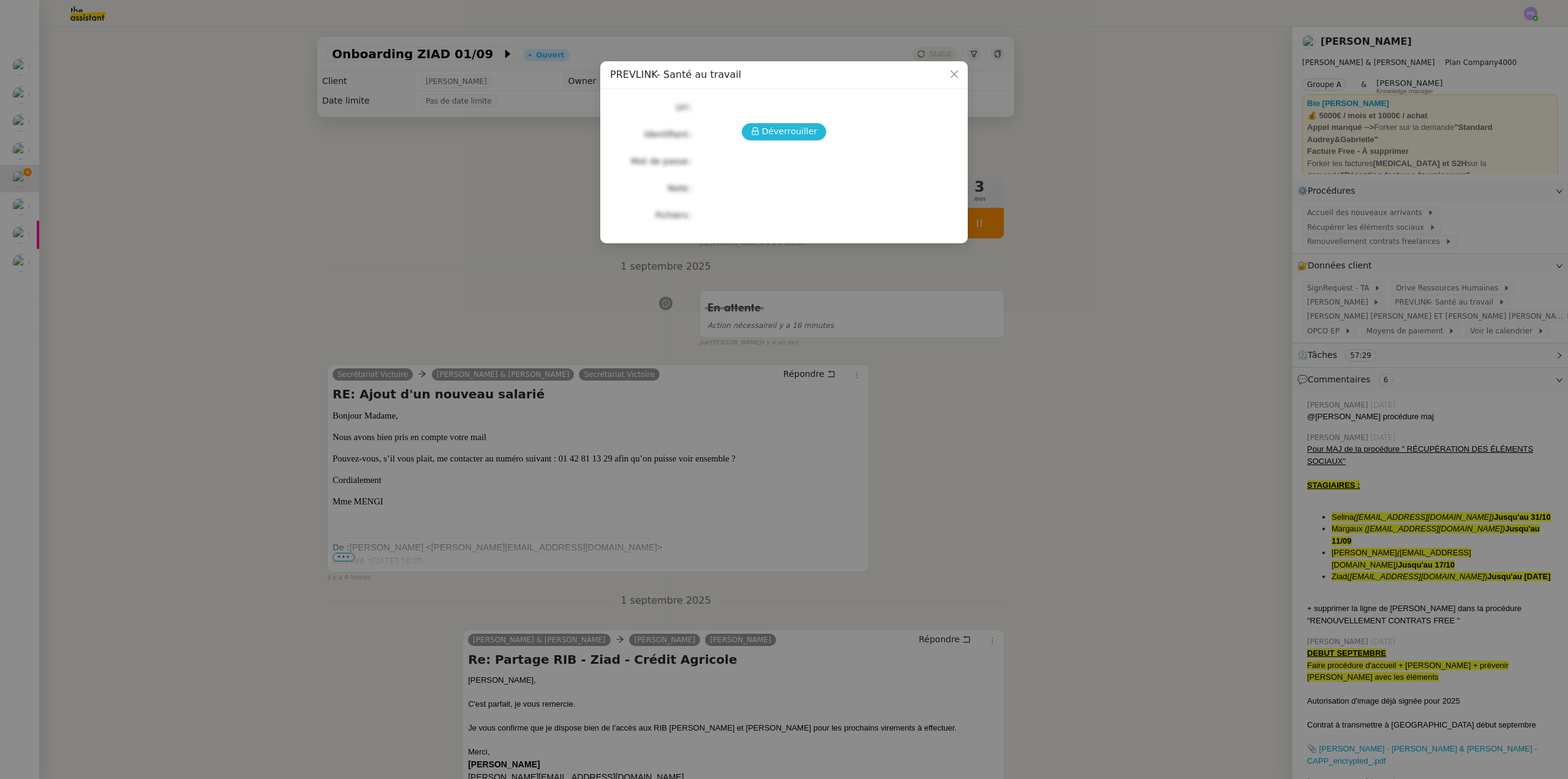
click at [786, 131] on span "Déverrouiller" at bounding box center [790, 130] width 56 height 14
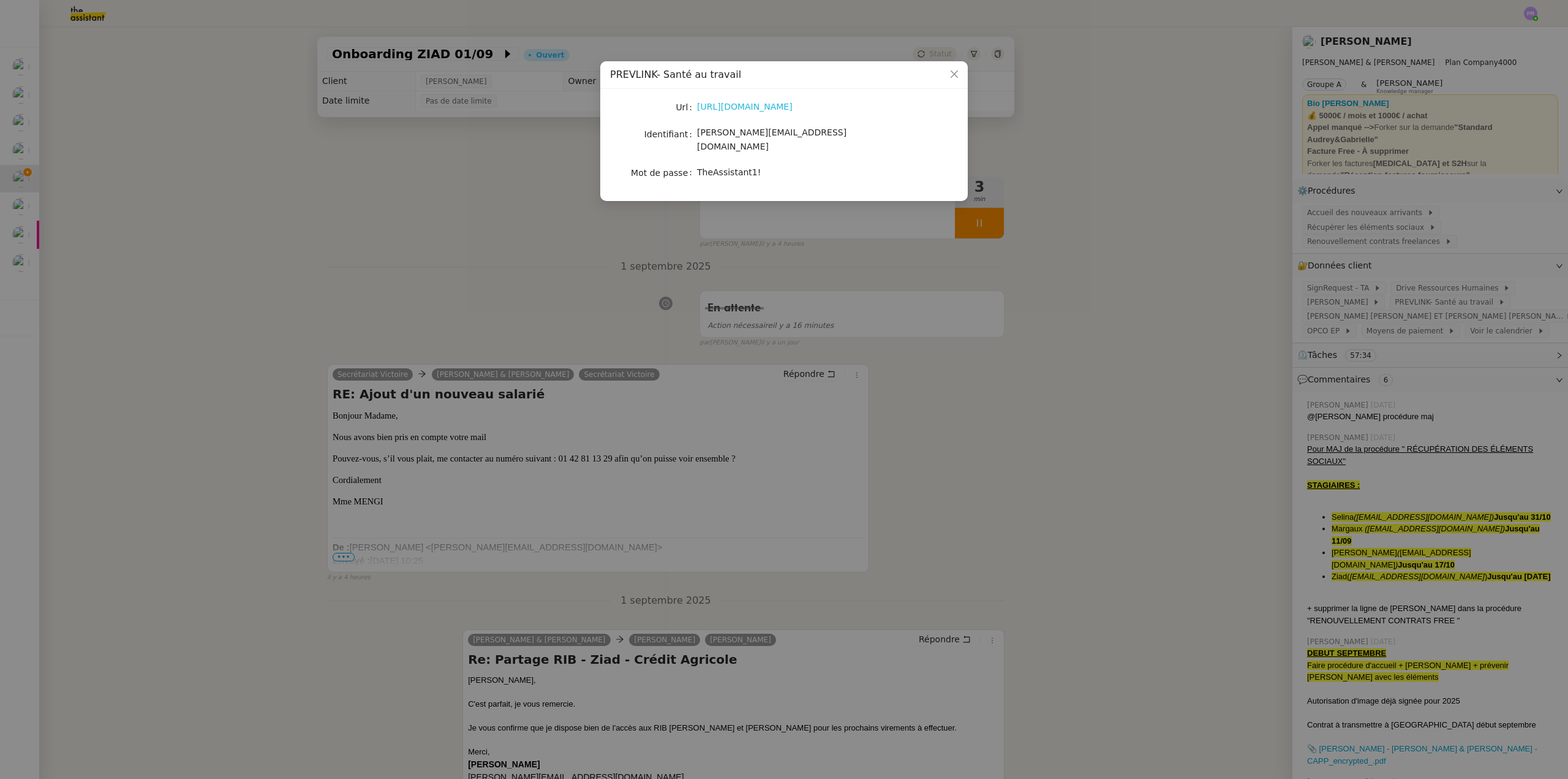
click at [750, 108] on link "[URL][DOMAIN_NAME]" at bounding box center [744, 106] width 96 height 10
click at [900, 277] on nz-modal-container "PREVLINK- Santé au travail Url [URL][DOMAIN_NAME] Identifiant [PERSON_NAME][EMA…" at bounding box center [784, 390] width 1568 height 779
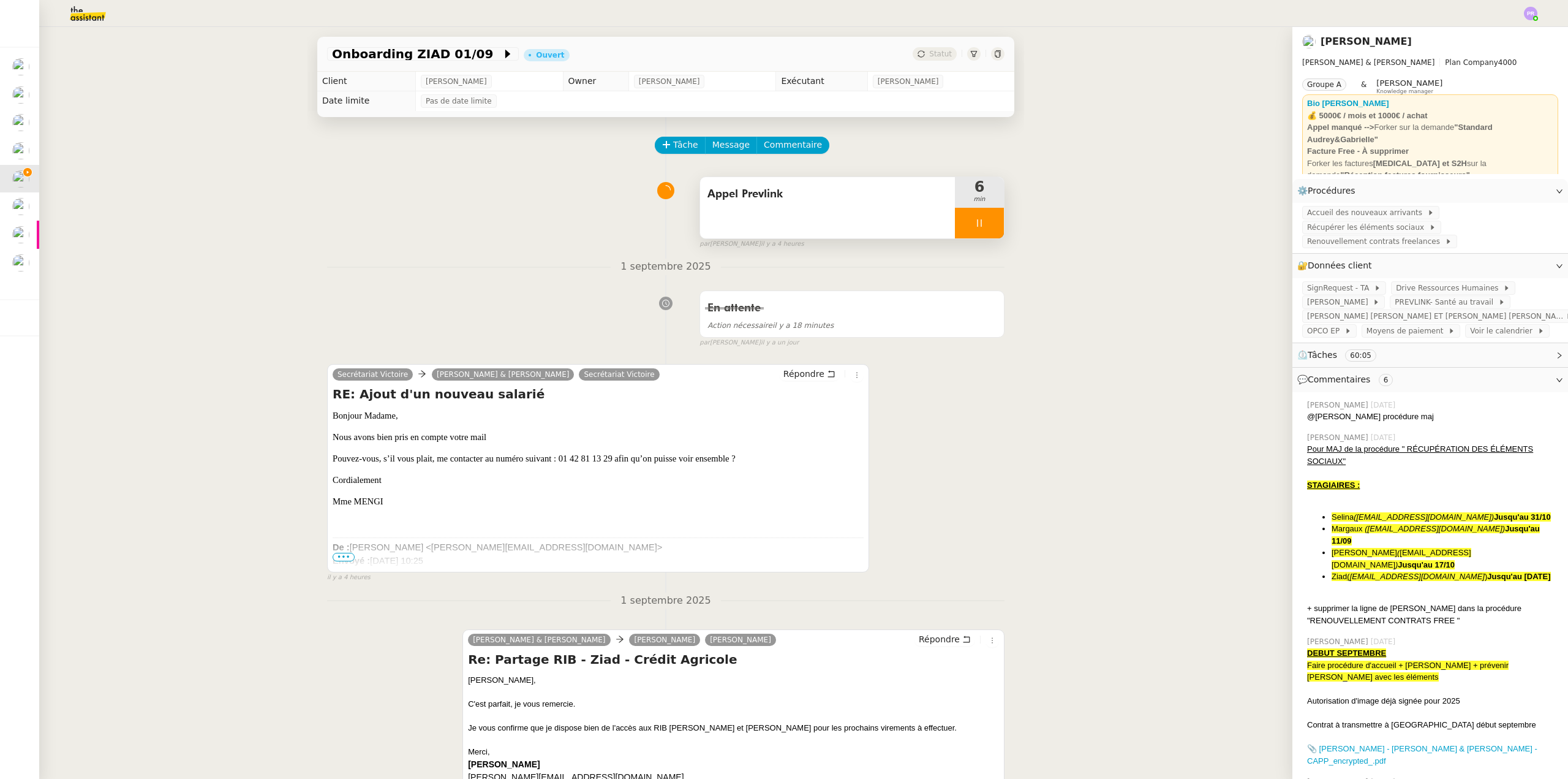
click at [979, 226] on div at bounding box center [979, 223] width 49 height 31
click at [987, 226] on icon at bounding box center [991, 223] width 10 height 10
